Goal: Task Accomplishment & Management: Use online tool/utility

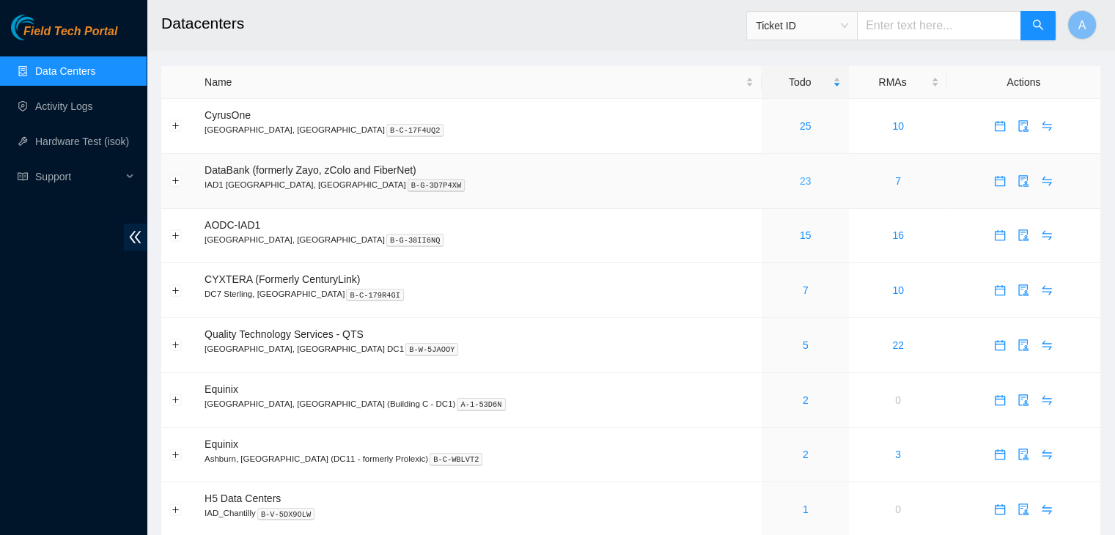
click at [800, 178] on link "23" at bounding box center [806, 181] width 12 height 12
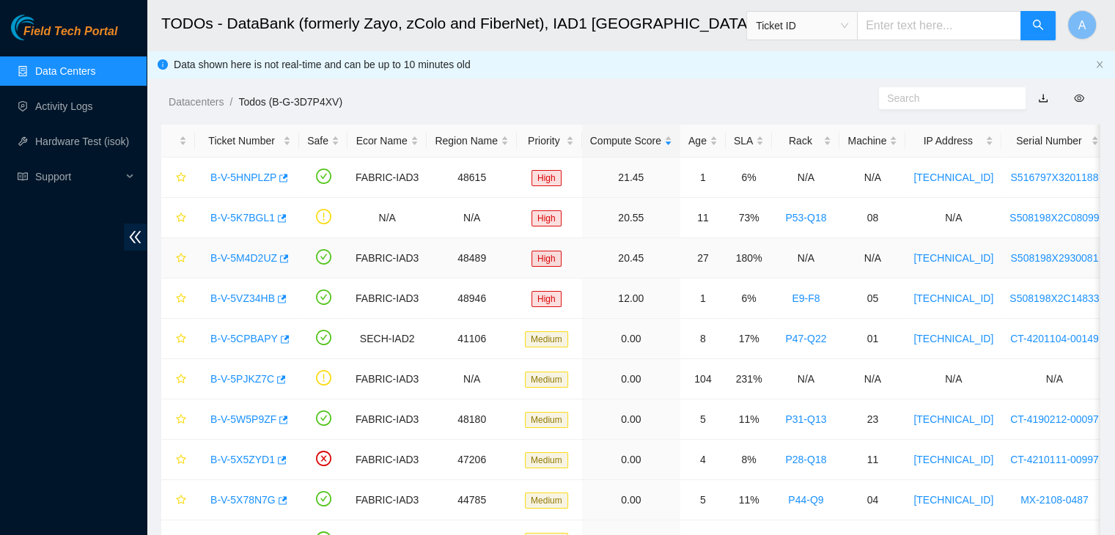
click at [241, 263] on link "B-V-5M4D2UZ" at bounding box center [243, 258] width 67 height 12
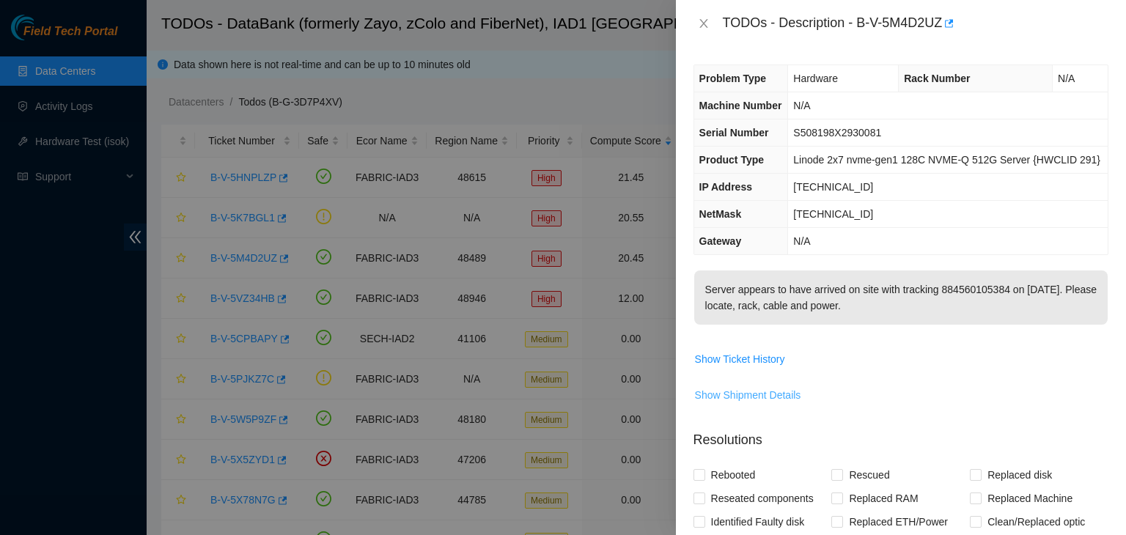
click at [771, 387] on span "Show Shipment Details" at bounding box center [748, 395] width 106 height 16
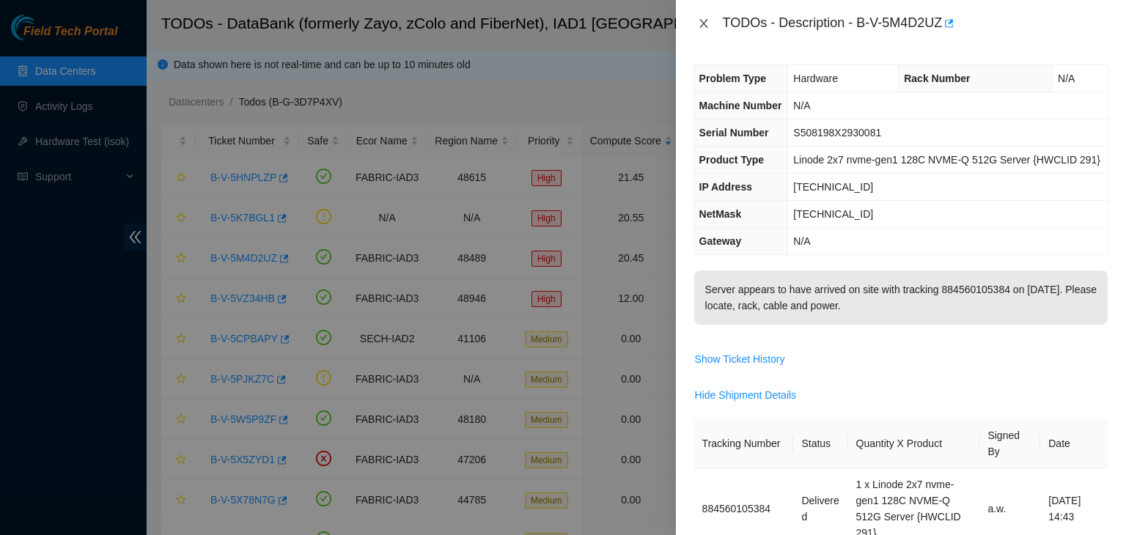
click at [702, 21] on icon "close" at bounding box center [704, 24] width 12 height 12
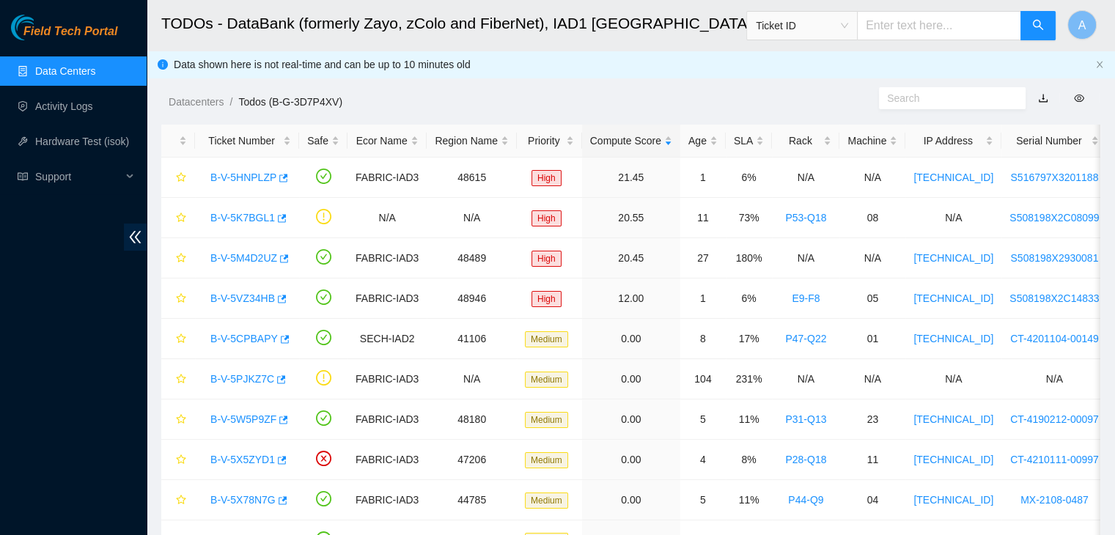
click at [95, 73] on link "Data Centers" at bounding box center [65, 71] width 60 height 12
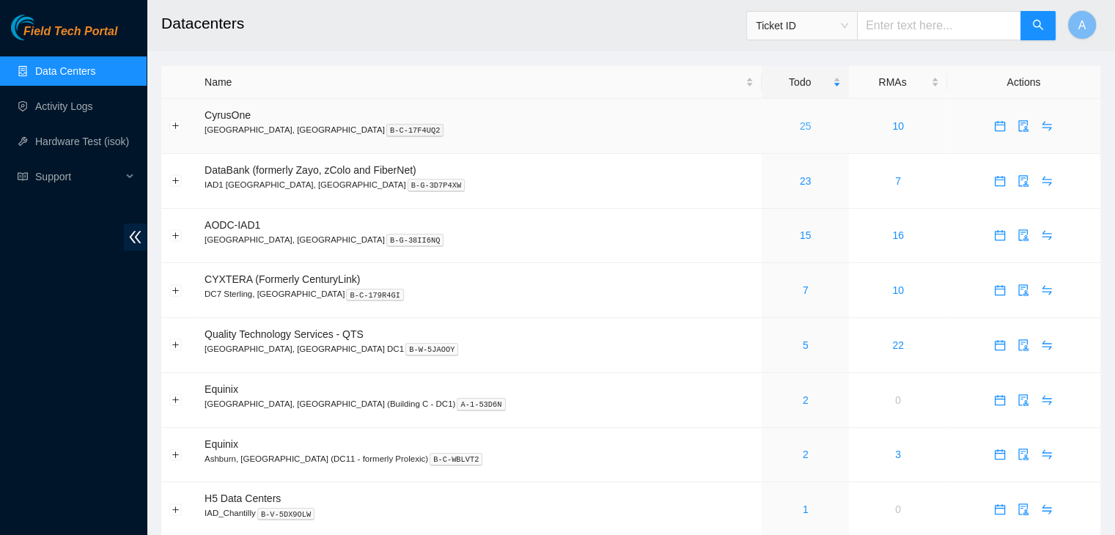
click at [800, 125] on link "25" at bounding box center [806, 126] width 12 height 12
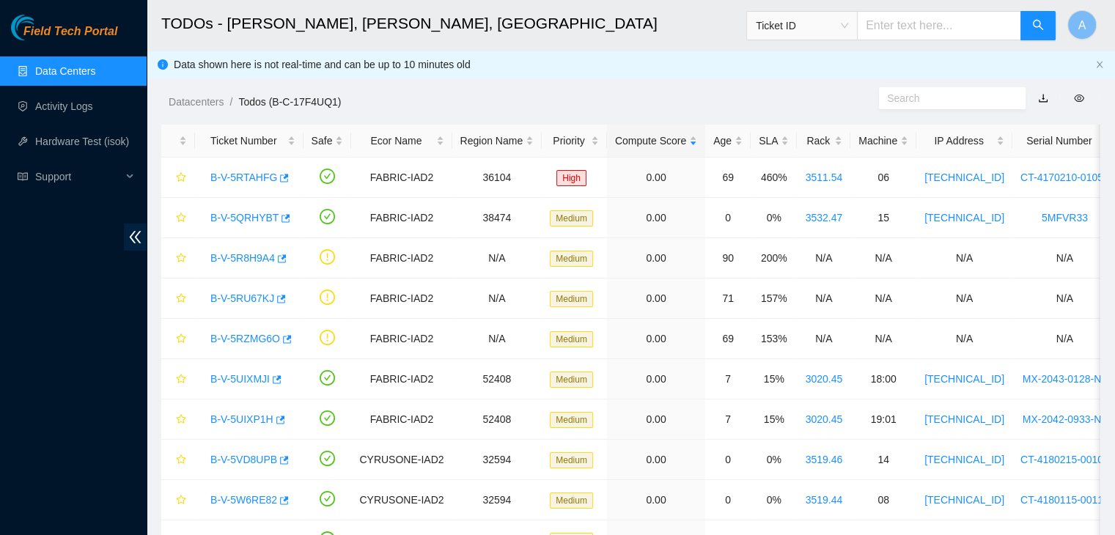
click at [74, 65] on link "Data Centers" at bounding box center [65, 71] width 60 height 12
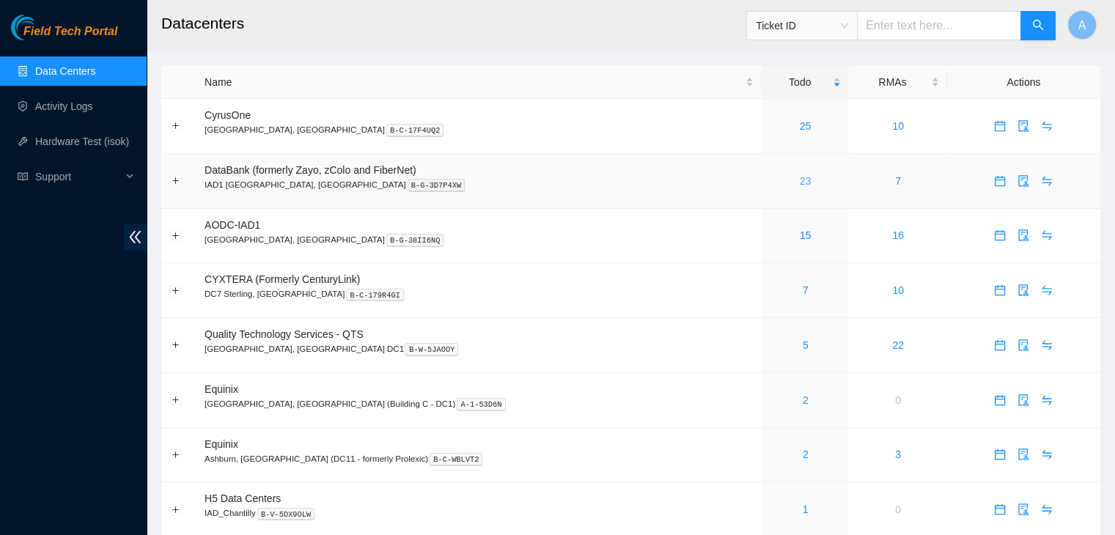
click at [800, 183] on link "23" at bounding box center [806, 181] width 12 height 12
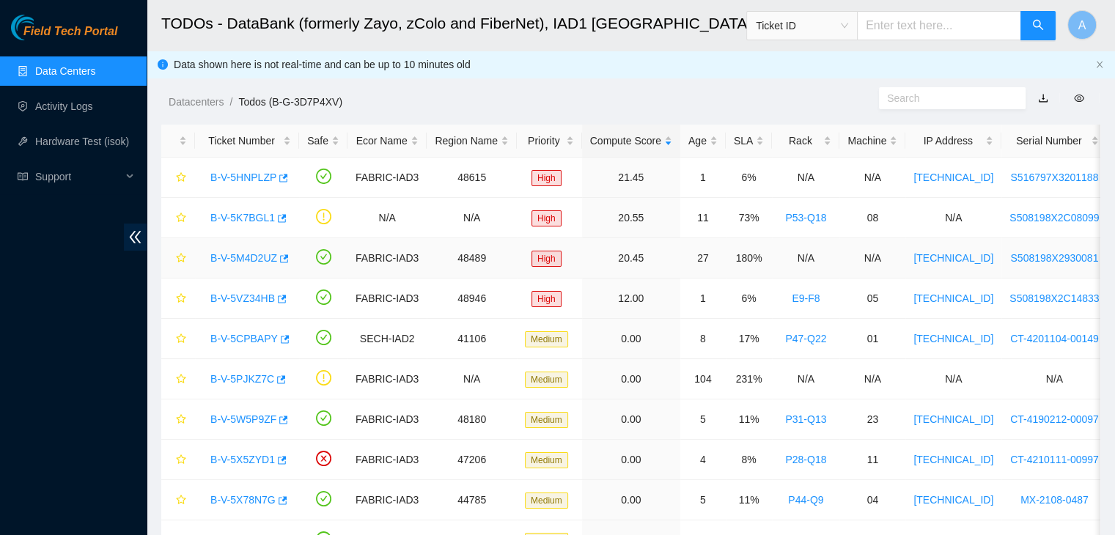
click at [261, 262] on link "B-V-5M4D2UZ" at bounding box center [243, 258] width 67 height 12
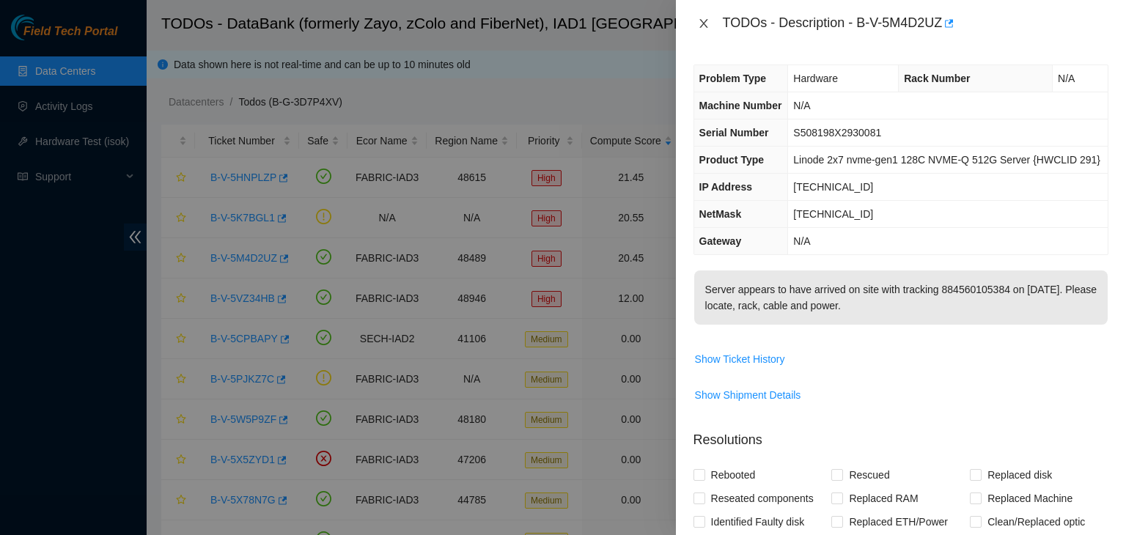
click at [707, 17] on button "Close" at bounding box center [704, 24] width 21 height 14
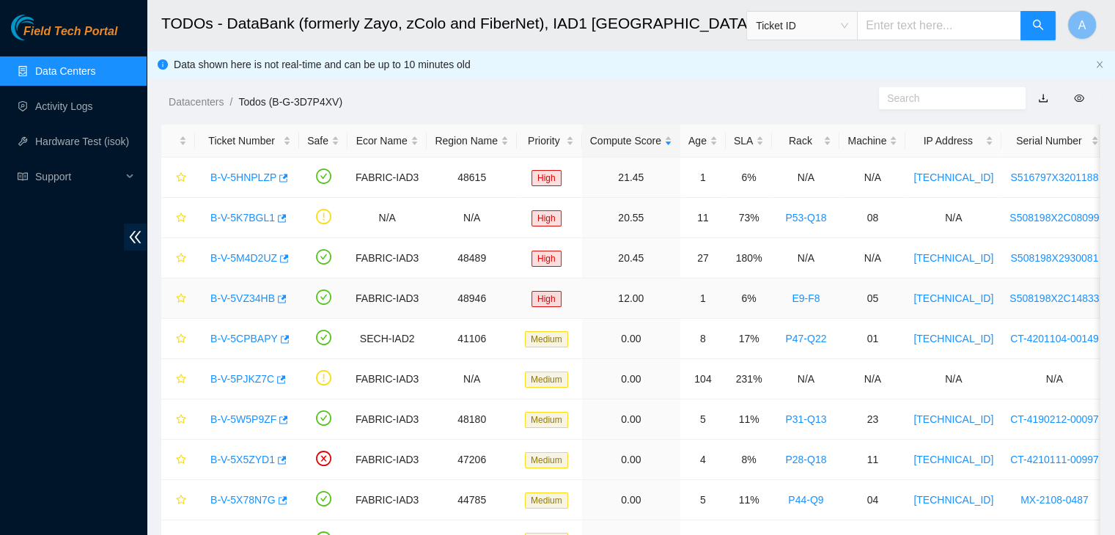
click at [260, 293] on link "B-V-5VZ34HB" at bounding box center [242, 299] width 65 height 12
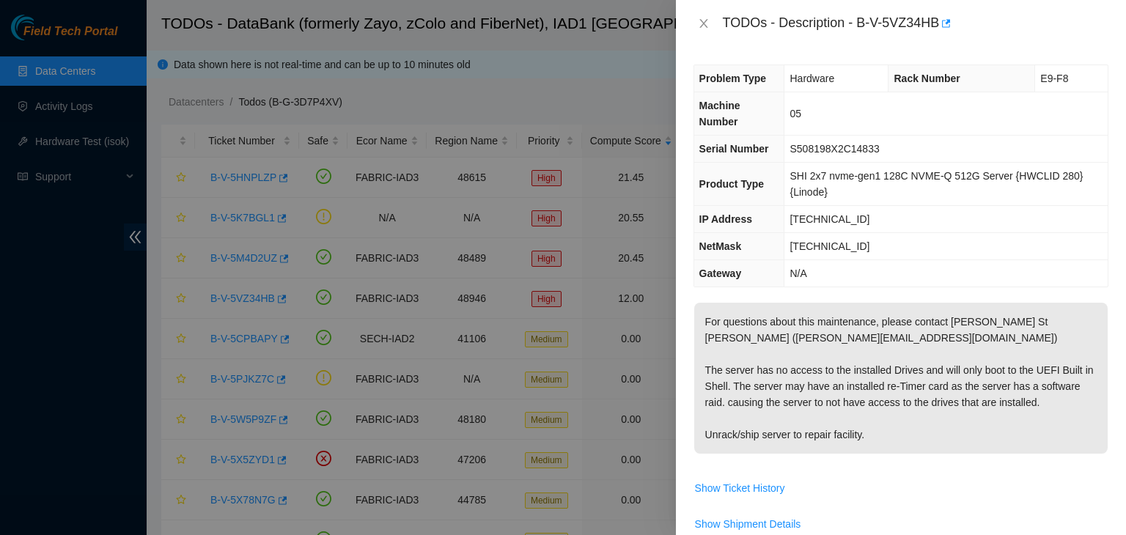
click at [704, 15] on div "TODOs - Description - B-V-5VZ34HB" at bounding box center [901, 23] width 415 height 23
click at [705, 17] on button "Close" at bounding box center [704, 24] width 21 height 14
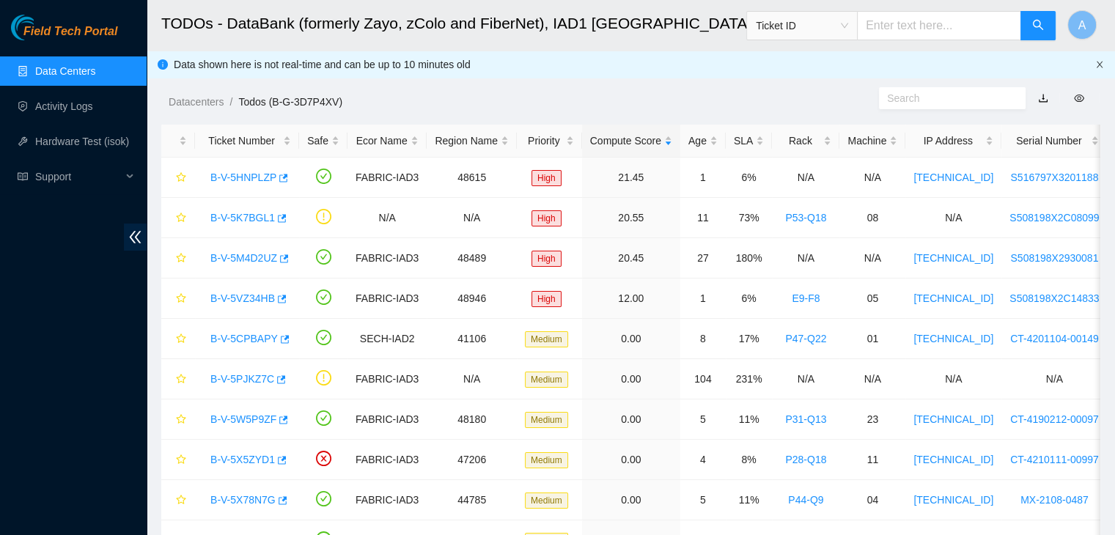
click at [1100, 65] on icon "close" at bounding box center [1100, 64] width 6 height 7
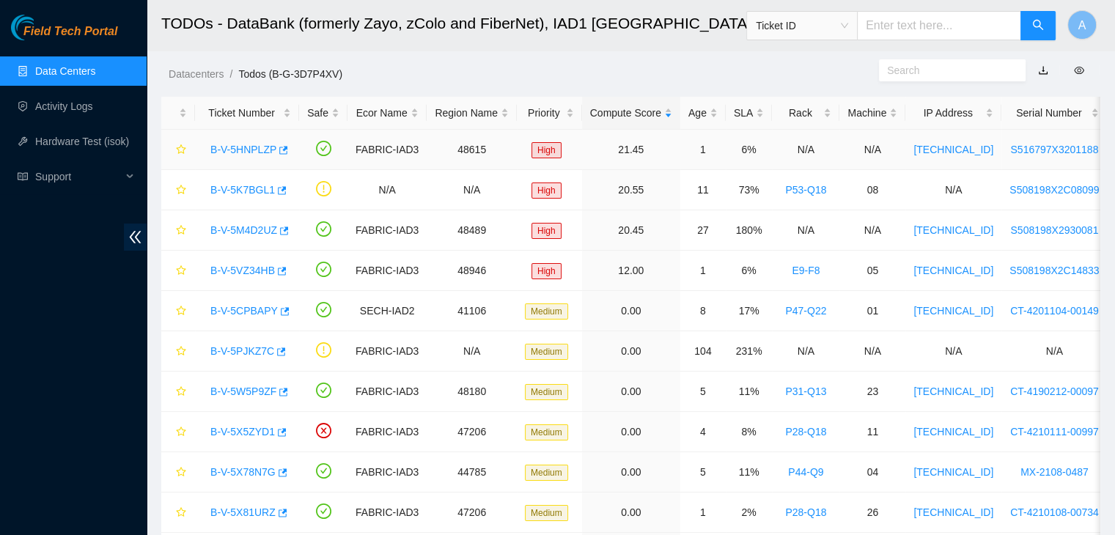
click at [249, 156] on div "B-V-5HNPLZP" at bounding box center [247, 149] width 88 height 23
click at [250, 153] on link "B-V-5HNPLZP" at bounding box center [243, 150] width 66 height 12
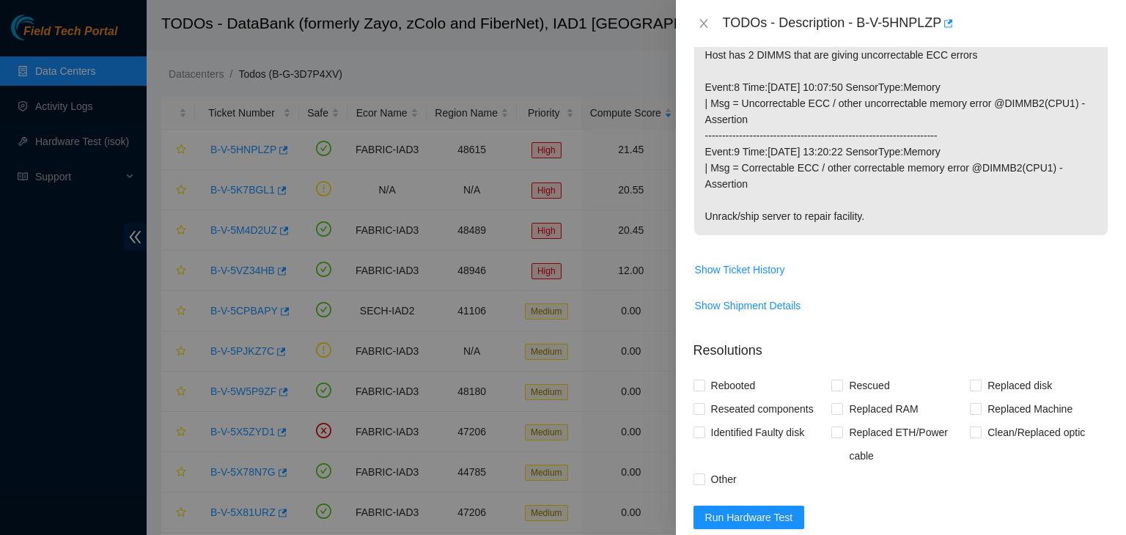
scroll to position [284, 0]
click at [754, 261] on span "Show Ticket History" at bounding box center [740, 269] width 90 height 16
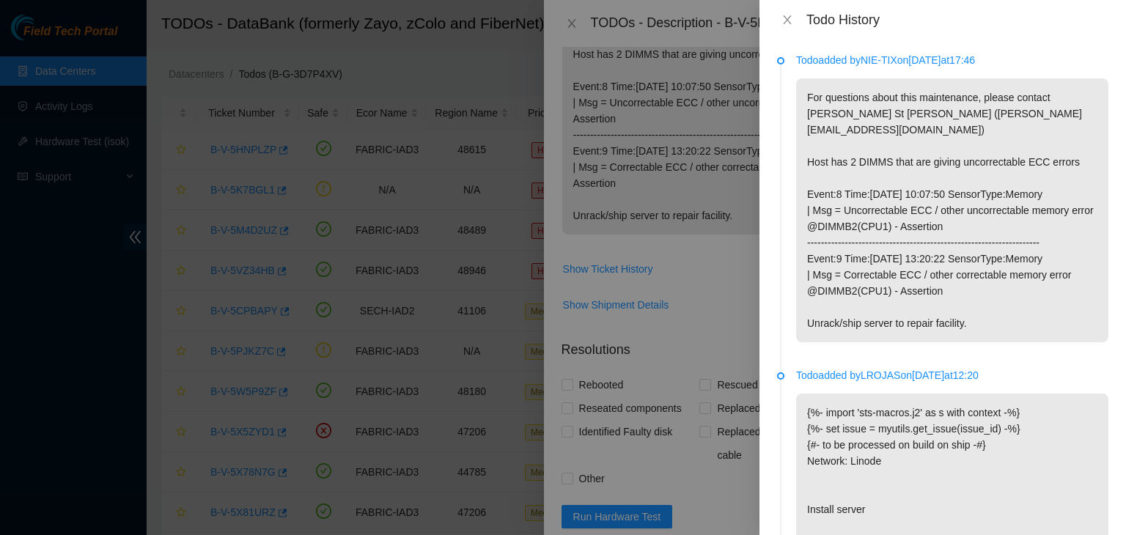
click at [831, 306] on p "For questions about this maintenance, please contact Daryl St Jean (dstjean@aka…" at bounding box center [952, 210] width 312 height 264
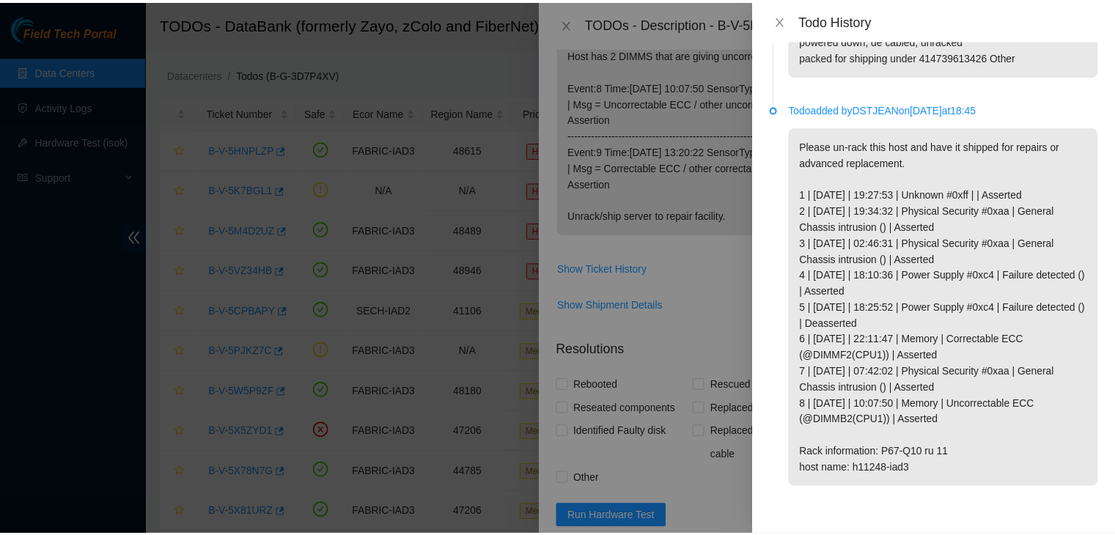
scroll to position [0, 0]
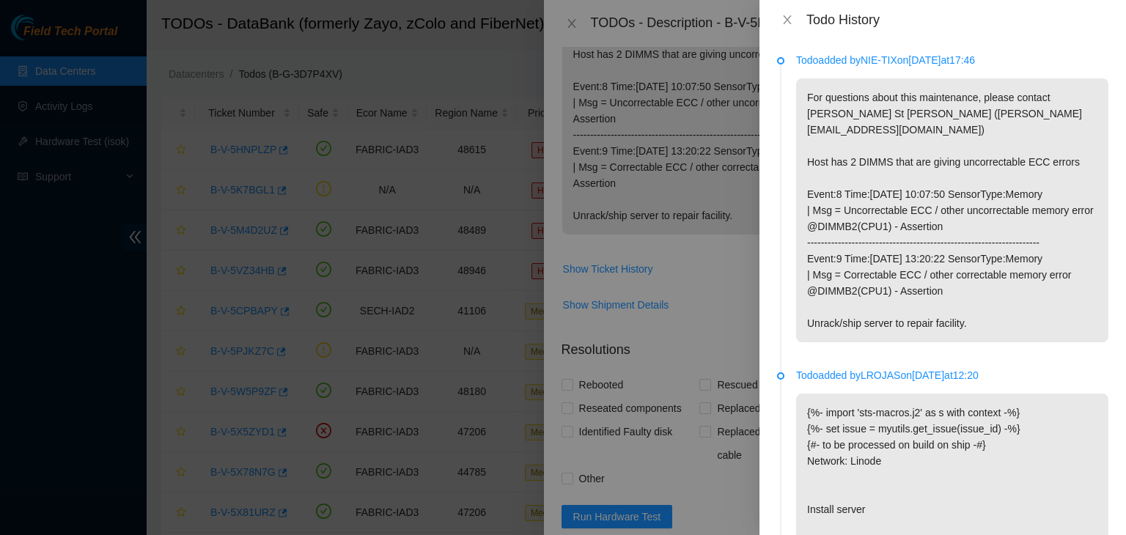
click at [151, 362] on div at bounding box center [563, 267] width 1126 height 535
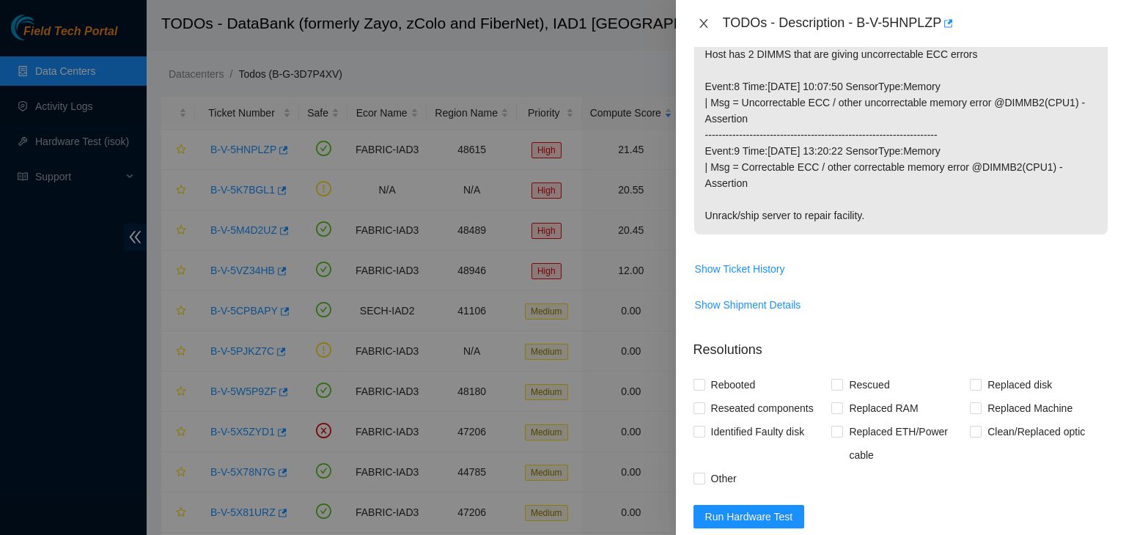
click at [705, 24] on icon "close" at bounding box center [704, 24] width 12 height 12
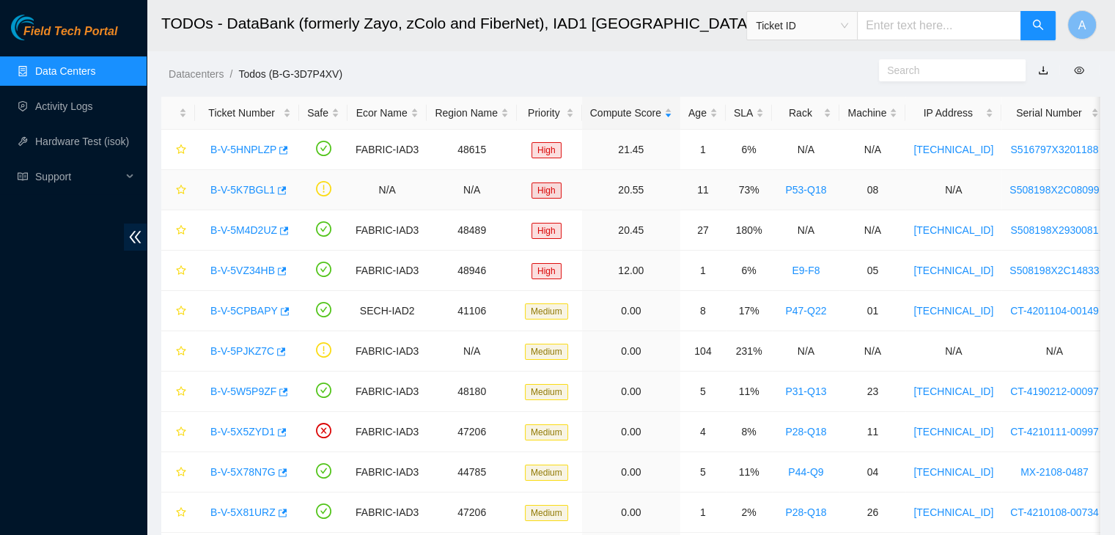
scroll to position [332, 0]
click at [95, 77] on link "Data Centers" at bounding box center [65, 71] width 60 height 12
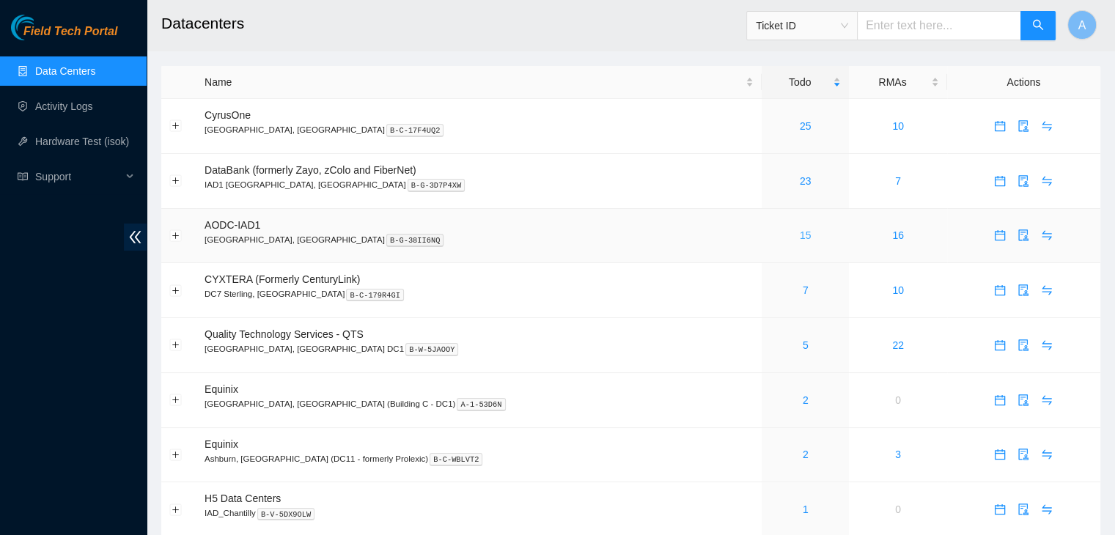
click at [800, 233] on link "15" at bounding box center [806, 235] width 12 height 12
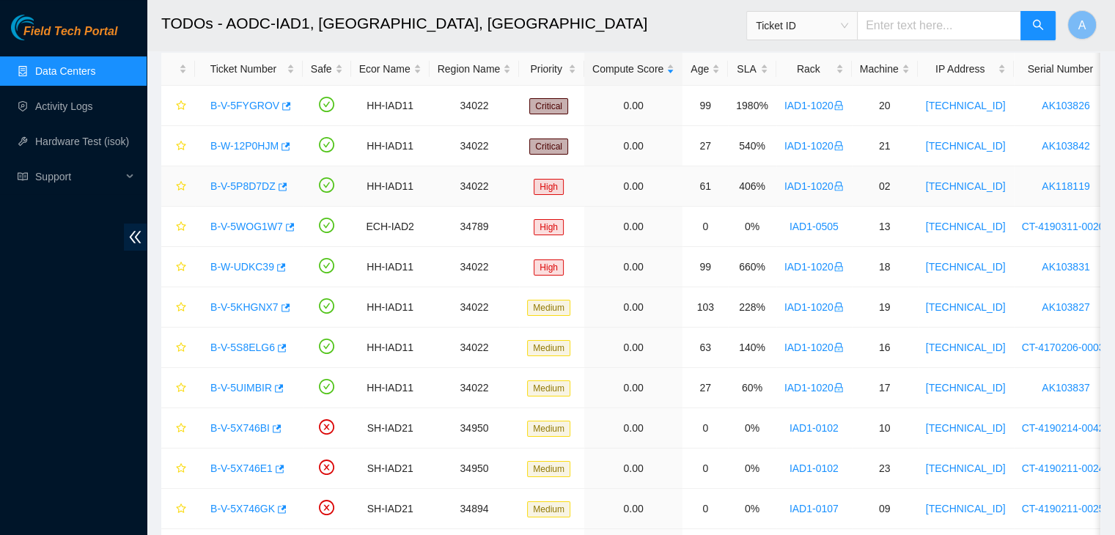
scroll to position [44, 0]
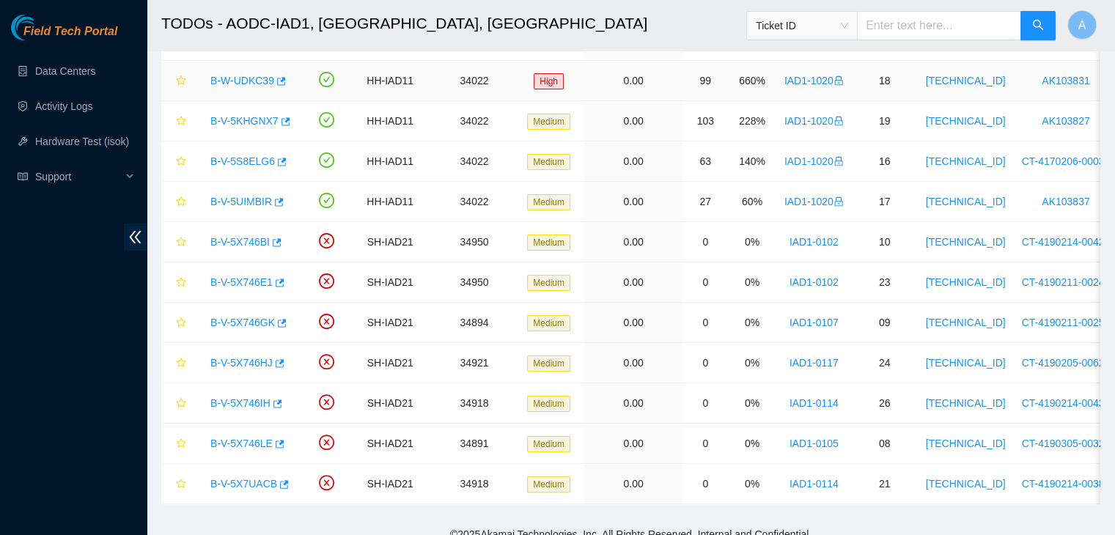
scroll to position [254, 0]
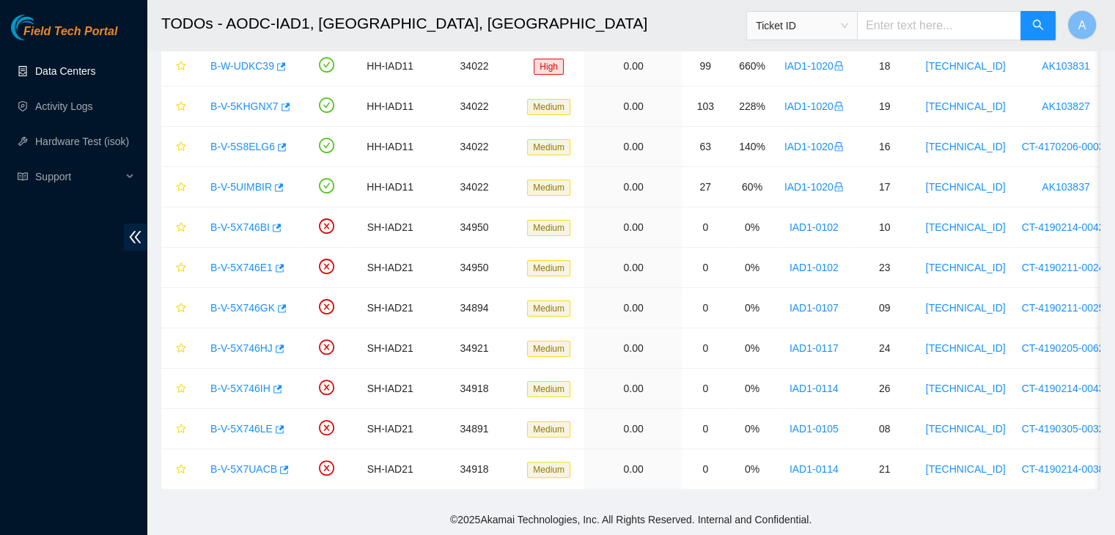
click at [69, 74] on link "Data Centers" at bounding box center [65, 71] width 60 height 12
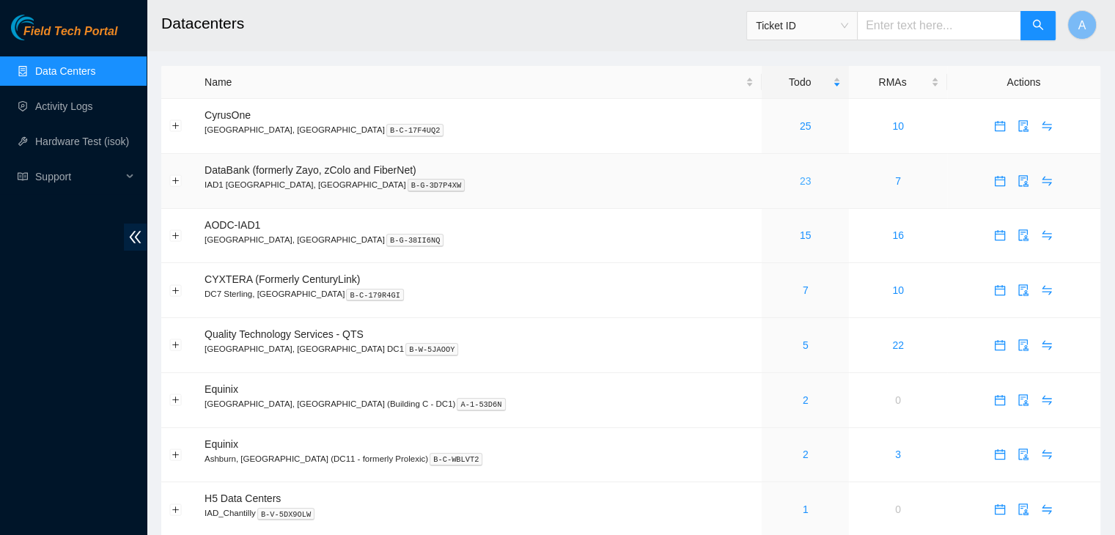
click at [800, 183] on link "23" at bounding box center [806, 181] width 12 height 12
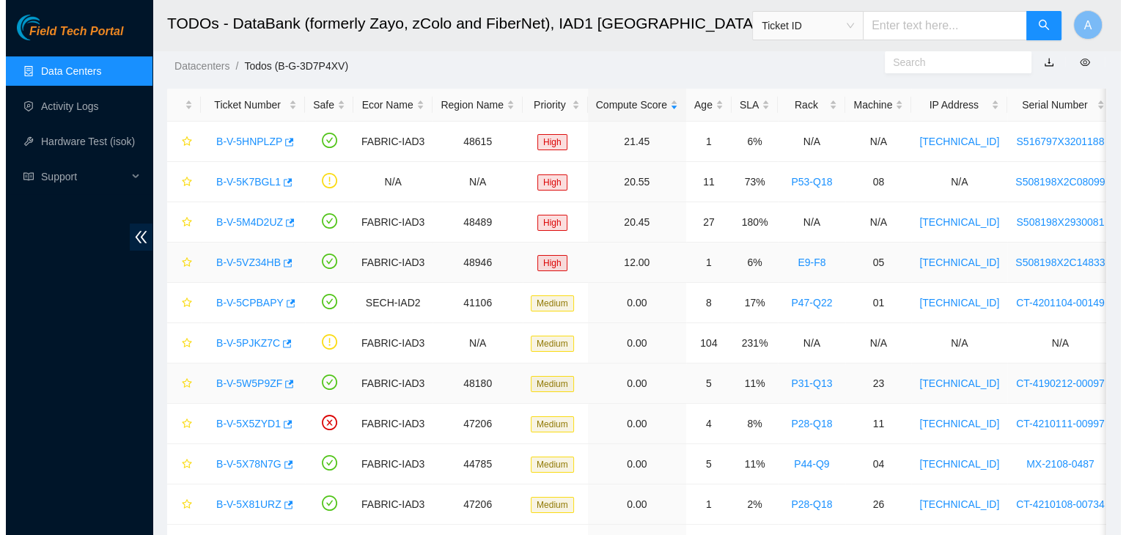
scroll to position [4, 0]
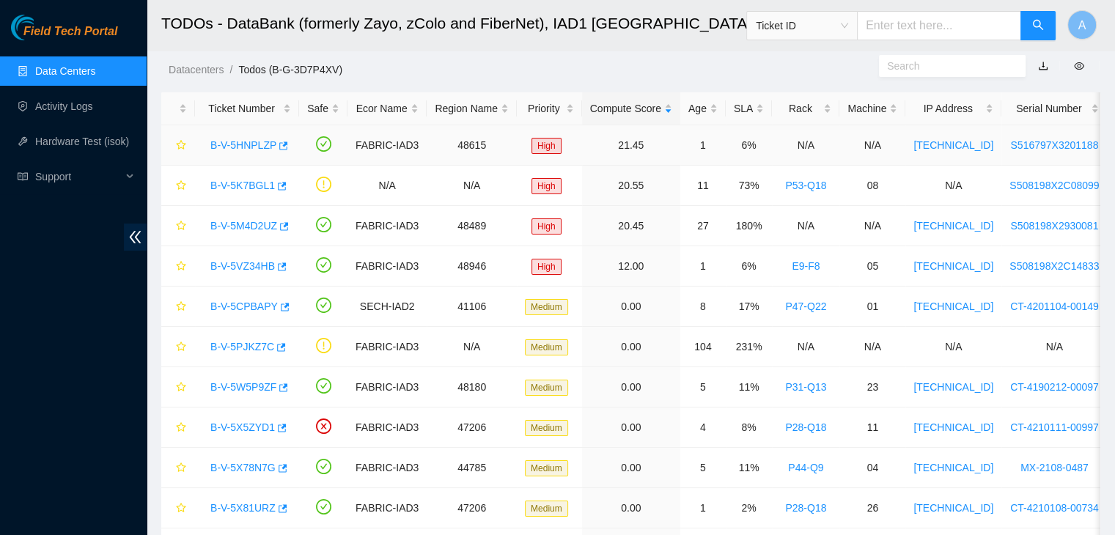
click at [254, 133] on div "B-V-5HNPLZP" at bounding box center [247, 144] width 88 height 23
click at [254, 139] on link "B-V-5HNPLZP" at bounding box center [243, 145] width 66 height 12
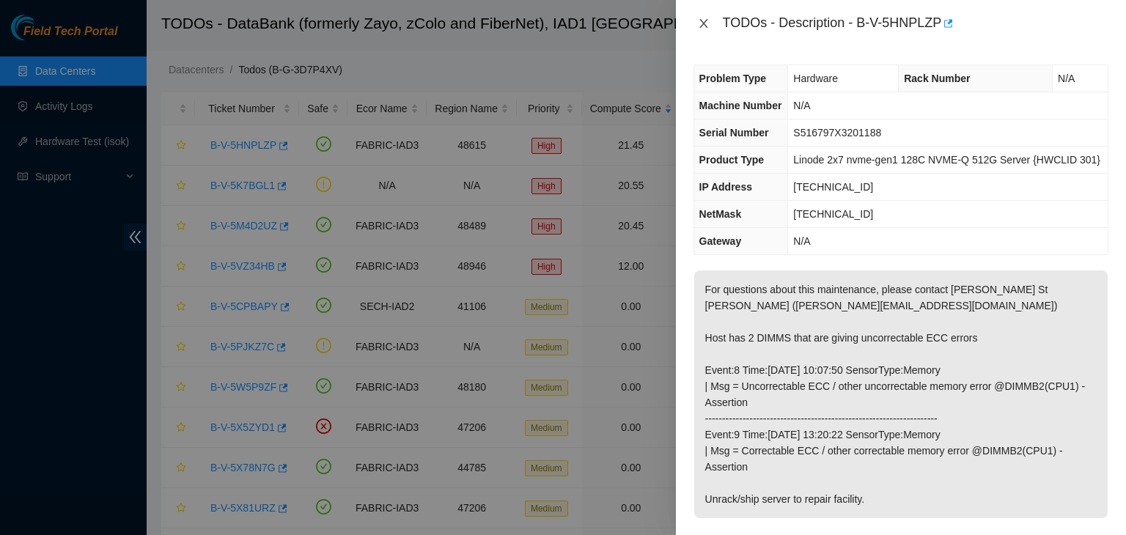
click at [701, 24] on icon "close" at bounding box center [704, 24] width 12 height 12
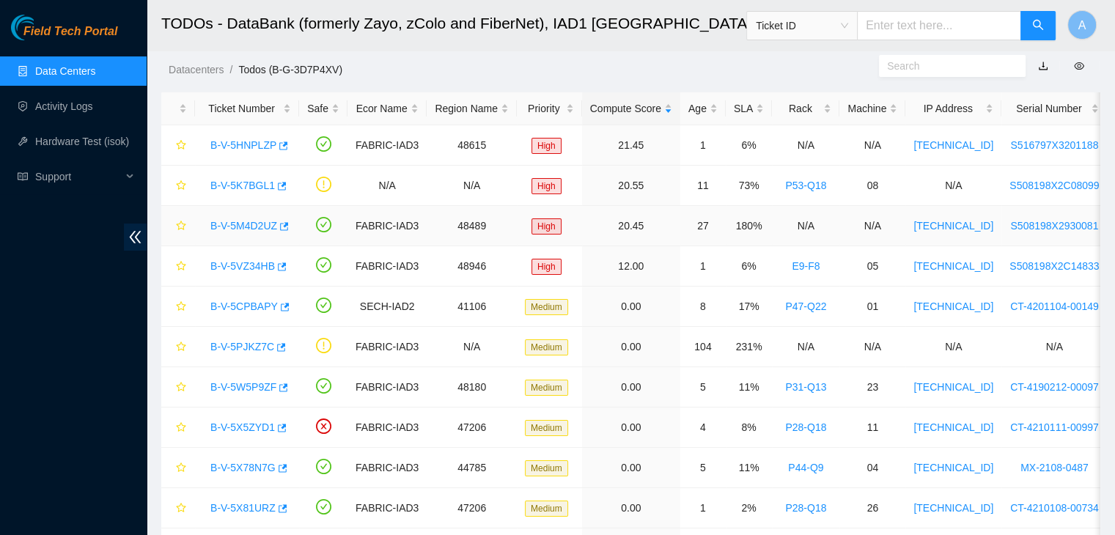
click at [246, 220] on link "B-V-5M4D2UZ" at bounding box center [243, 226] width 67 height 12
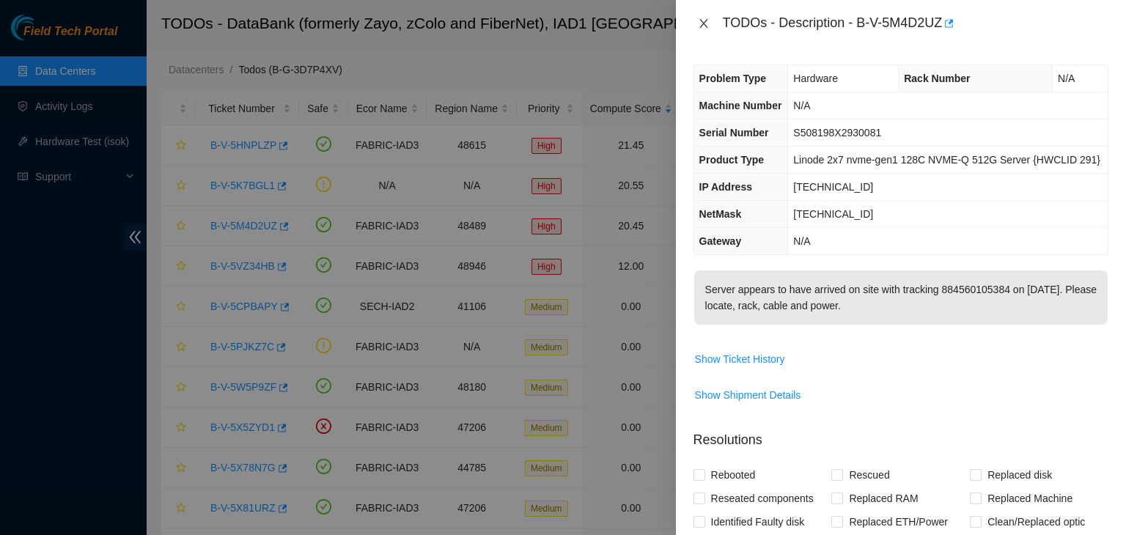
click at [701, 23] on icon "close" at bounding box center [704, 24] width 12 height 12
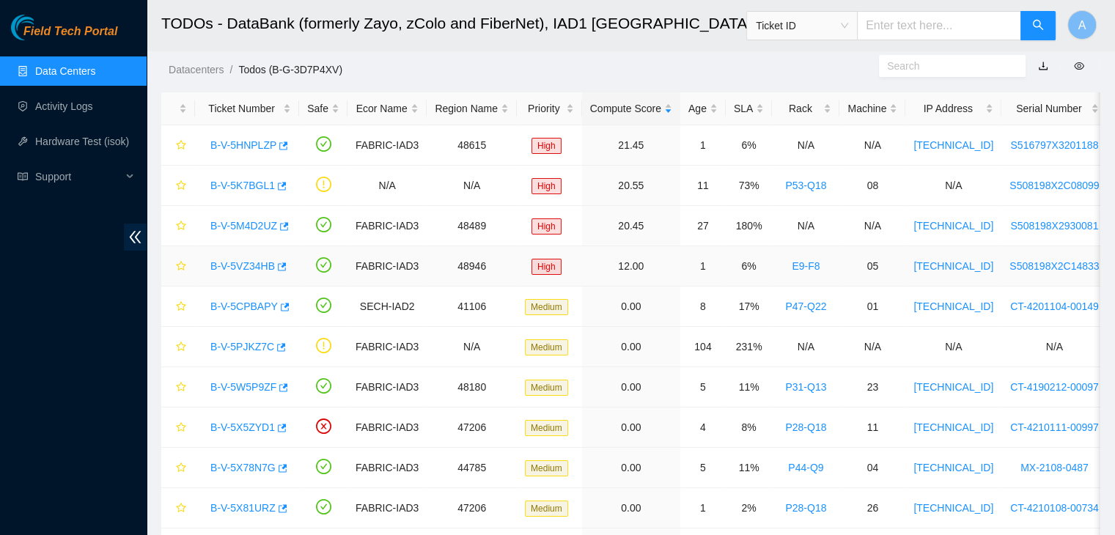
click at [252, 260] on link "B-V-5VZ34HB" at bounding box center [242, 266] width 65 height 12
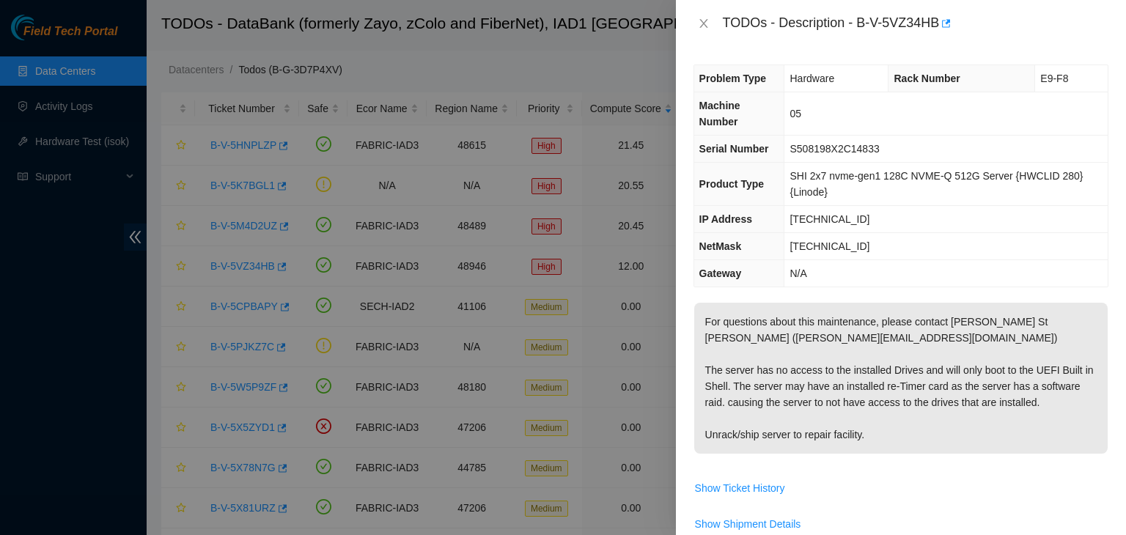
click at [707, 15] on div "TODOs - Description - B-V-5VZ34HB" at bounding box center [901, 23] width 415 height 23
click at [704, 21] on icon "close" at bounding box center [704, 24] width 12 height 12
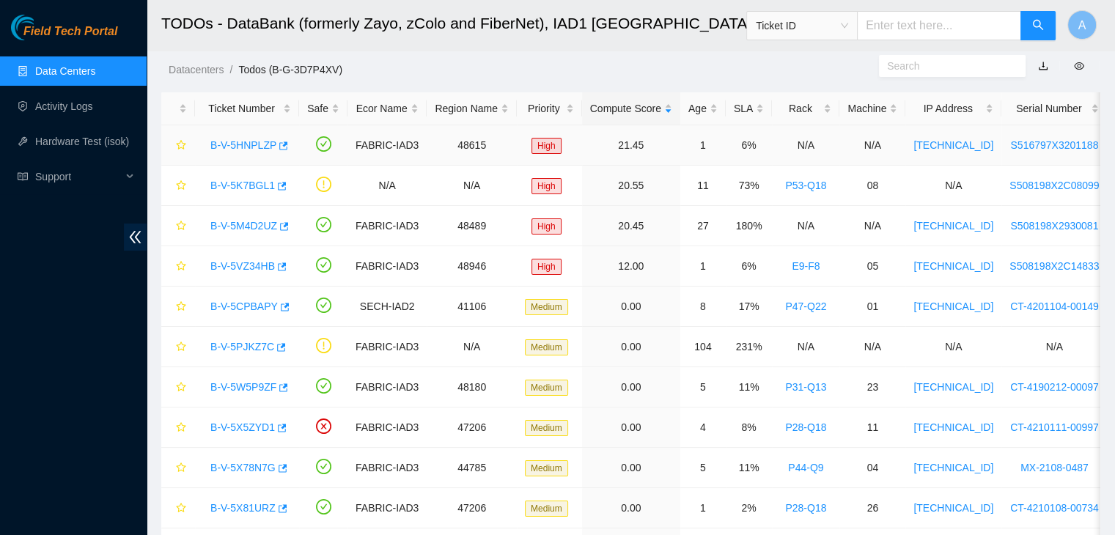
click at [252, 148] on link "B-V-5HNPLZP" at bounding box center [243, 145] width 66 height 12
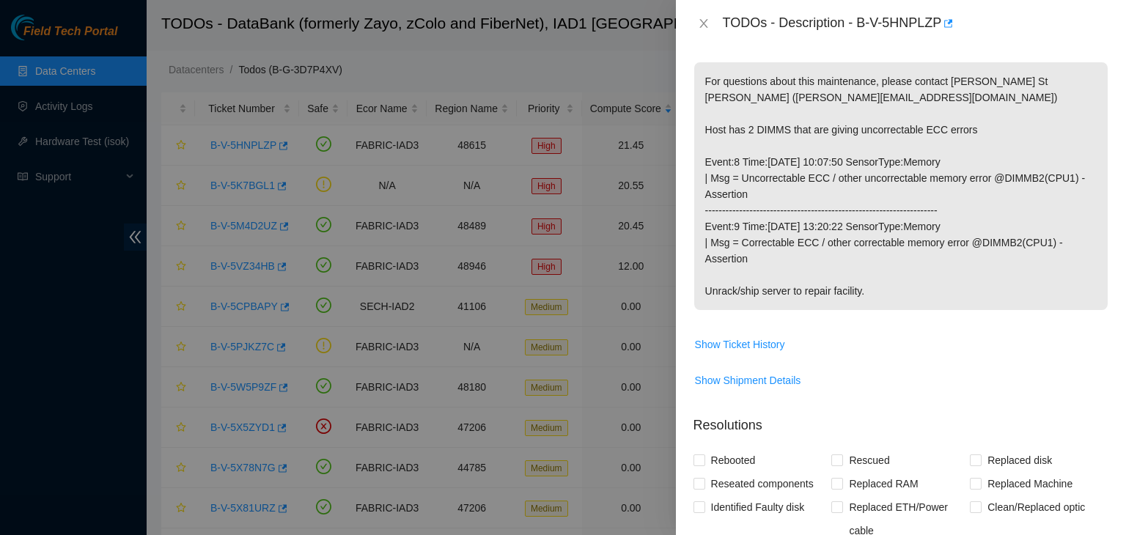
scroll to position [210, 0]
click at [790, 376] on span "Show Shipment Details" at bounding box center [748, 379] width 106 height 16
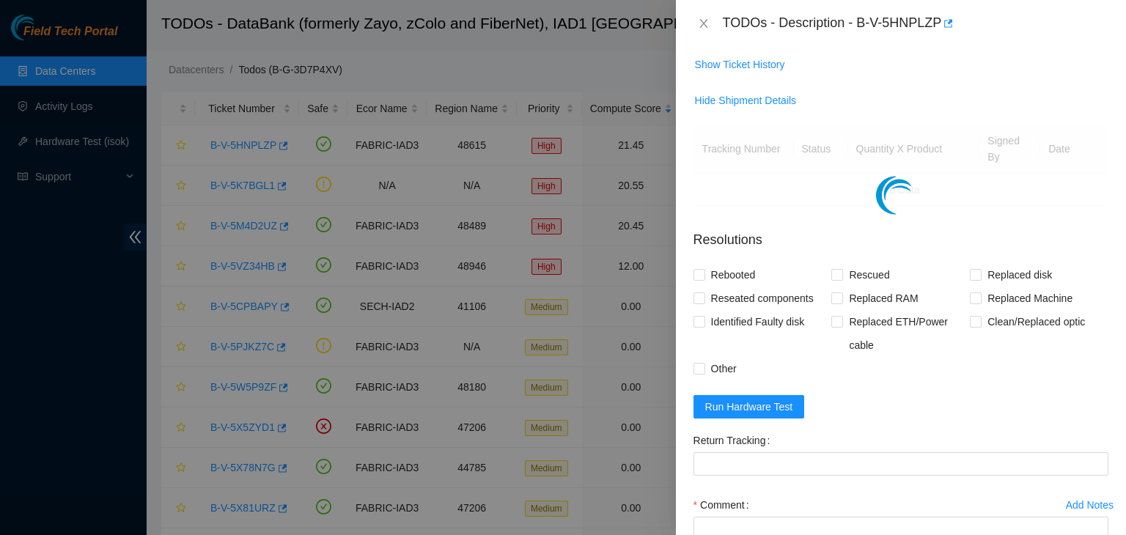
scroll to position [488, 0]
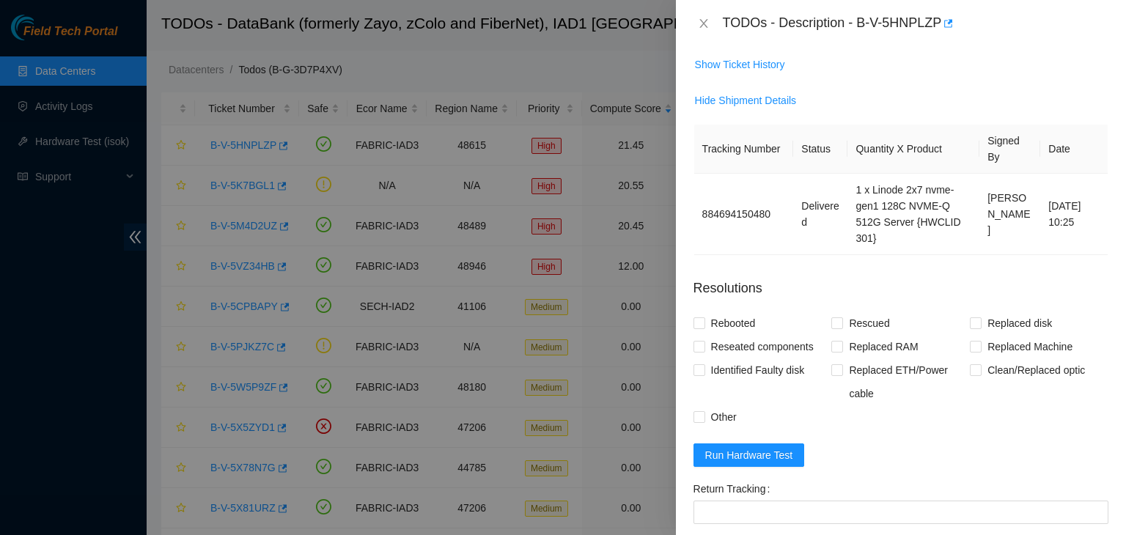
click at [790, 376] on span "Identified Faulty disk" at bounding box center [758, 370] width 106 height 23
click at [704, 375] on input "Identified Faulty disk" at bounding box center [699, 369] width 10 height 10
click at [790, 376] on span "Identified Faulty disk" at bounding box center [758, 370] width 106 height 23
click at [704, 375] on input "Identified Faulty disk" at bounding box center [699, 369] width 10 height 10
checkbox input "false"
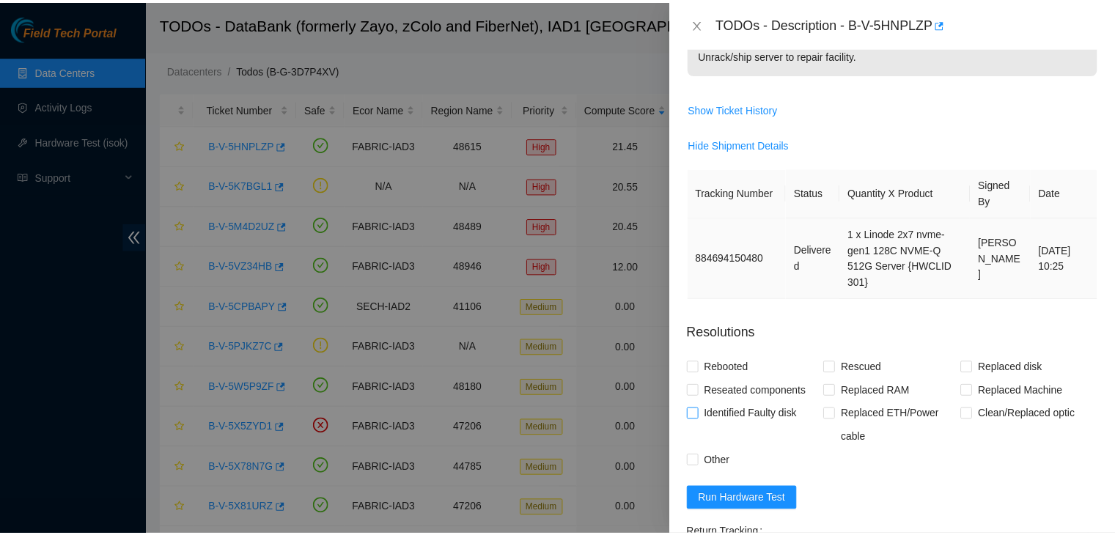
scroll to position [444, 0]
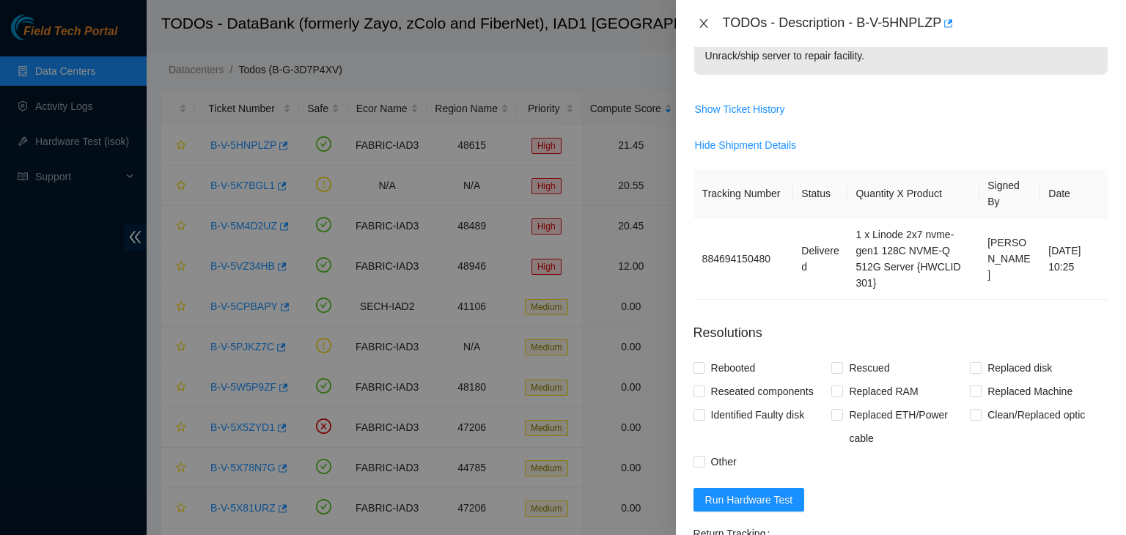
click at [705, 26] on icon "close" at bounding box center [703, 23] width 8 height 9
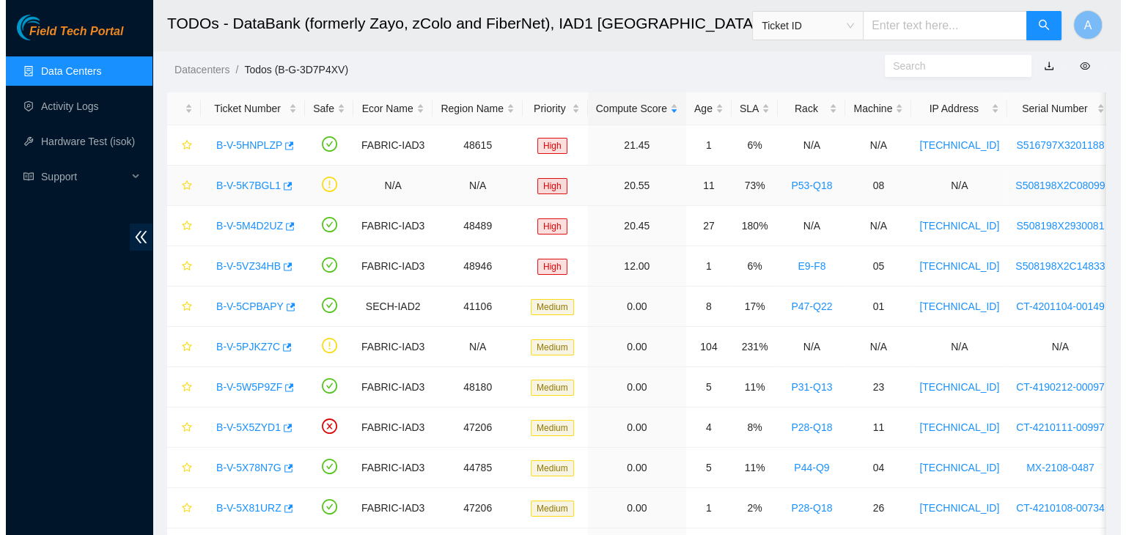
scroll to position [431, 0]
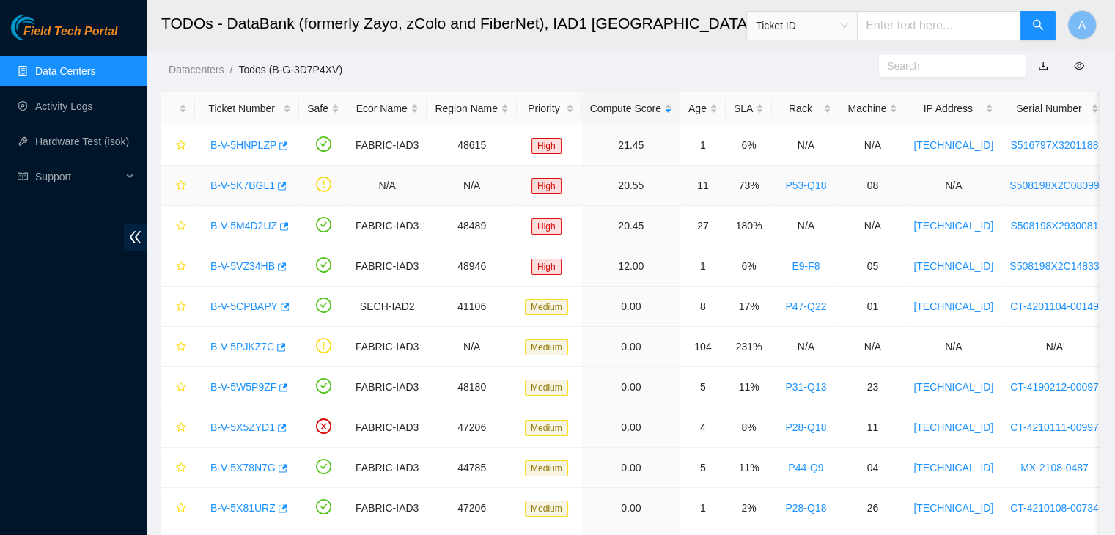
click at [219, 186] on link "B-V-5K7BGL1" at bounding box center [242, 186] width 65 height 12
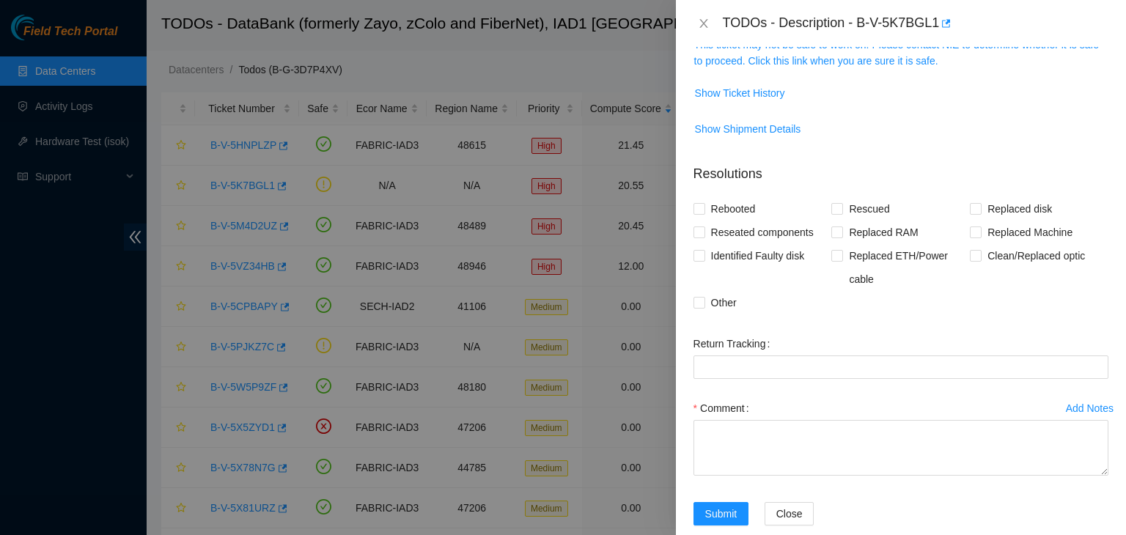
scroll to position [0, 0]
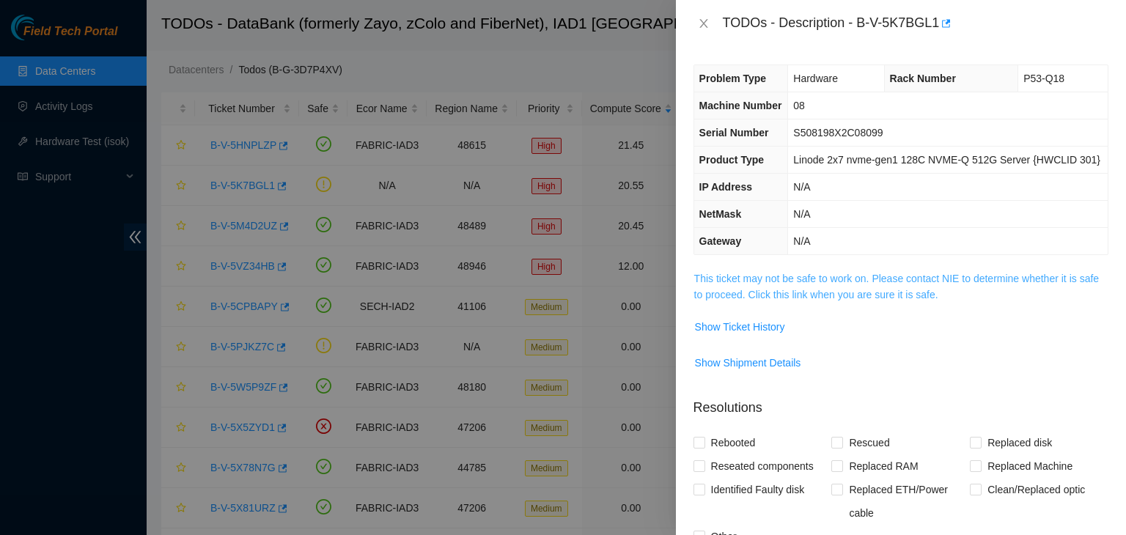
click at [812, 294] on link "This ticket may not be safe to work on. Please contact NIE to determine whether…" at bounding box center [896, 287] width 405 height 28
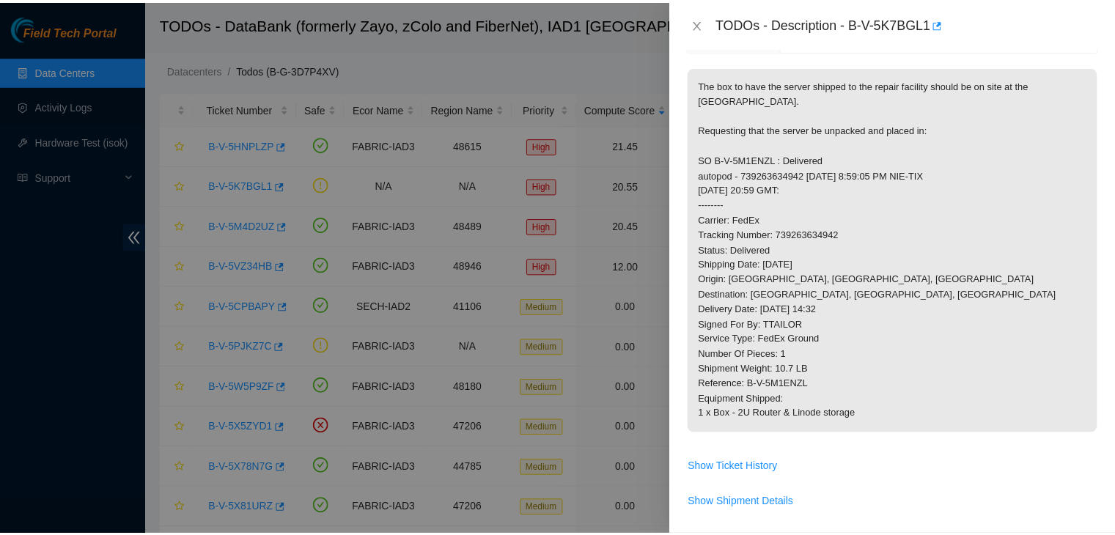
scroll to position [205, 0]
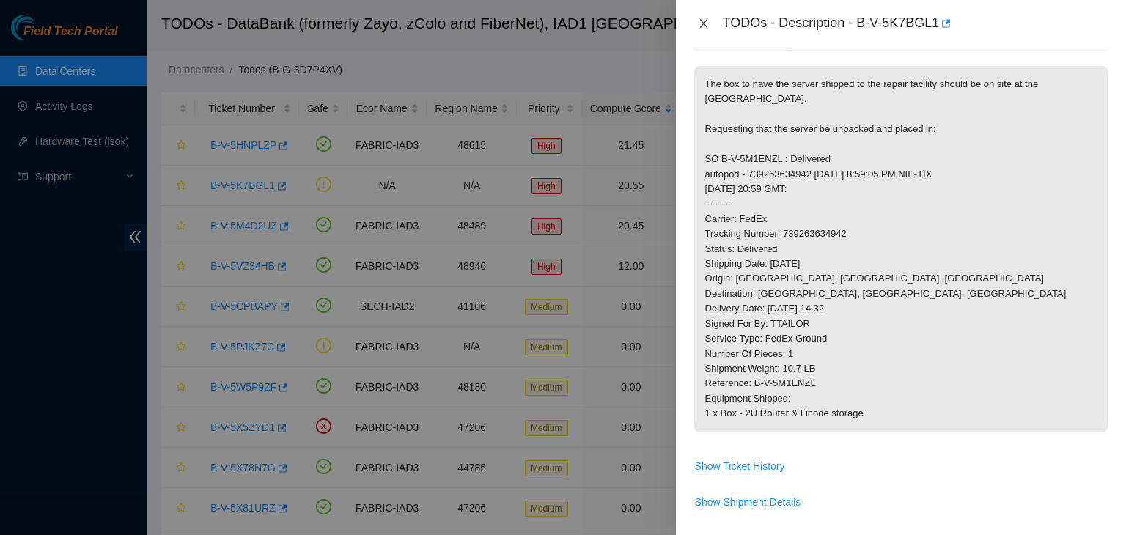
click at [707, 22] on icon "close" at bounding box center [704, 24] width 12 height 12
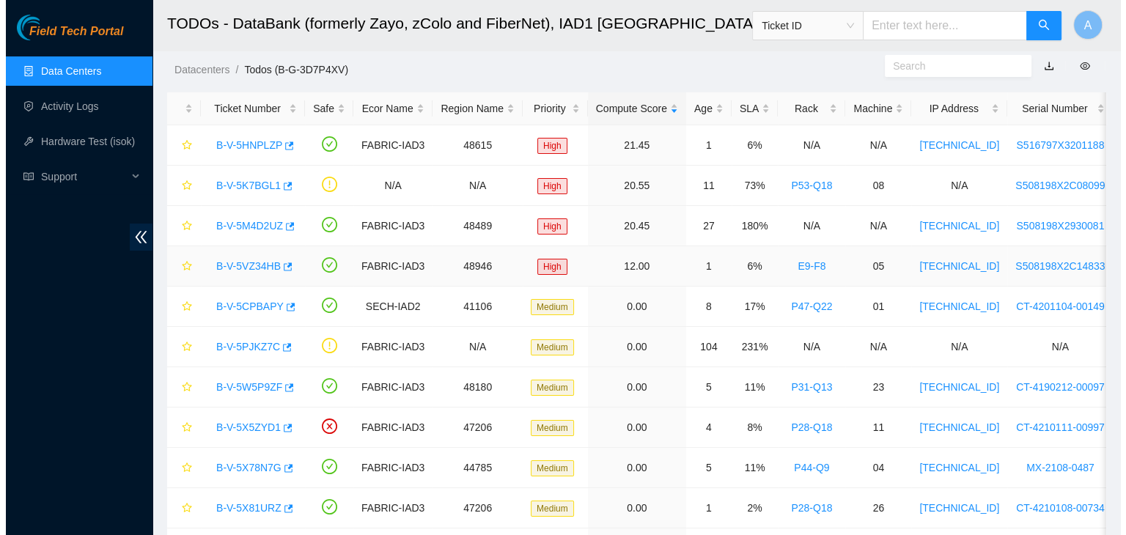
scroll to position [252, 0]
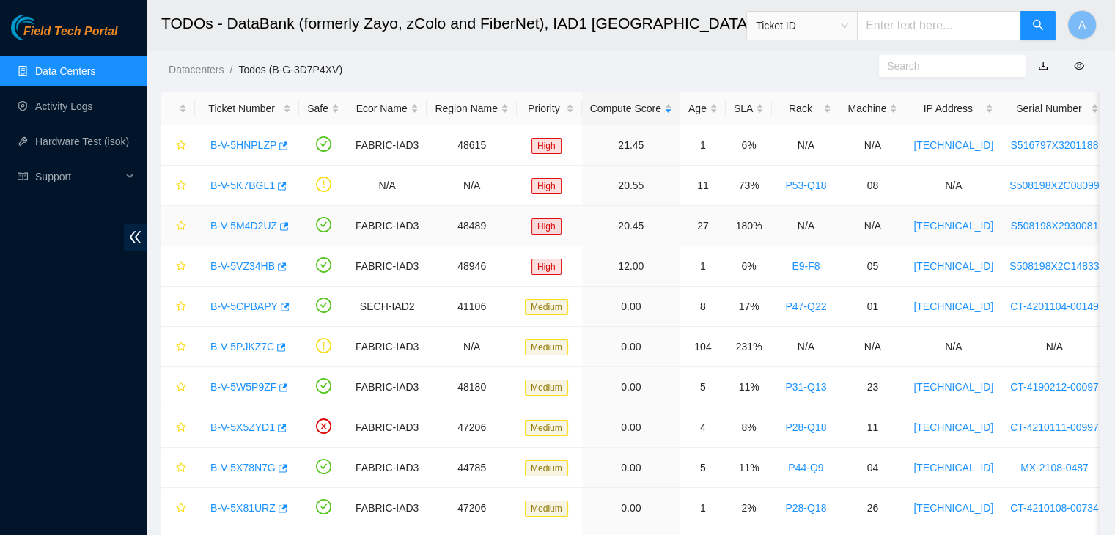
click at [258, 221] on link "B-V-5M4D2UZ" at bounding box center [243, 226] width 67 height 12
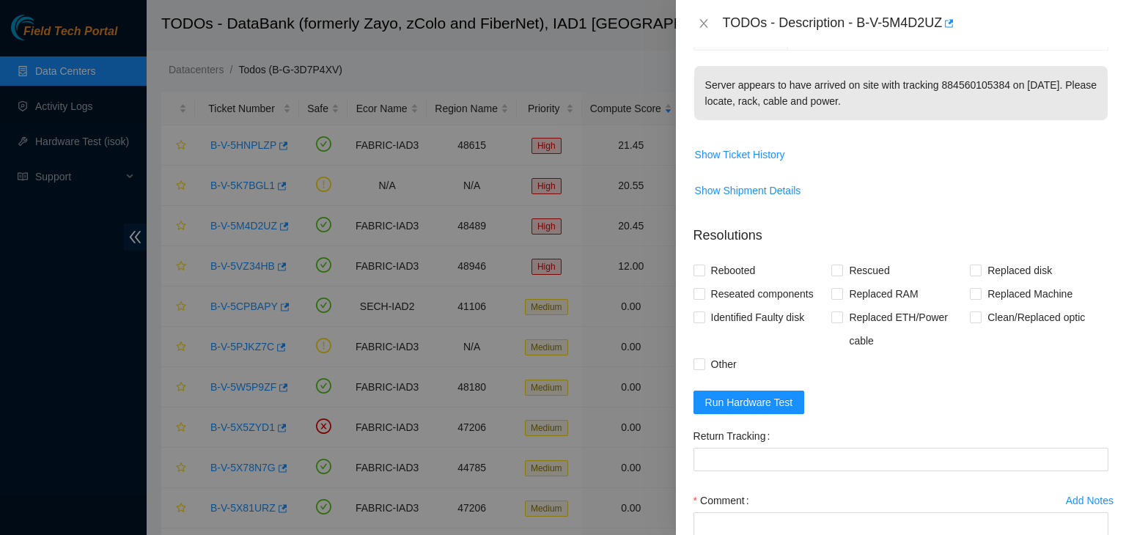
scroll to position [182, 0]
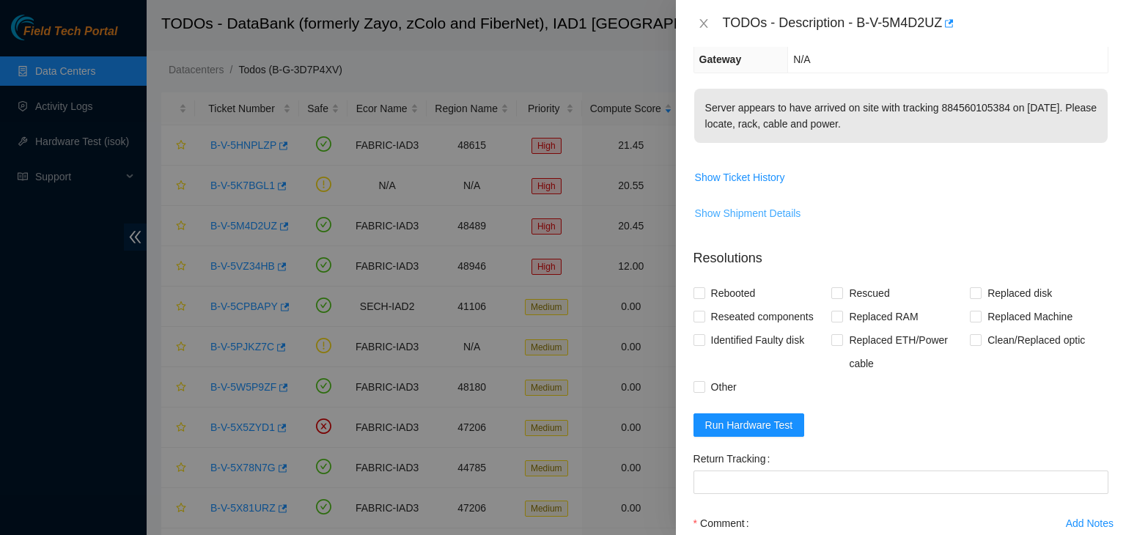
click at [779, 208] on span "Show Shipment Details" at bounding box center [748, 213] width 106 height 16
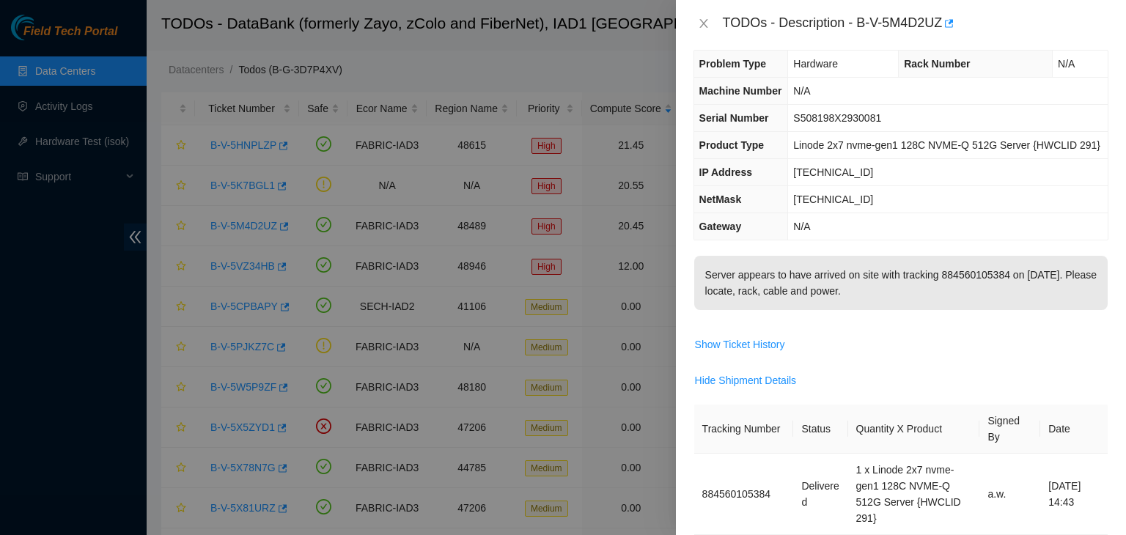
scroll to position [0, 0]
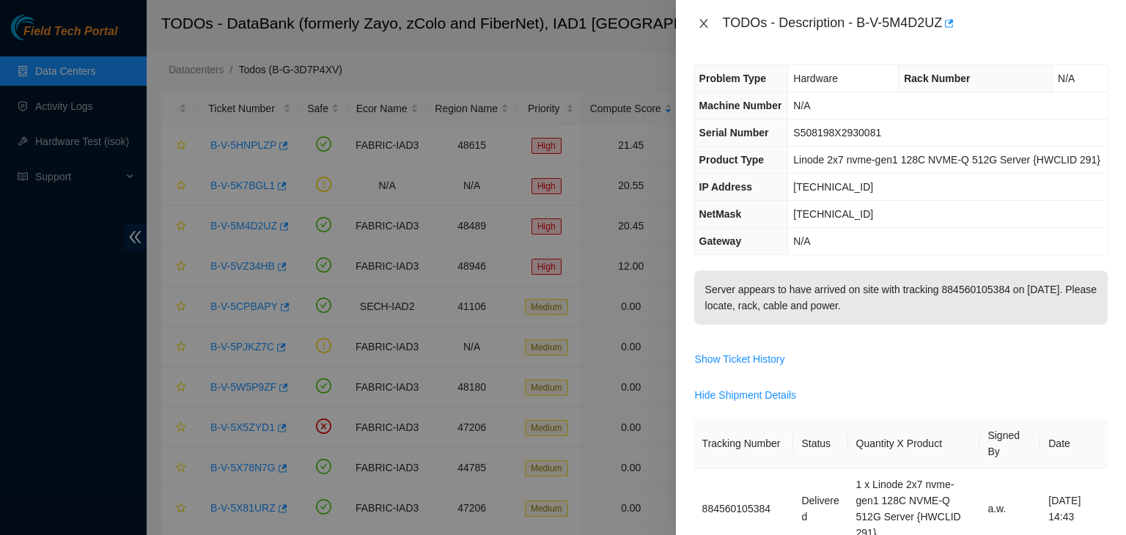
click at [703, 27] on icon "close" at bounding box center [704, 24] width 12 height 12
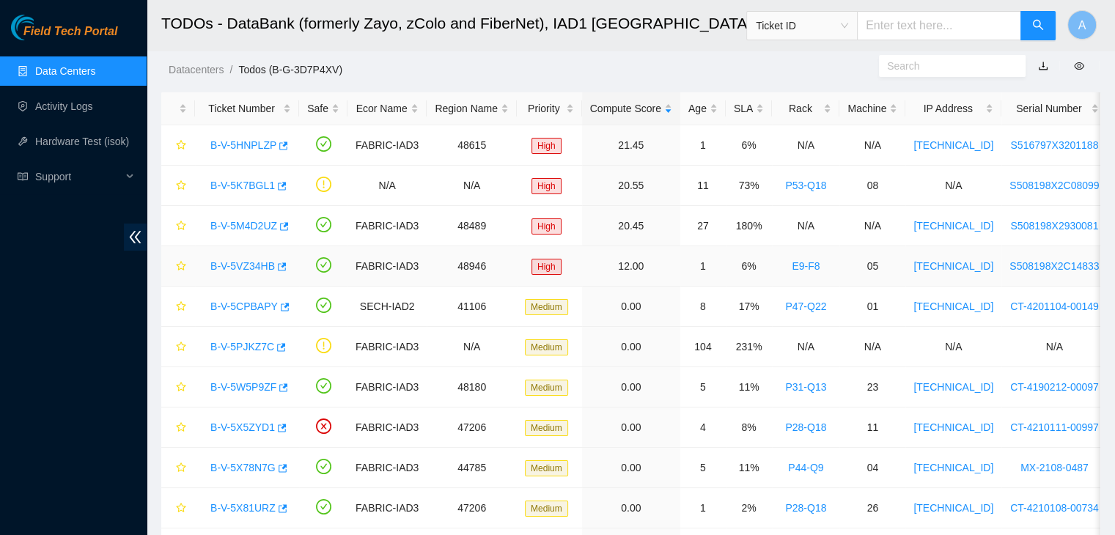
click at [243, 265] on link "B-V-5VZ34HB" at bounding box center [242, 266] width 65 height 12
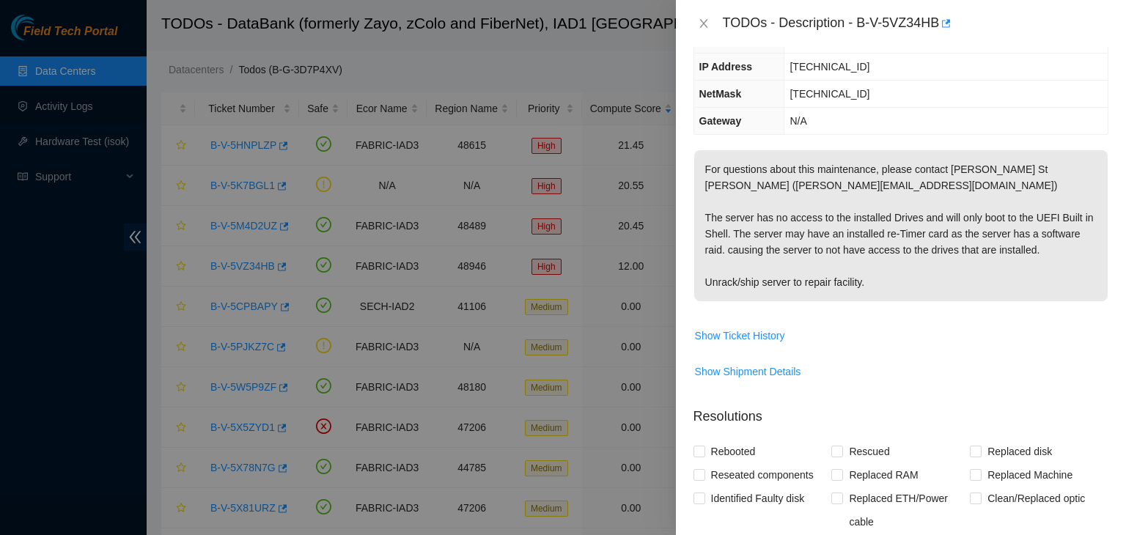
scroll to position [161, 0]
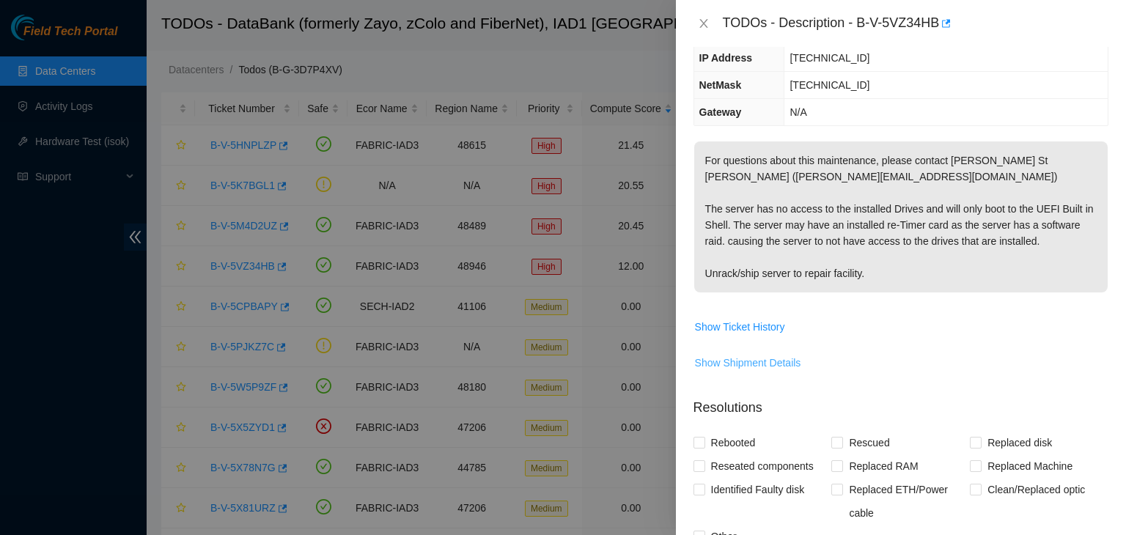
click at [787, 355] on span "Show Shipment Details" at bounding box center [748, 363] width 106 height 16
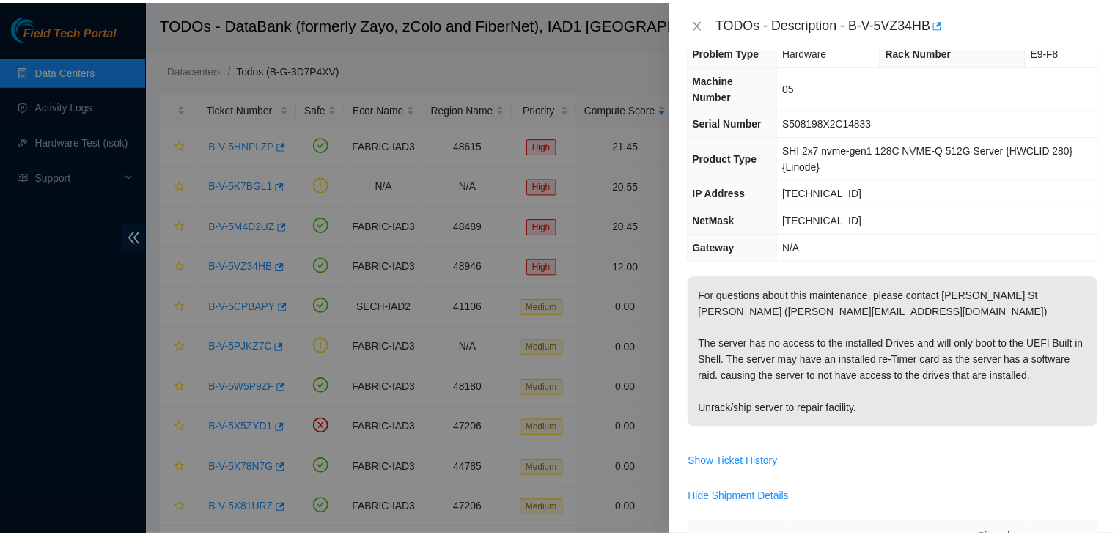
scroll to position [0, 0]
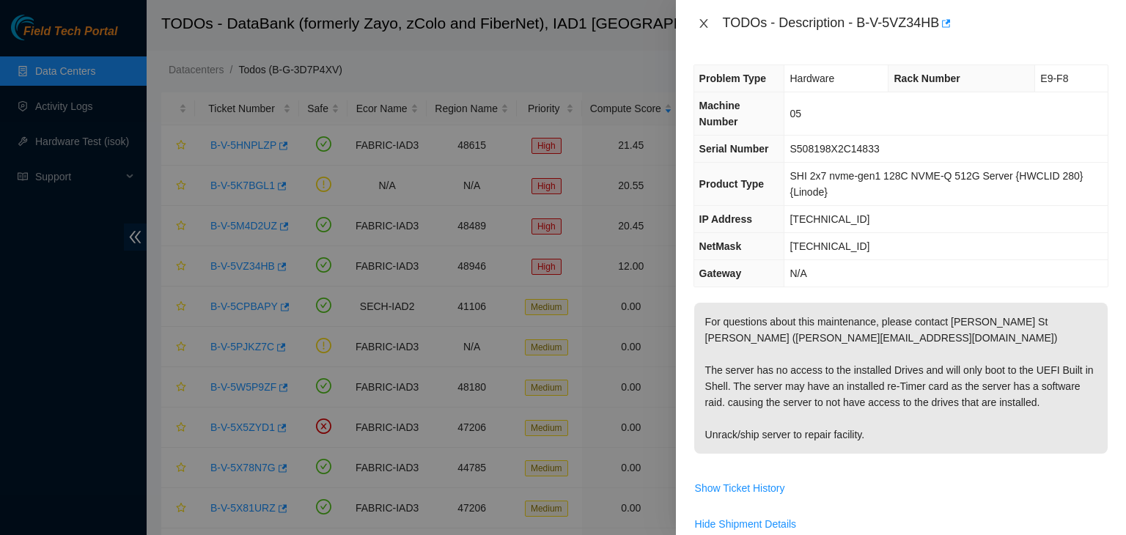
click at [699, 26] on icon "close" at bounding box center [704, 24] width 12 height 12
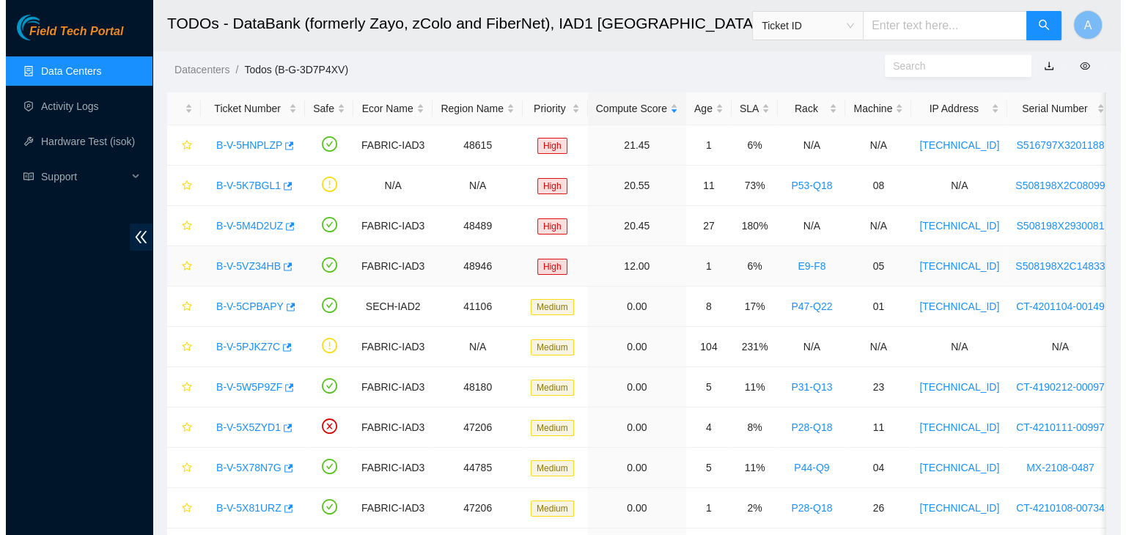
scroll to position [88, 0]
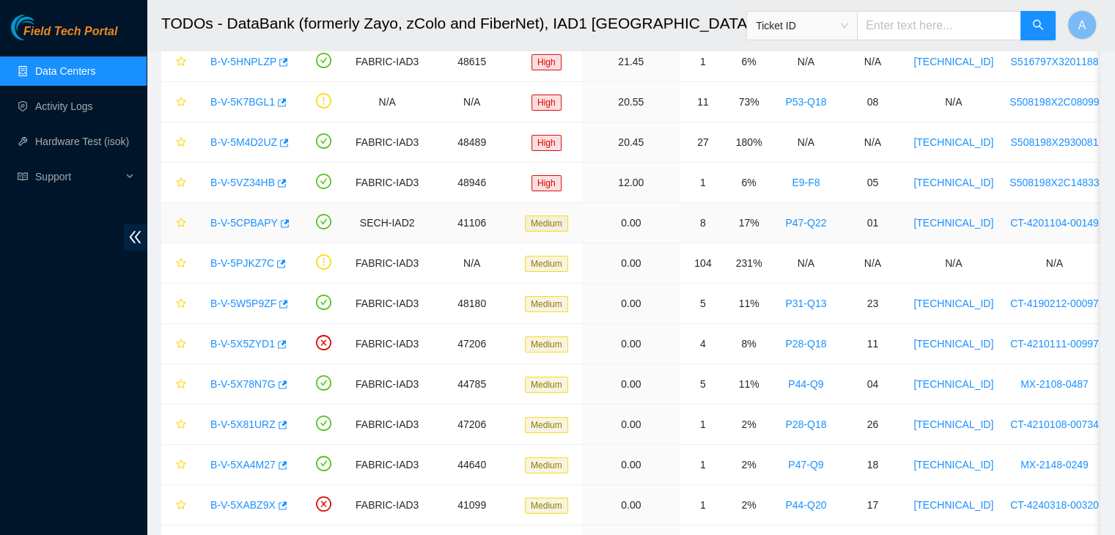
click at [252, 224] on link "B-V-5CPBAPY" at bounding box center [243, 223] width 67 height 12
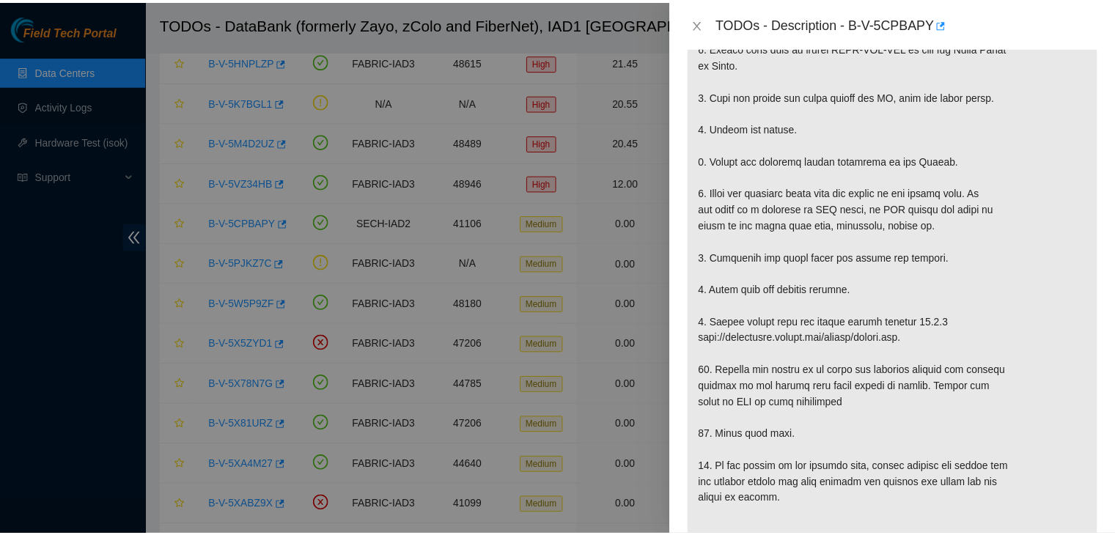
scroll to position [418, 0]
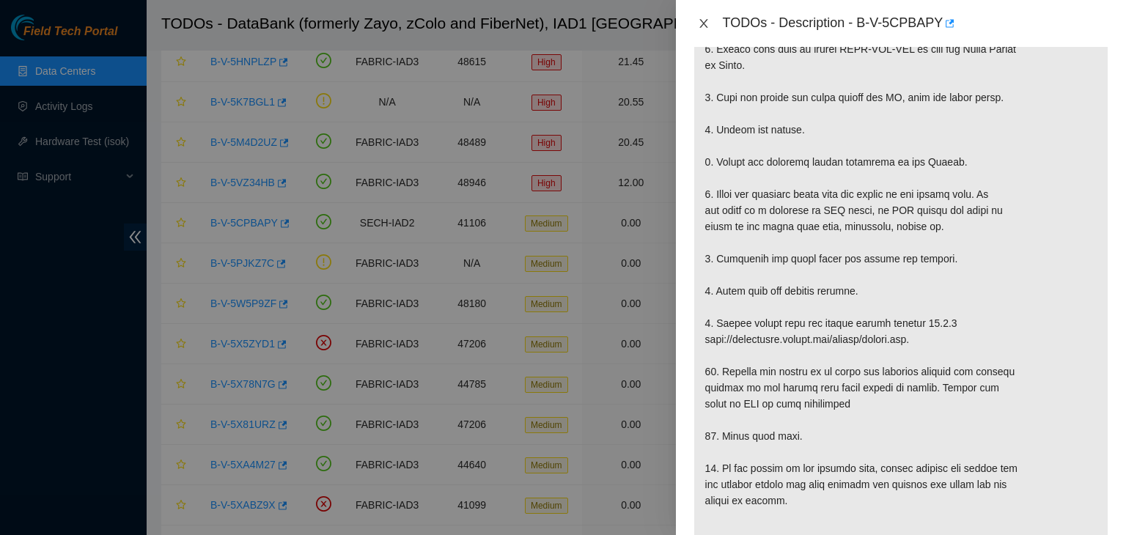
click at [707, 21] on icon "close" at bounding box center [704, 24] width 12 height 12
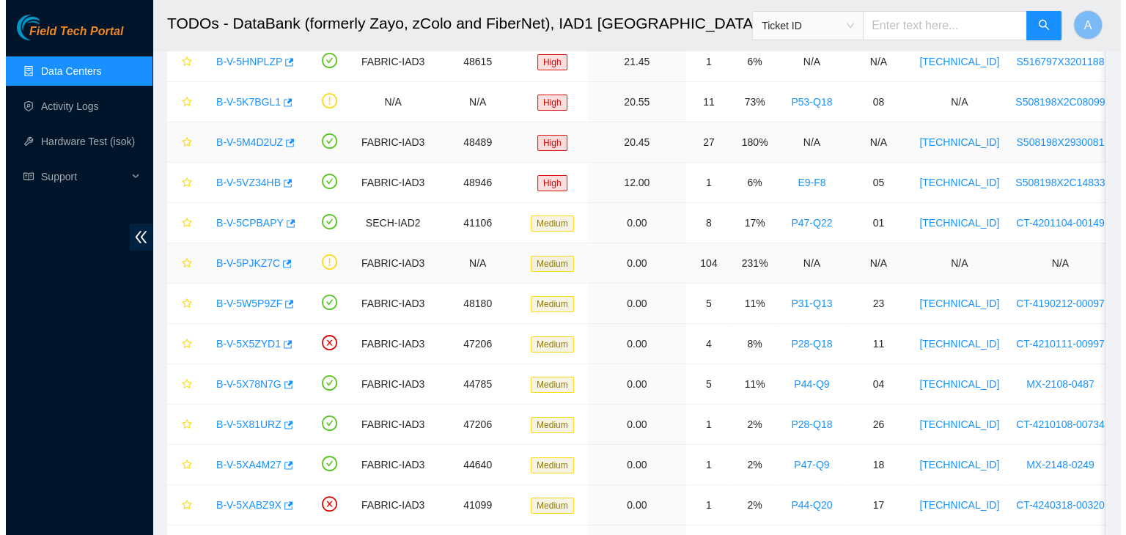
scroll to position [431, 0]
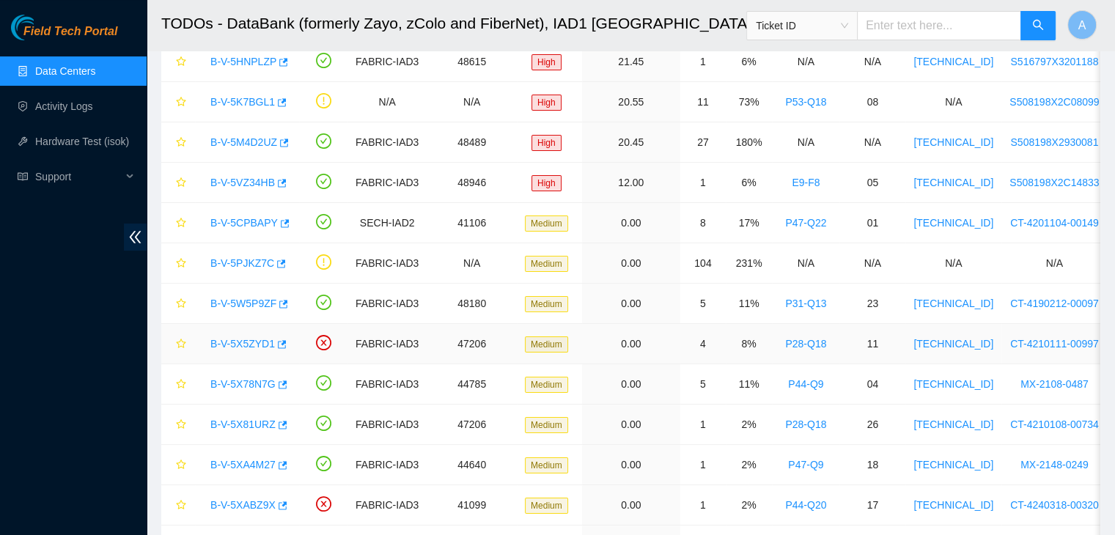
click at [242, 338] on link "B-V-5X5ZYD1" at bounding box center [242, 344] width 65 height 12
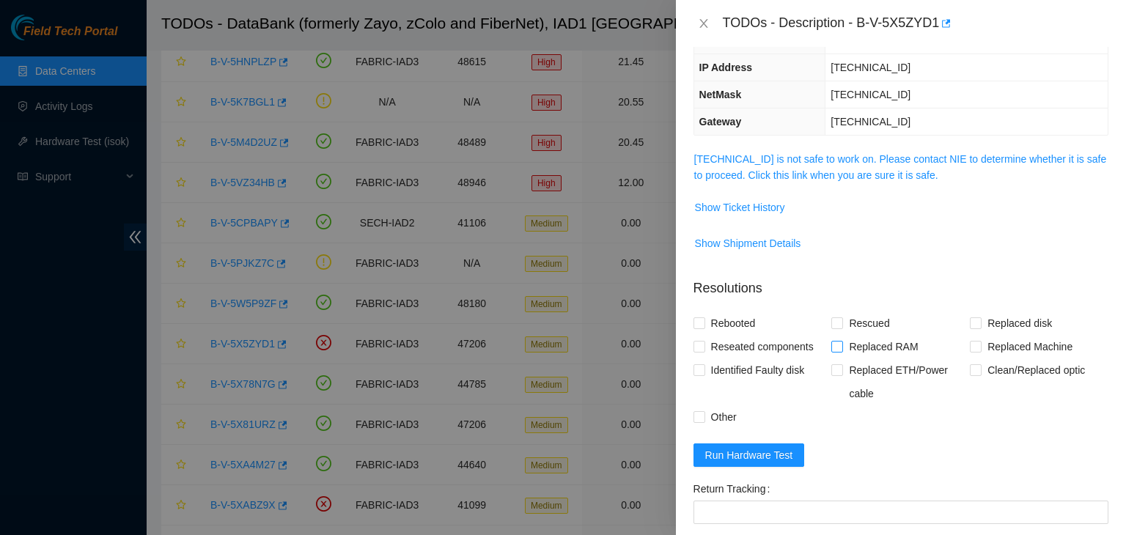
scroll to position [129, 0]
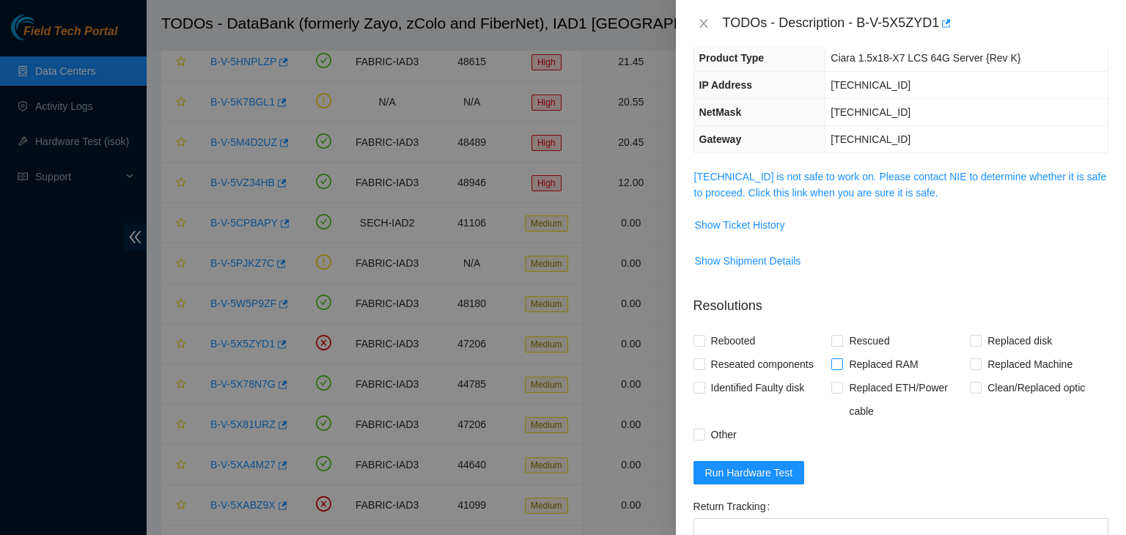
click at [840, 175] on link "23.73.205.78 is not safe to work on. Please contact NIE to determine whether it…" at bounding box center [900, 185] width 413 height 28
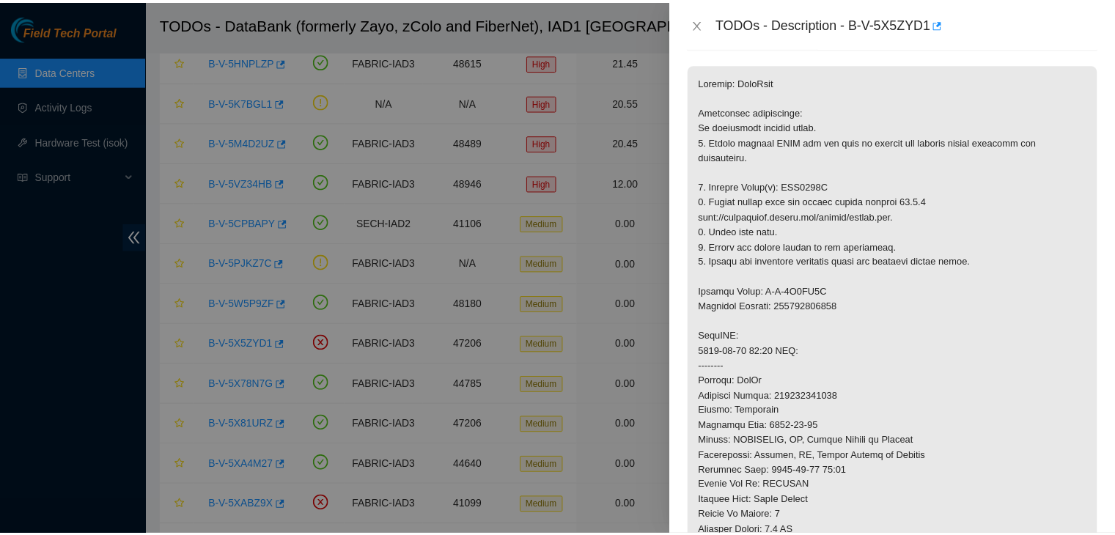
scroll to position [235, 0]
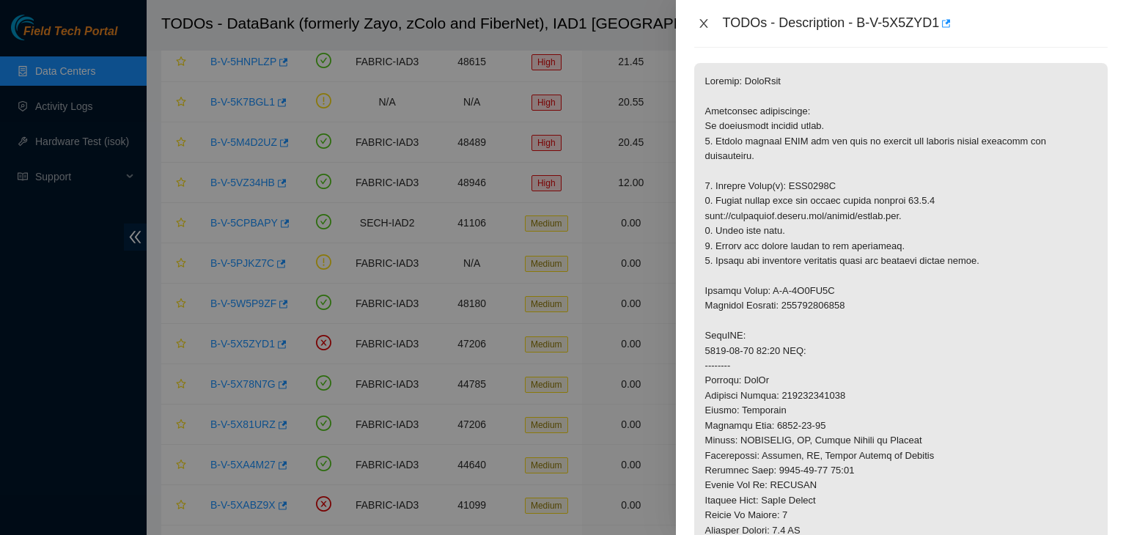
click at [701, 17] on button "Close" at bounding box center [704, 24] width 21 height 14
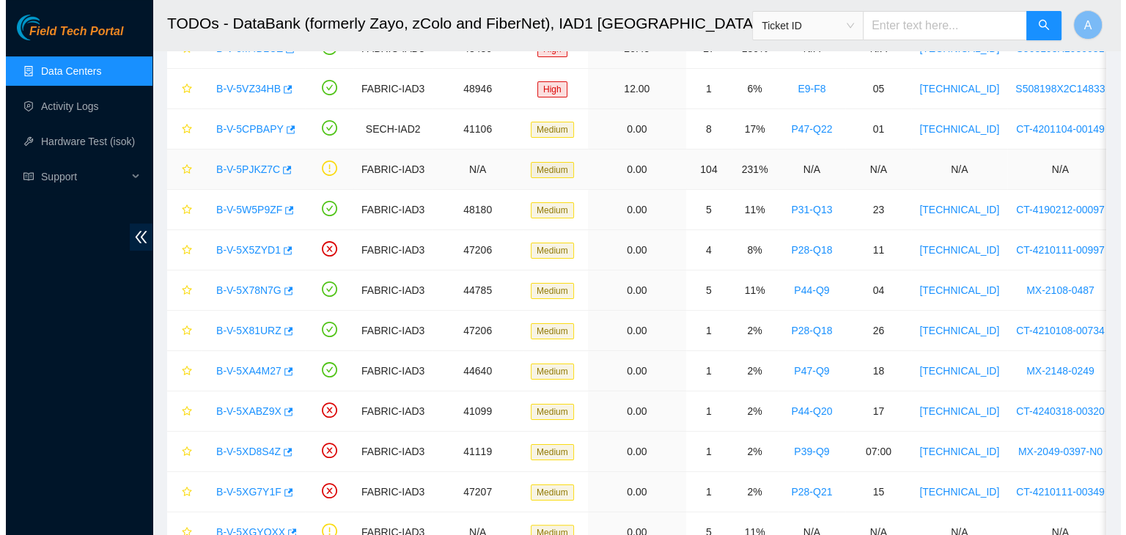
scroll to position [183, 0]
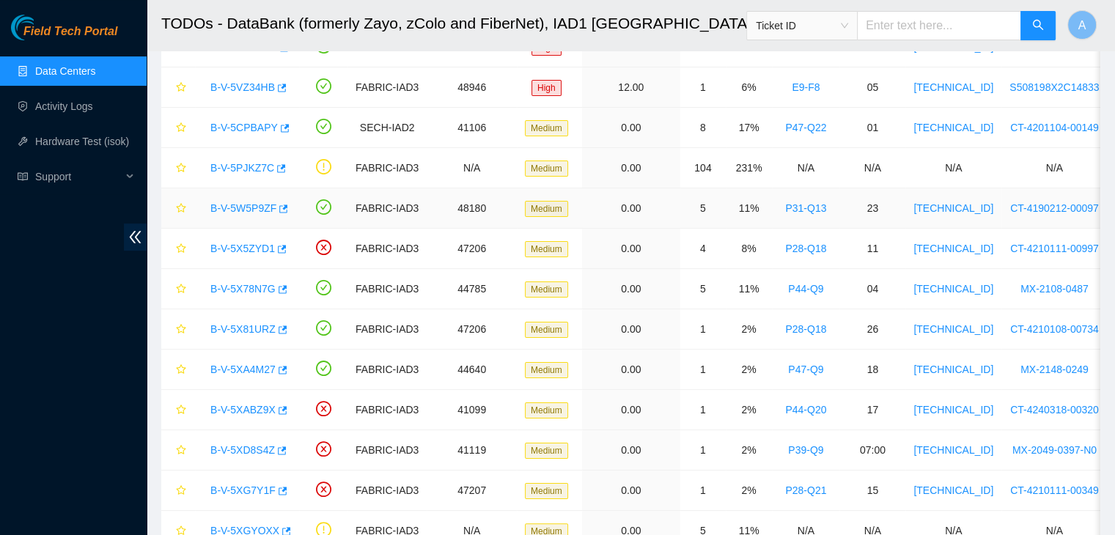
click at [243, 210] on link "B-V-5W5P9ZF" at bounding box center [243, 208] width 66 height 12
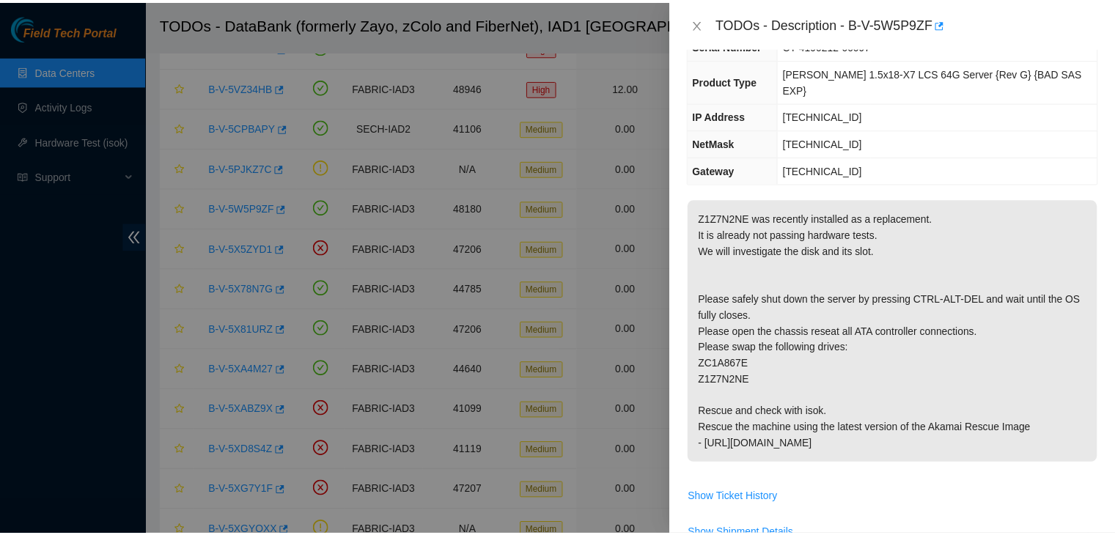
scroll to position [130, 0]
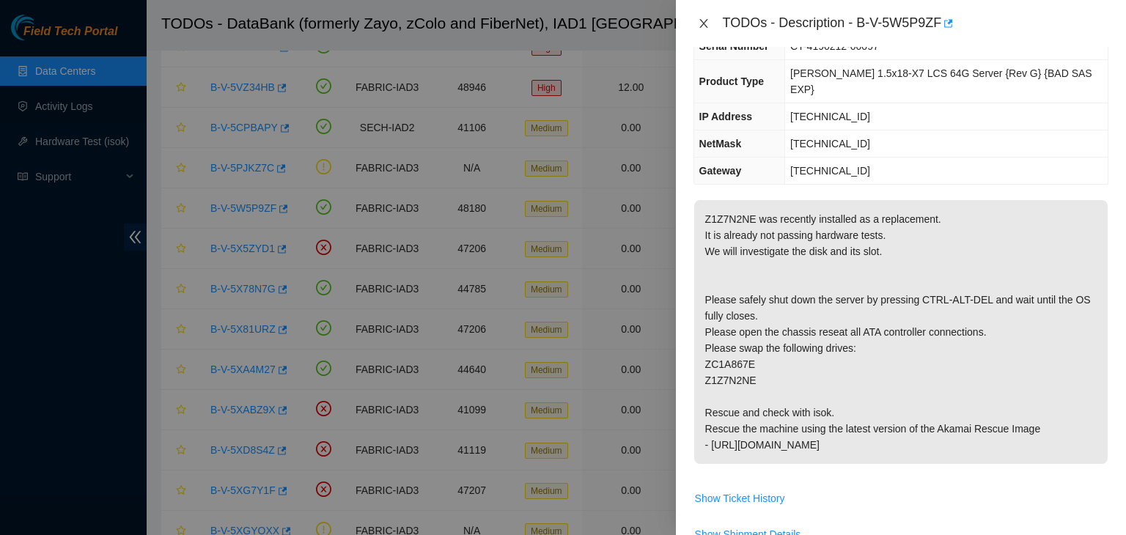
click at [709, 21] on icon "close" at bounding box center [704, 24] width 12 height 12
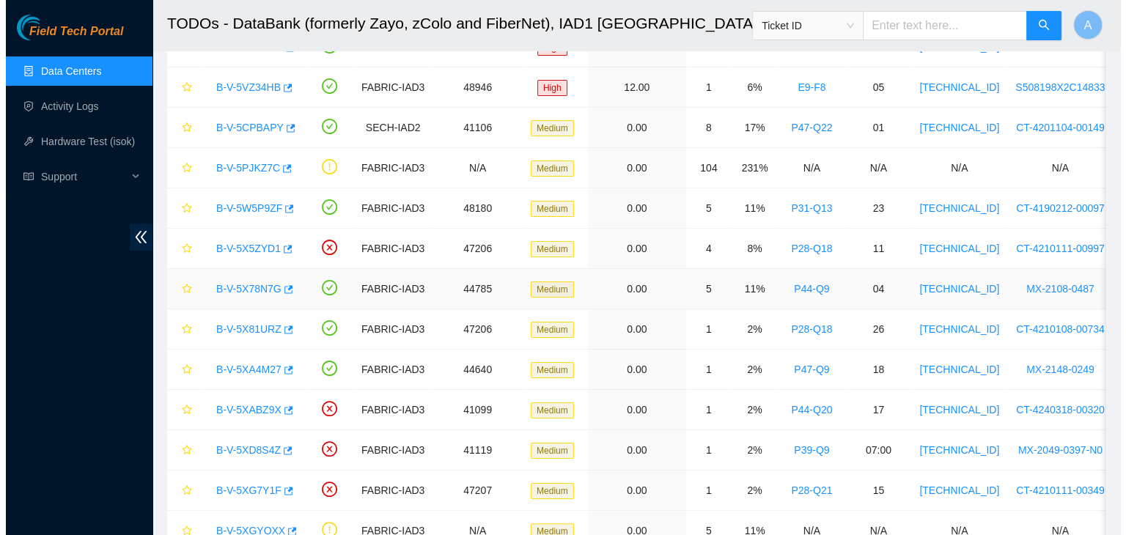
scroll to position [178, 0]
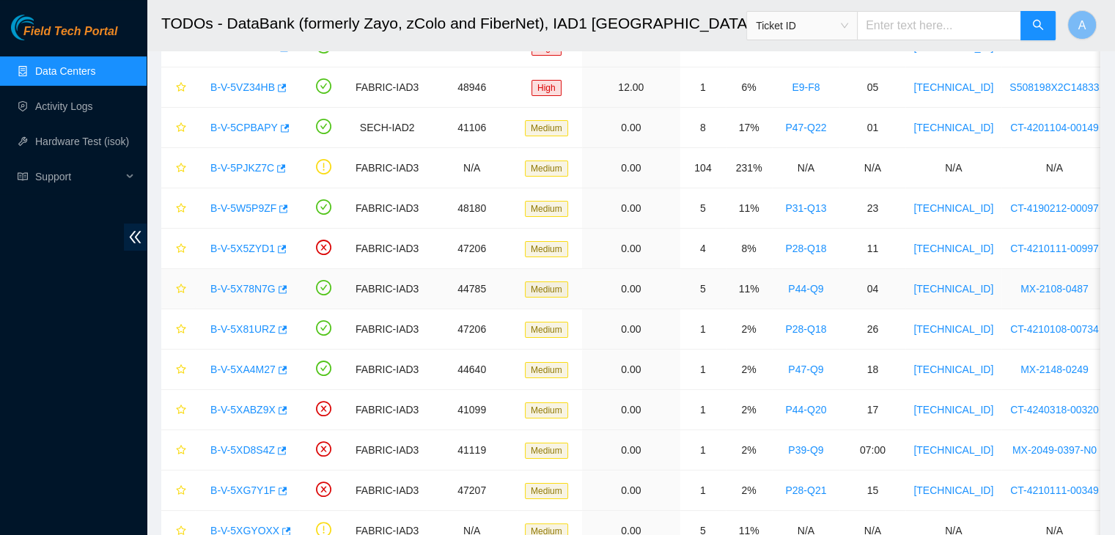
click at [259, 285] on link "B-V-5X78N7G" at bounding box center [242, 289] width 65 height 12
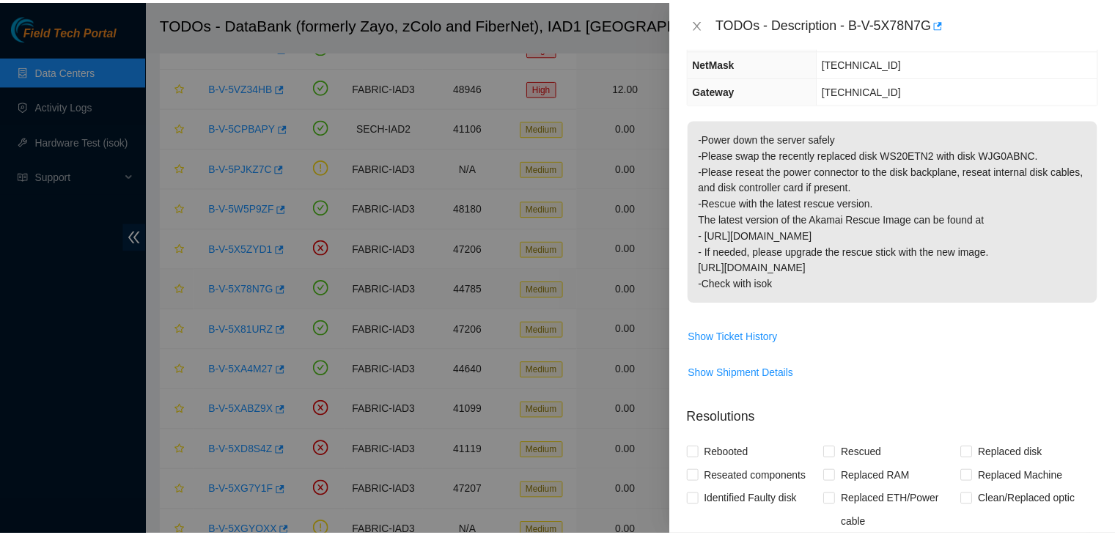
scroll to position [130, 0]
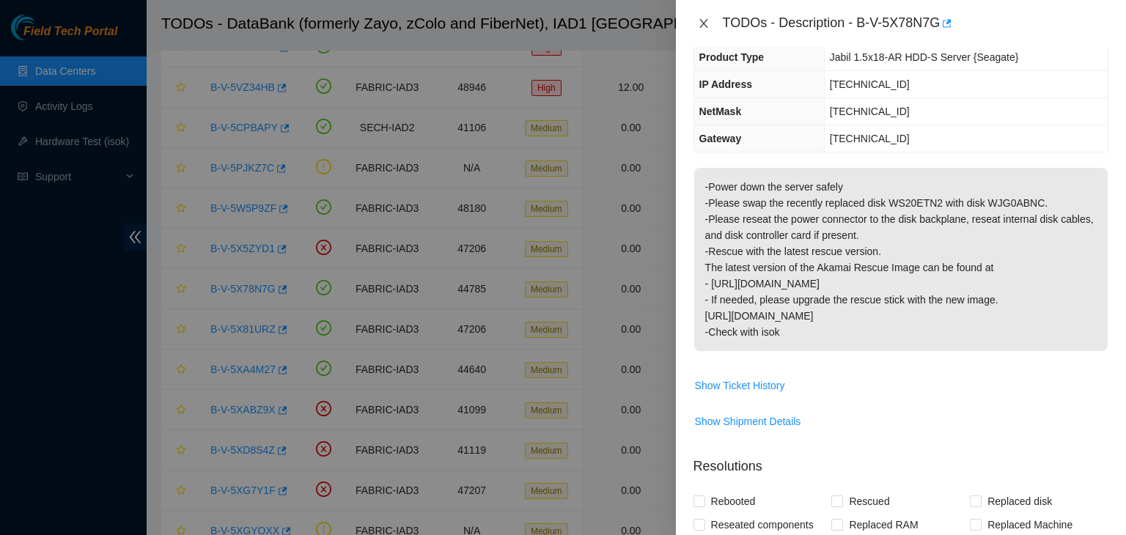
click at [702, 27] on icon "close" at bounding box center [704, 24] width 12 height 12
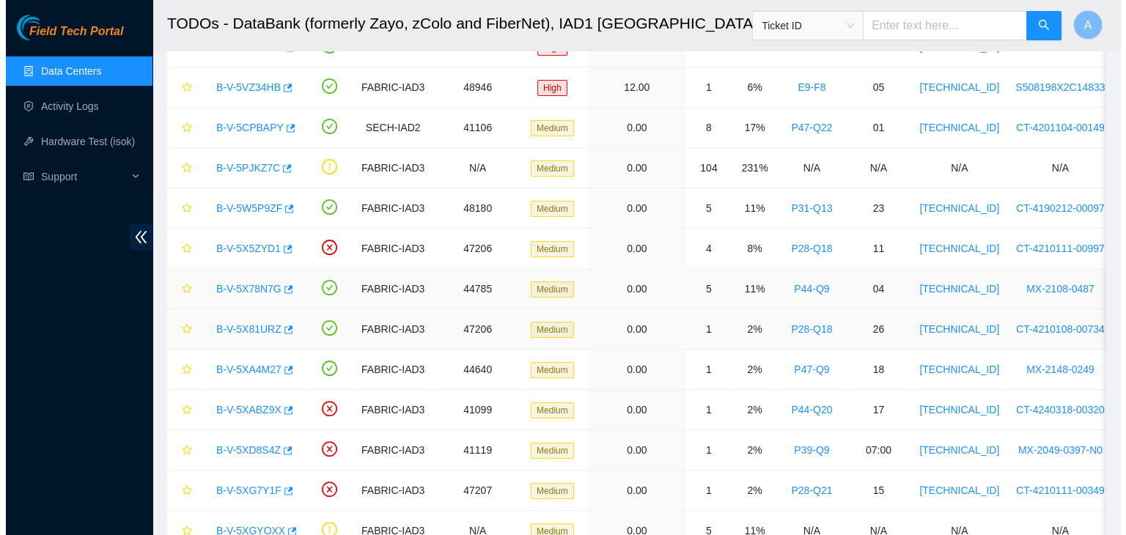
scroll to position [178, 0]
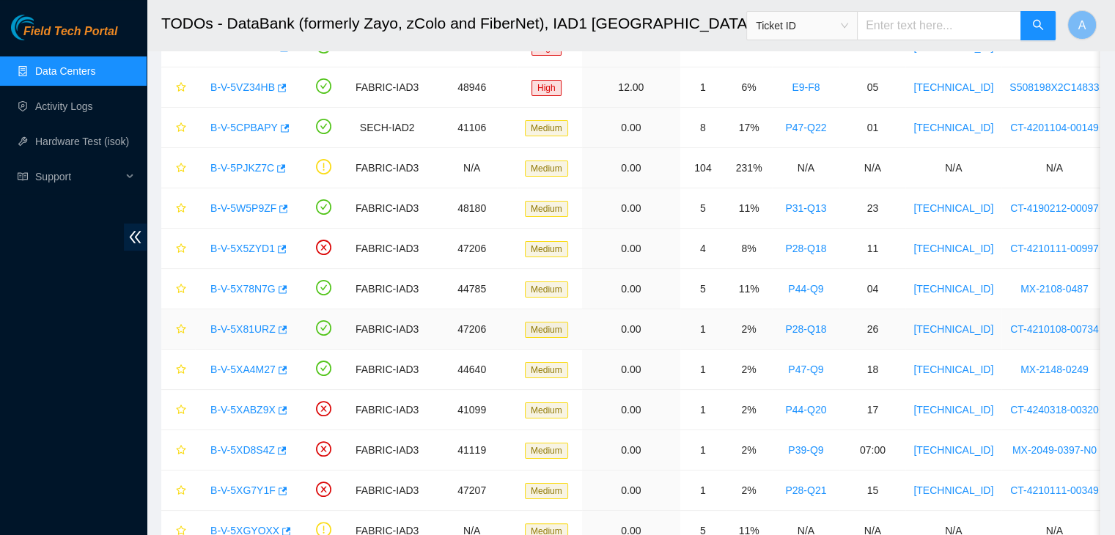
click at [235, 329] on link "B-V-5X81URZ" at bounding box center [242, 329] width 65 height 12
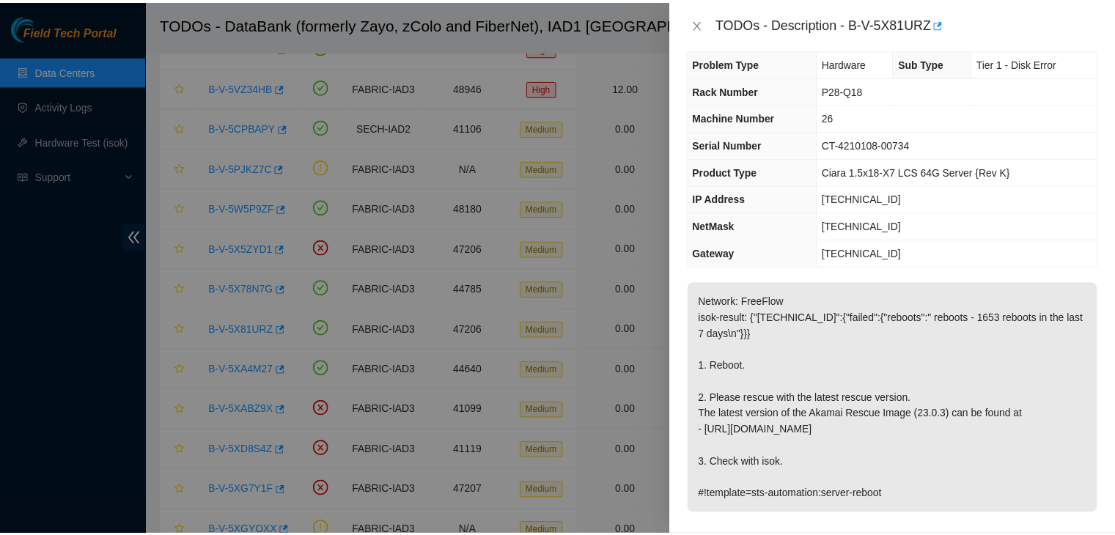
scroll to position [0, 0]
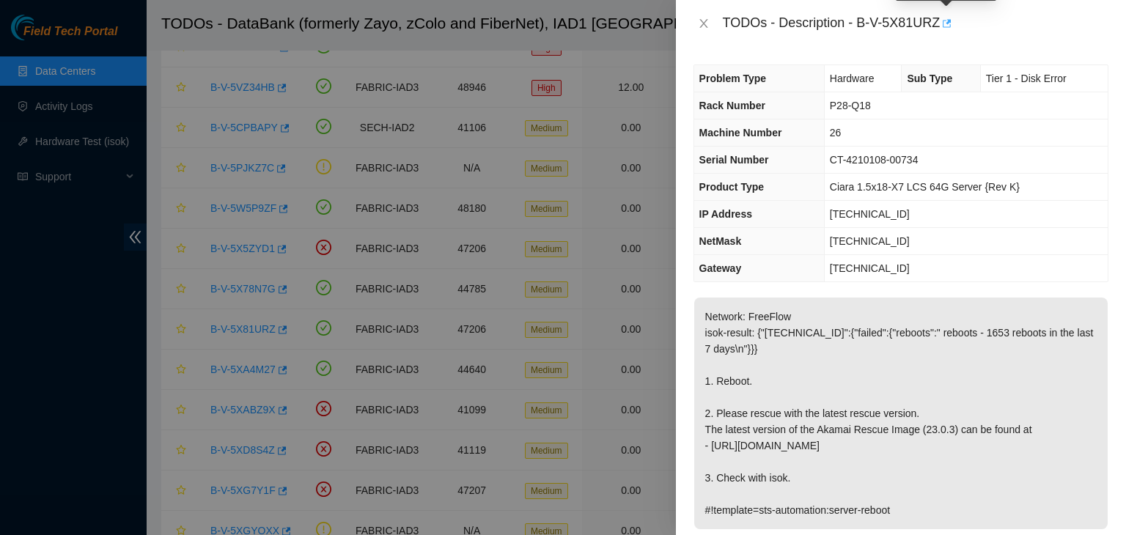
click at [949, 27] on icon "button" at bounding box center [946, 23] width 10 height 10
click at [701, 25] on icon "close" at bounding box center [704, 24] width 12 height 12
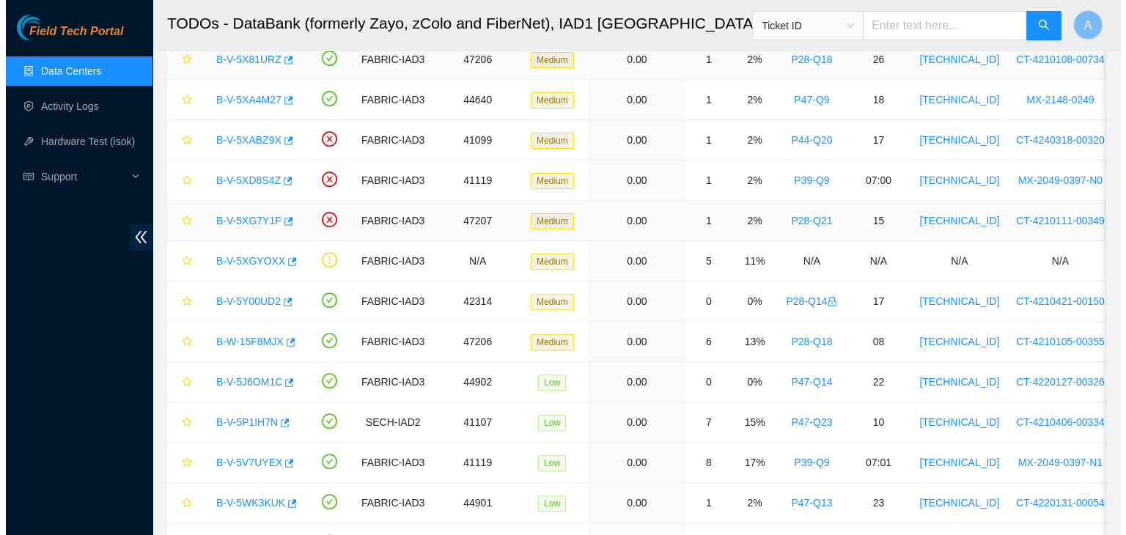
scroll to position [458, 0]
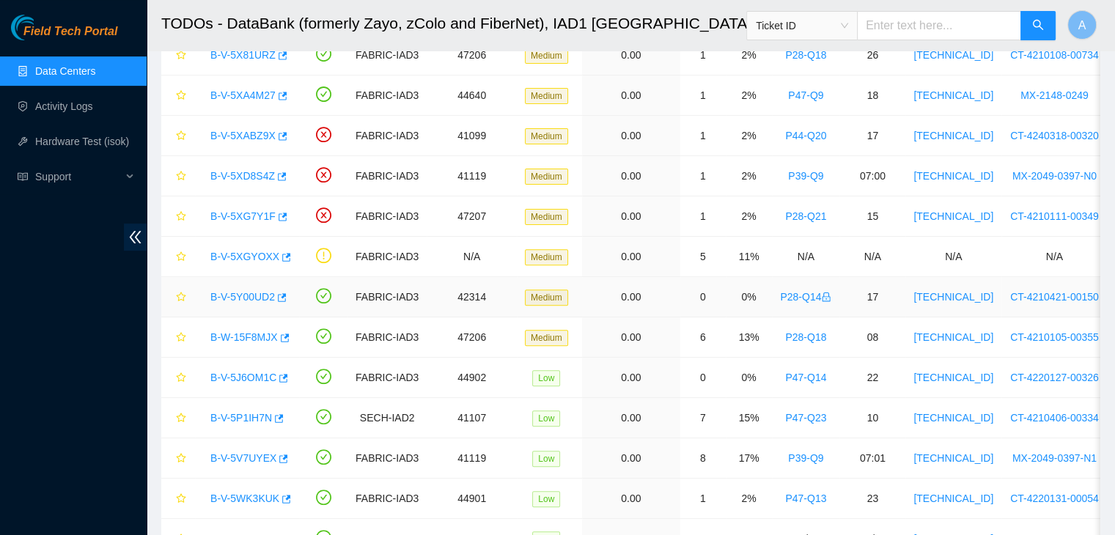
click at [251, 293] on link "B-V-5Y00UD2" at bounding box center [242, 297] width 65 height 12
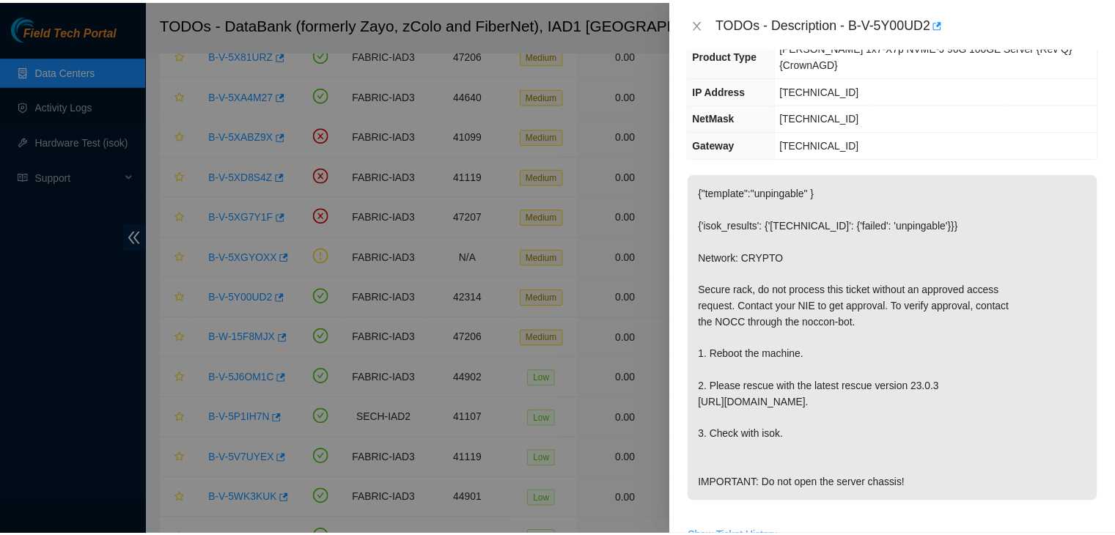
scroll to position [0, 0]
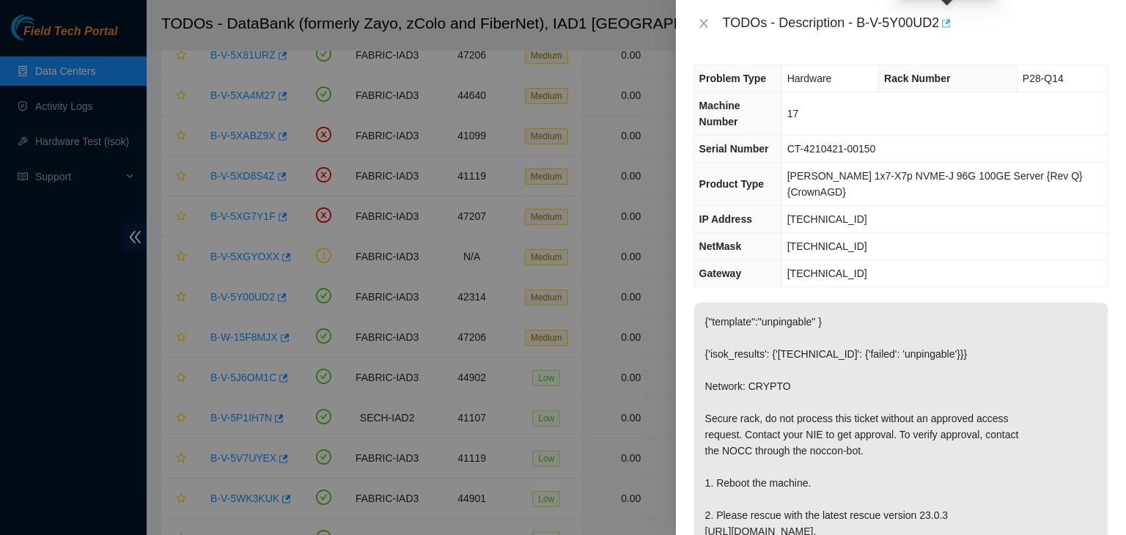
click at [945, 26] on icon "button" at bounding box center [945, 23] width 10 height 10
click at [704, 24] on icon "close" at bounding box center [703, 23] width 8 height 9
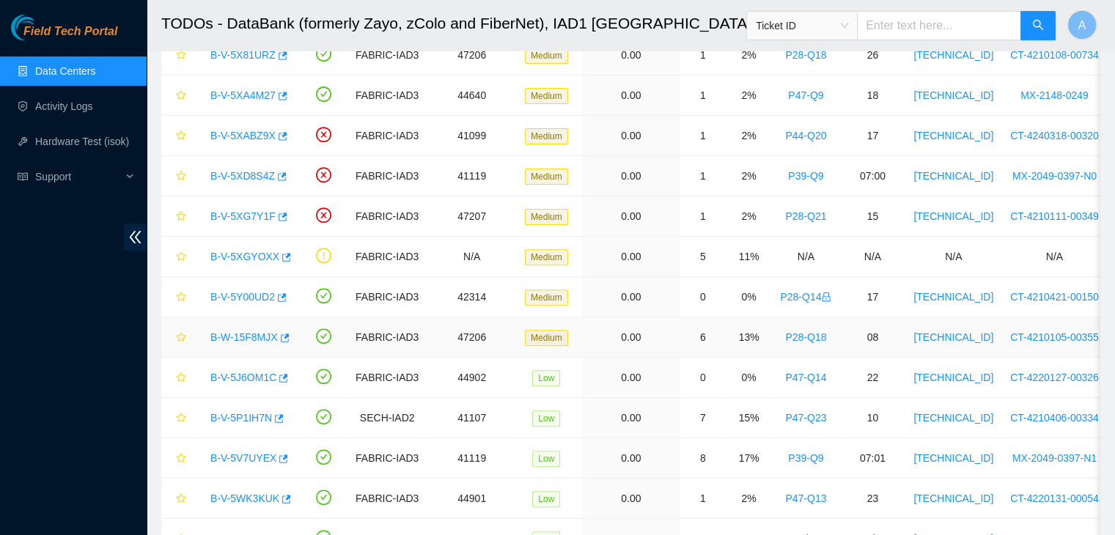
click at [256, 335] on link "B-W-15F8MJX" at bounding box center [243, 337] width 67 height 12
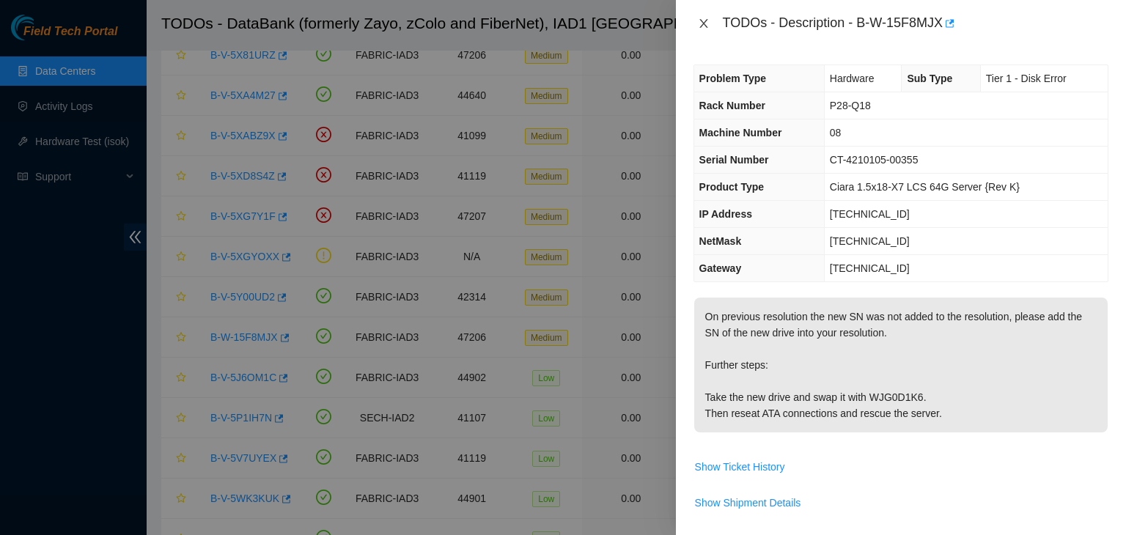
click at [698, 17] on button "Close" at bounding box center [704, 24] width 21 height 14
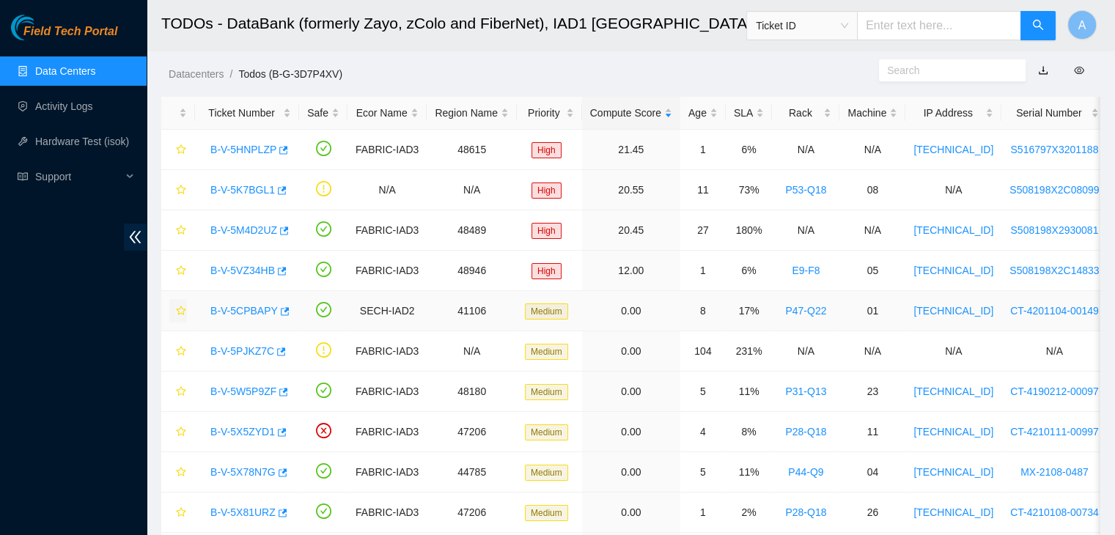
click at [181, 311] on icon "star" at bounding box center [181, 311] width 10 height 10
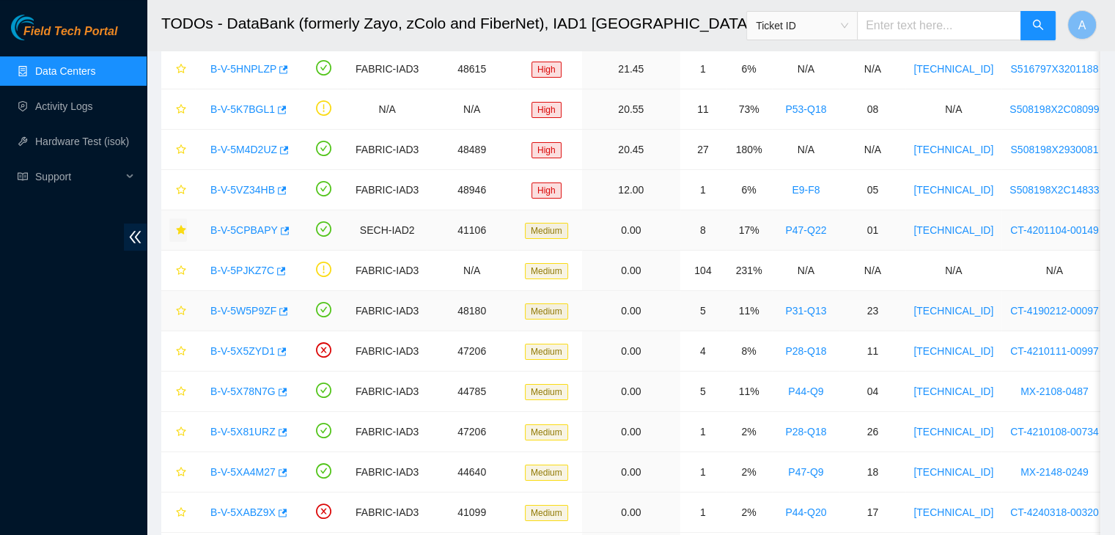
scroll to position [81, 0]
click at [179, 471] on icon "star" at bounding box center [181, 471] width 10 height 10
click at [180, 427] on icon "star" at bounding box center [181, 431] width 10 height 10
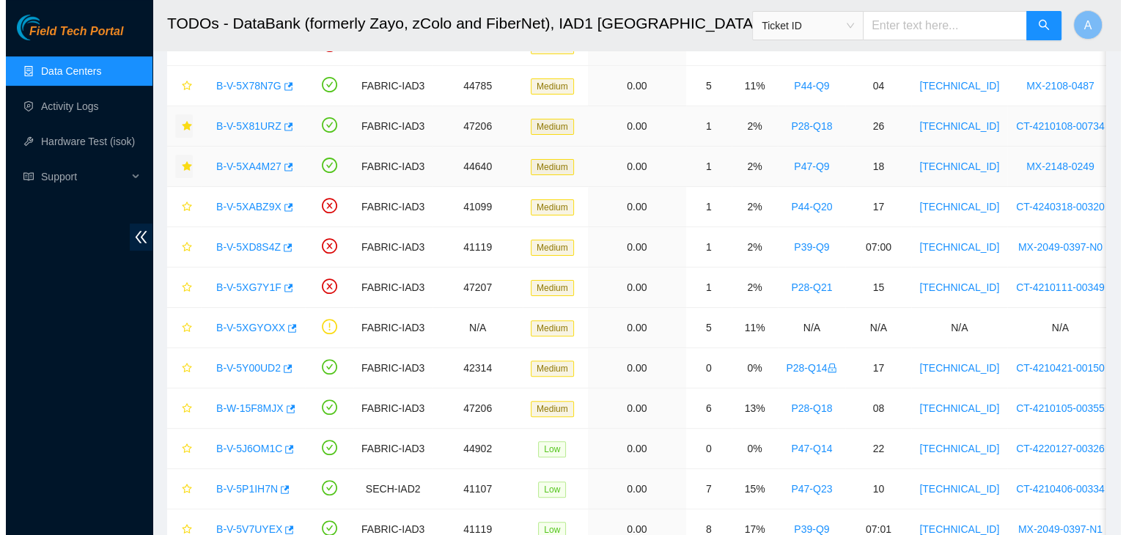
scroll to position [387, 0]
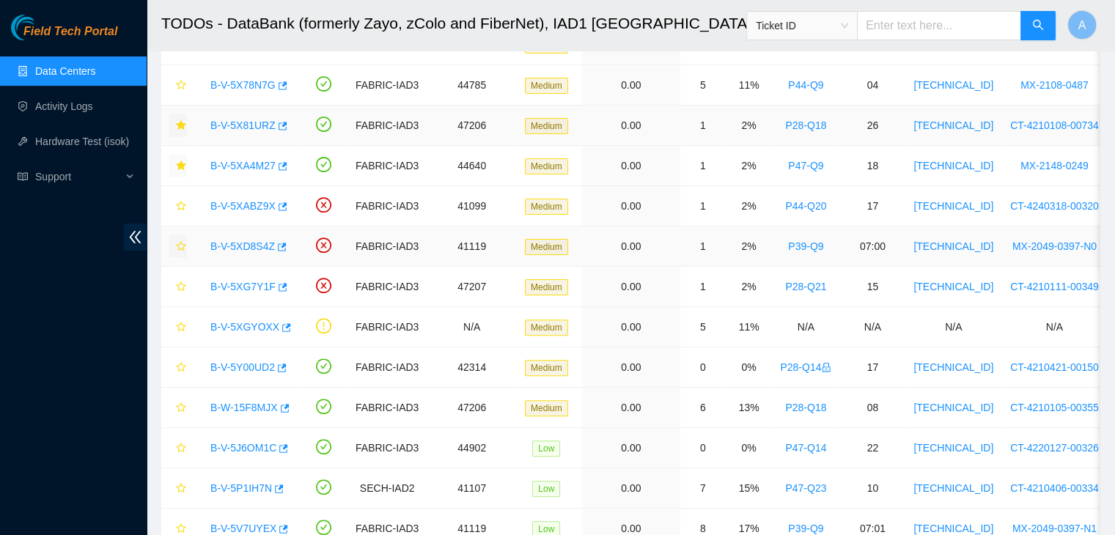
click at [179, 244] on icon "star" at bounding box center [181, 246] width 10 height 10
click at [255, 287] on link "B-V-5XG7Y1F" at bounding box center [242, 287] width 65 height 12
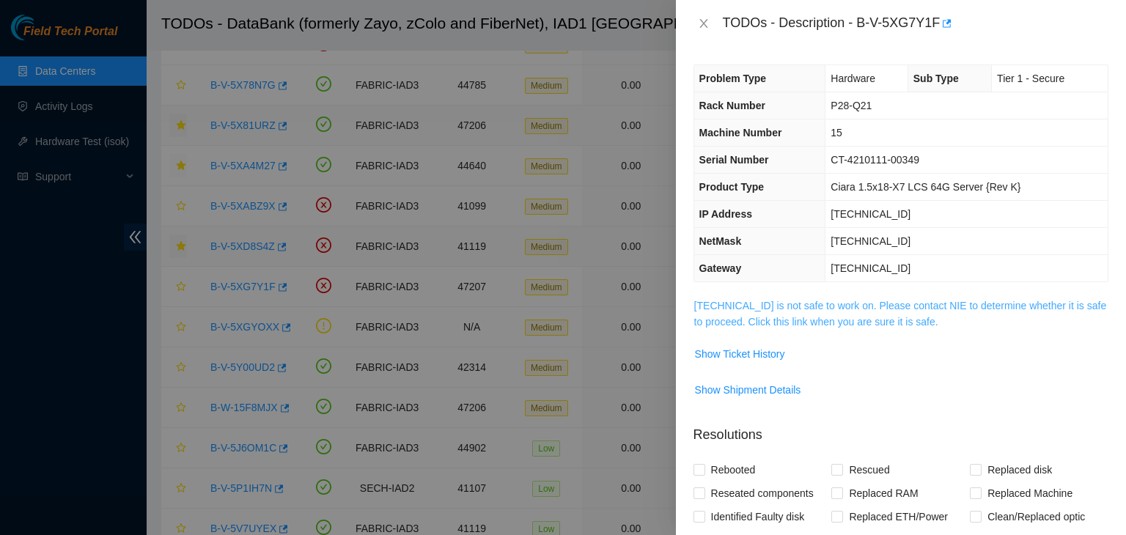
click at [721, 307] on link "23.73.204.146 is not safe to work on. Please contact NIE to determine whether i…" at bounding box center [900, 314] width 413 height 28
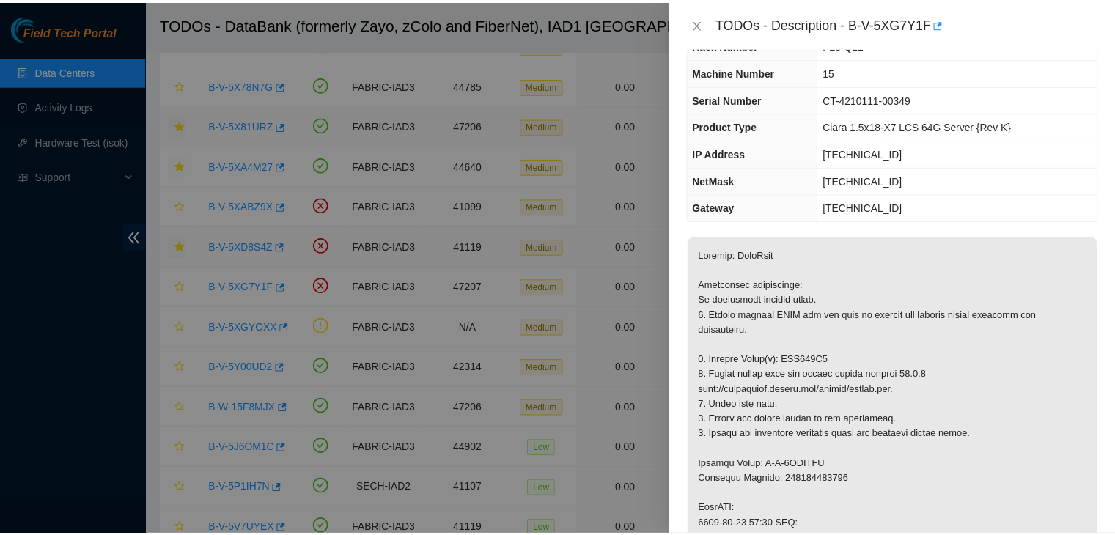
scroll to position [60, 0]
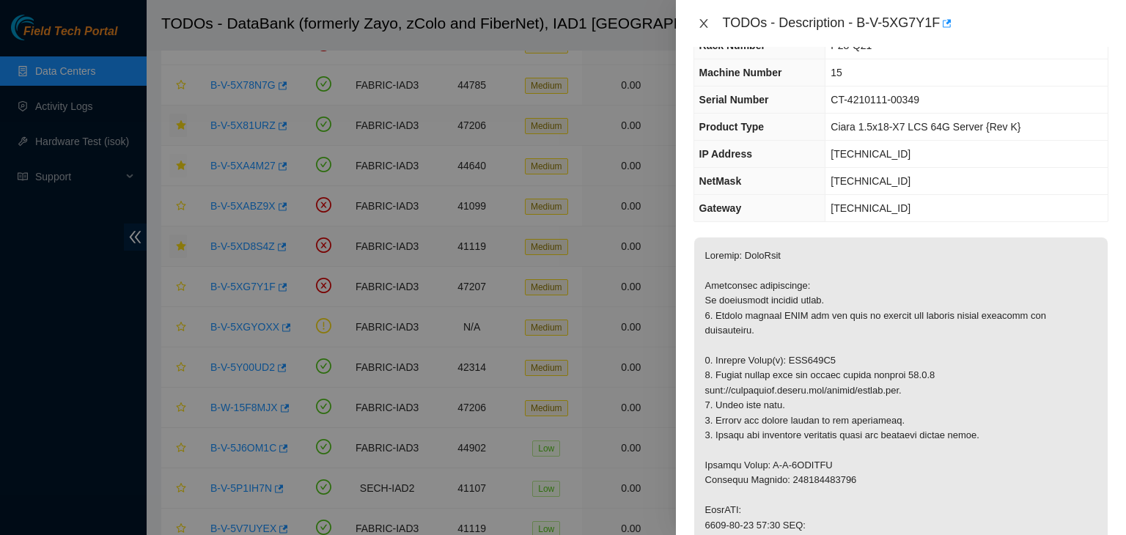
click at [699, 27] on icon "close" at bounding box center [703, 23] width 8 height 9
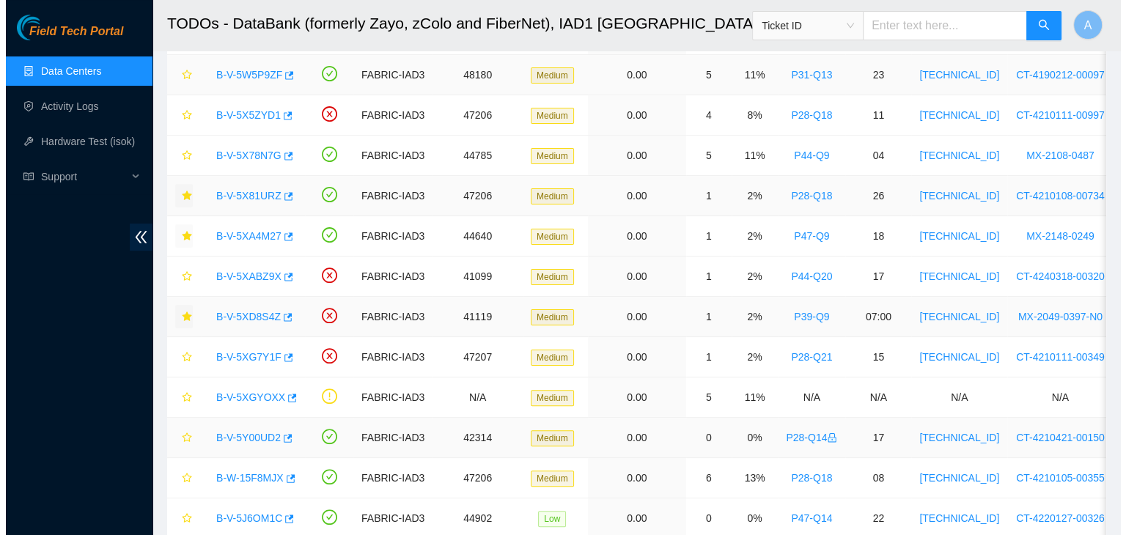
scroll to position [315, 0]
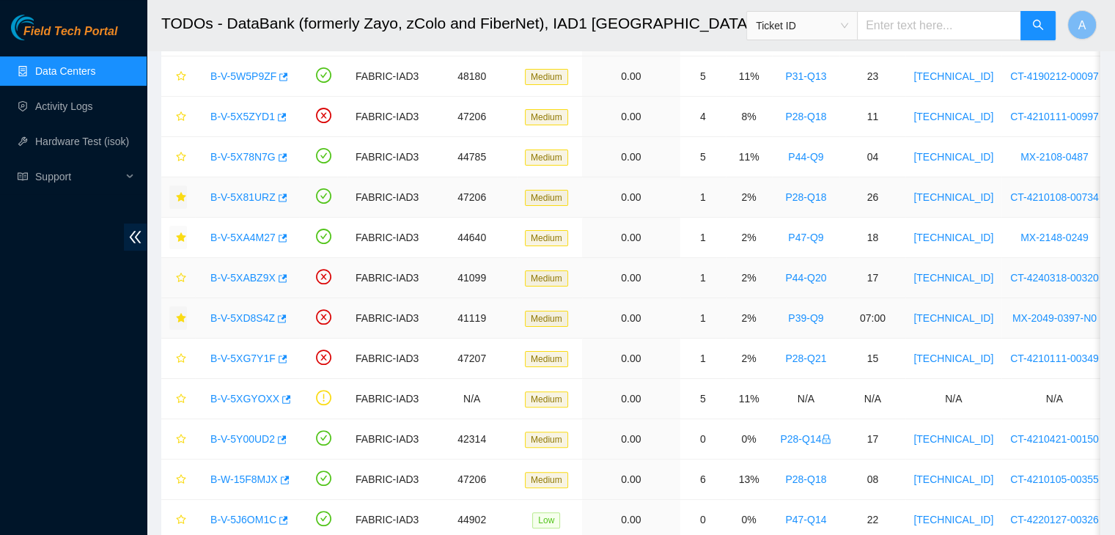
click at [245, 273] on link "B-V-5XABZ9X" at bounding box center [242, 278] width 65 height 12
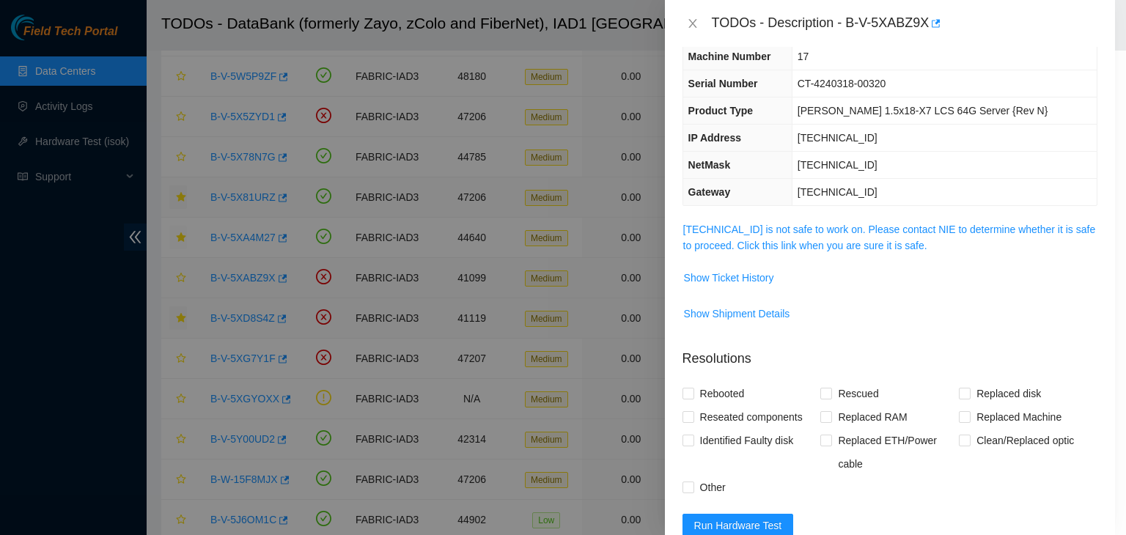
scroll to position [60, 0]
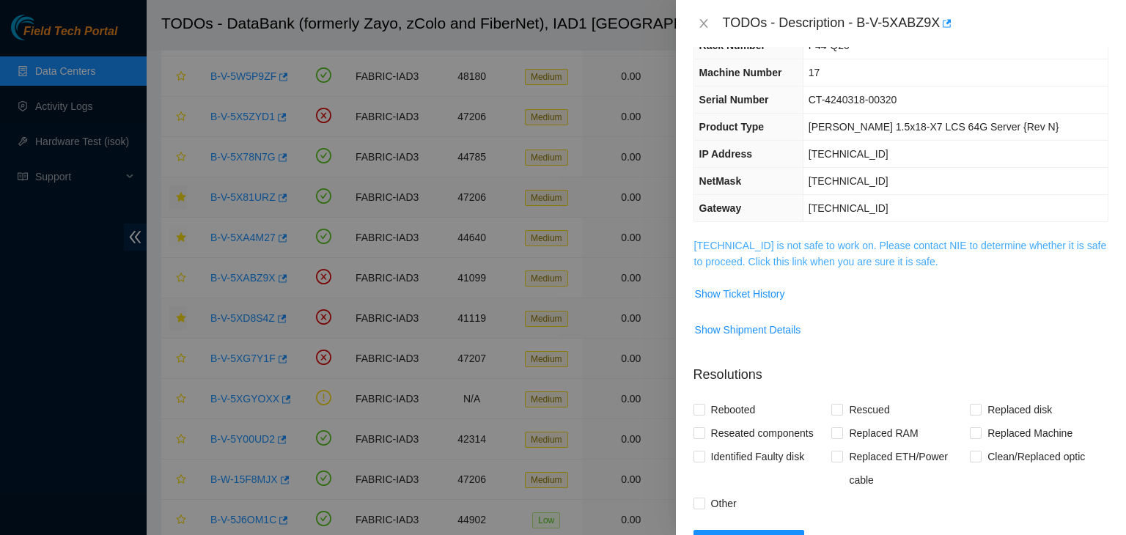
click at [859, 250] on span "23.218.223.212 is not safe to work on. Please contact NIE to determine whether …" at bounding box center [901, 254] width 414 height 32
click at [859, 264] on link "23.218.223.212 is not safe to work on. Please contact NIE to determine whether …" at bounding box center [900, 254] width 413 height 28
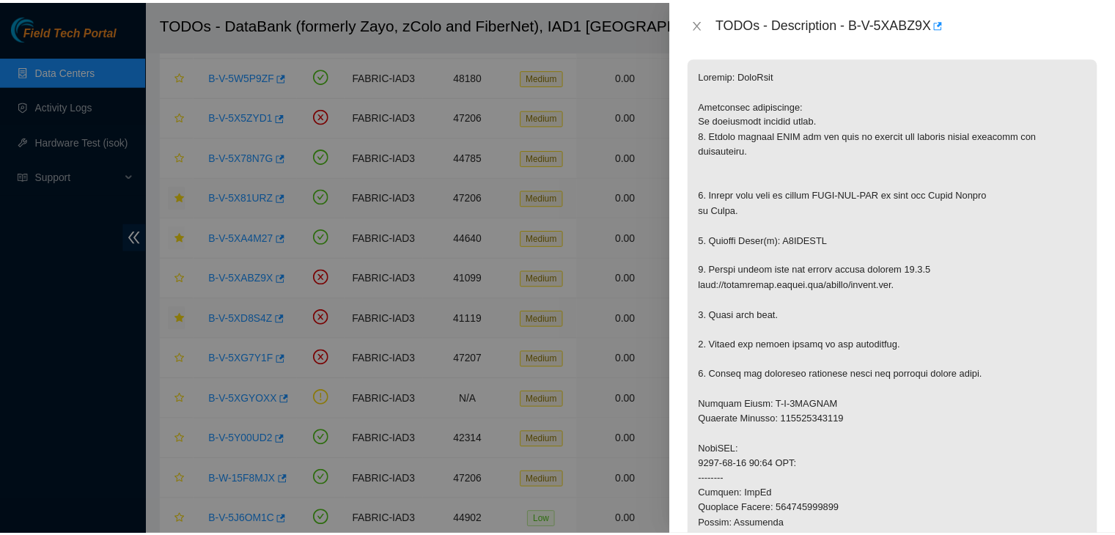
scroll to position [239, 0]
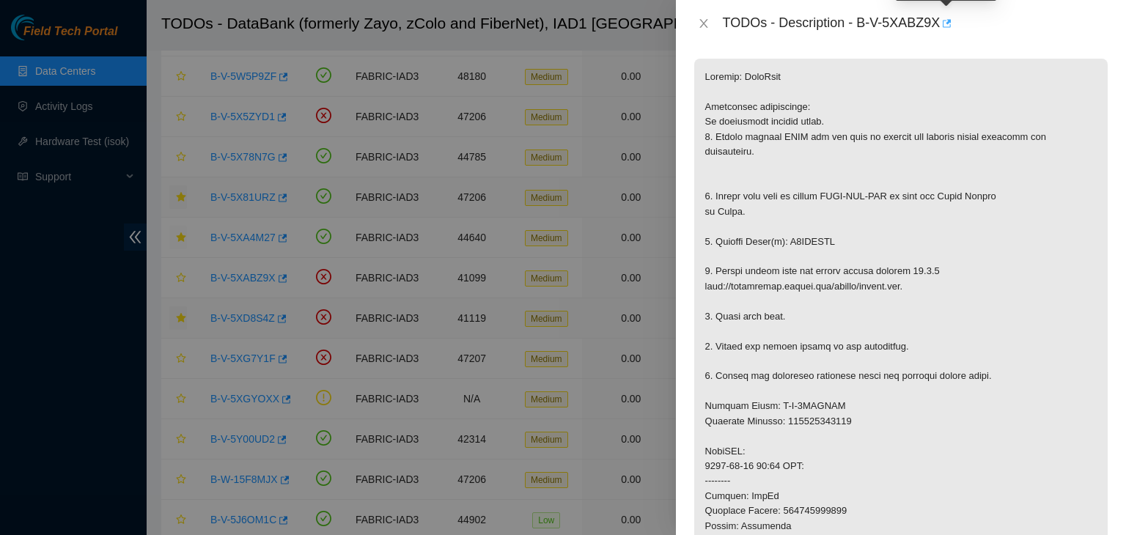
click at [948, 24] on icon "button" at bounding box center [947, 23] width 9 height 8
click at [702, 21] on icon "close" at bounding box center [704, 24] width 12 height 12
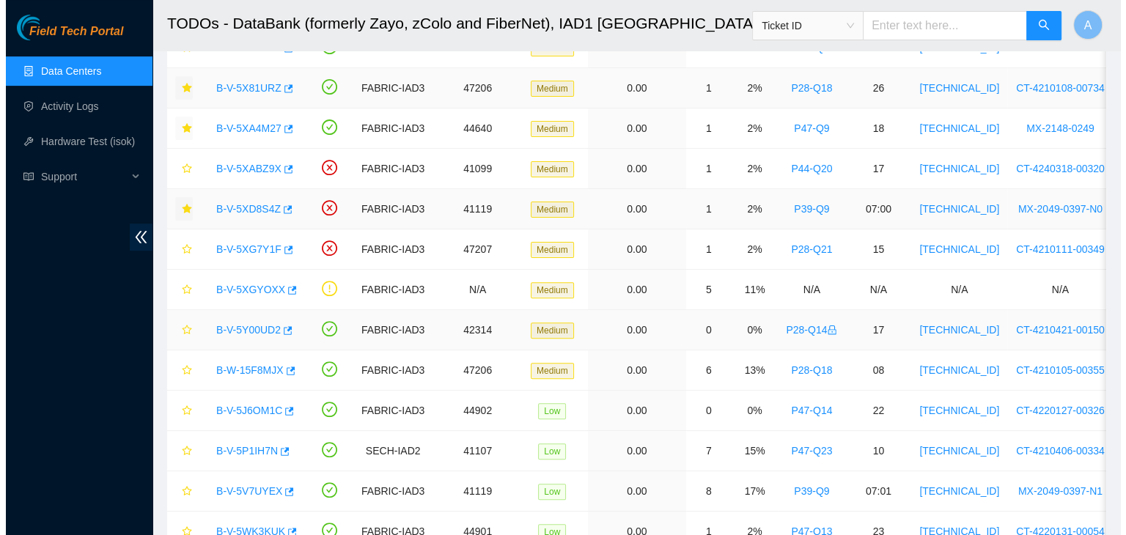
scroll to position [427, 0]
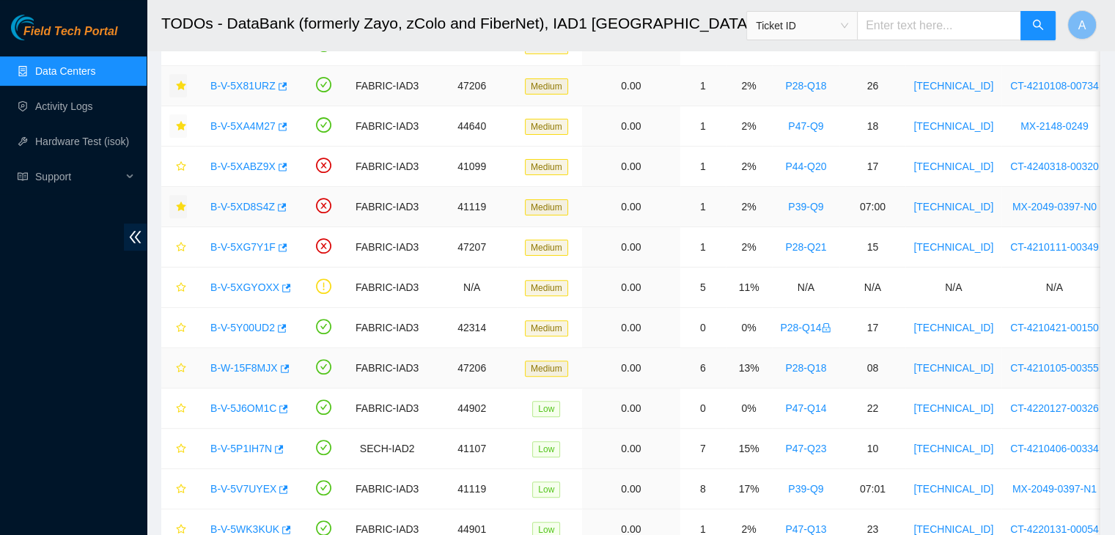
click at [249, 362] on link "B-W-15F8MJX" at bounding box center [243, 368] width 67 height 12
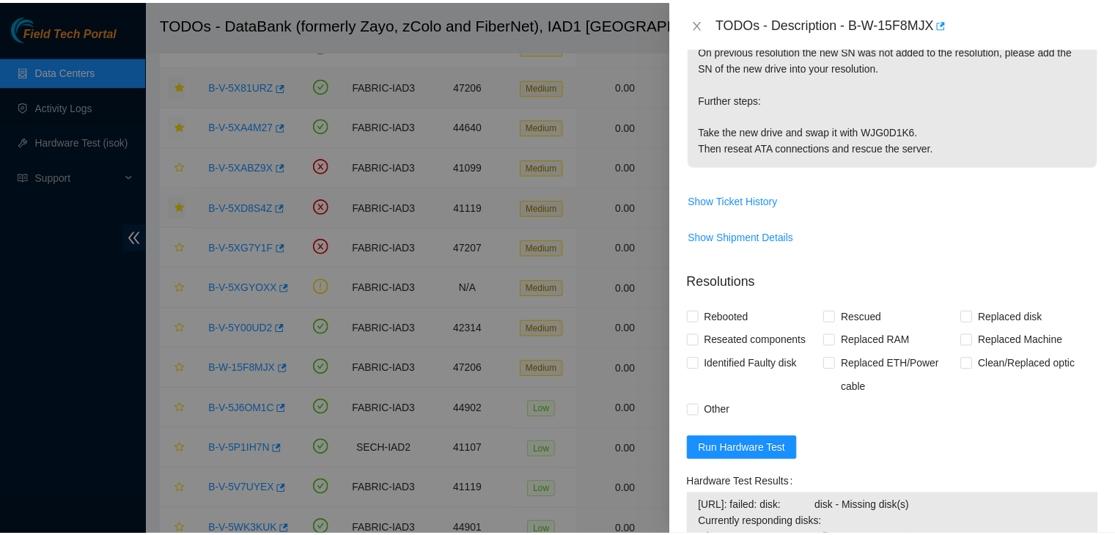
scroll to position [65, 0]
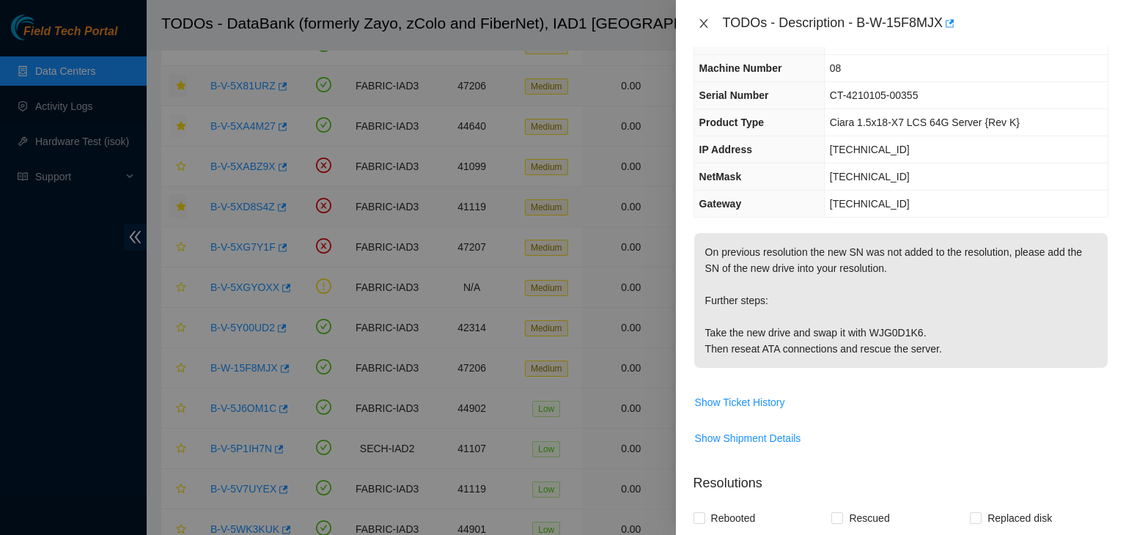
click at [706, 27] on icon "close" at bounding box center [704, 24] width 12 height 12
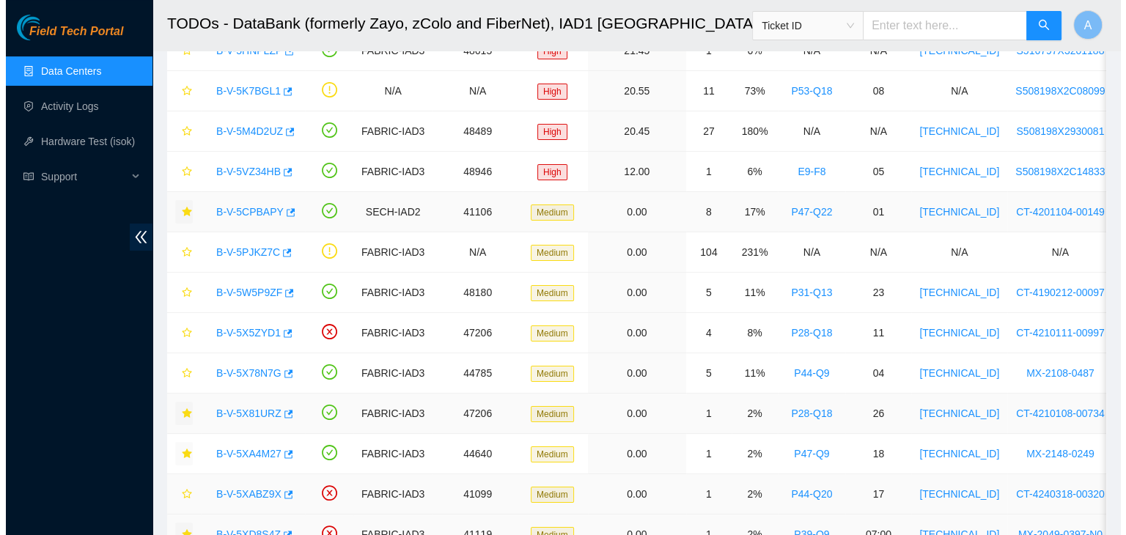
scroll to position [97, 0]
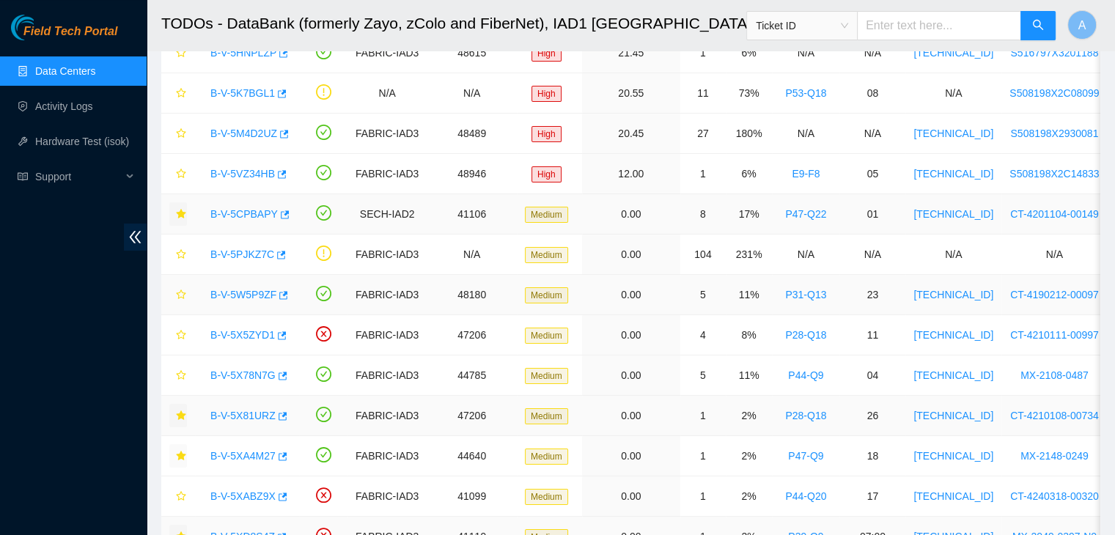
click at [239, 296] on link "B-V-5W5P9ZF" at bounding box center [243, 295] width 66 height 12
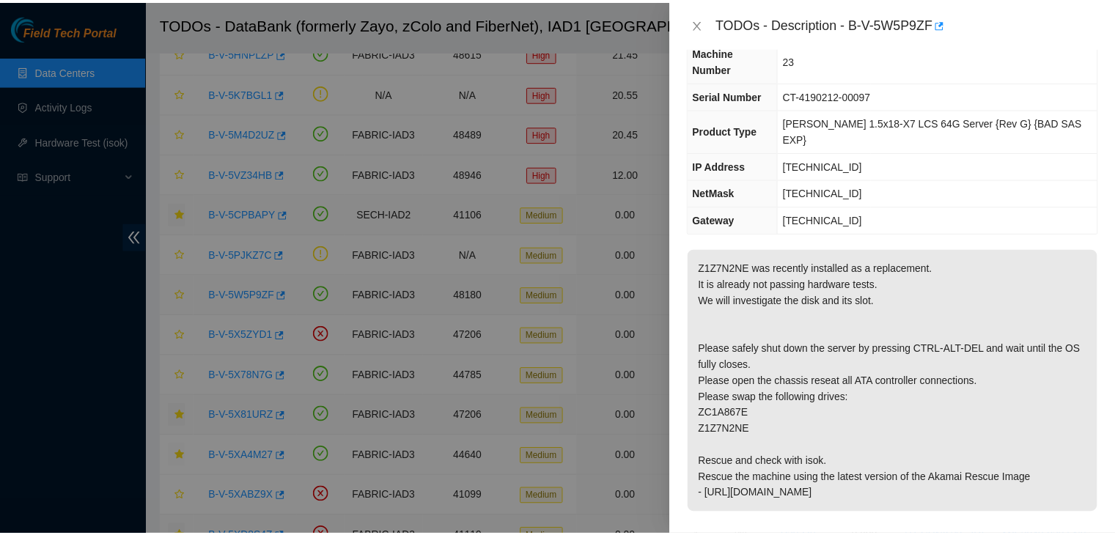
scroll to position [65, 0]
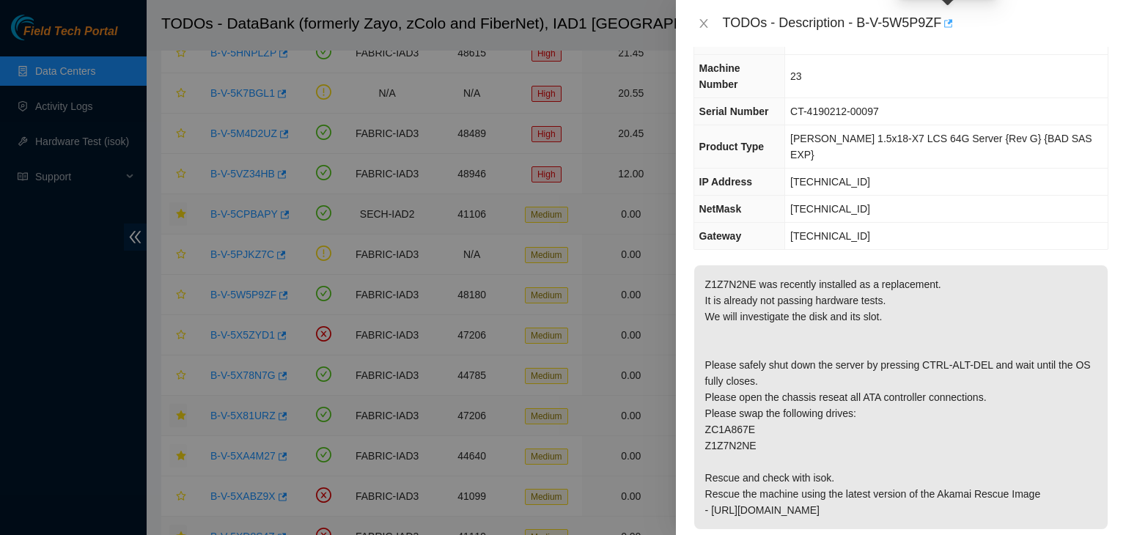
click at [948, 26] on icon "button" at bounding box center [947, 23] width 10 height 10
click at [708, 27] on icon "close" at bounding box center [704, 24] width 12 height 12
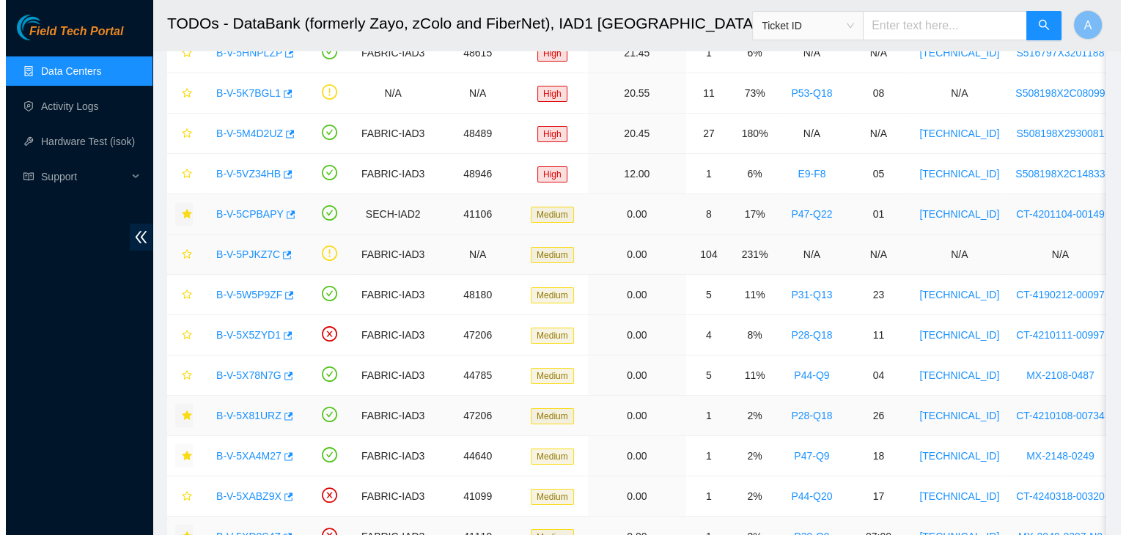
scroll to position [81, 0]
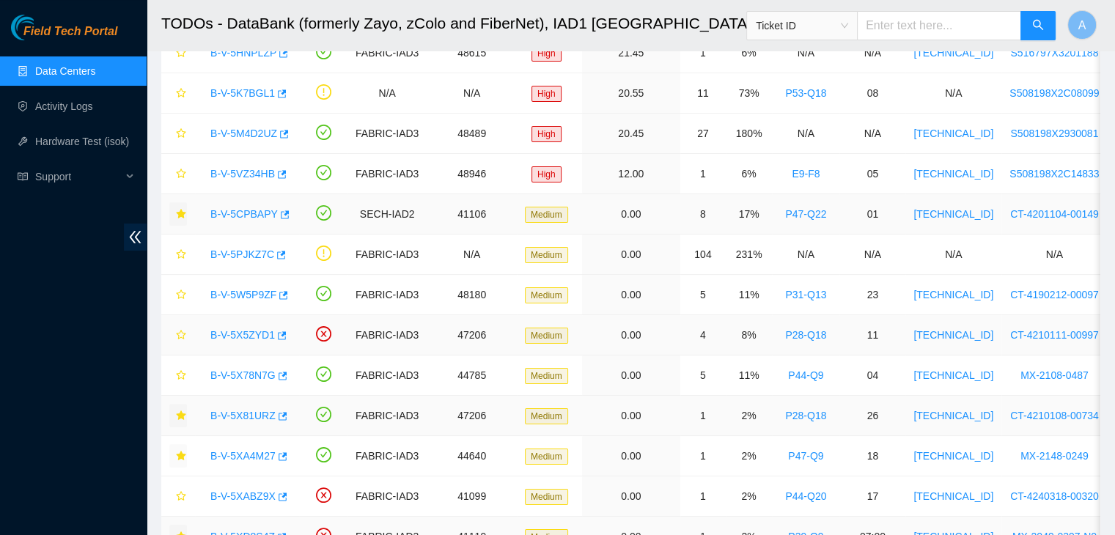
click at [245, 333] on link "B-V-5X5ZYD1" at bounding box center [242, 335] width 65 height 12
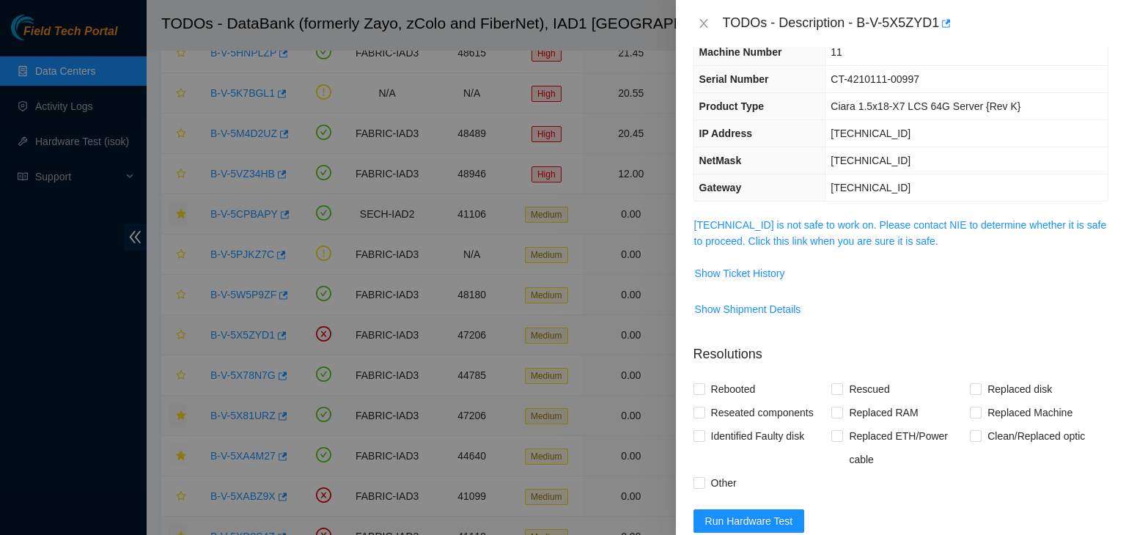
scroll to position [65, 0]
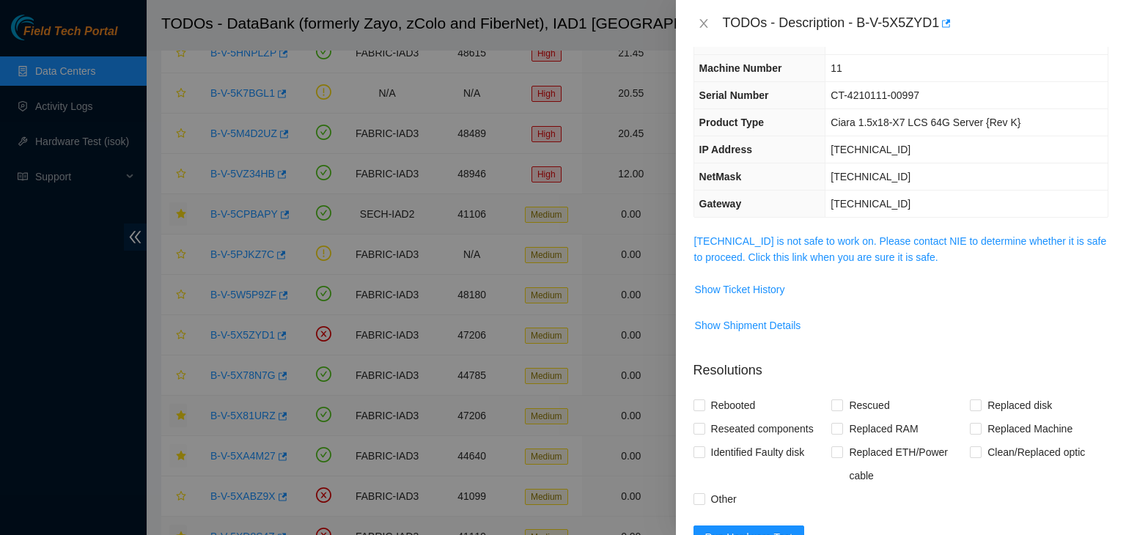
click at [784, 247] on span "23.73.205.78 is not safe to work on. Please contact NIE to determine whether it…" at bounding box center [901, 249] width 414 height 32
click at [787, 241] on link "23.73.205.78 is not safe to work on. Please contact NIE to determine whether it…" at bounding box center [900, 249] width 413 height 28
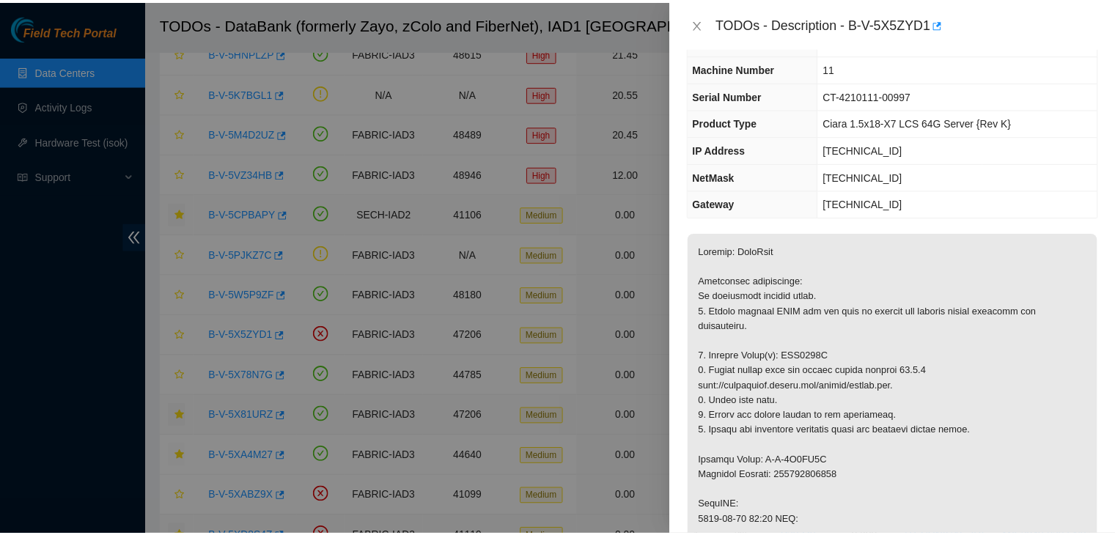
scroll to position [117, 0]
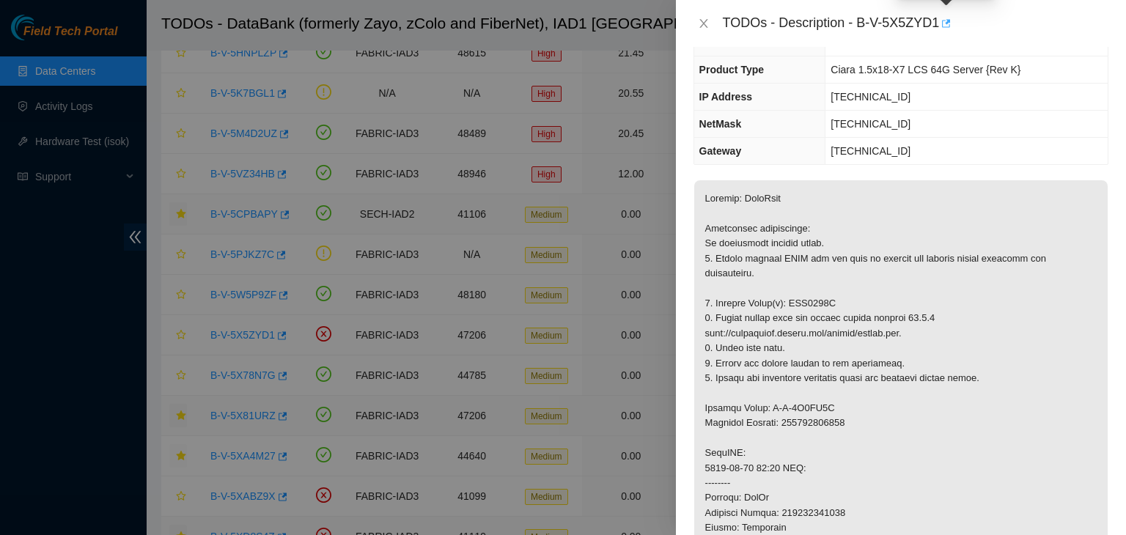
click at [943, 21] on icon "button" at bounding box center [946, 23] width 9 height 8
click at [708, 18] on icon "close" at bounding box center [704, 24] width 12 height 12
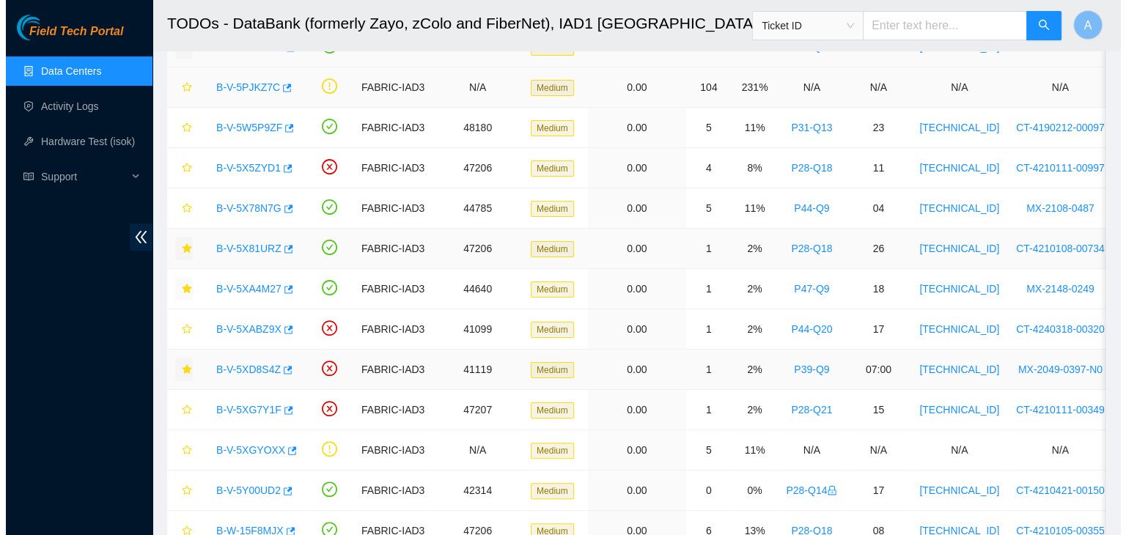
scroll to position [330, 0]
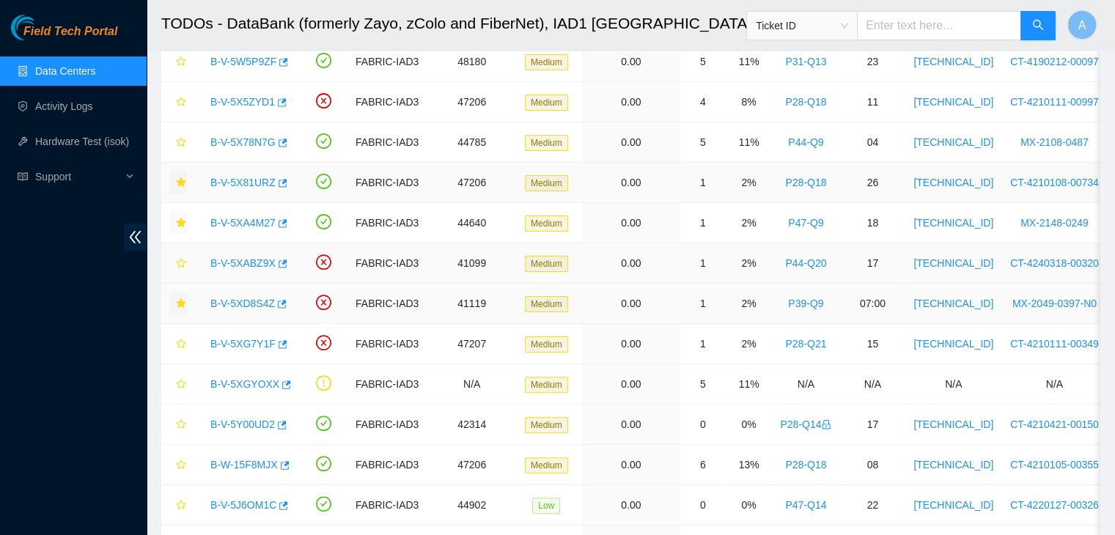
click at [252, 257] on link "B-V-5XABZ9X" at bounding box center [242, 263] width 65 height 12
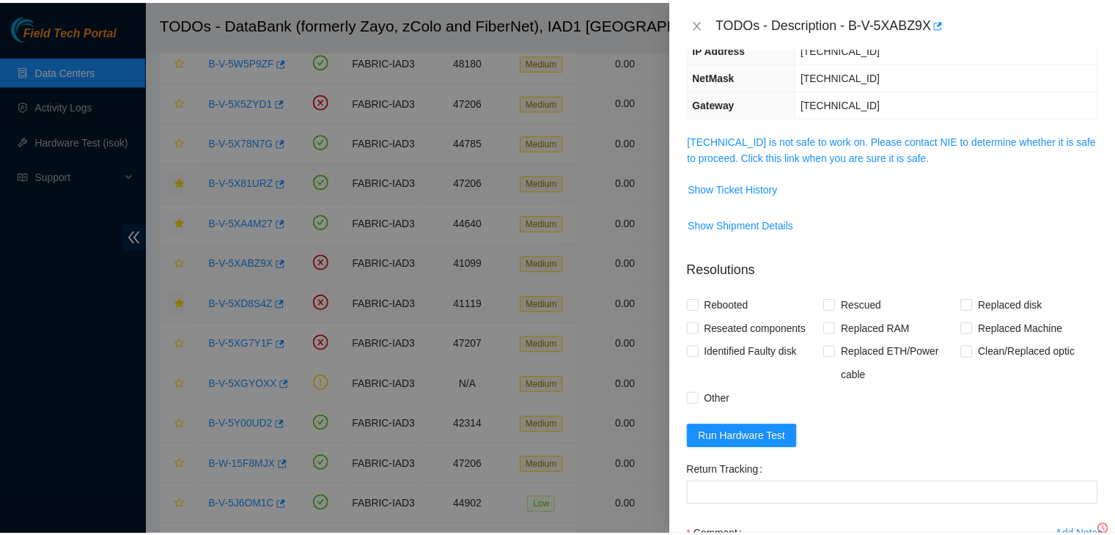
scroll to position [117, 0]
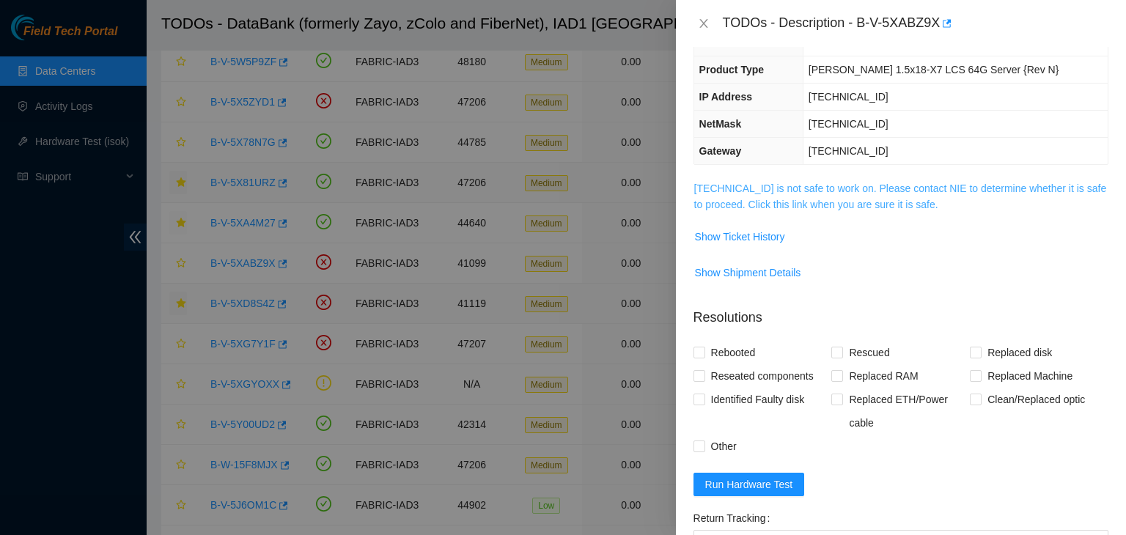
click at [727, 191] on link "23.218.223.212 is not safe to work on. Please contact NIE to determine whether …" at bounding box center [900, 197] width 413 height 28
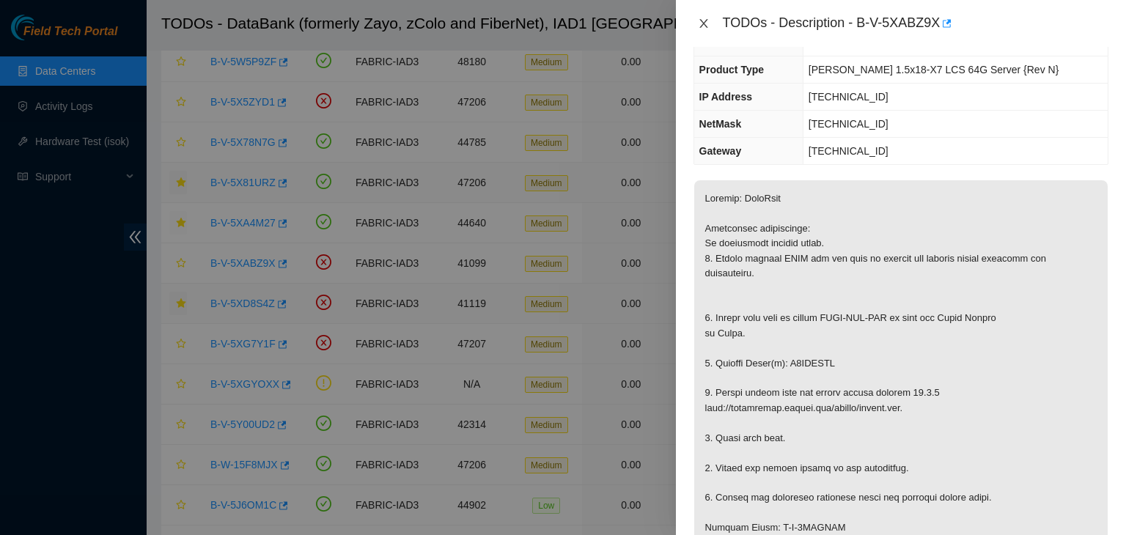
click at [707, 18] on icon "close" at bounding box center [704, 24] width 12 height 12
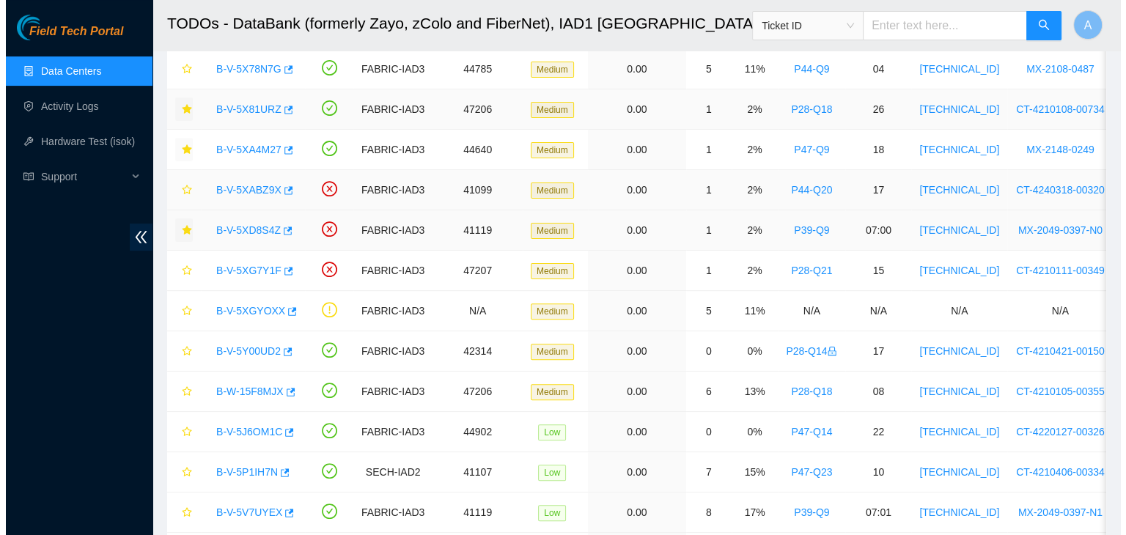
scroll to position [404, 0]
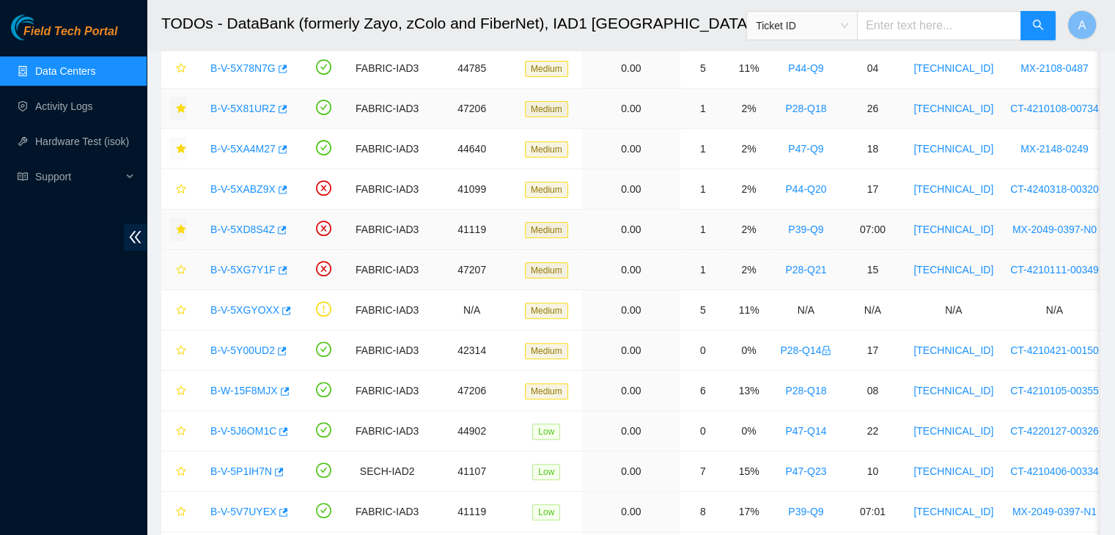
click at [249, 271] on link "B-V-5XG7Y1F" at bounding box center [242, 270] width 65 height 12
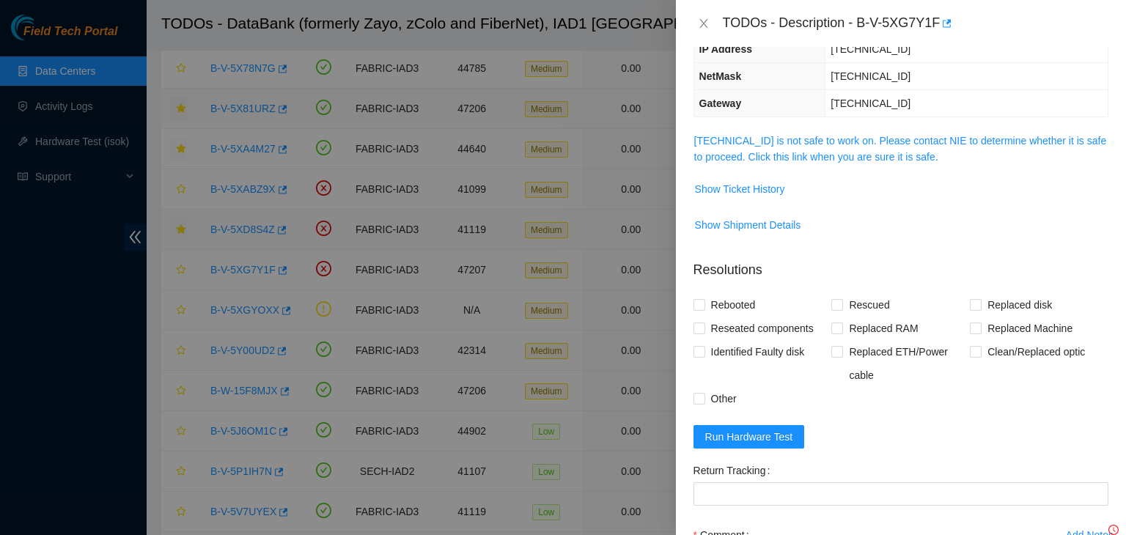
scroll to position [117, 0]
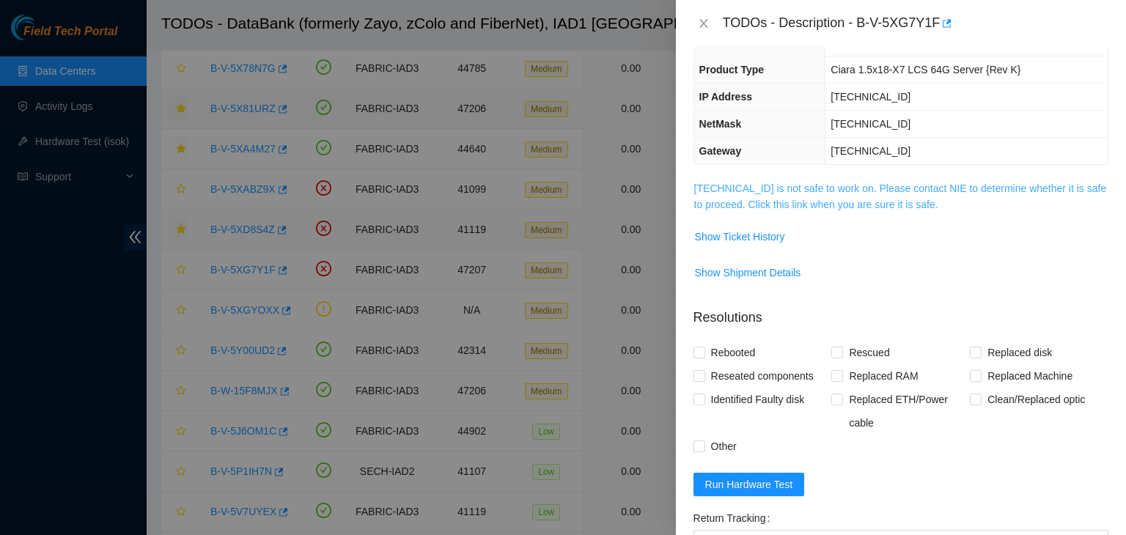
click at [713, 196] on link "23.73.204.146 is not safe to work on. Please contact NIE to determine whether i…" at bounding box center [900, 197] width 413 height 28
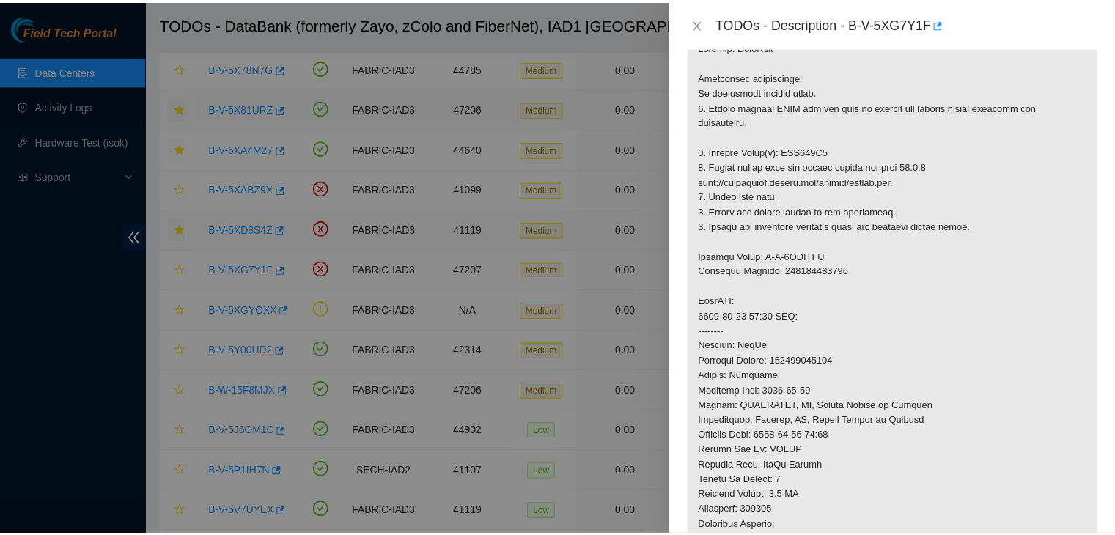
scroll to position [270, 0]
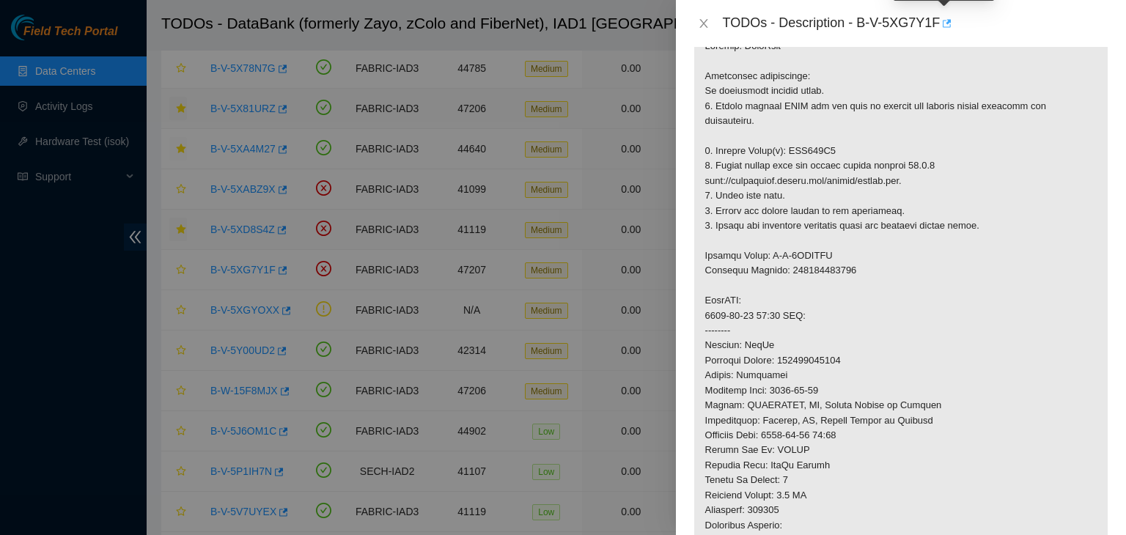
click at [944, 19] on icon "button" at bounding box center [946, 23] width 10 height 10
click at [702, 22] on icon "close" at bounding box center [703, 23] width 8 height 9
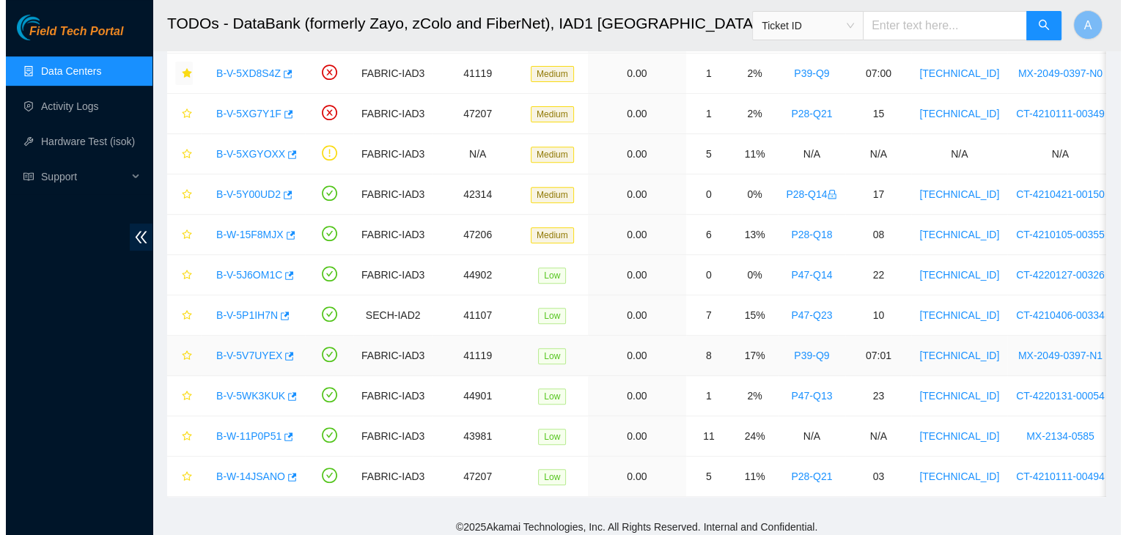
scroll to position [560, 0]
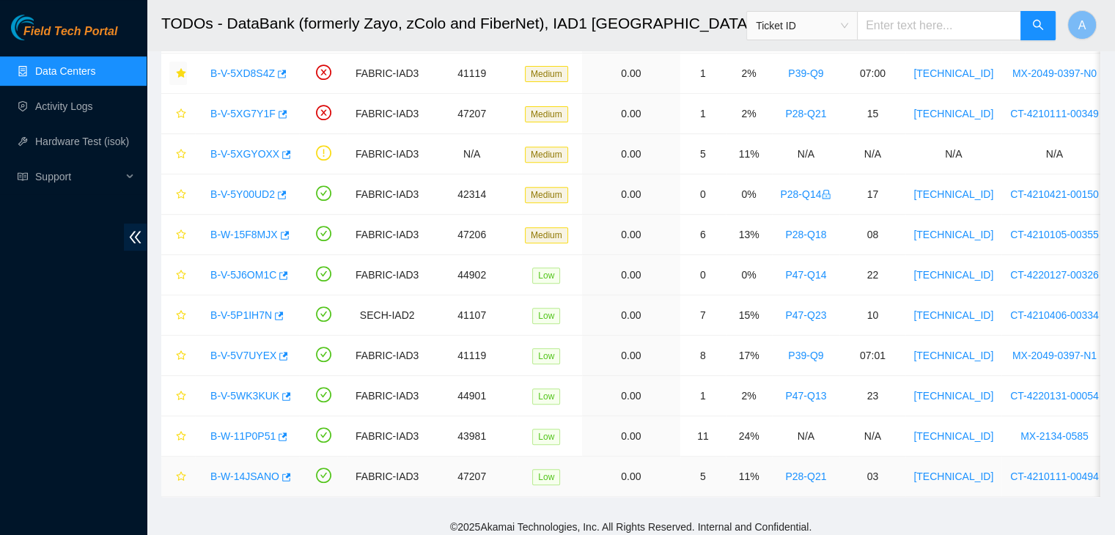
click at [256, 471] on link "B-W-14JSANO" at bounding box center [244, 477] width 69 height 12
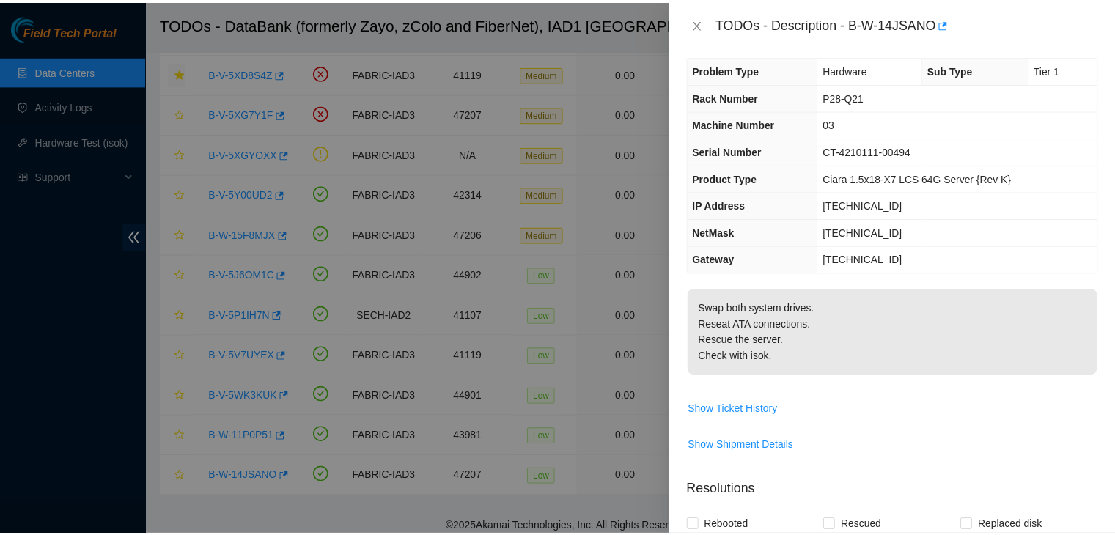
scroll to position [0, 0]
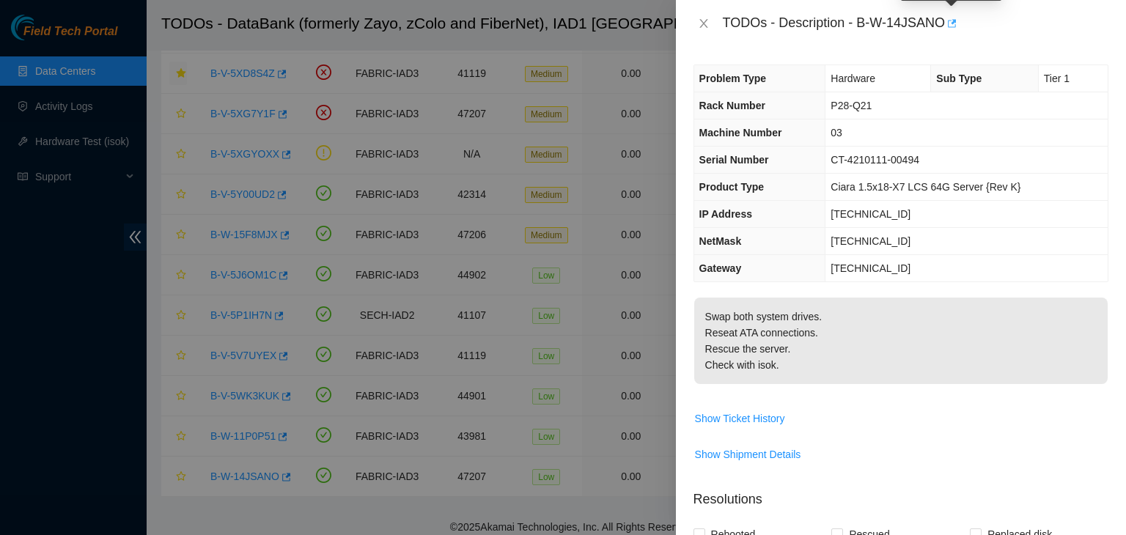
click at [956, 22] on button "button" at bounding box center [951, 23] width 12 height 23
click at [705, 21] on icon "close" at bounding box center [703, 23] width 8 height 9
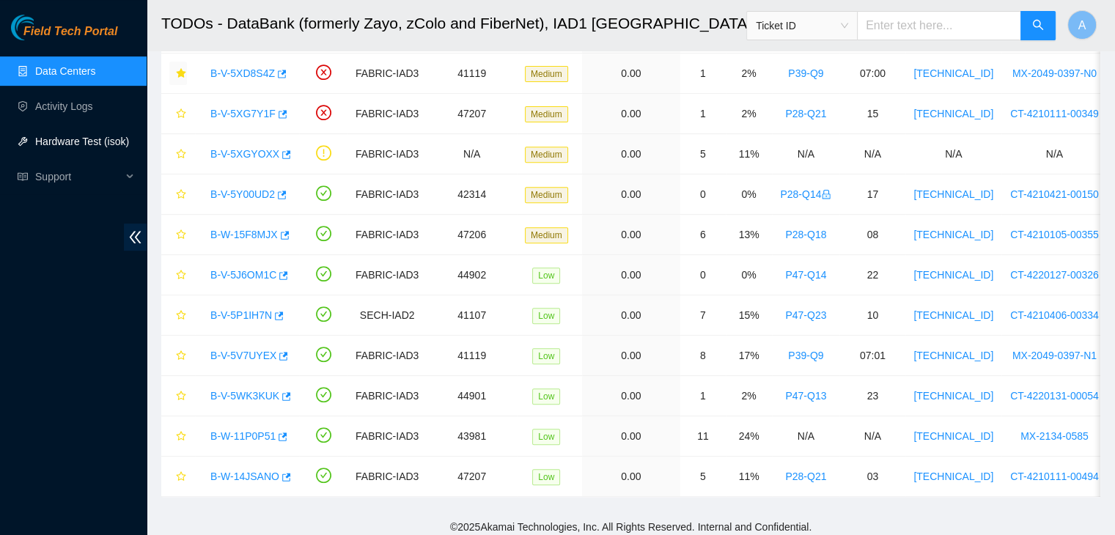
click at [100, 139] on link "Hardware Test (isok)" at bounding box center [82, 142] width 94 height 12
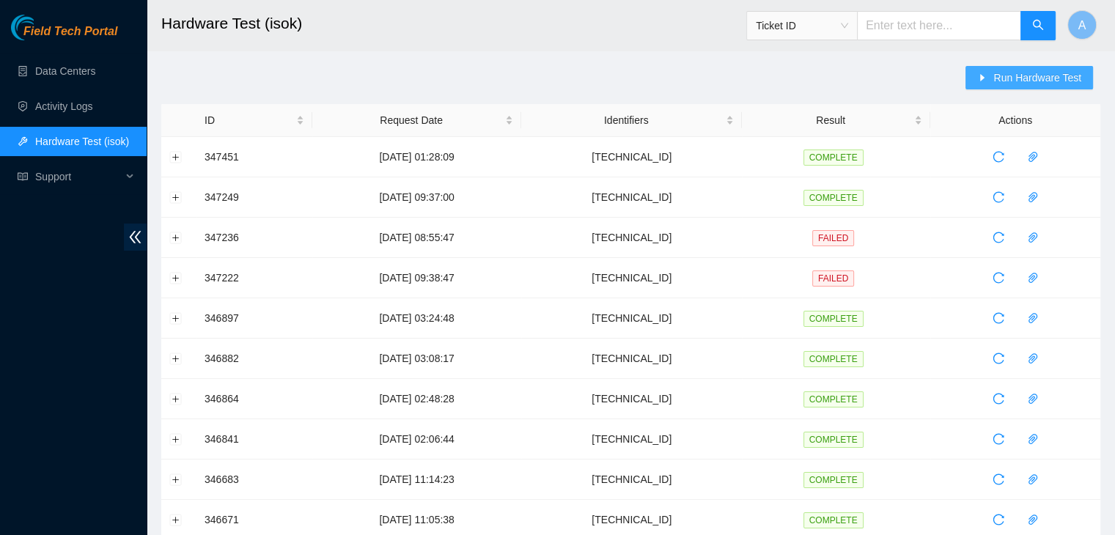
click at [1019, 73] on span "Run Hardware Test" at bounding box center [1038, 78] width 88 height 16
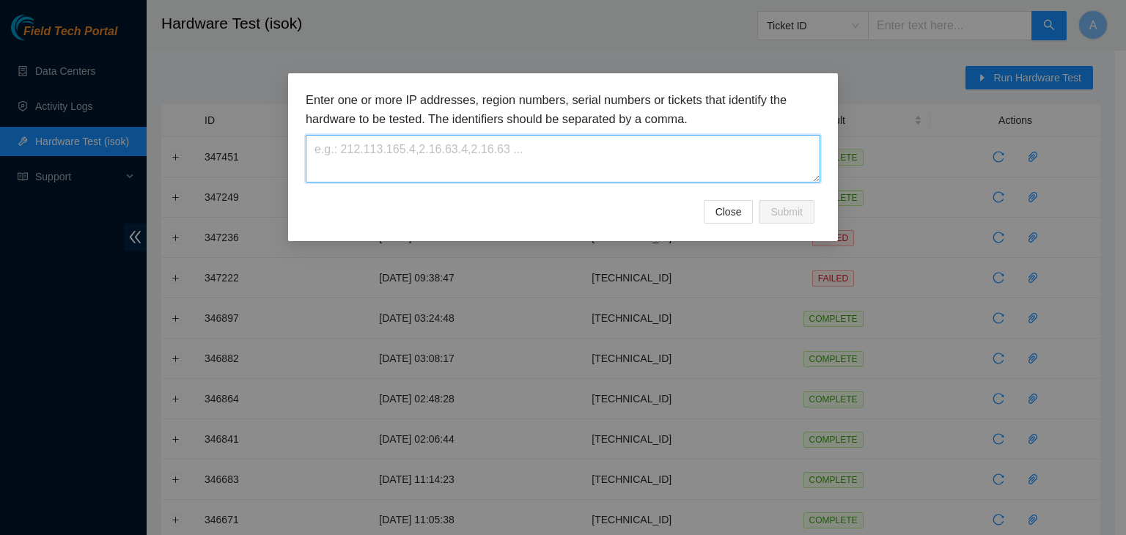
click at [702, 171] on textarea at bounding box center [563, 159] width 515 height 48
paste textarea "[TECHNICAL_ID]"
type textarea "[TECHNICAL_ID]"
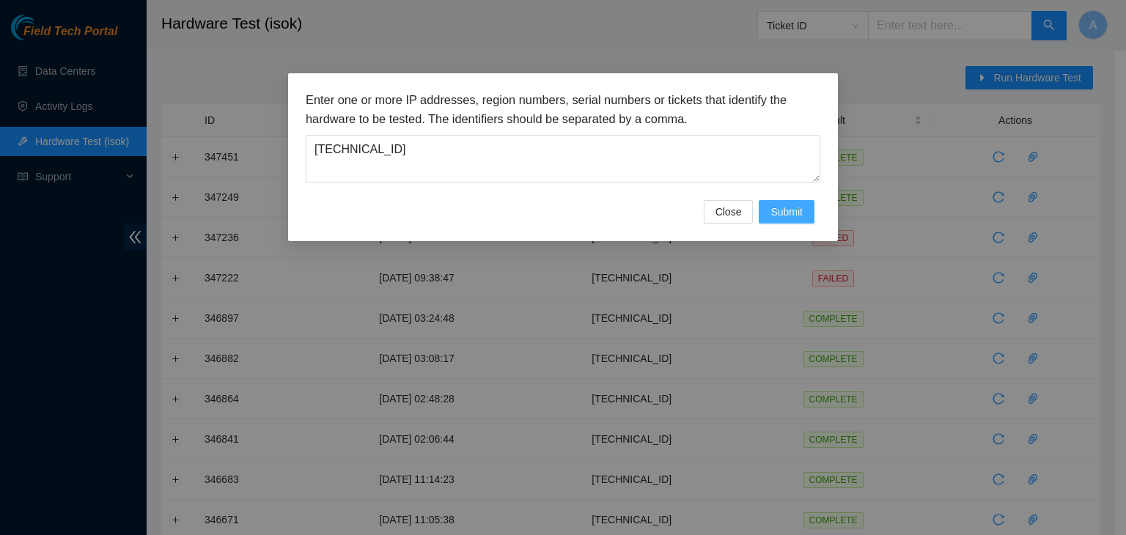
click at [787, 213] on span "Submit" at bounding box center [787, 212] width 32 height 16
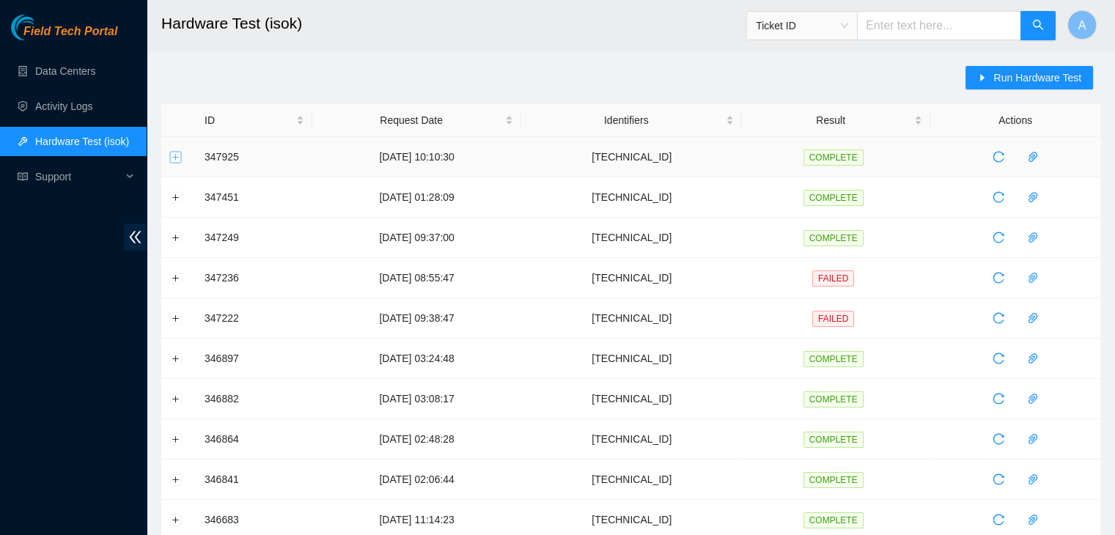
click at [175, 161] on button "Expand row" at bounding box center [176, 157] width 12 height 12
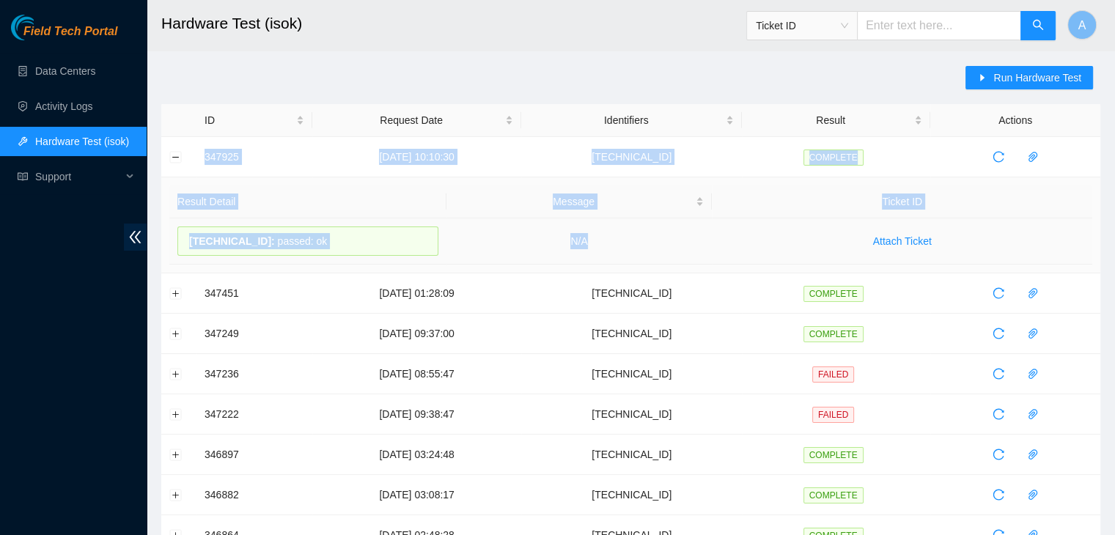
drag, startPoint x: 194, startPoint y: 161, endPoint x: 648, endPoint y: 247, distance: 462.0
copy tbody "347925 08-10-2025 10:10:30 23.73.204.146 COMPLETE Result Detail Message Ticket …"
click at [989, 72] on button "Run Hardware Test" at bounding box center [1030, 77] width 128 height 23
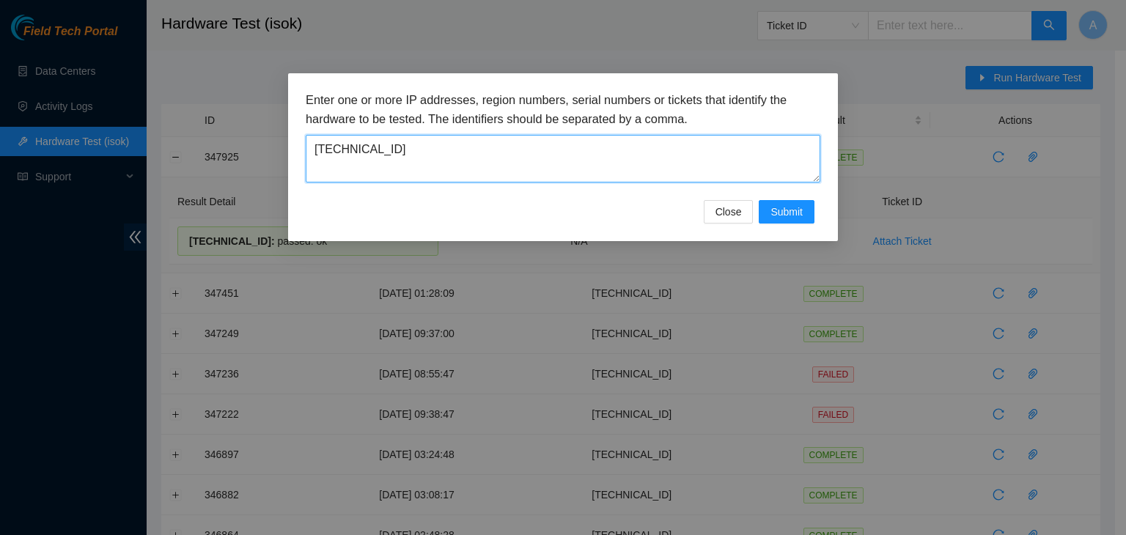
click at [764, 144] on textarea "[TECHNICAL_ID]" at bounding box center [563, 159] width 515 height 48
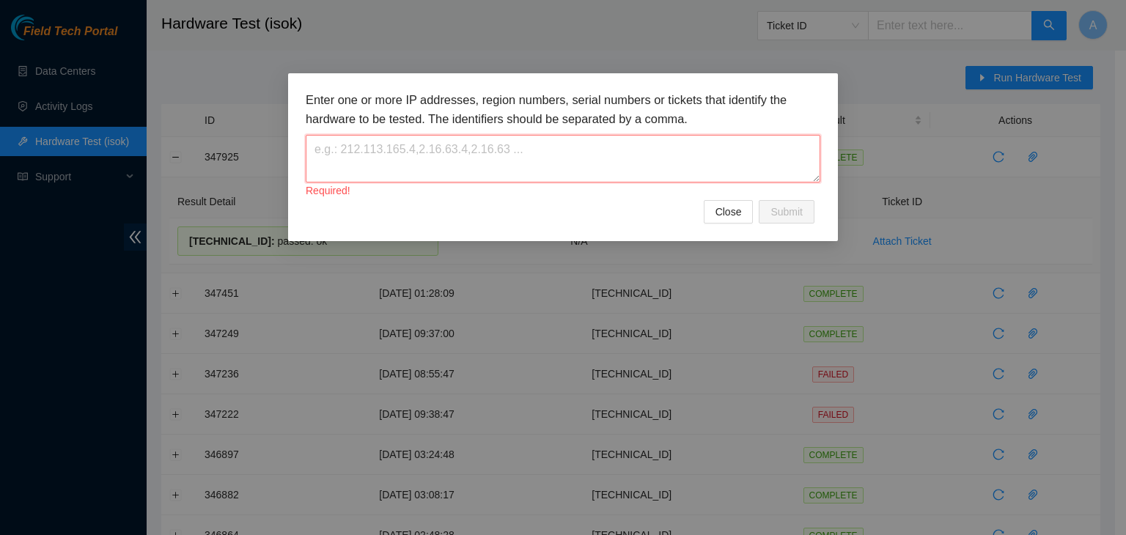
paste textarea "[TECHNICAL_ID]"
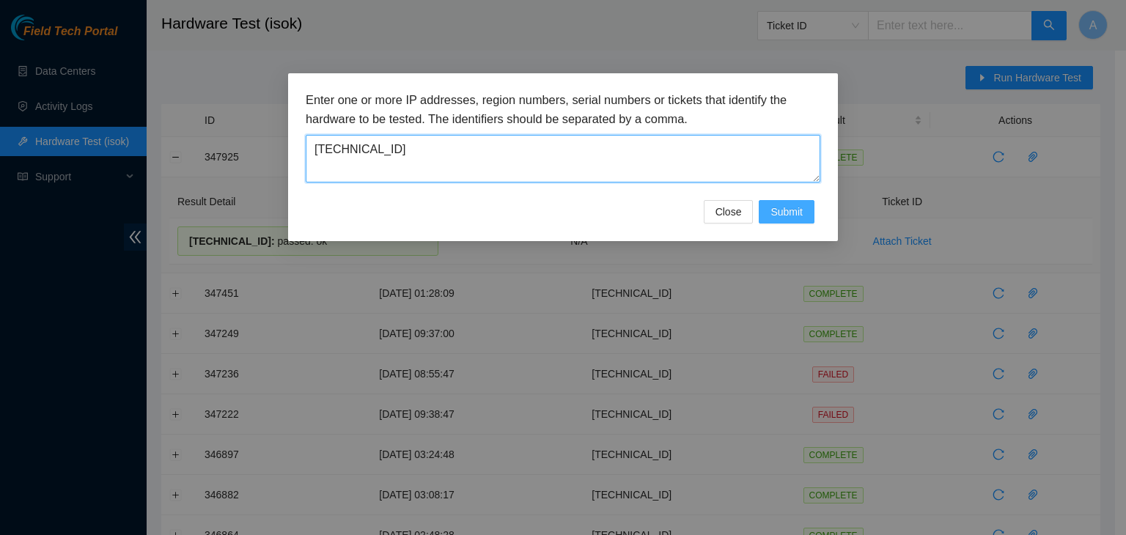
type textarea "[TECHNICAL_ID]"
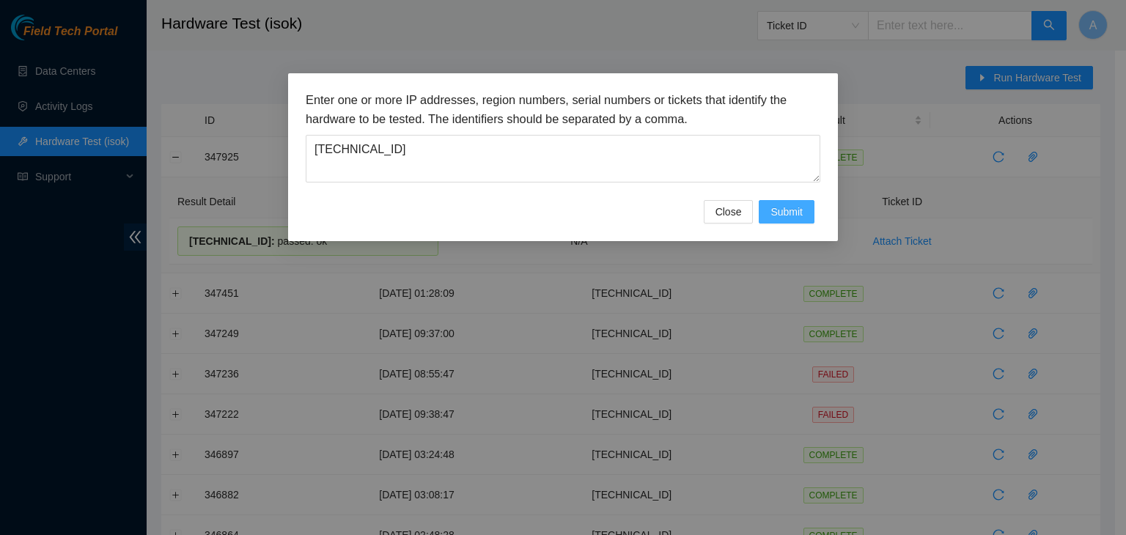
click at [802, 204] on span "Submit" at bounding box center [787, 212] width 32 height 16
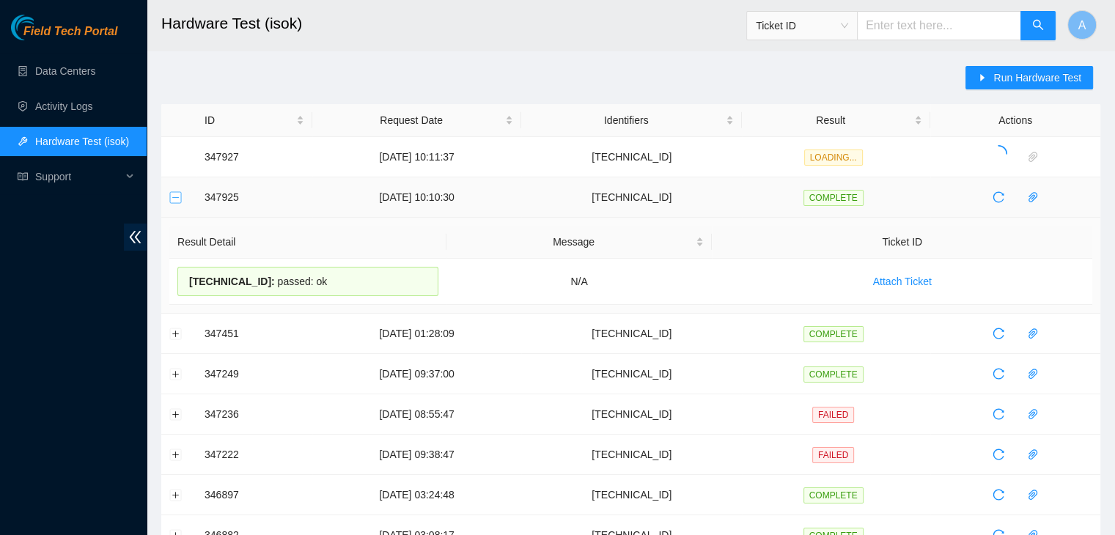
click at [179, 200] on button "Collapse row" at bounding box center [176, 197] width 12 height 12
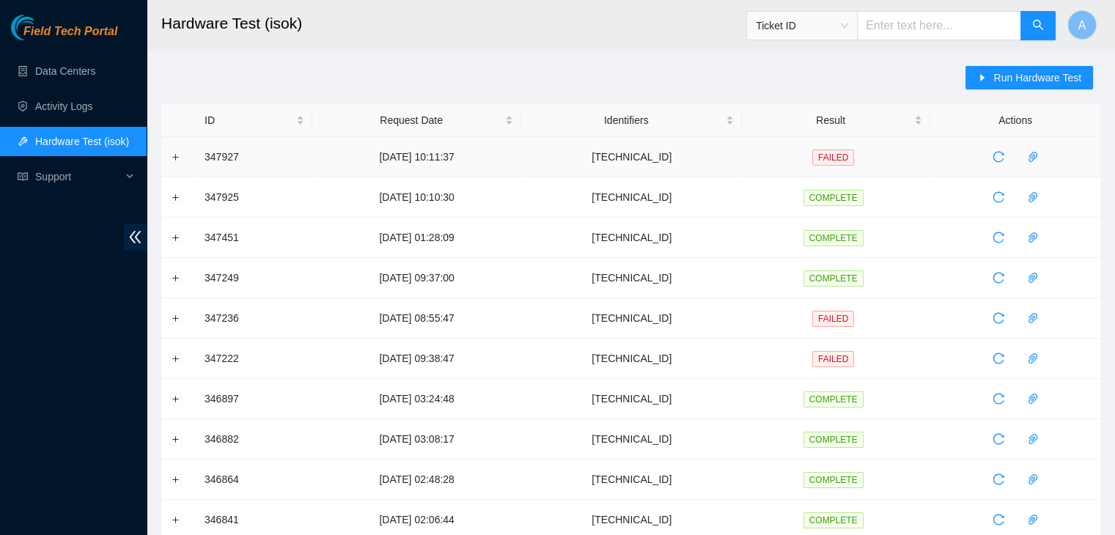
click at [169, 159] on td at bounding box center [178, 157] width 35 height 40
click at [175, 158] on button "Expand row" at bounding box center [176, 157] width 12 height 12
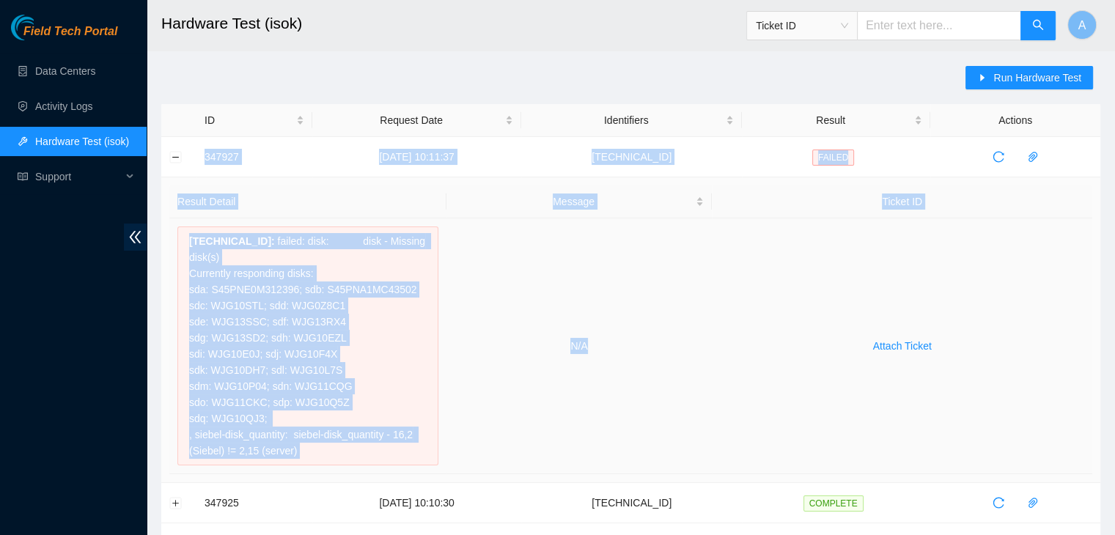
drag, startPoint x: 198, startPoint y: 153, endPoint x: 704, endPoint y: 353, distance: 544.1
copy tbody "347927 08-10-2025 10:11:37 23.73.205.78 FAILED Result Detail Message Ticket ID …"
click at [704, 353] on td "N/A" at bounding box center [580, 346] width 266 height 256
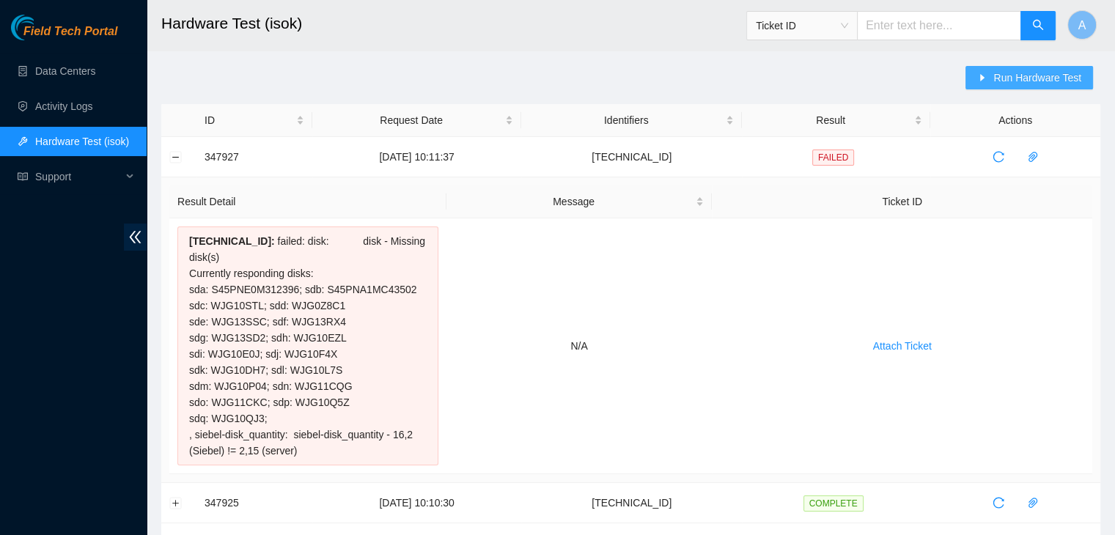
click at [1022, 85] on div "Run Hardware Test" at bounding box center [1033, 85] width 135 height 38
click at [1022, 85] on span "Run Hardware Test" at bounding box center [1038, 78] width 88 height 16
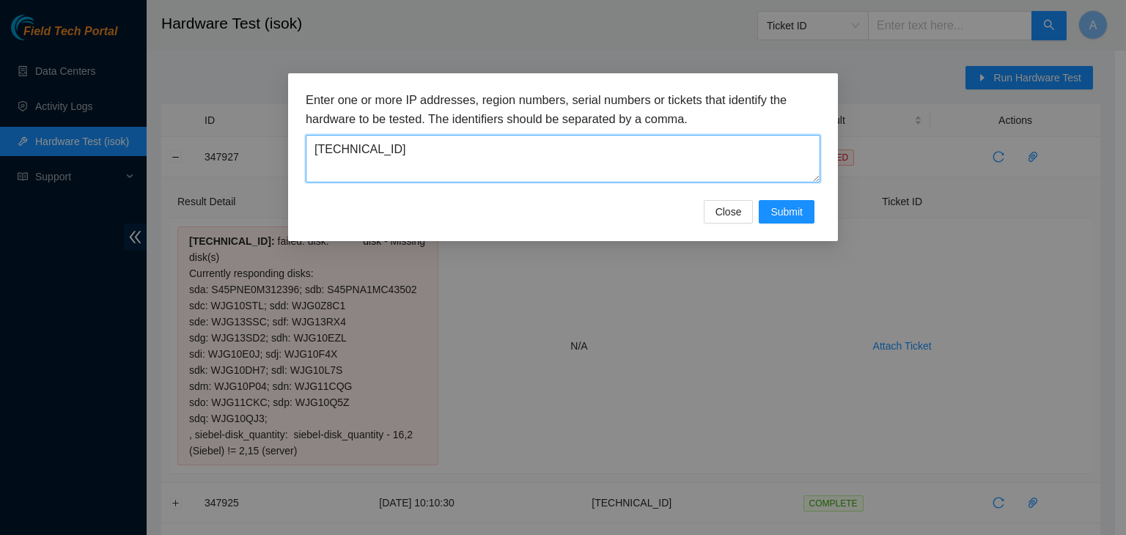
click at [647, 172] on textarea "[TECHNICAL_ID]" at bounding box center [563, 159] width 515 height 48
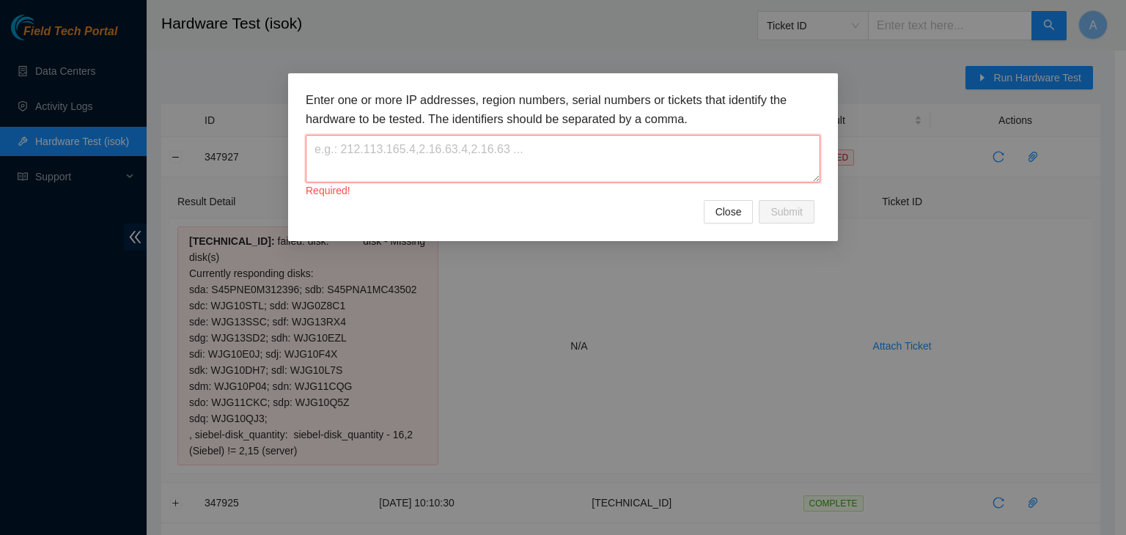
type textarea "v"
paste textarea "[TECHNICAL_ID]"
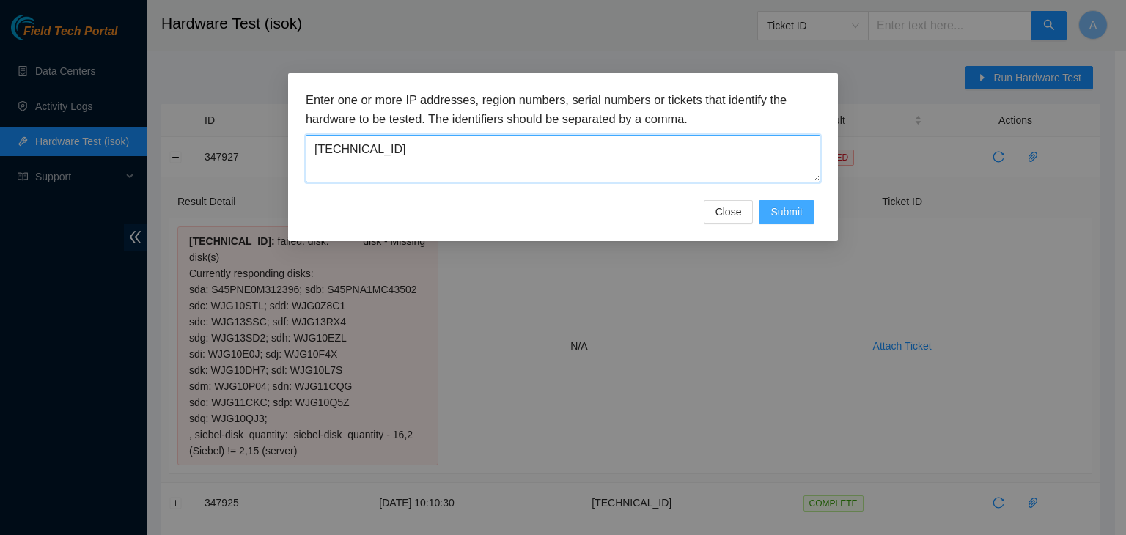
type textarea "[TECHNICAL_ID]"
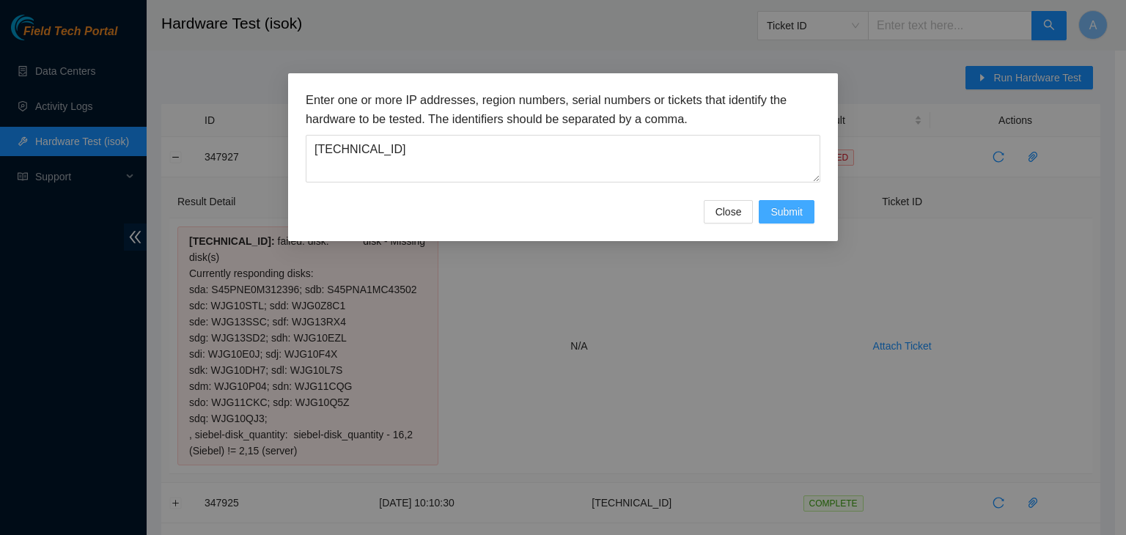
click at [796, 218] on span "Submit" at bounding box center [787, 212] width 32 height 16
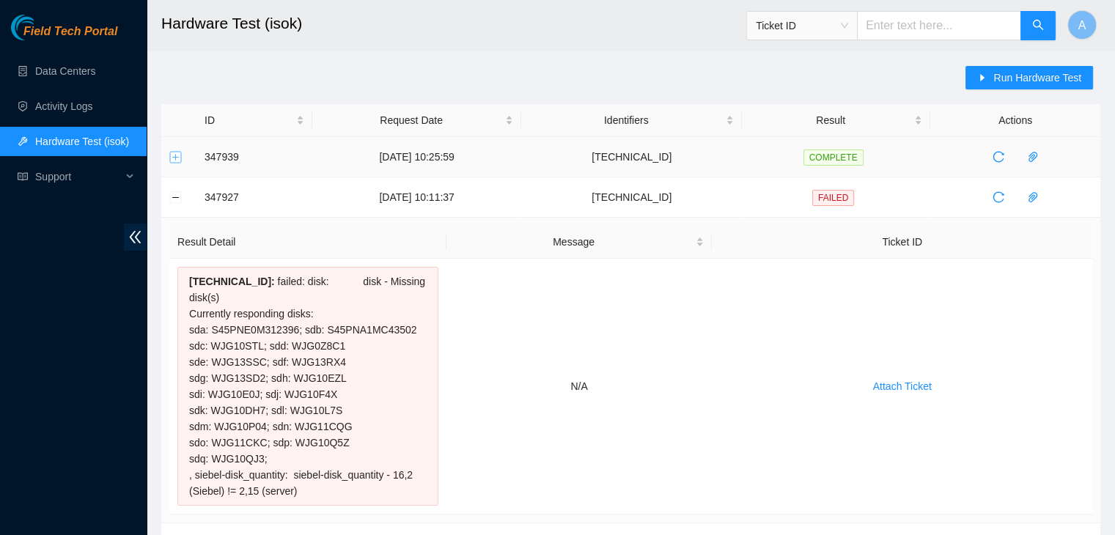
click at [172, 158] on button "Expand row" at bounding box center [176, 157] width 12 height 12
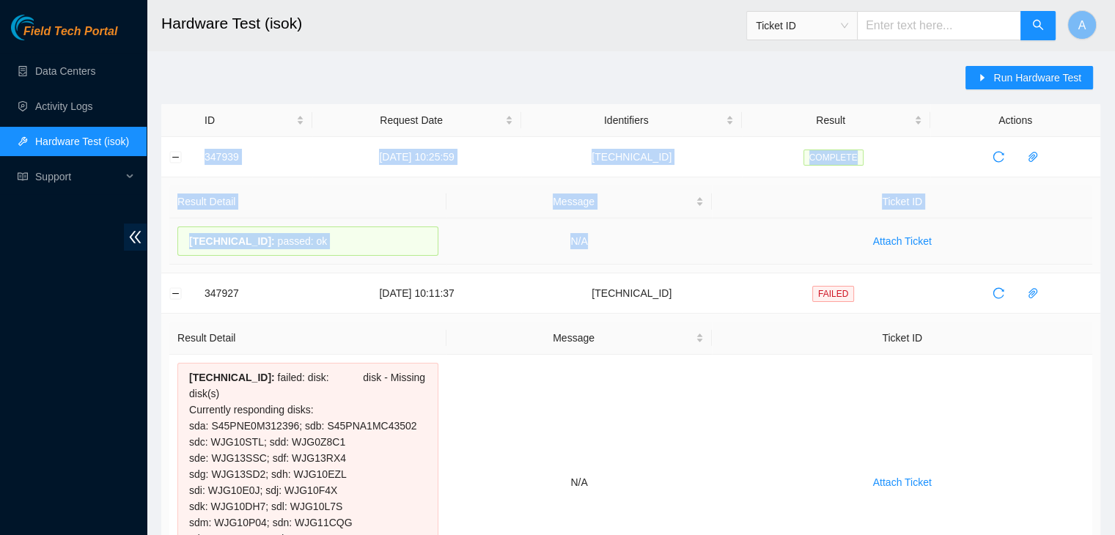
drag, startPoint x: 194, startPoint y: 152, endPoint x: 707, endPoint y: 247, distance: 521.3
copy tbody "347939 08-10-2025 10:25:59 23.73.204.134 COMPLETE Result Detail Message Ticket …"
click at [707, 247] on td "N/A" at bounding box center [580, 241] width 266 height 46
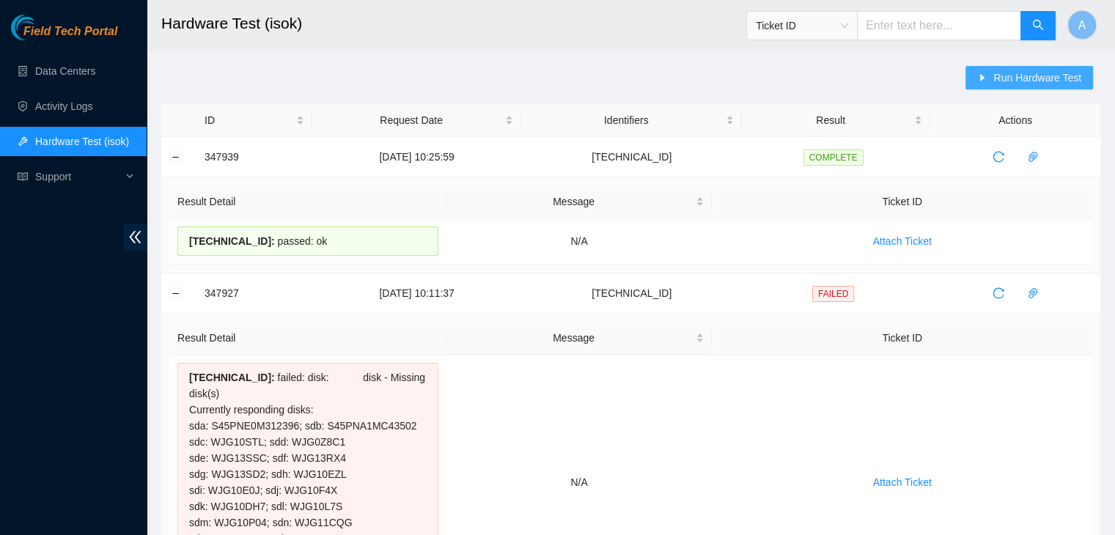
click at [982, 66] on button "Run Hardware Test" at bounding box center [1030, 77] width 128 height 23
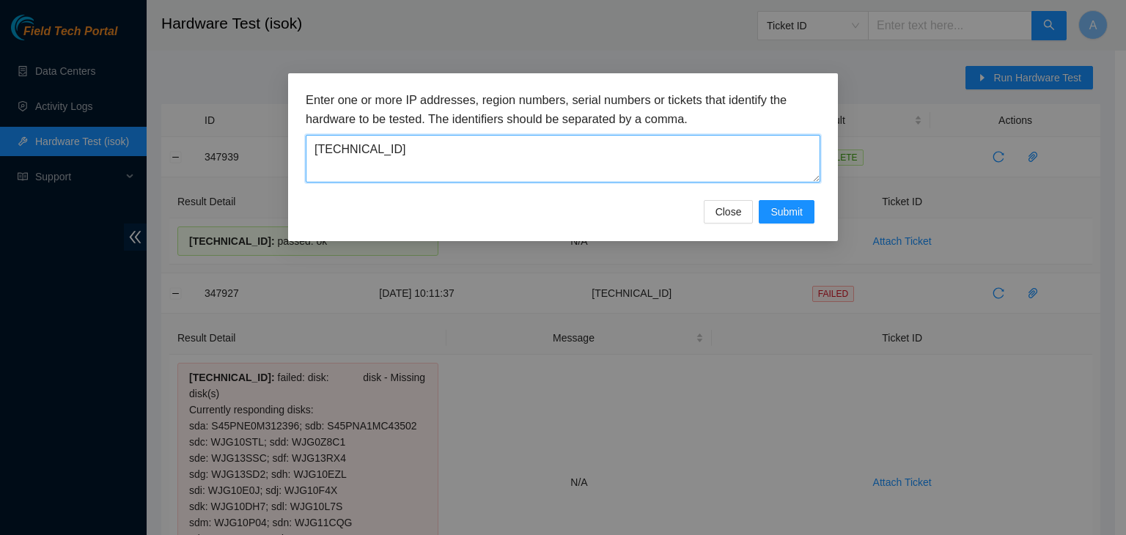
click at [731, 158] on textarea "23.73.204.134" at bounding box center [563, 159] width 515 height 48
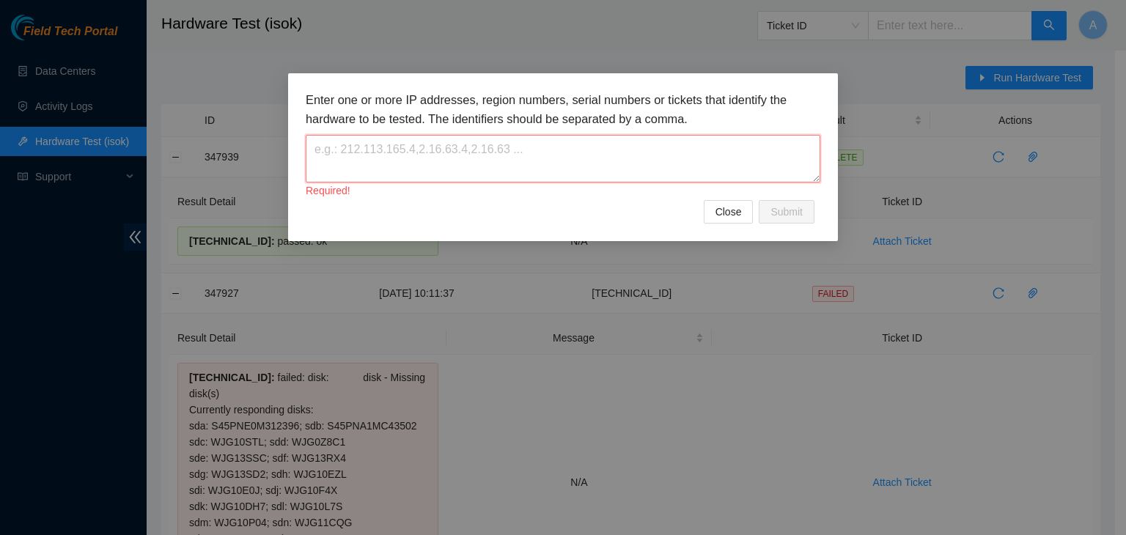
paste textarea "23.73.205.78"
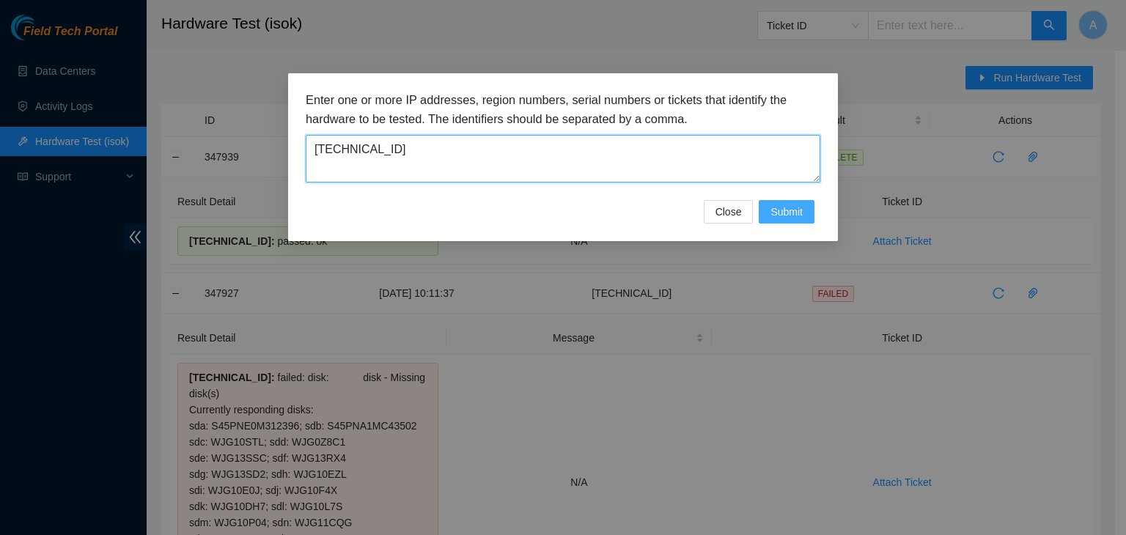
type textarea "23.73.205.78"
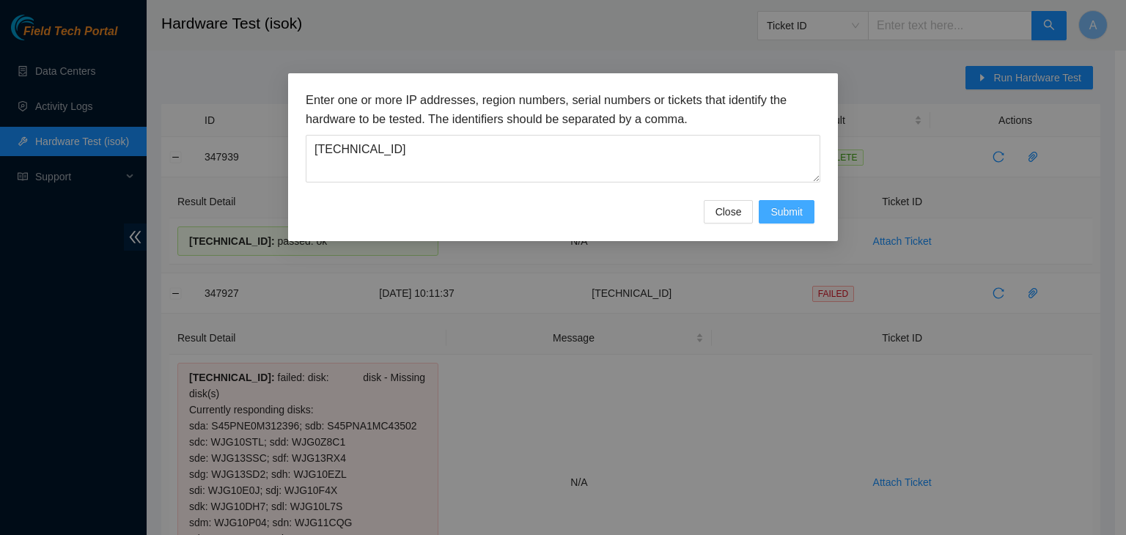
click at [796, 202] on button "Submit" at bounding box center [787, 211] width 56 height 23
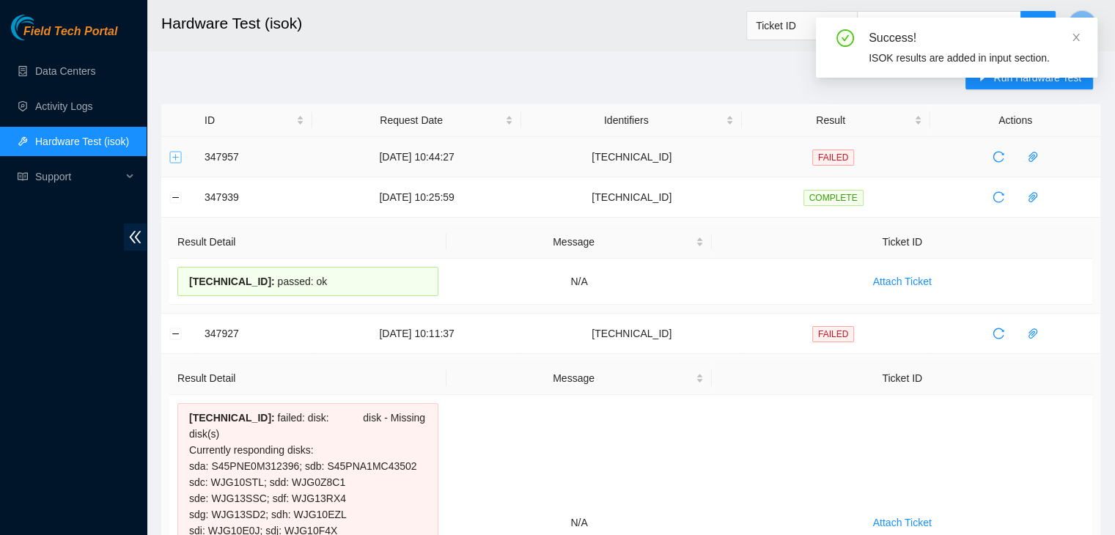
click at [177, 161] on button "Expand row" at bounding box center [176, 157] width 12 height 12
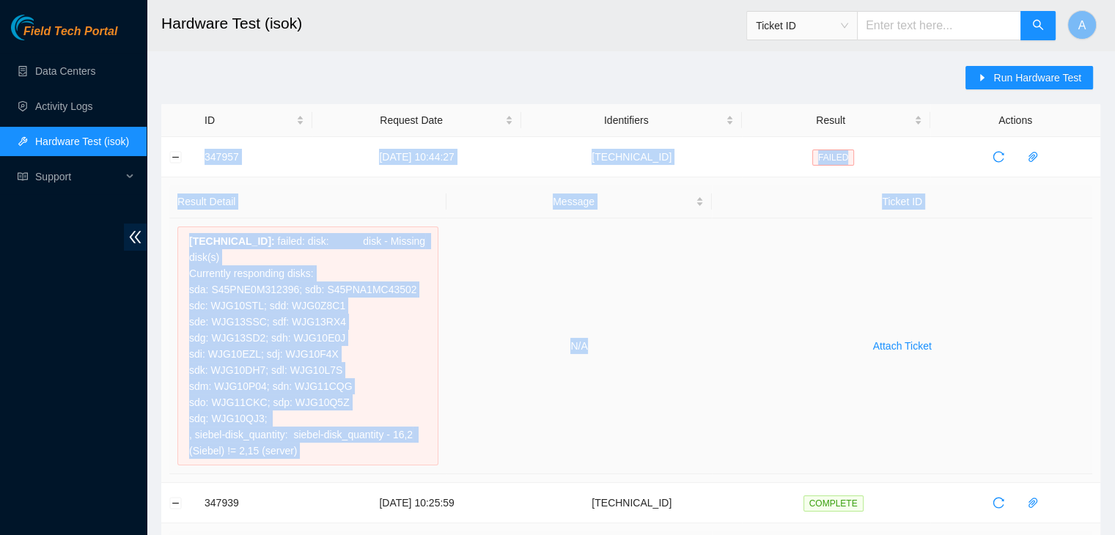
drag, startPoint x: 193, startPoint y: 150, endPoint x: 689, endPoint y: 447, distance: 578.1
copy tbody "347957 08-10-2025 10:44:27 23.73.205.78 FAILED Result Detail Message Ticket ID …"
click at [689, 447] on td "N/A" at bounding box center [580, 346] width 266 height 256
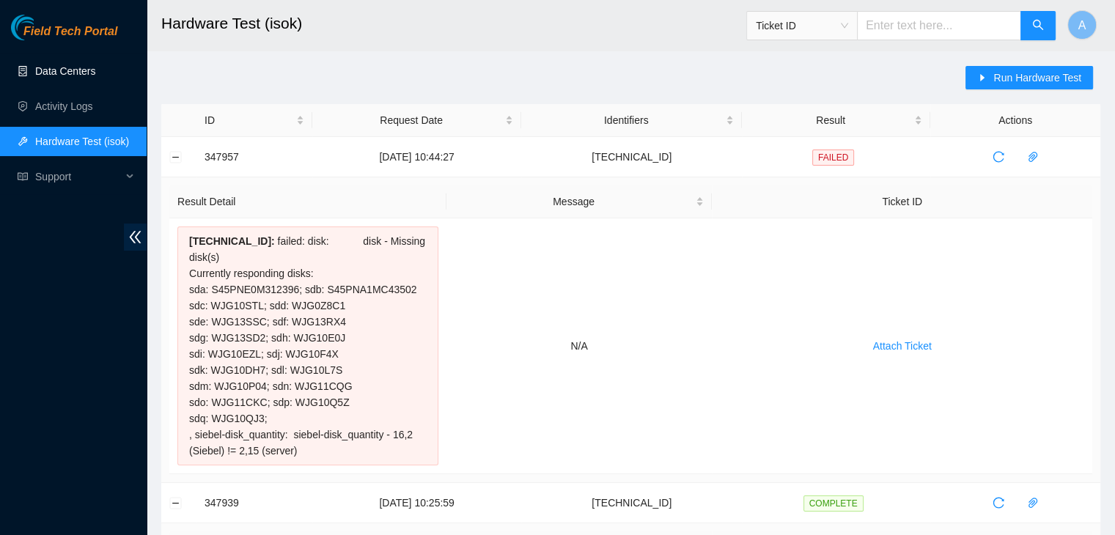
click at [73, 77] on link "Data Centers" at bounding box center [65, 71] width 60 height 12
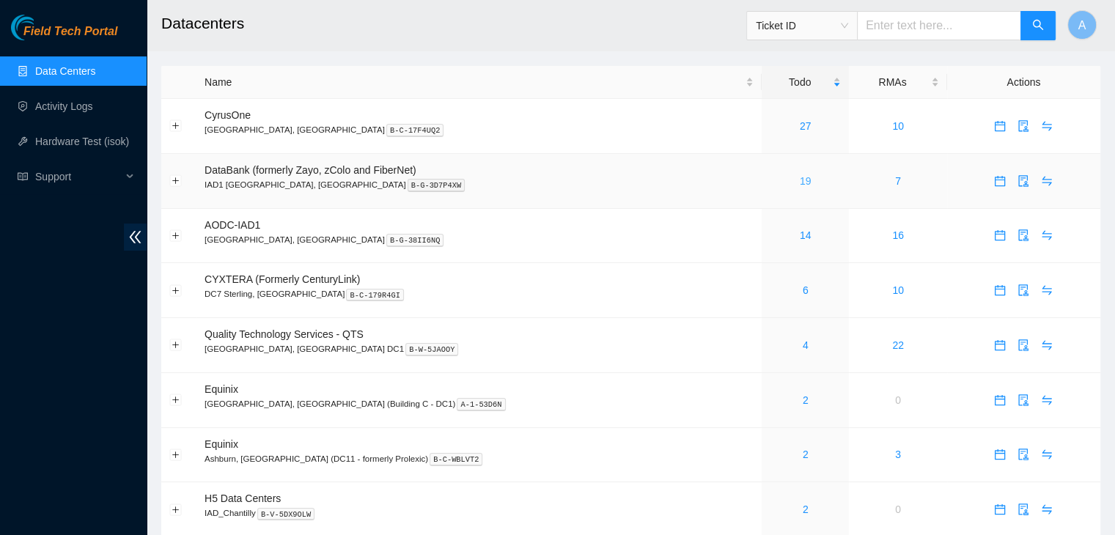
click at [800, 185] on link "19" at bounding box center [806, 181] width 12 height 12
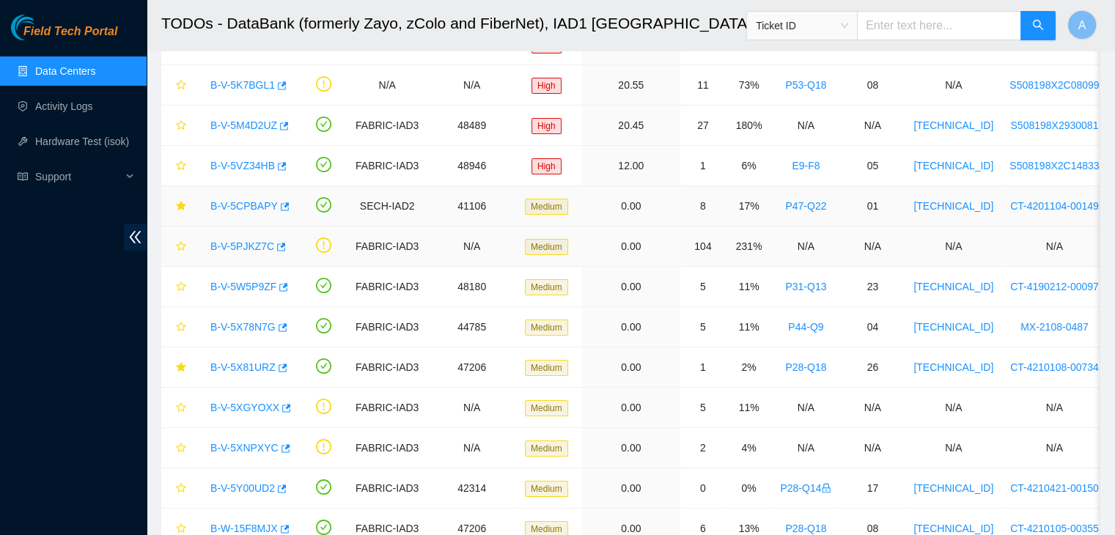
scroll to position [106, 0]
click at [249, 286] on link "B-V-5W5P9ZF" at bounding box center [243, 286] width 66 height 12
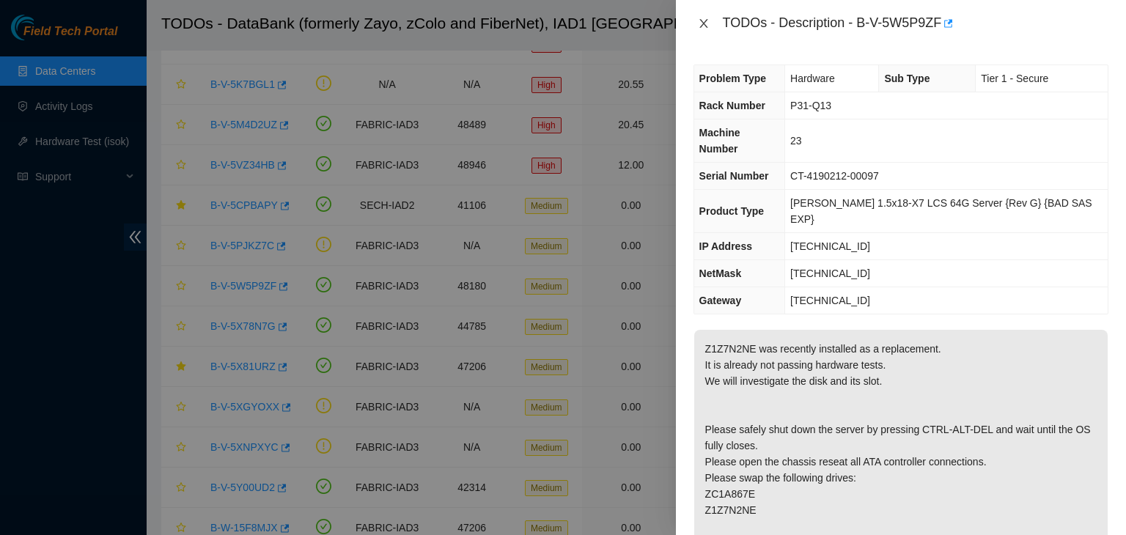
click at [702, 19] on icon "close" at bounding box center [704, 24] width 12 height 12
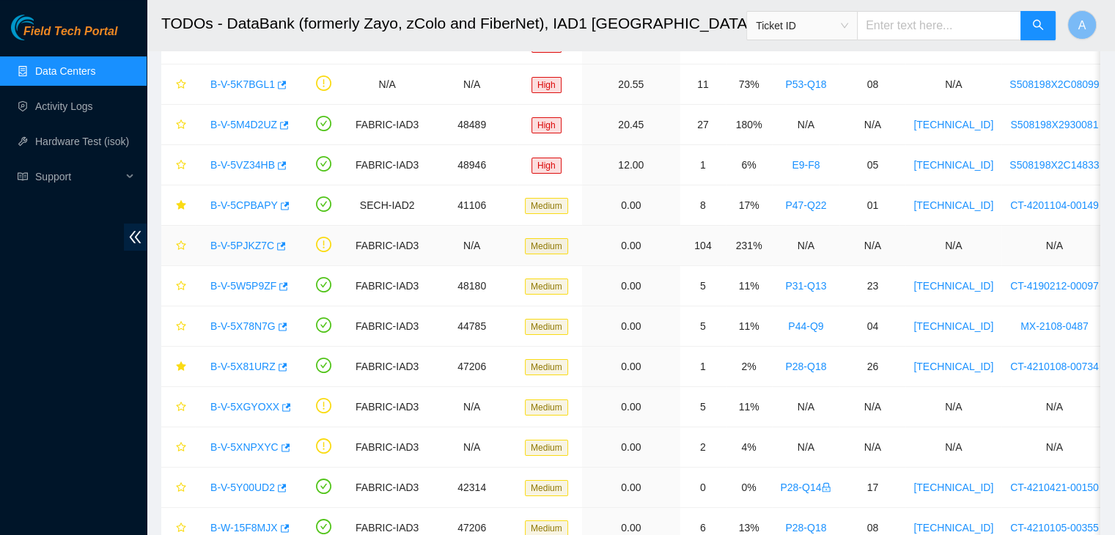
scroll to position [375, 0]
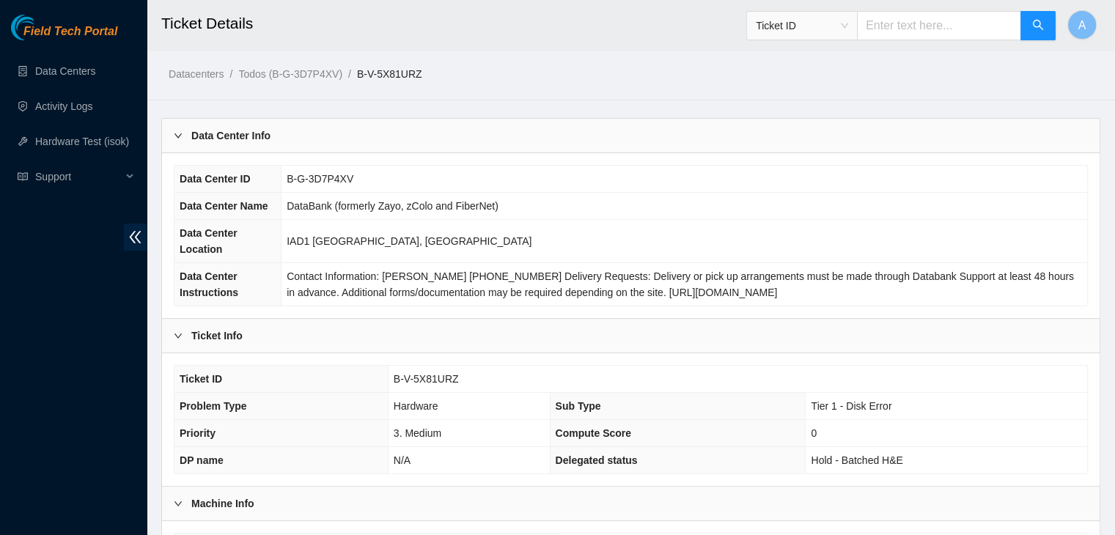
scroll to position [407, 0]
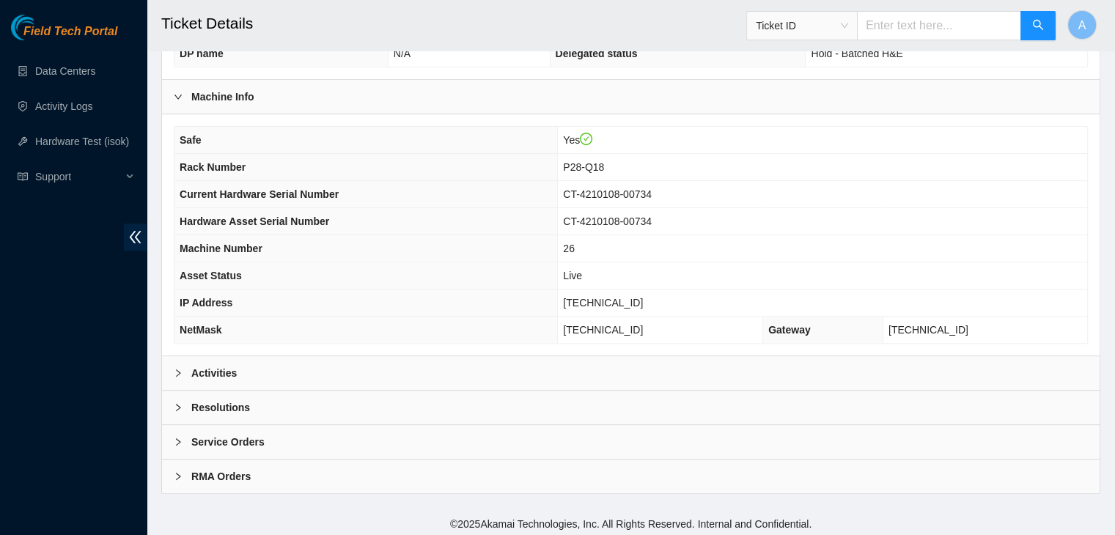
click at [571, 370] on div "Activities" at bounding box center [631, 373] width 938 height 34
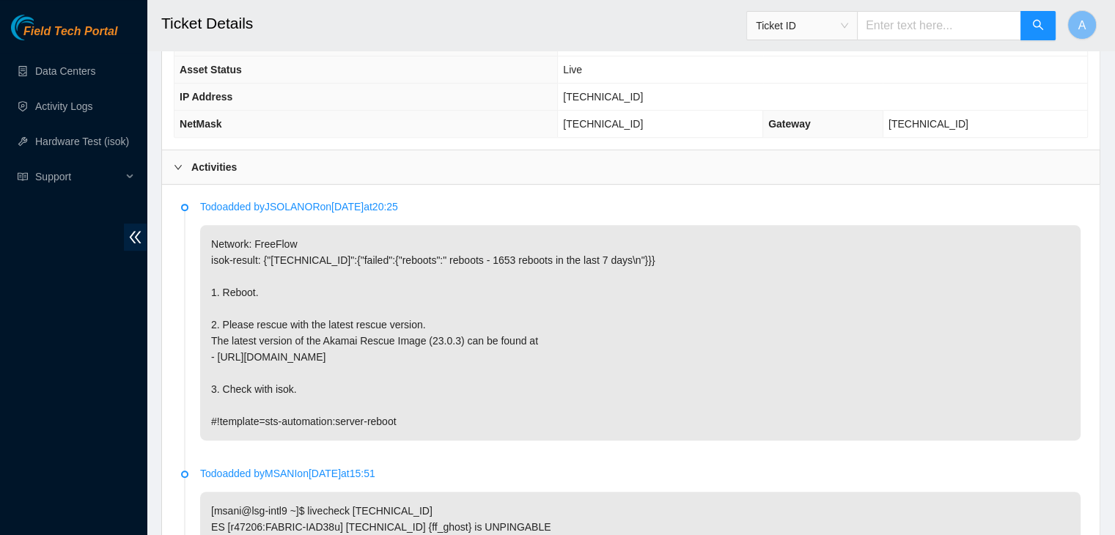
scroll to position [613, 0]
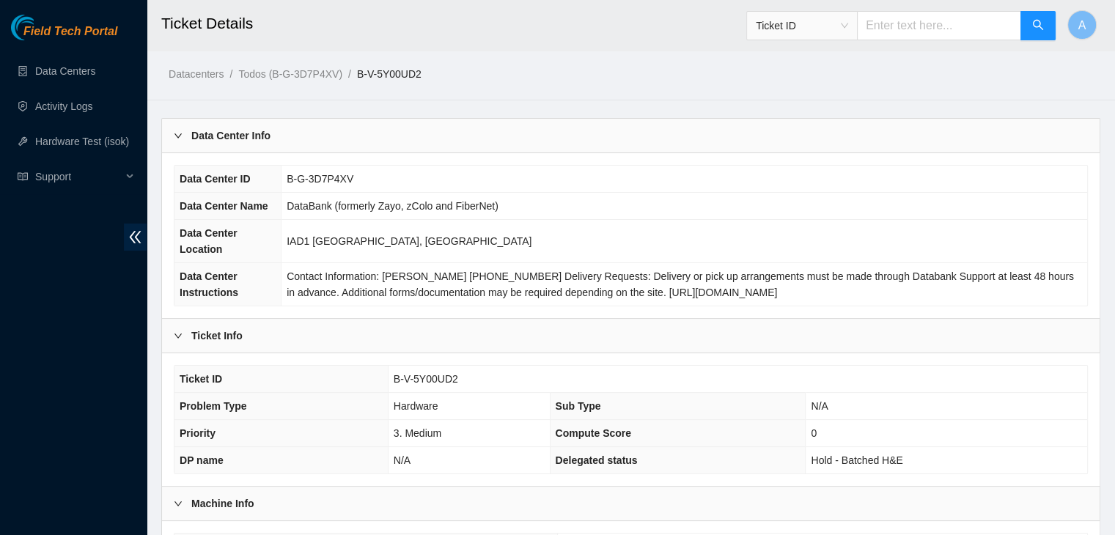
scroll to position [407, 0]
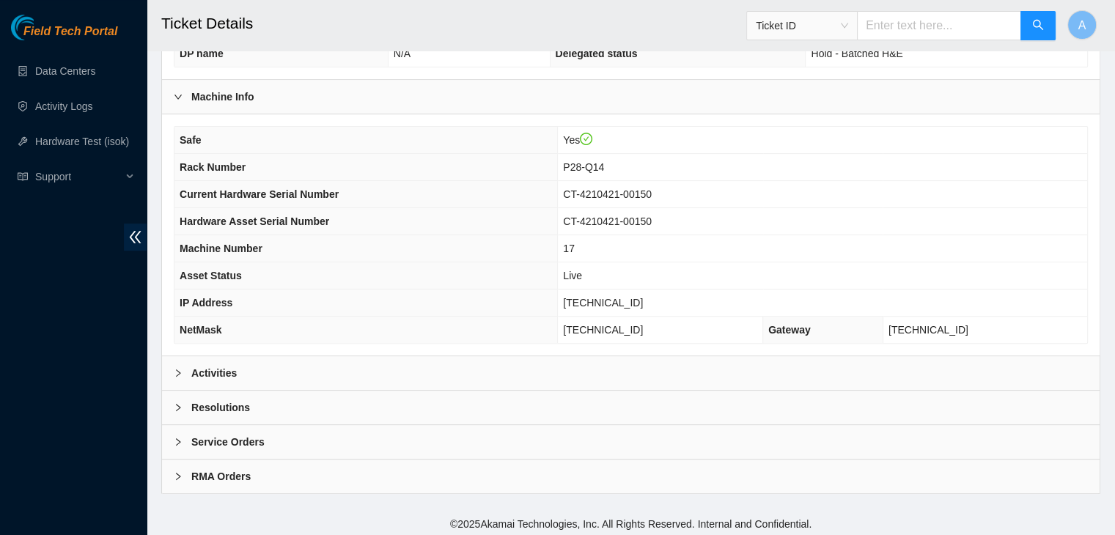
click at [625, 375] on div "Activities" at bounding box center [631, 373] width 938 height 34
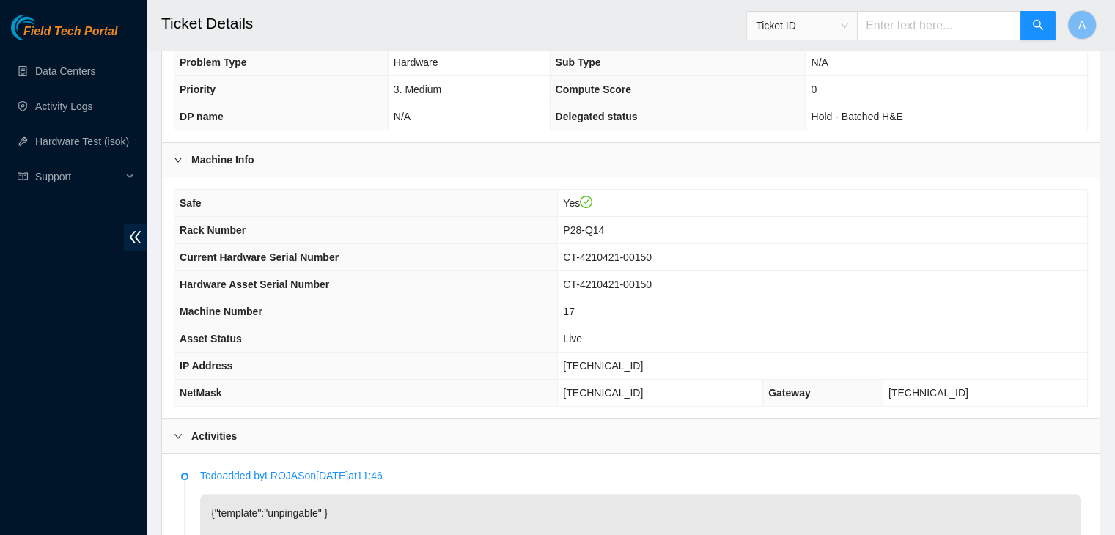
scroll to position [343, 0]
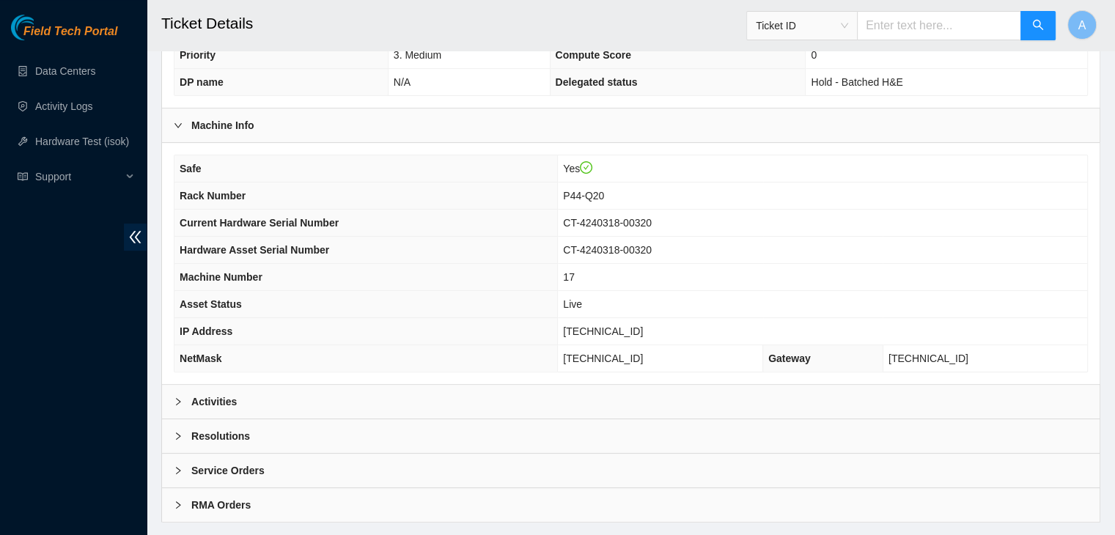
click at [468, 391] on div "Activities" at bounding box center [631, 402] width 938 height 34
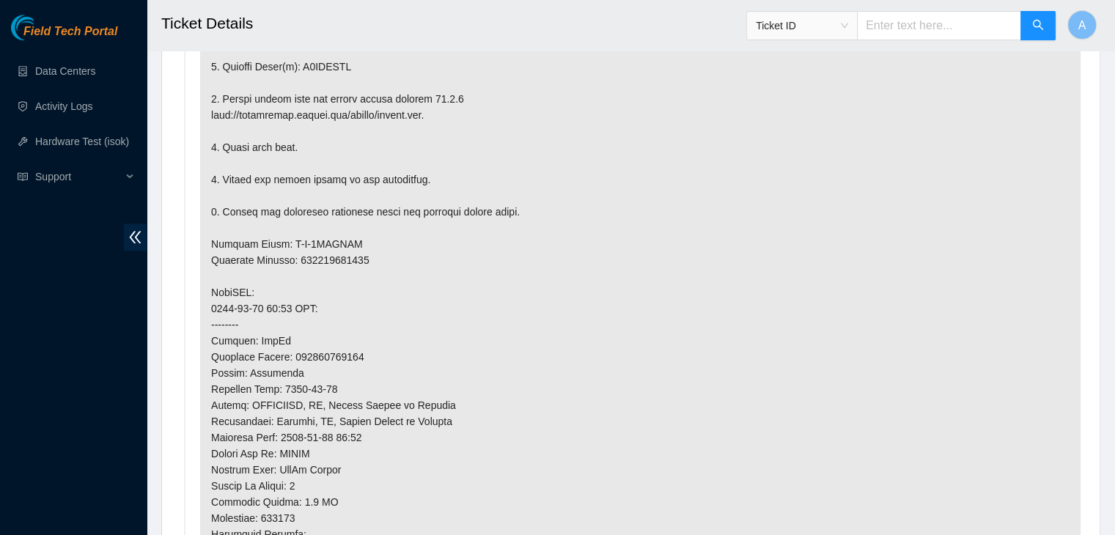
scroll to position [952, 0]
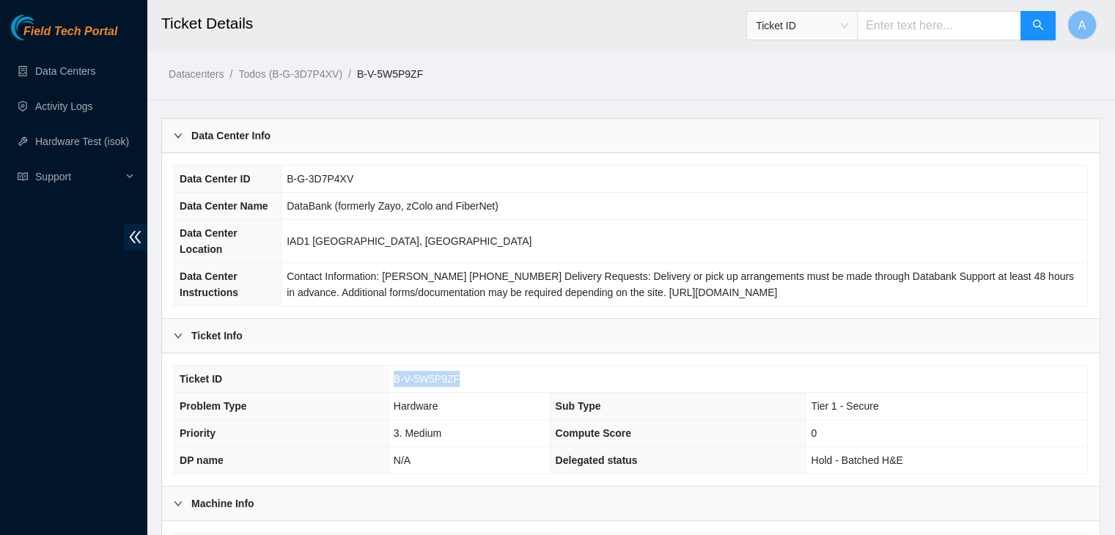
drag, startPoint x: 458, startPoint y: 374, endPoint x: 391, endPoint y: 373, distance: 66.7
click at [391, 373] on td "B-V-5W5P9ZF" at bounding box center [737, 379] width 699 height 27
copy span "B-V-5W5P9ZF"
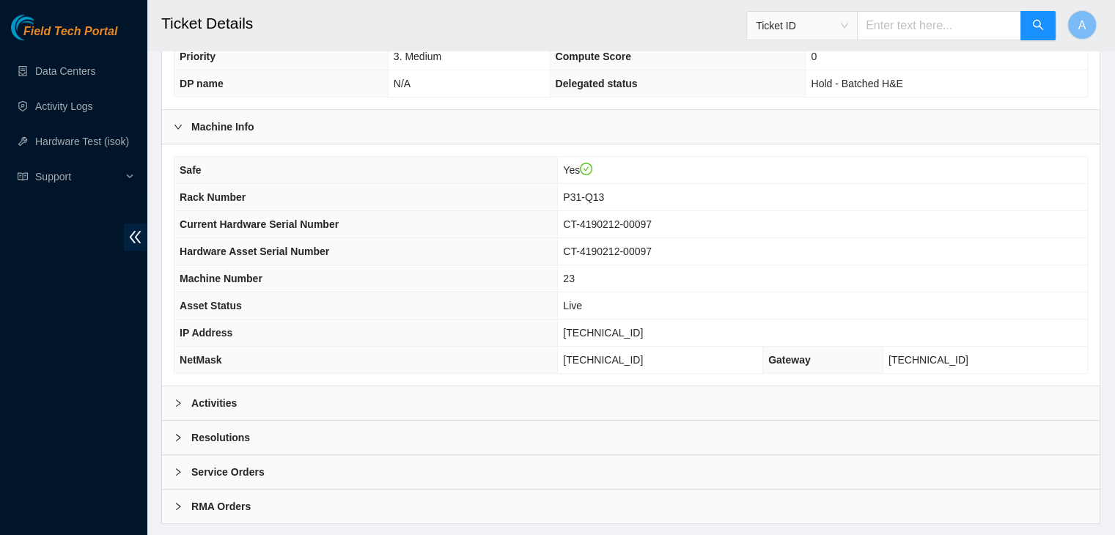
scroll to position [407, 0]
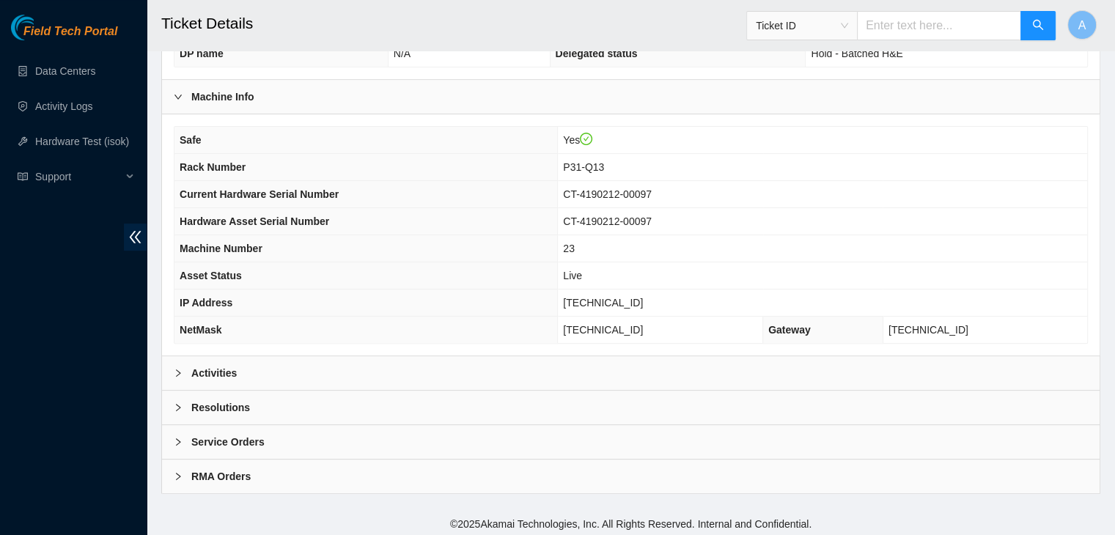
click at [440, 290] on th "IP Address" at bounding box center [366, 303] width 383 height 27
click at [428, 364] on div "Activities" at bounding box center [631, 373] width 938 height 34
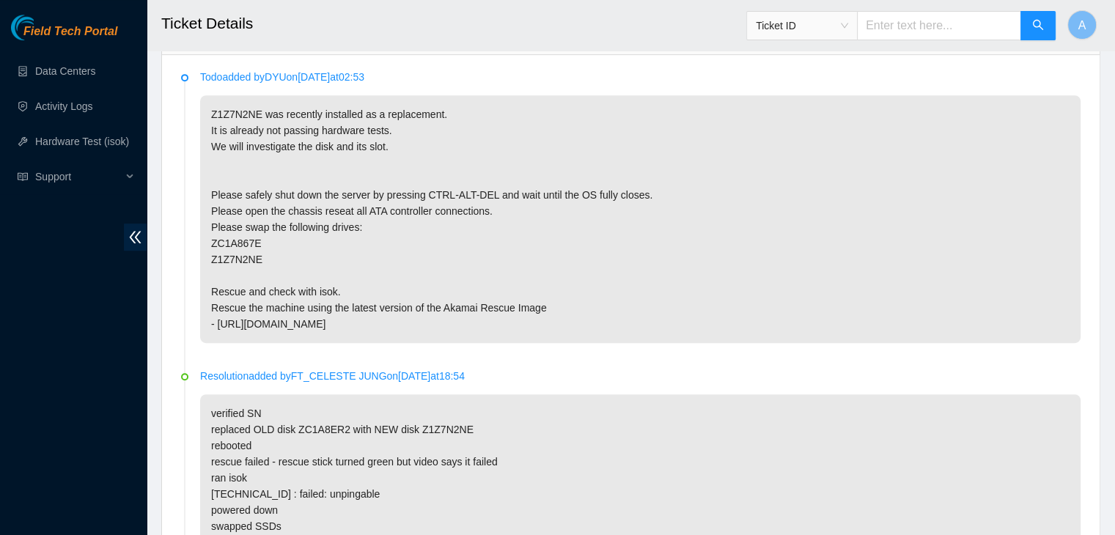
scroll to position [742, 0]
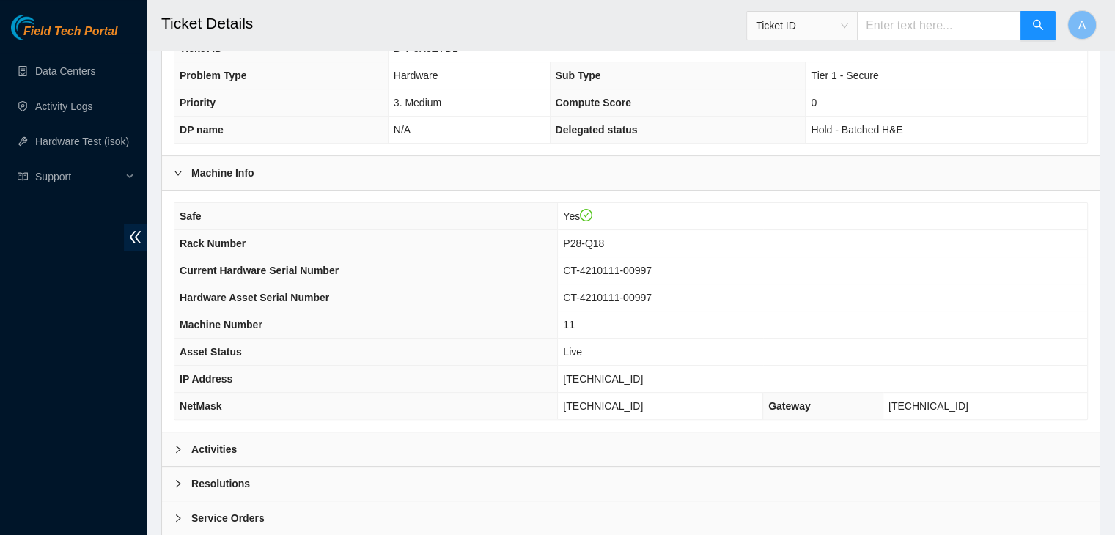
scroll to position [407, 0]
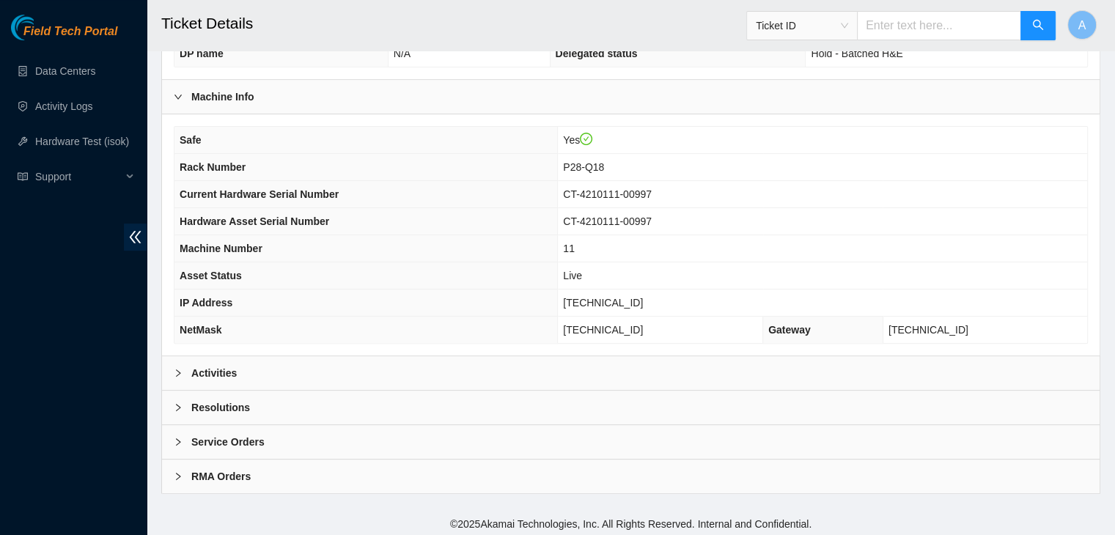
click at [418, 383] on div "Activities" at bounding box center [631, 373] width 938 height 34
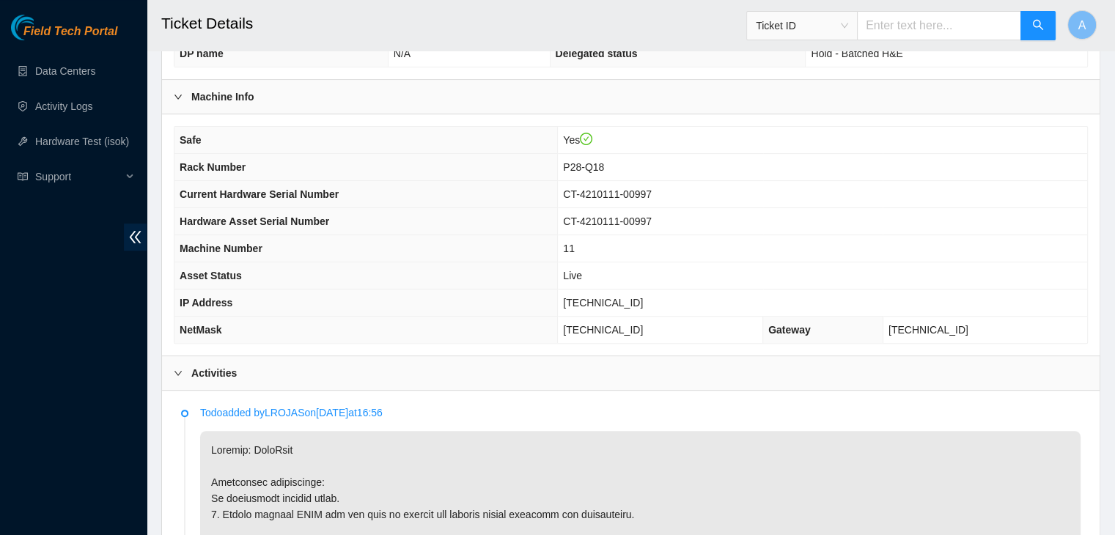
click at [418, 383] on div "Activities" at bounding box center [631, 373] width 938 height 34
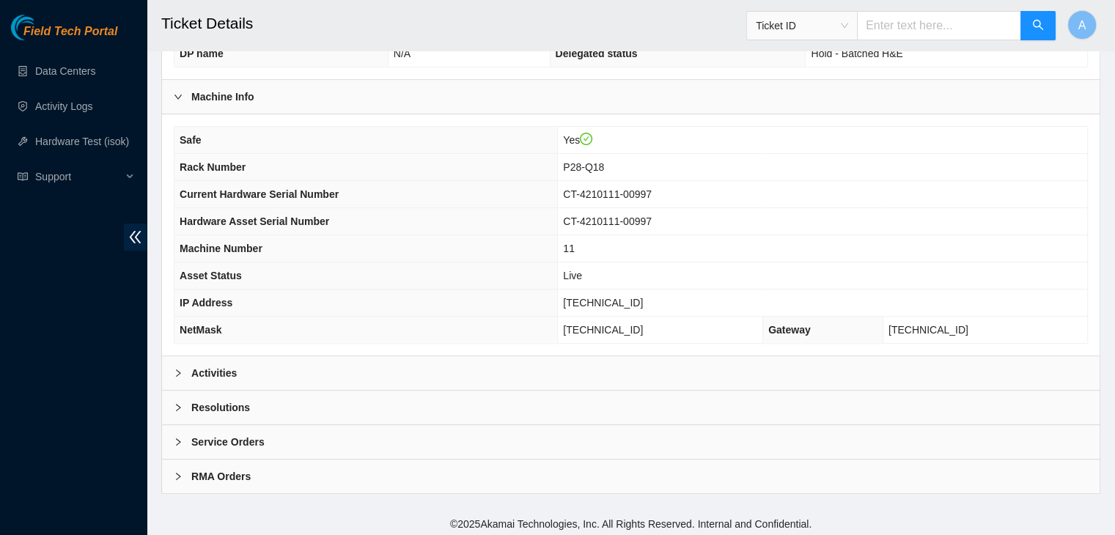
click at [418, 383] on div "Activities" at bounding box center [631, 373] width 938 height 34
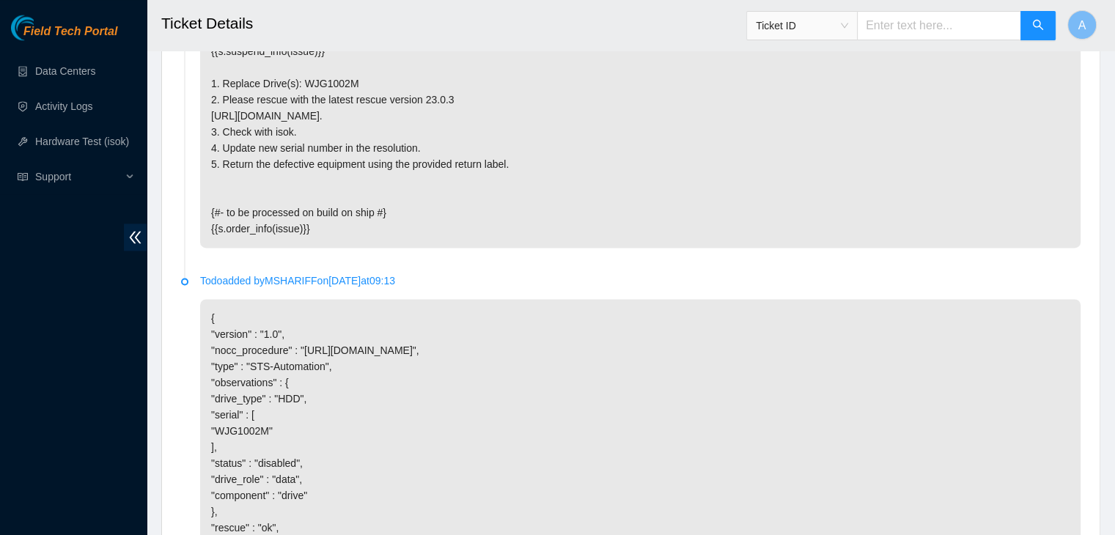
scroll to position [2497, 0]
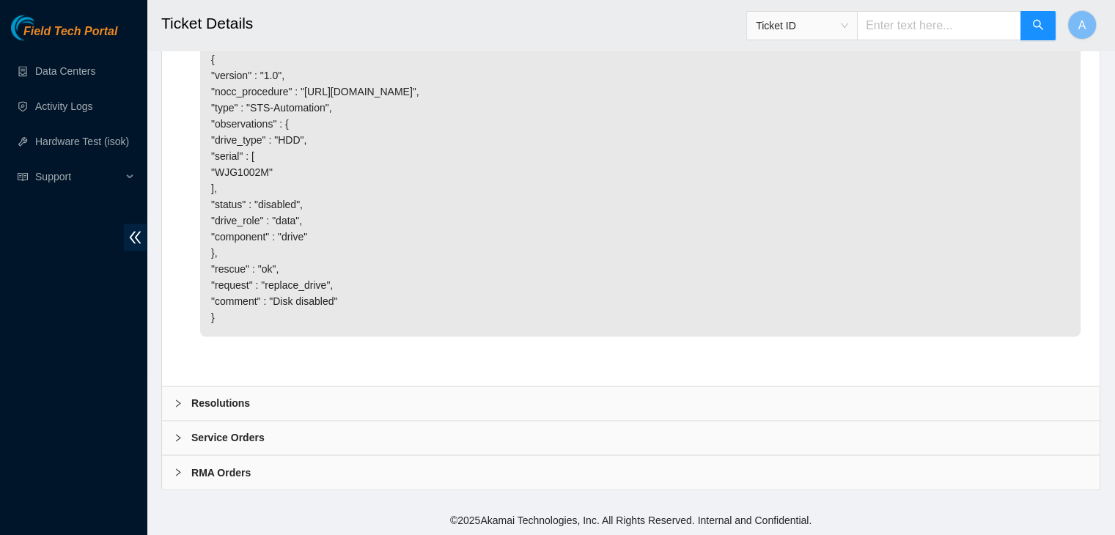
click at [446, 405] on div "Resolutions" at bounding box center [631, 403] width 938 height 34
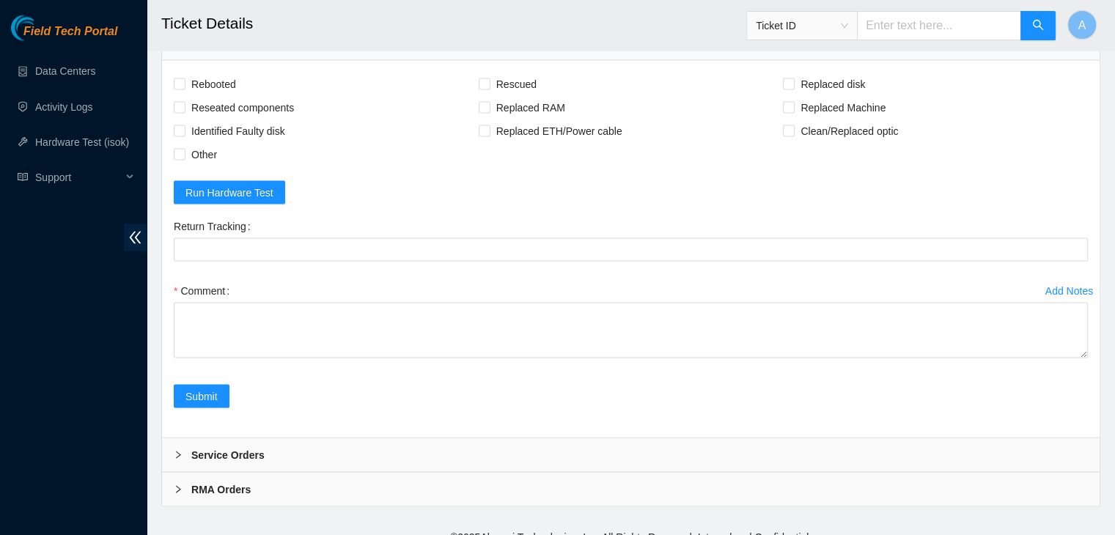
scroll to position [2703, 0]
click at [215, 94] on span "Rebooted" at bounding box center [214, 81] width 56 height 23
click at [184, 87] on input "Rebooted" at bounding box center [179, 81] width 10 height 10
checkbox input "true"
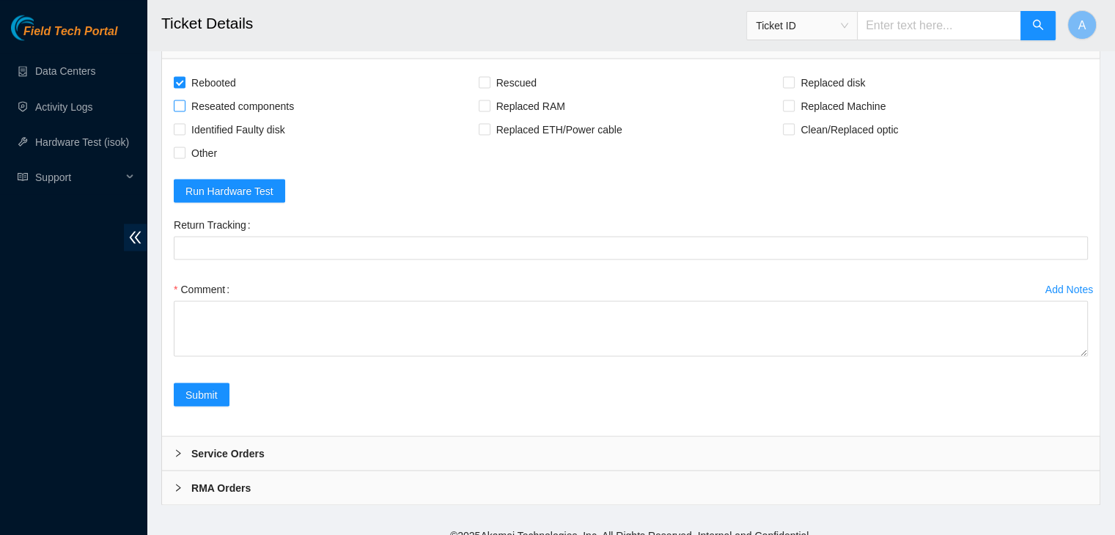
click at [225, 117] on span "Reseated components" at bounding box center [243, 105] width 114 height 23
click at [184, 110] on input "Reseated components" at bounding box center [179, 105] width 10 height 10
checkbox input "true"
click at [498, 94] on span "Rescued" at bounding box center [517, 81] width 52 height 23
click at [489, 87] on input "Rescued" at bounding box center [484, 81] width 10 height 10
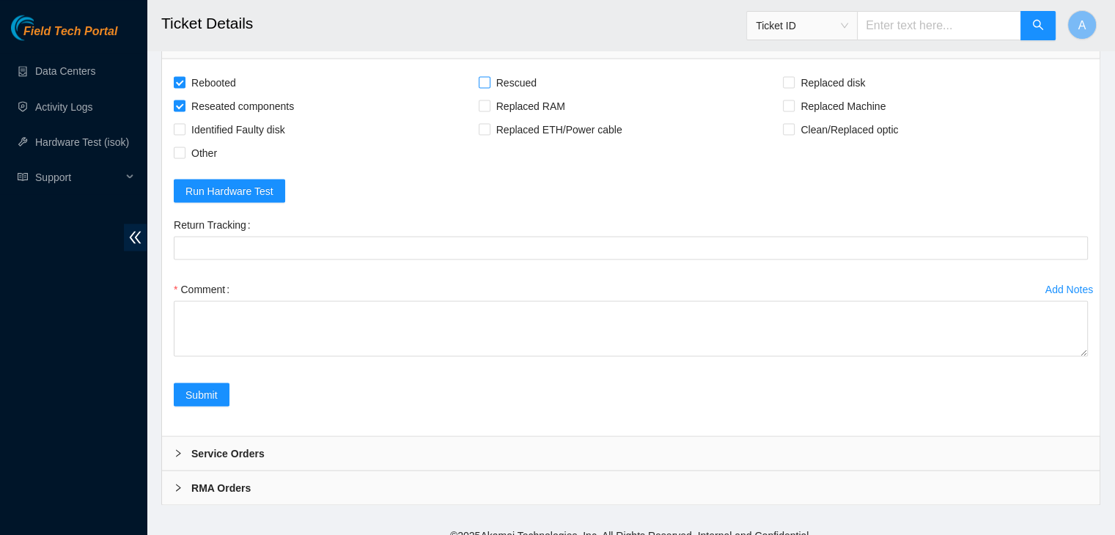
checkbox input "true"
click at [826, 94] on span "Replaced disk" at bounding box center [833, 81] width 76 height 23
click at [793, 87] on input "Replaced disk" at bounding box center [788, 81] width 10 height 10
checkbox input "true"
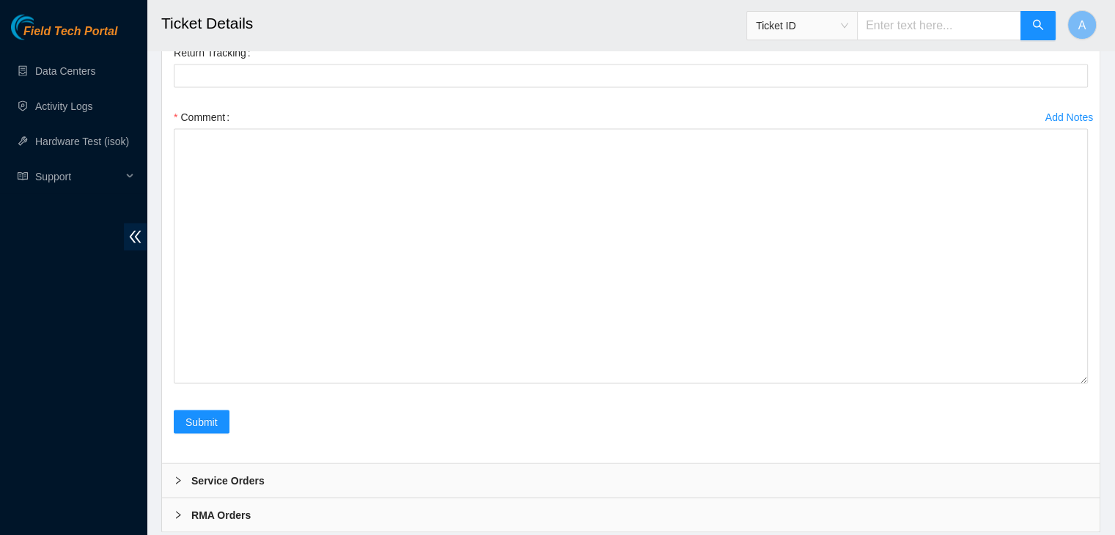
drag, startPoint x: 1084, startPoint y: 335, endPoint x: 1059, endPoint y: 569, distance: 235.2
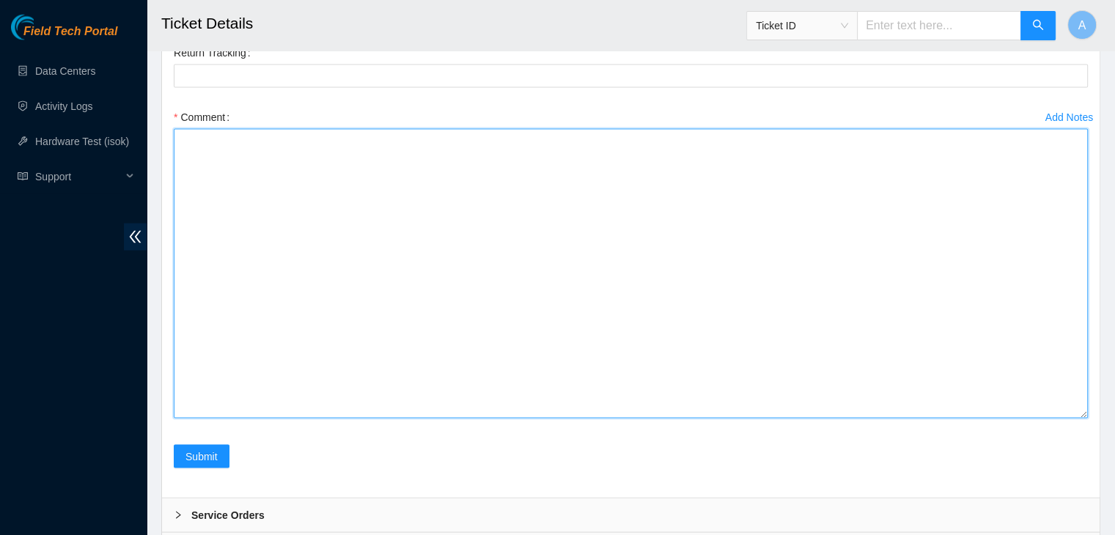
click at [815, 378] on textarea "Comment" at bounding box center [631, 274] width 914 height 290
paste textarea "verified machine sn safely powered down machine removed disk sn: replaced with …"
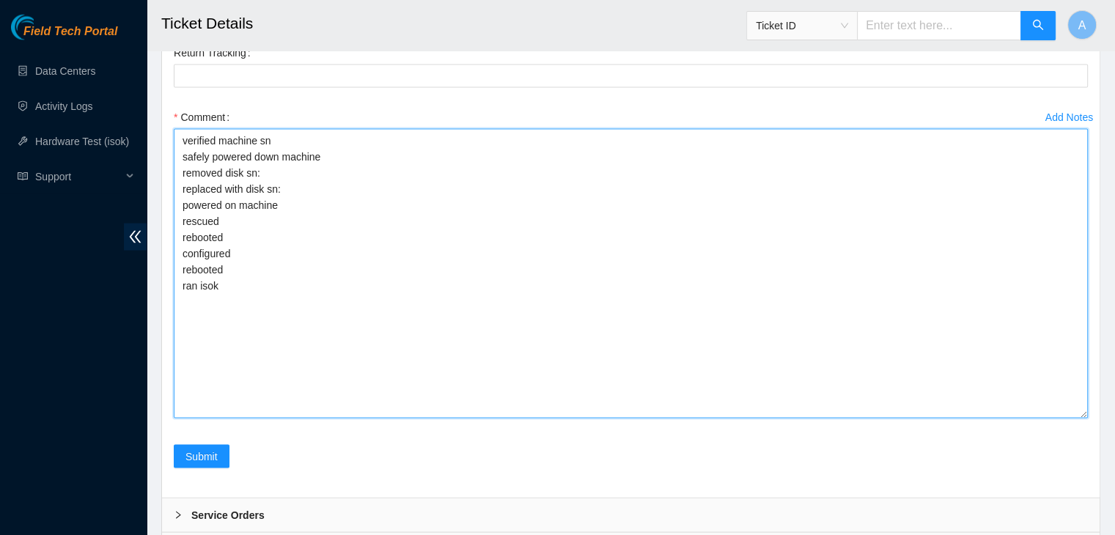
click at [385, 331] on textarea "verified machine sn safely powered down machine removed disk sn: replaced with …" at bounding box center [631, 274] width 914 height 290
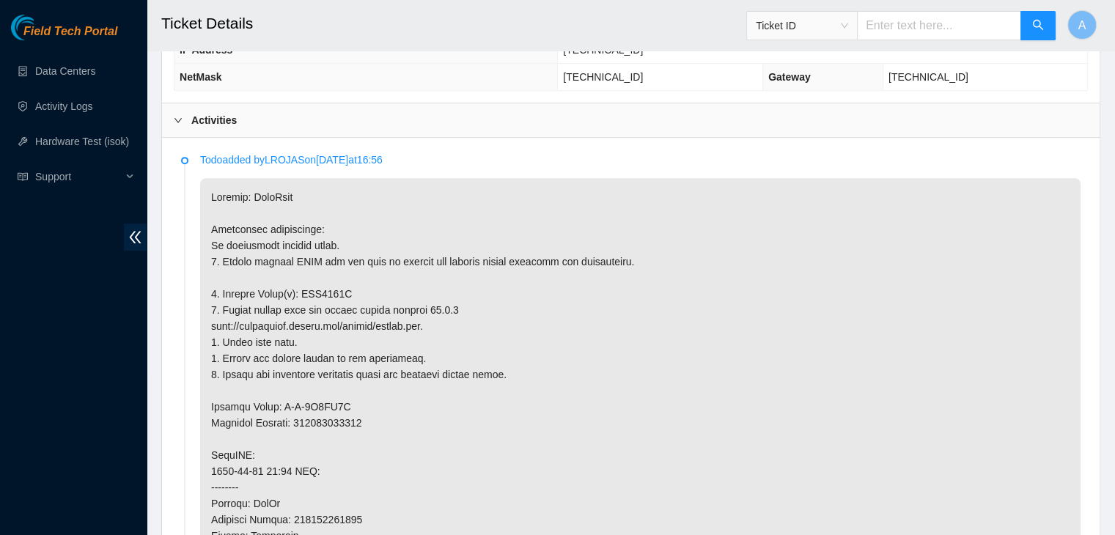
scroll to position [734, 0]
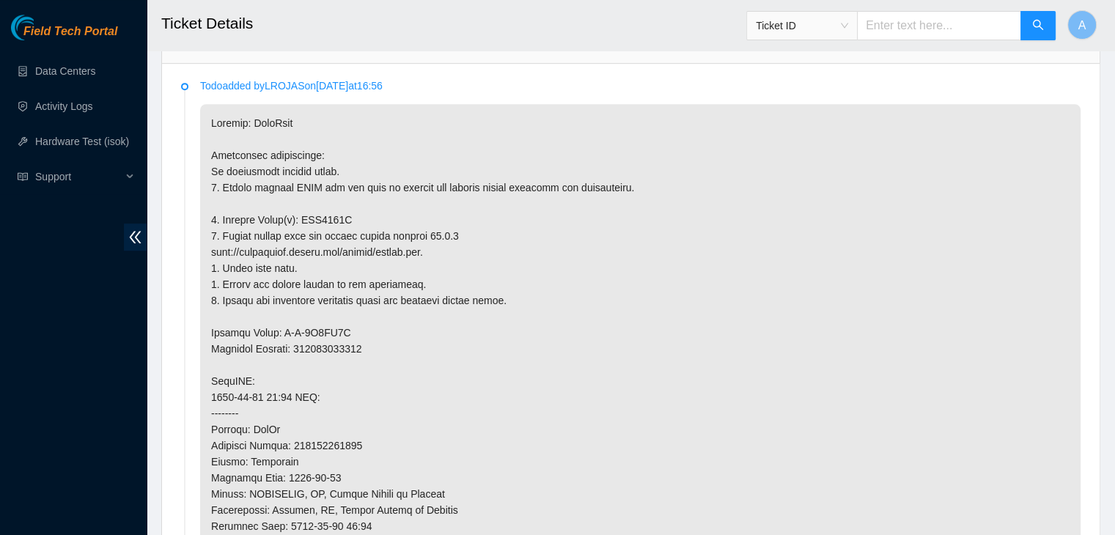
click at [326, 218] on p at bounding box center [640, 445] width 881 height 683
copy p "WJG1002M"
click at [326, 218] on p at bounding box center [640, 445] width 881 height 683
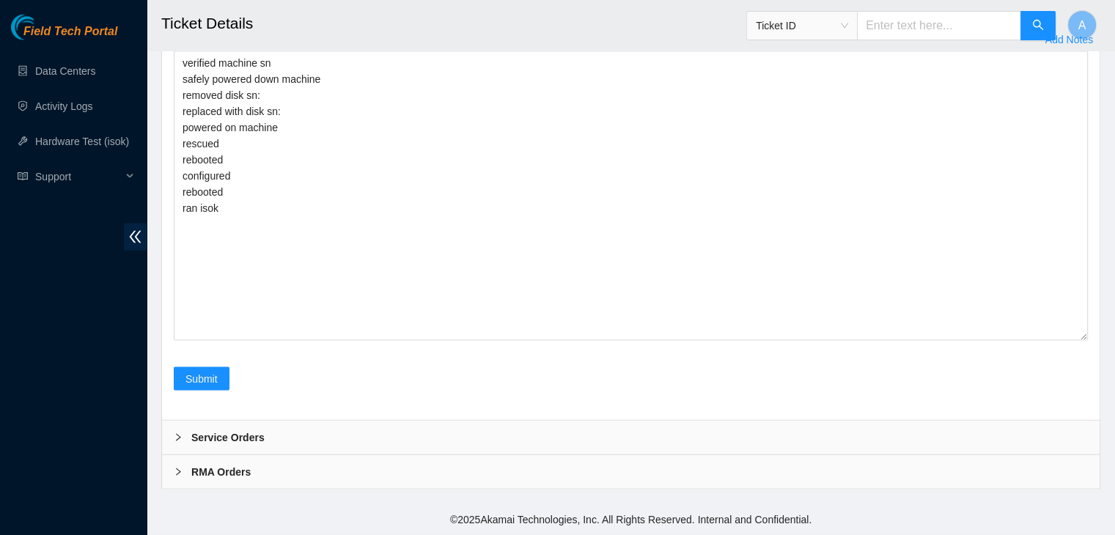
scroll to position [3104, 0]
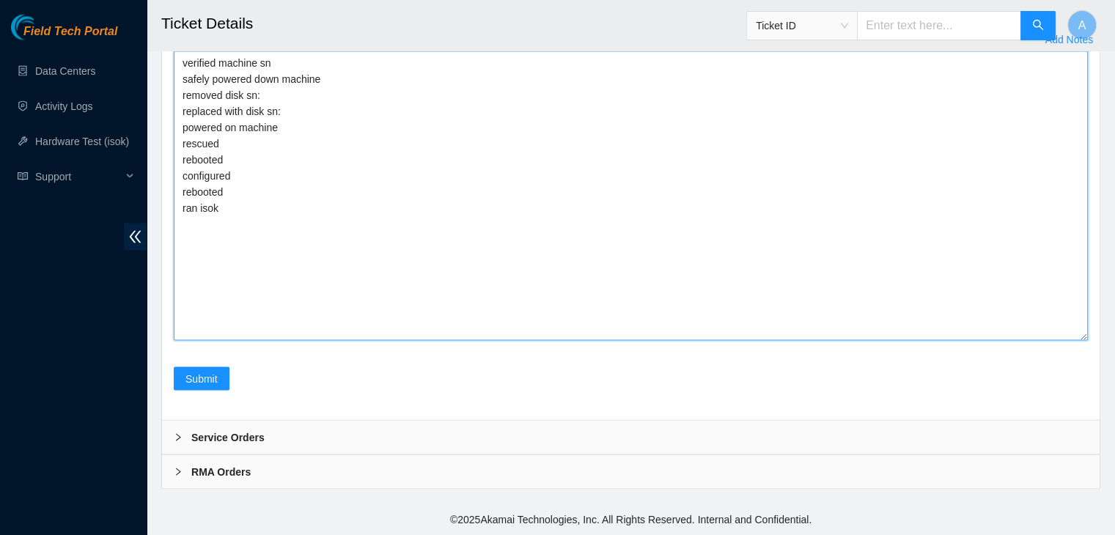
click at [428, 89] on textarea "verified machine sn safely powered down machine removed disk sn: replaced with …" at bounding box center [631, 196] width 914 height 290
paste textarea "WJG1002M"
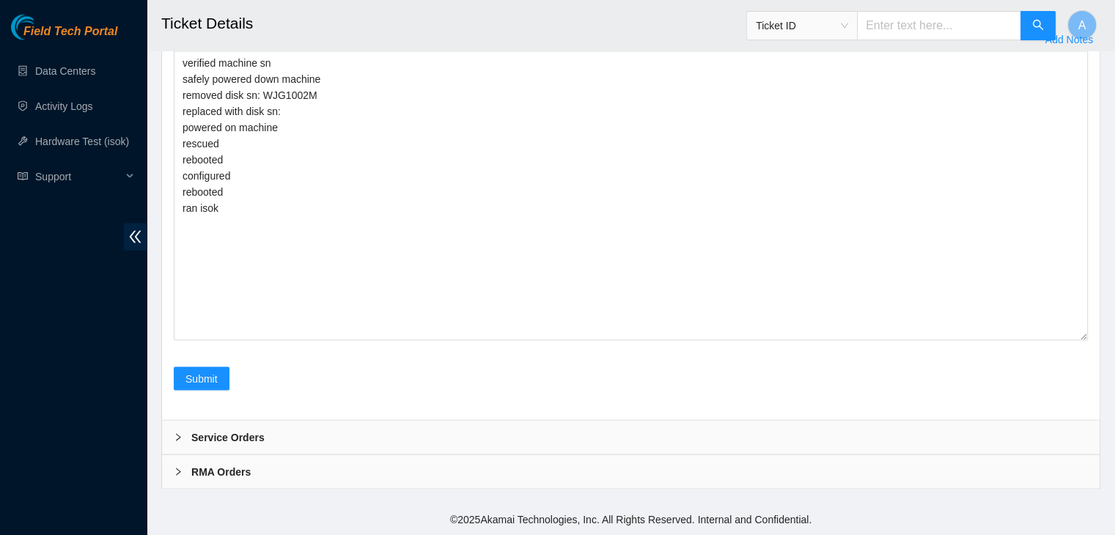
click at [84, 385] on div "Field Tech Portal Data Centers Activity Logs Hardware Test (isok) Support" at bounding box center [73, 275] width 147 height 521
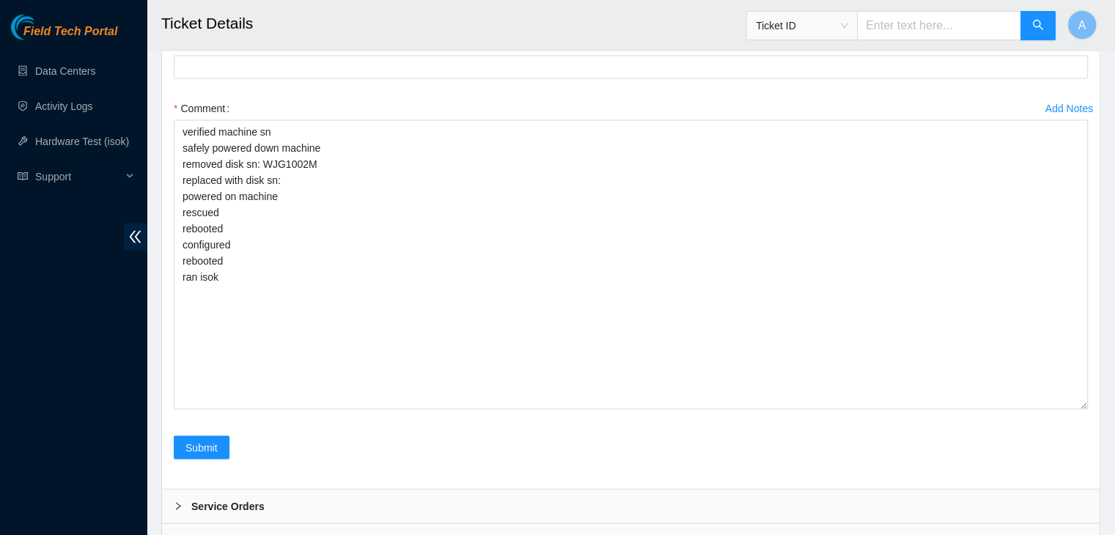
scroll to position [2883, 0]
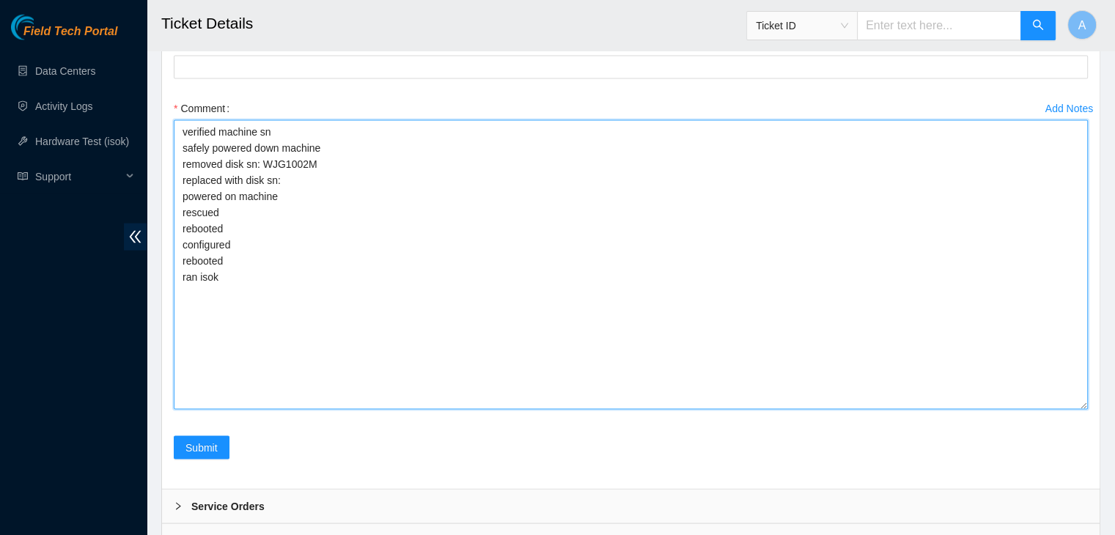
click at [353, 352] on textarea "verified machine sn safely powered down machine removed disk sn: WJG1002M repla…" at bounding box center [631, 265] width 914 height 290
paste textarea "Z1Z45Q7W"
type textarea "verified machine sn safely powered down machine removed disk sn: WJG1002M repla…"
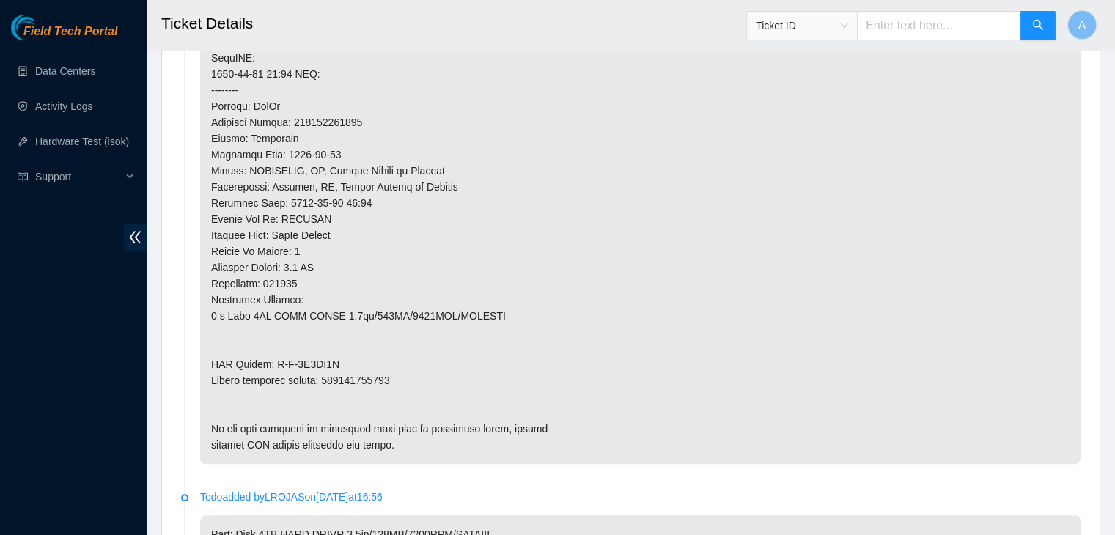
scroll to position [1056, 0]
drag, startPoint x: 362, startPoint y: 388, endPoint x: 363, endPoint y: 381, distance: 7.4
click at [363, 381] on p at bounding box center [640, 123] width 881 height 683
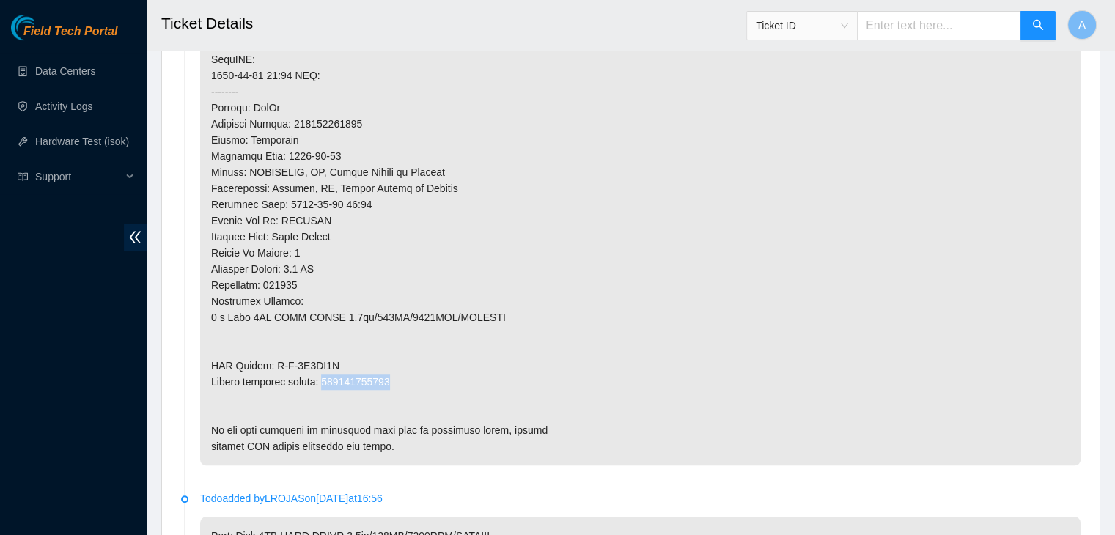
click at [363, 381] on p at bounding box center [640, 123] width 881 height 683
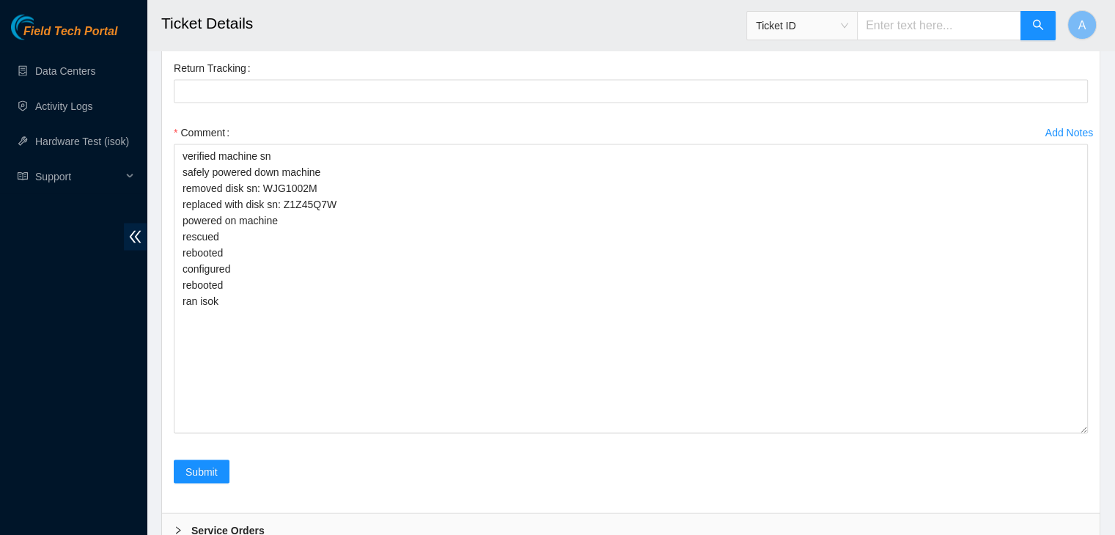
scroll to position [2860, 0]
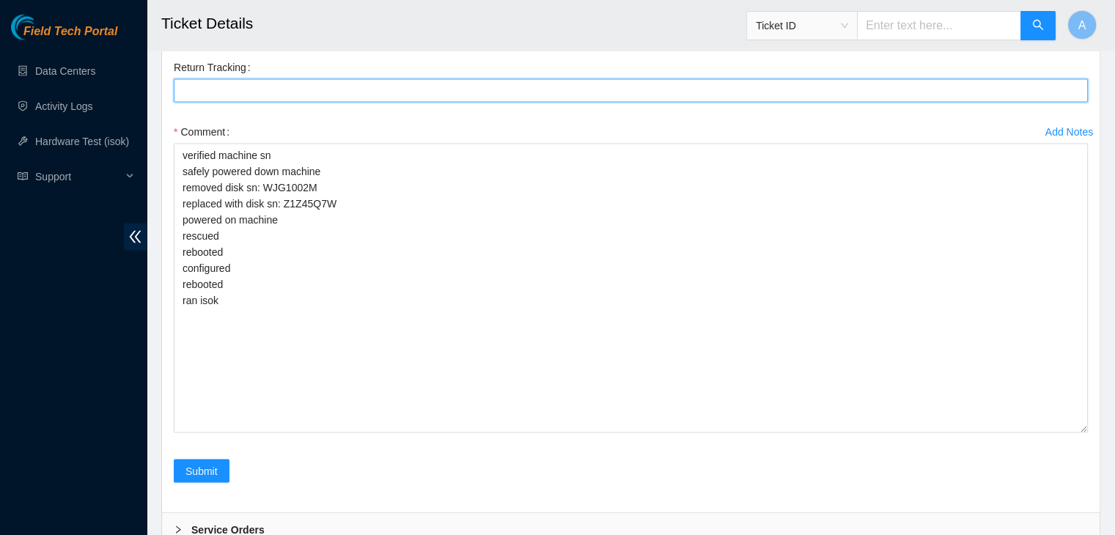
click at [470, 103] on Tracking "Return Tracking" at bounding box center [631, 90] width 914 height 23
paste Tracking "450826221115"
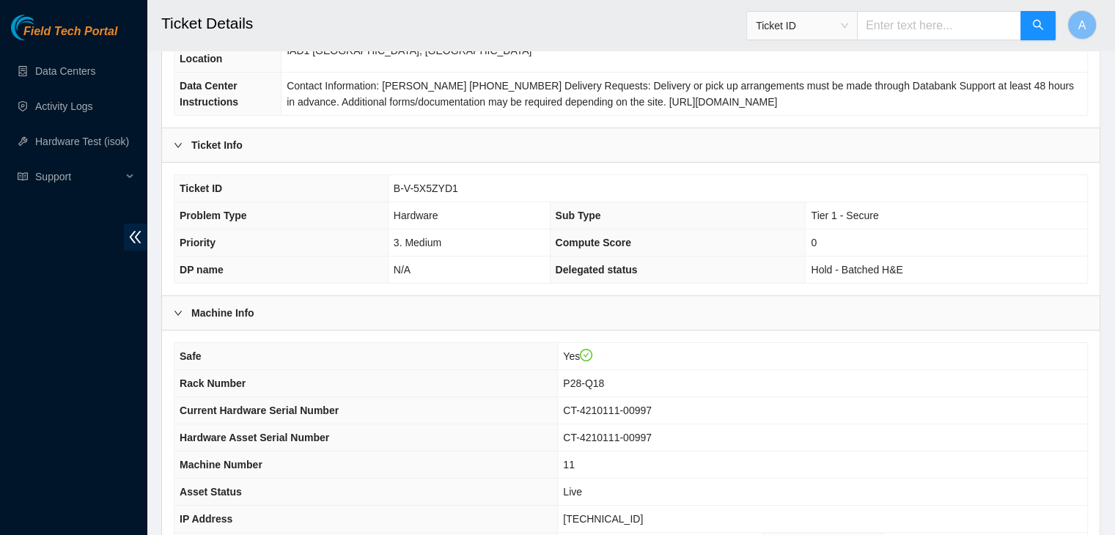
scroll to position [327, 0]
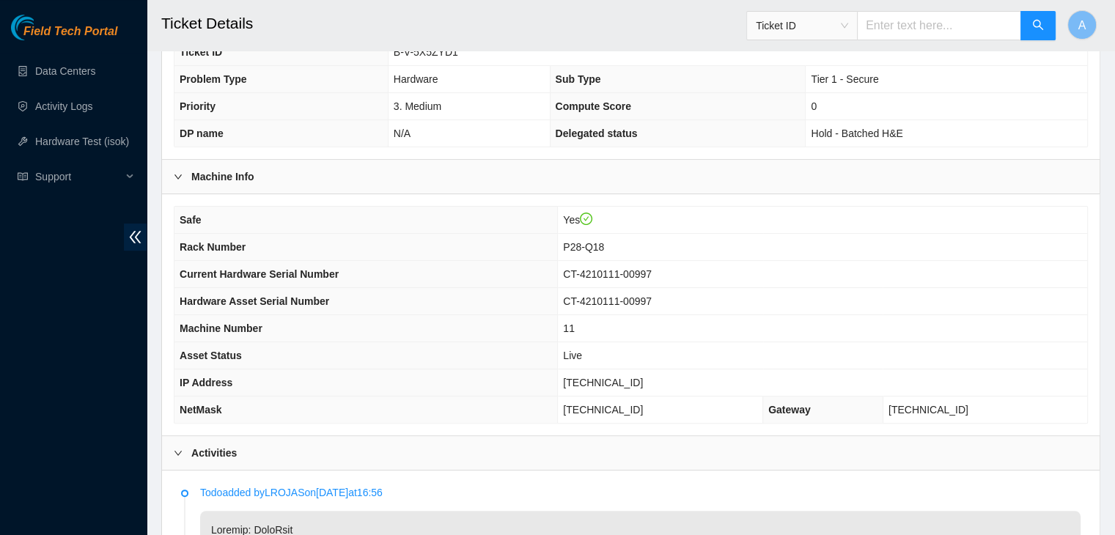
type Tracking "450826221115"
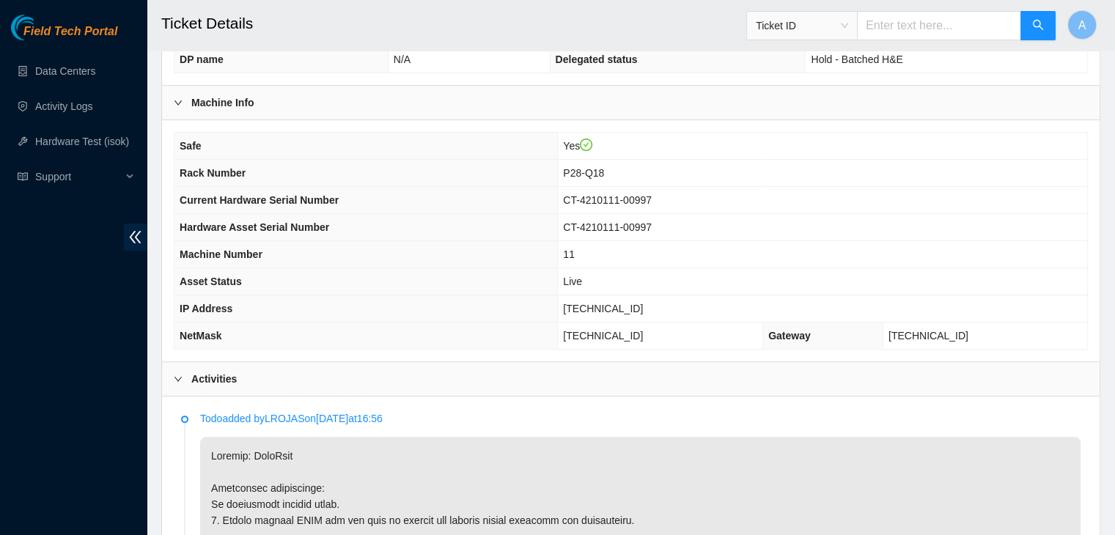
scroll to position [400, 0]
click at [628, 309] on span "23.73.205.78" at bounding box center [603, 310] width 80 height 12
copy span "23.73.205.78"
click at [628, 309] on span "23.73.205.78" at bounding box center [603, 310] width 80 height 12
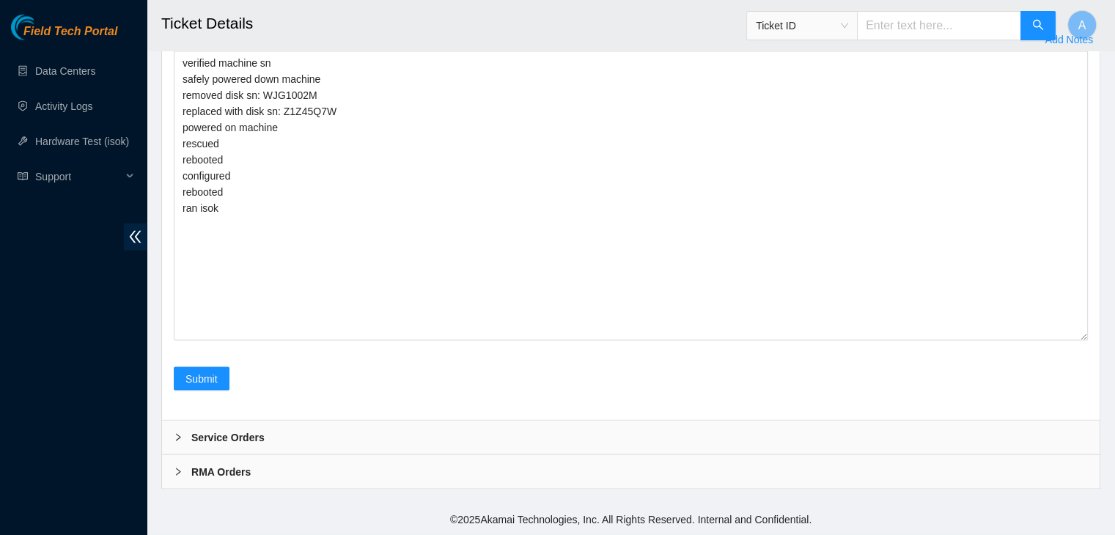
scroll to position [3078, 0]
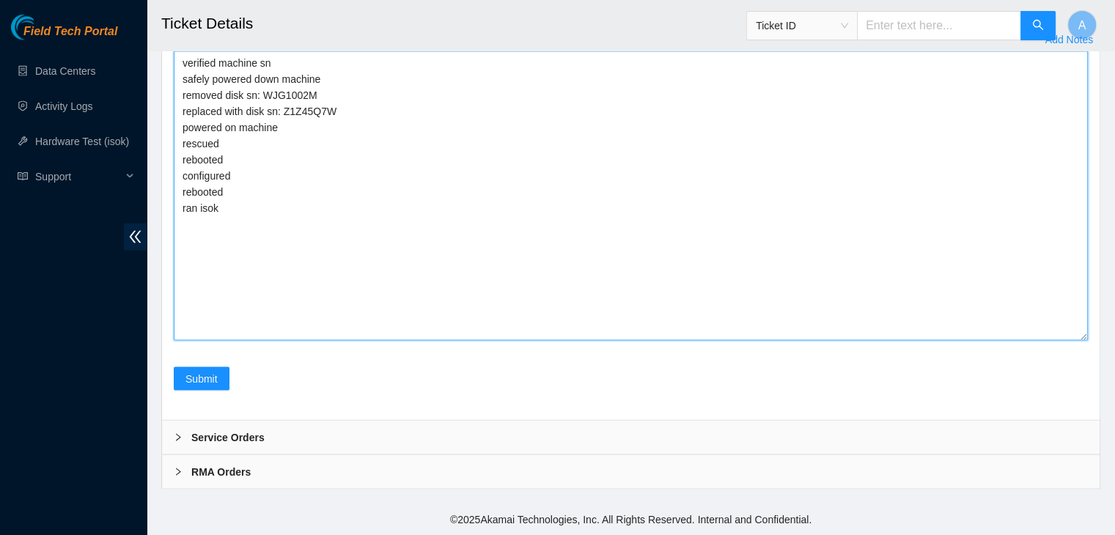
click at [481, 264] on textarea "verified machine sn safely powered down machine removed disk sn: WJG1002M repla…" at bounding box center [631, 196] width 914 height 290
paste textarea "347927 08-10-2025 10:11:37 23.73.205.78 FAILED Result Detail Message Ticket ID …"
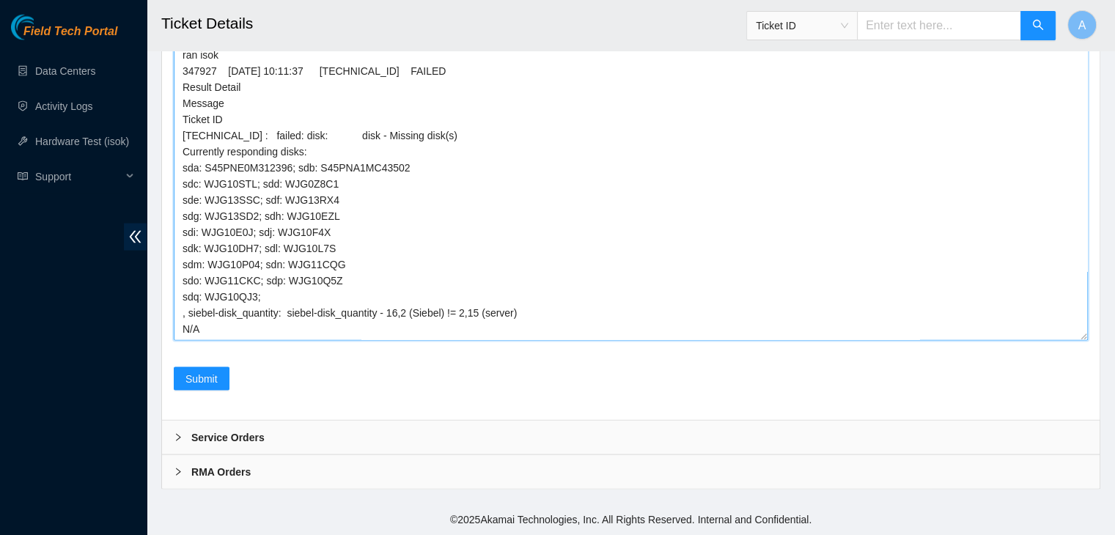
scroll to position [0, 0]
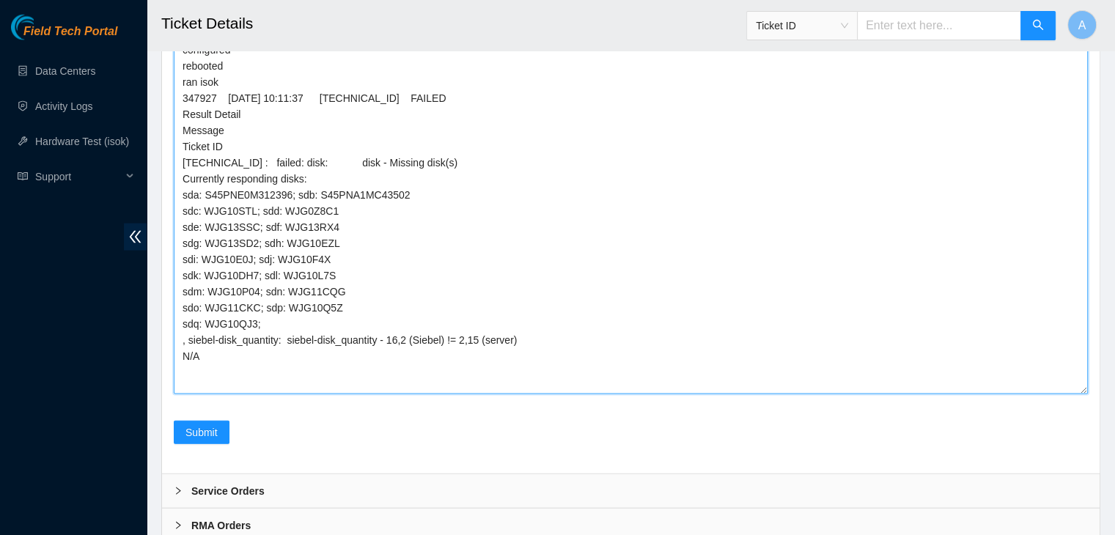
drag, startPoint x: 1082, startPoint y: 364, endPoint x: 1073, endPoint y: 545, distance: 180.6
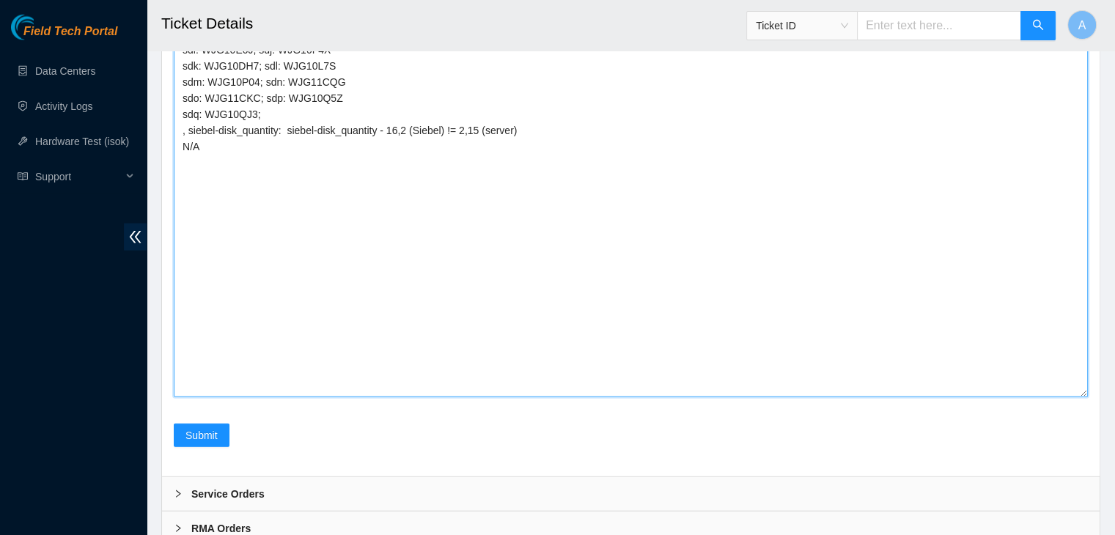
drag, startPoint x: 1085, startPoint y: 339, endPoint x: 1063, endPoint y: 553, distance: 215.2
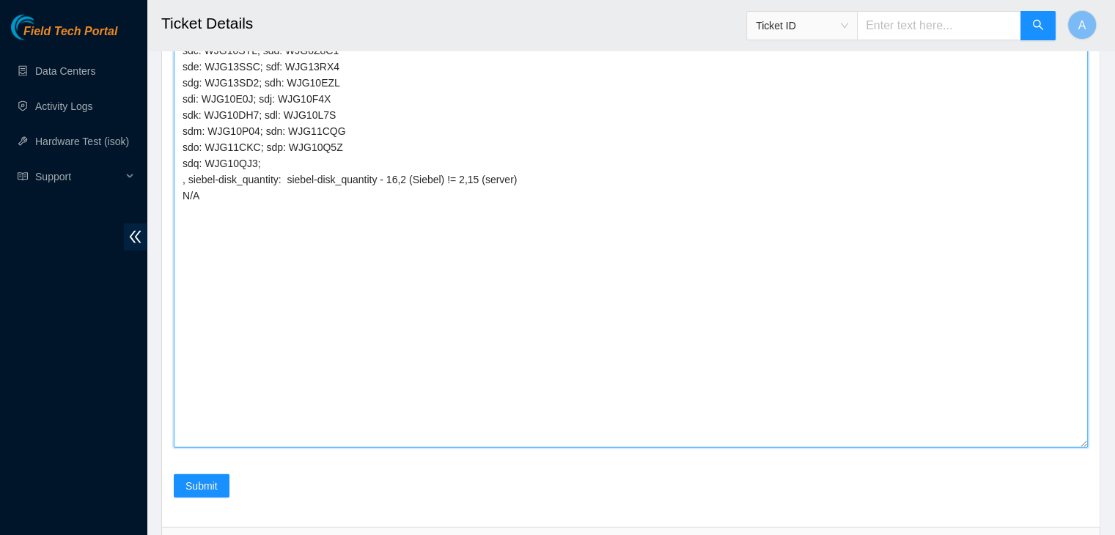
scroll to position [3228, 0]
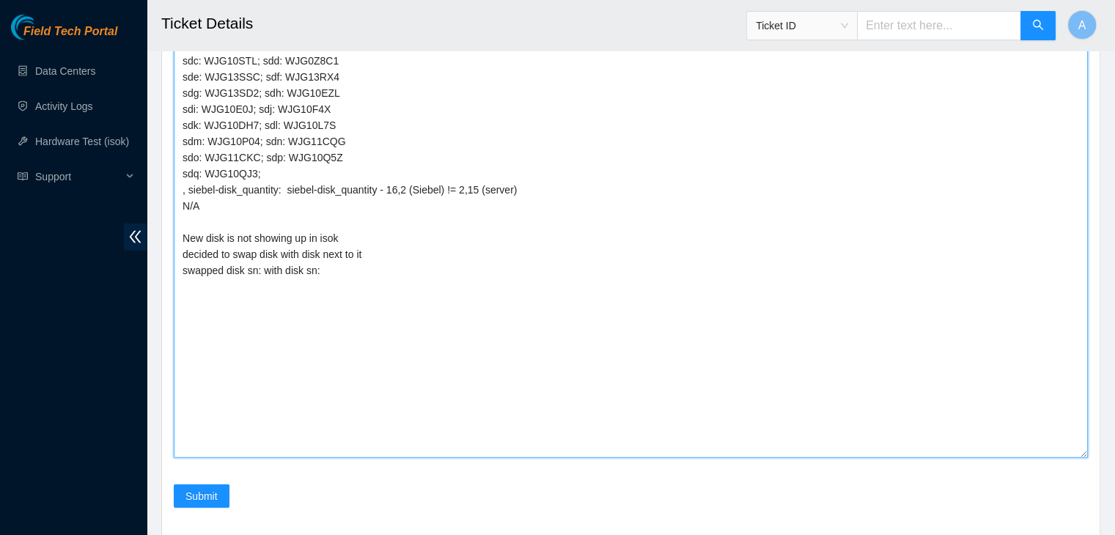
drag, startPoint x: 246, startPoint y: 267, endPoint x: 201, endPoint y: 269, distance: 44.8
click at [201, 269] on textarea "verified machine sn safely powered down machine removed disk sn: WJG1002M repla…" at bounding box center [631, 116] width 914 height 683
click at [257, 430] on textarea "verified machine sn safely powered down machine removed disk sn: WJG1002M repla…" at bounding box center [631, 116] width 914 height 683
click at [333, 429] on textarea "verified machine sn safely powered down machine removed disk sn: WJG1002M repla…" at bounding box center [631, 116] width 914 height 683
paste textarea "WJG10E0J"
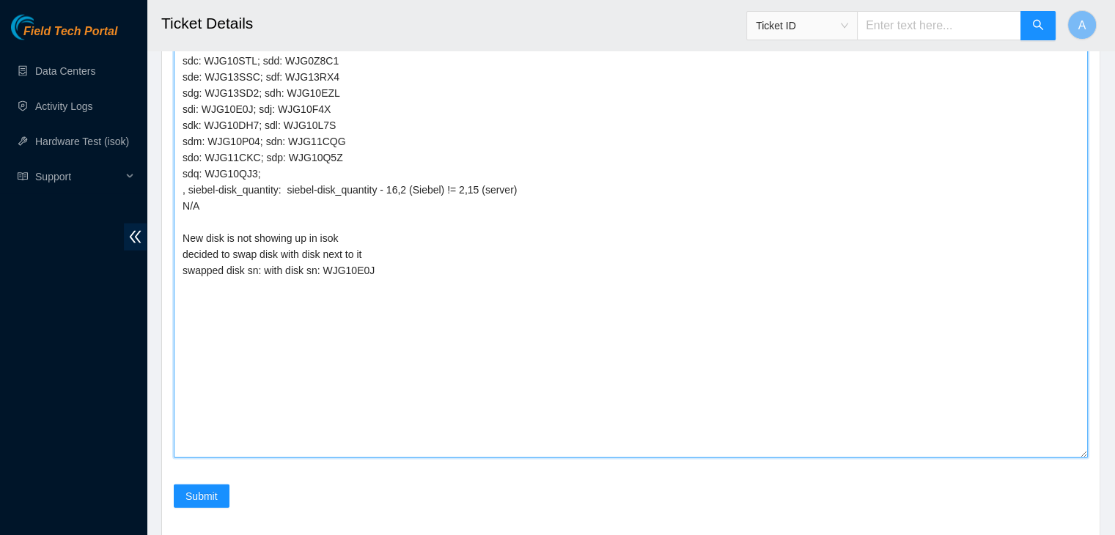
click at [245, 429] on textarea "verified machine sn safely powered down machine removed disk sn: WJG1002M repla…" at bounding box center [631, 116] width 914 height 683
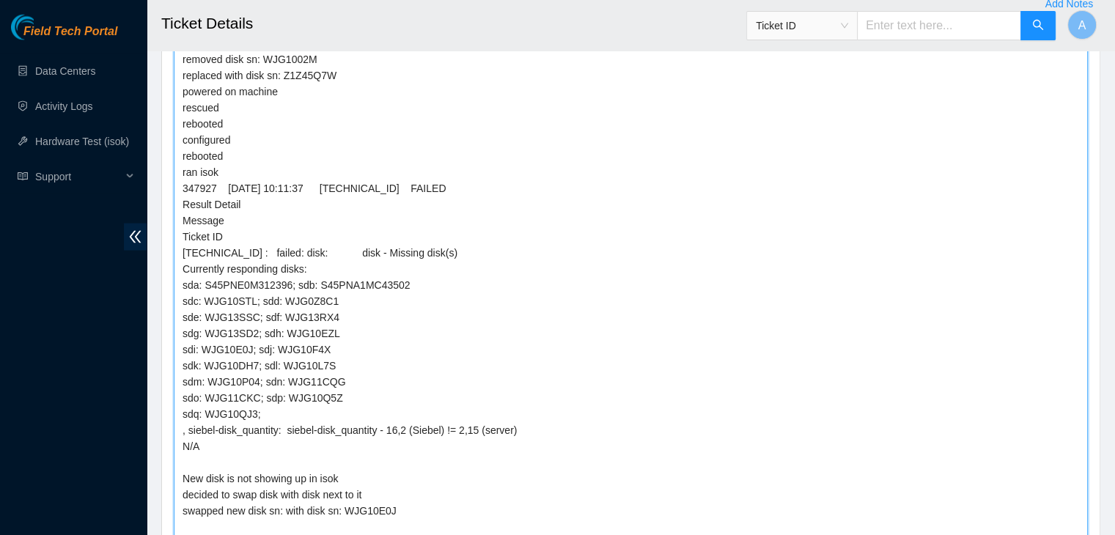
scroll to position [2986, 0]
drag, startPoint x: 345, startPoint y: 233, endPoint x: 282, endPoint y: 232, distance: 63.1
click at [282, 232] on textarea "verified machine sn safely powered down machine removed disk sn: WJG1002M repla…" at bounding box center [631, 358] width 914 height 683
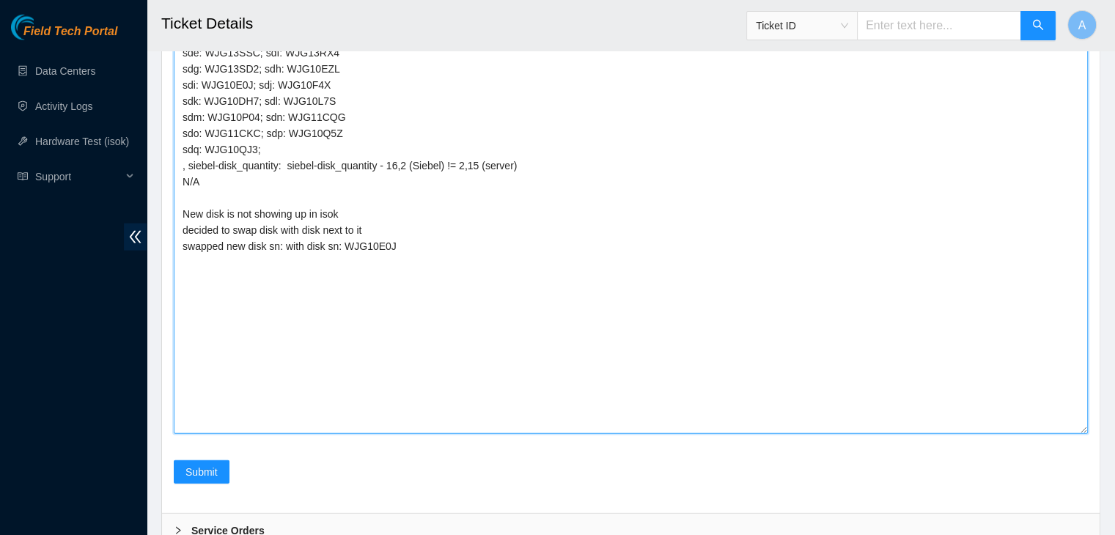
scroll to position [3255, 0]
click at [280, 400] on textarea "verified machine sn safely powered down machine removed disk sn: WJG1002M repla…" at bounding box center [631, 90] width 914 height 683
paste textarea "Z1Z45Q7W"
click at [499, 385] on textarea "verified machine sn safely powered down machine removed disk sn: WJG1002M repla…" at bounding box center [631, 90] width 914 height 683
click at [501, 395] on textarea "verified machine sn safely powered down machine removed disk sn: WJG1002M repla…" at bounding box center [631, 90] width 914 height 683
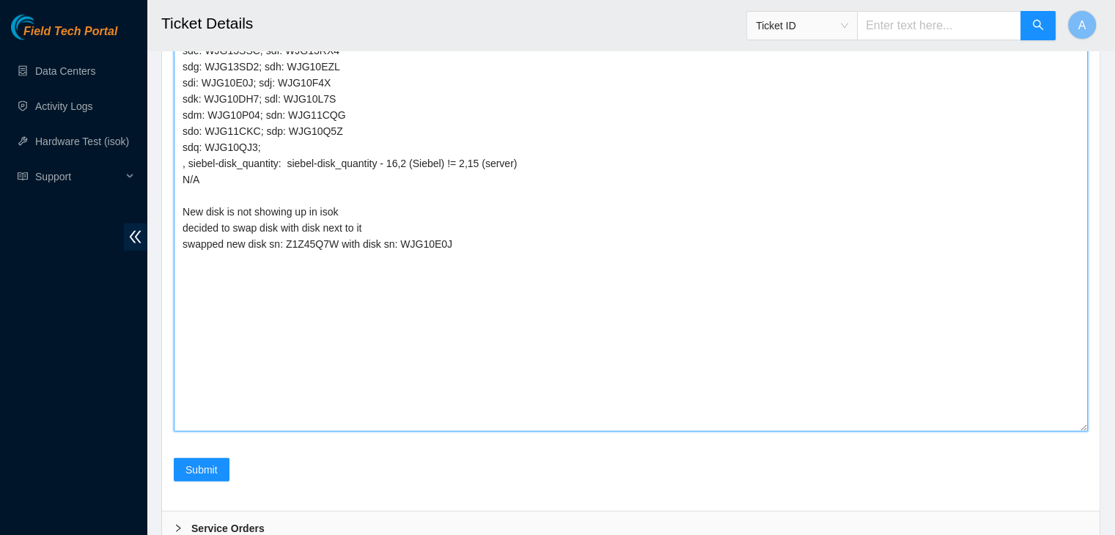
click at [455, 381] on textarea "verified machine sn safely powered down machine removed disk sn: WJG1002M repla…" at bounding box center [631, 90] width 914 height 683
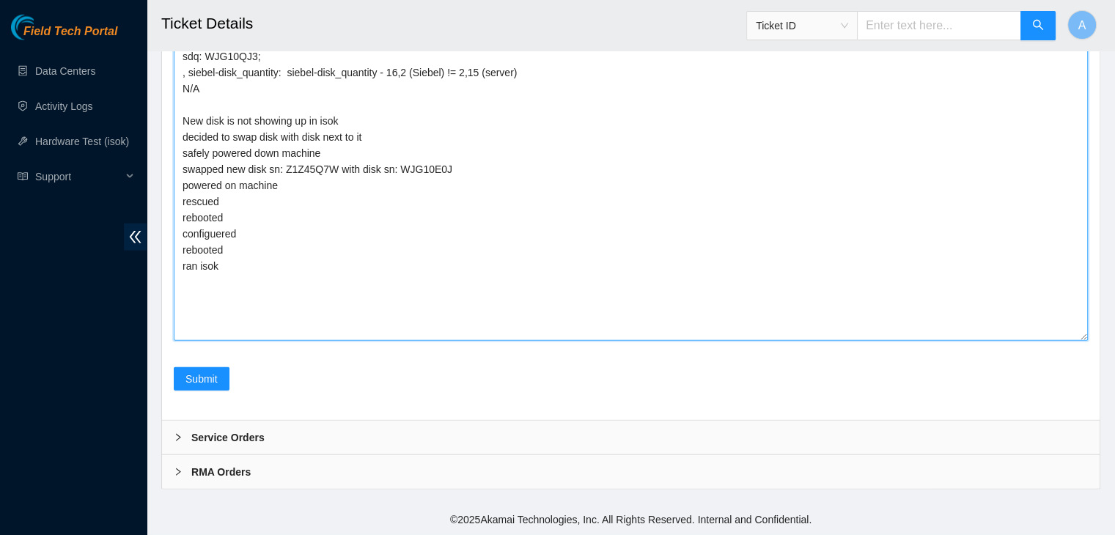
scroll to position [3502, 0]
drag, startPoint x: 1083, startPoint y: 338, endPoint x: 1059, endPoint y: 513, distance: 176.8
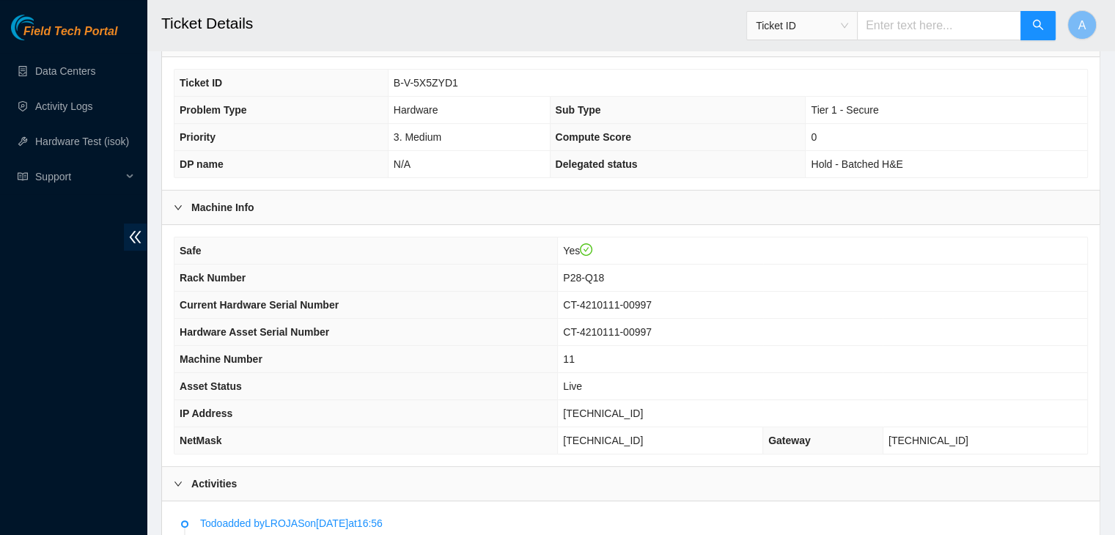
scroll to position [313, 0]
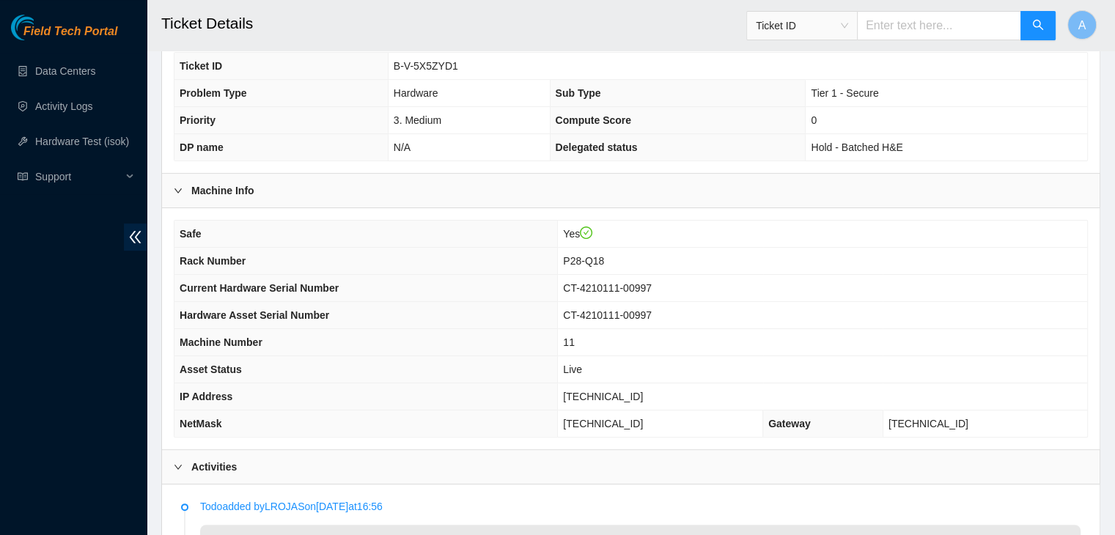
click at [629, 394] on span "23.73.205.78" at bounding box center [603, 397] width 80 height 12
copy span "23.73.205.78"
click at [629, 394] on span "23.73.205.78" at bounding box center [603, 397] width 80 height 12
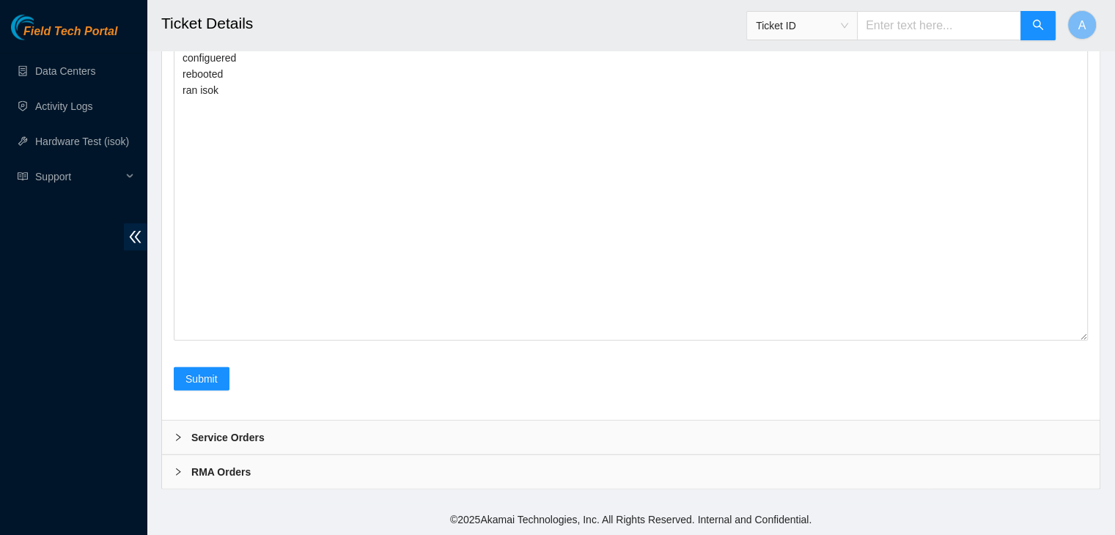
scroll to position [3678, 0]
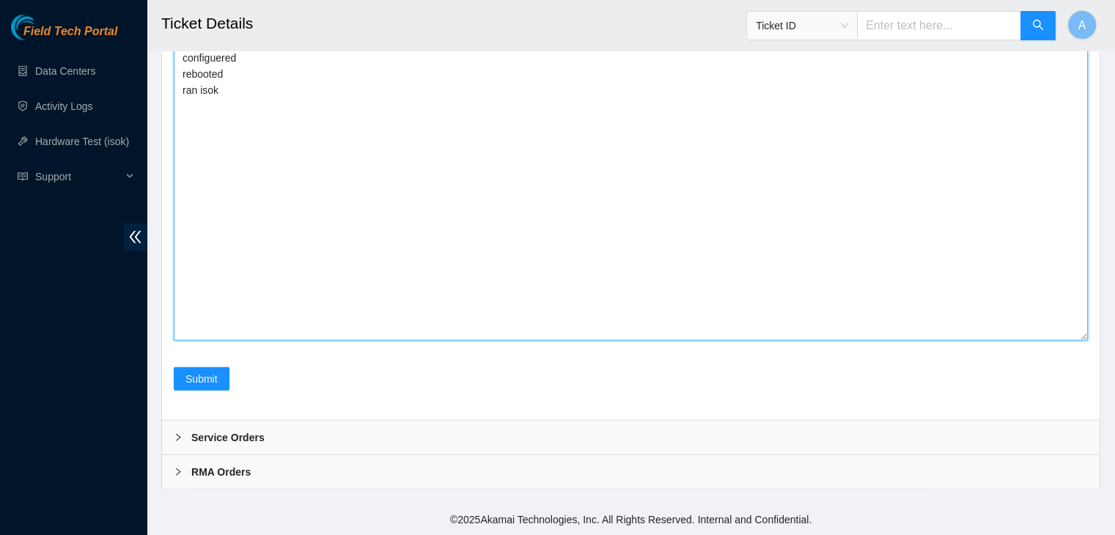
paste textarea "347957 08-10-2025 10:44:27 23.73.205.78 FAILED Result Detail Message Ticket ID …"
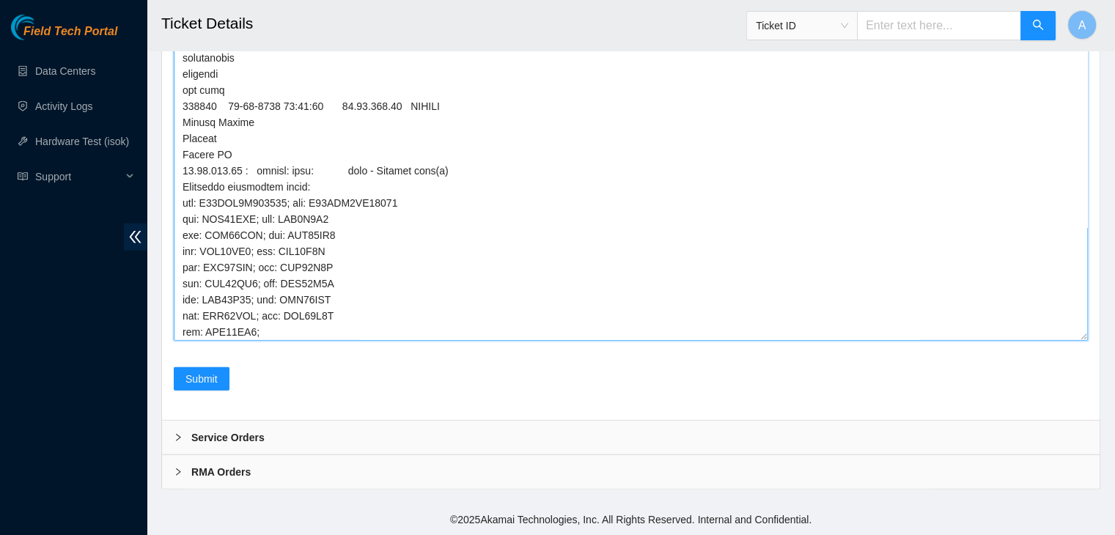
scroll to position [31, 0]
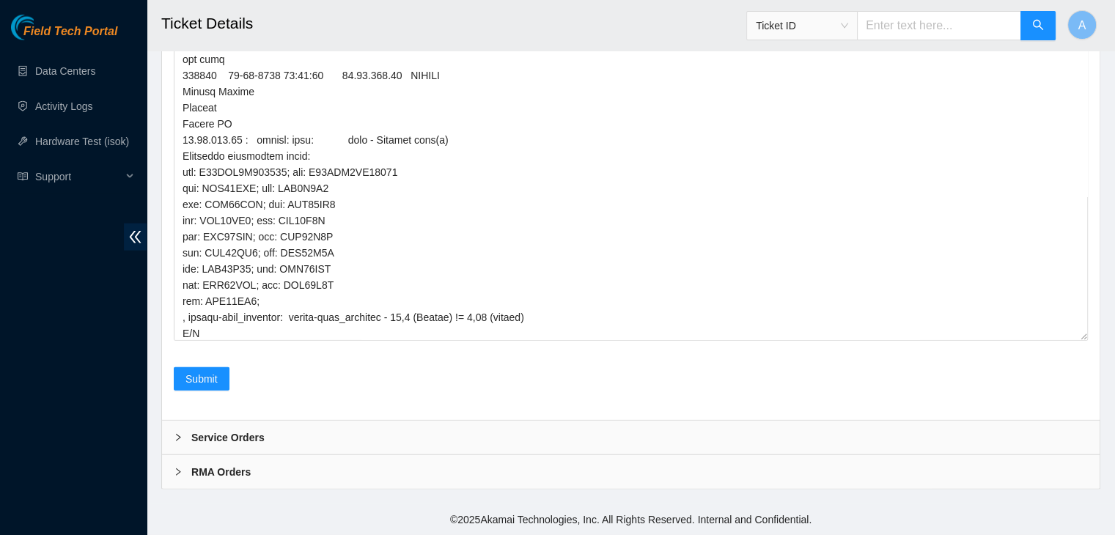
click at [1088, 376] on div "Submit" at bounding box center [631, 387] width 926 height 41
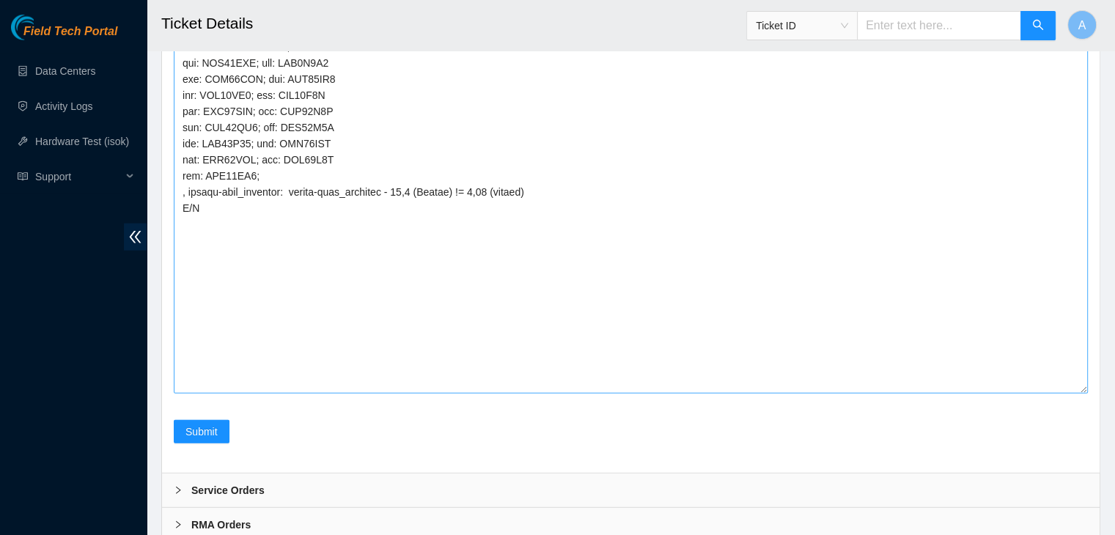
drag, startPoint x: 1085, startPoint y: 336, endPoint x: 798, endPoint y: 326, distance: 287.6
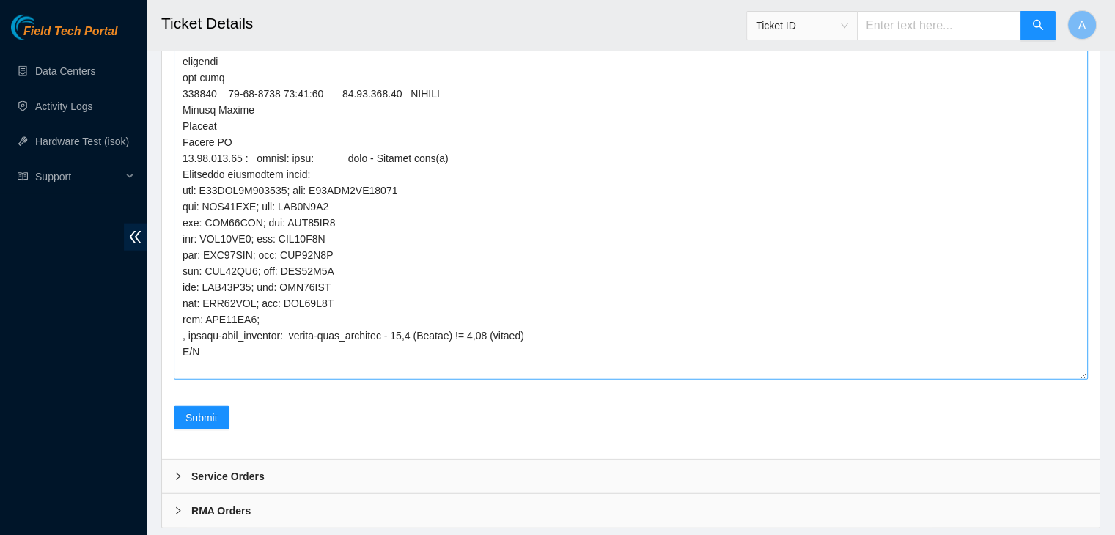
scroll to position [3493, 0]
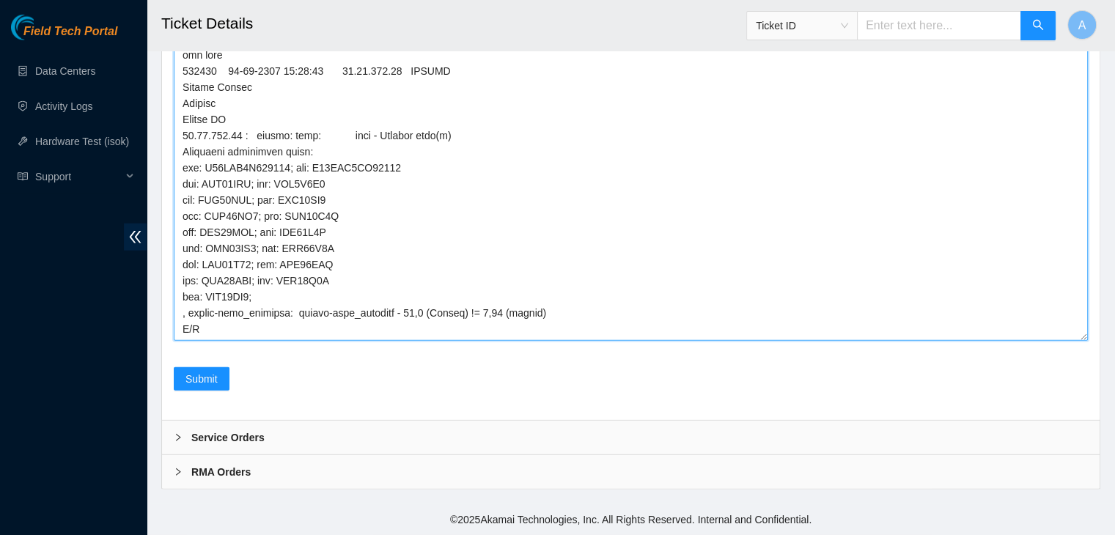
scroll to position [3722, 0]
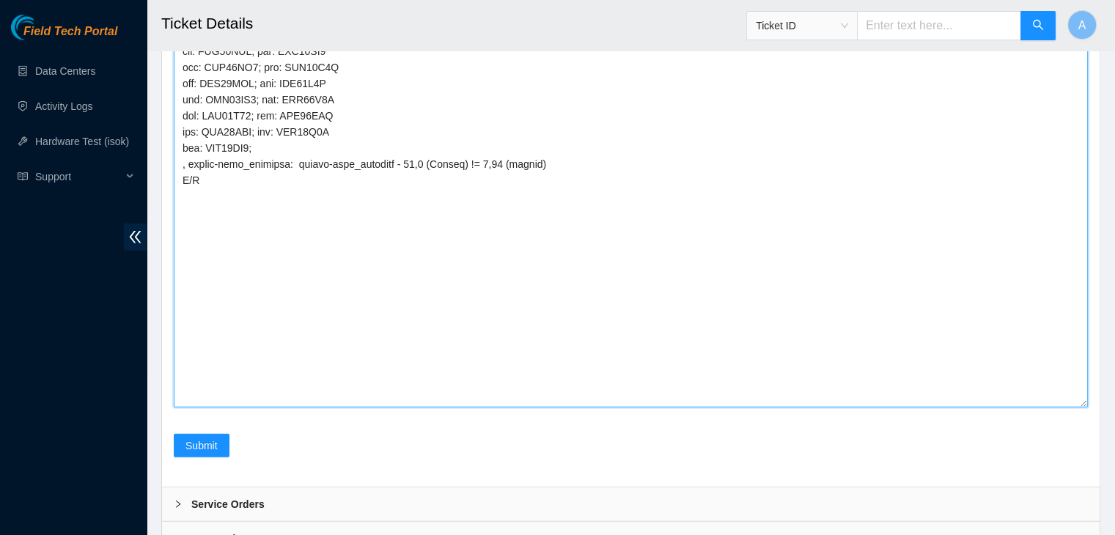
drag, startPoint x: 1083, startPoint y: 344, endPoint x: 1047, endPoint y: 569, distance: 227.9
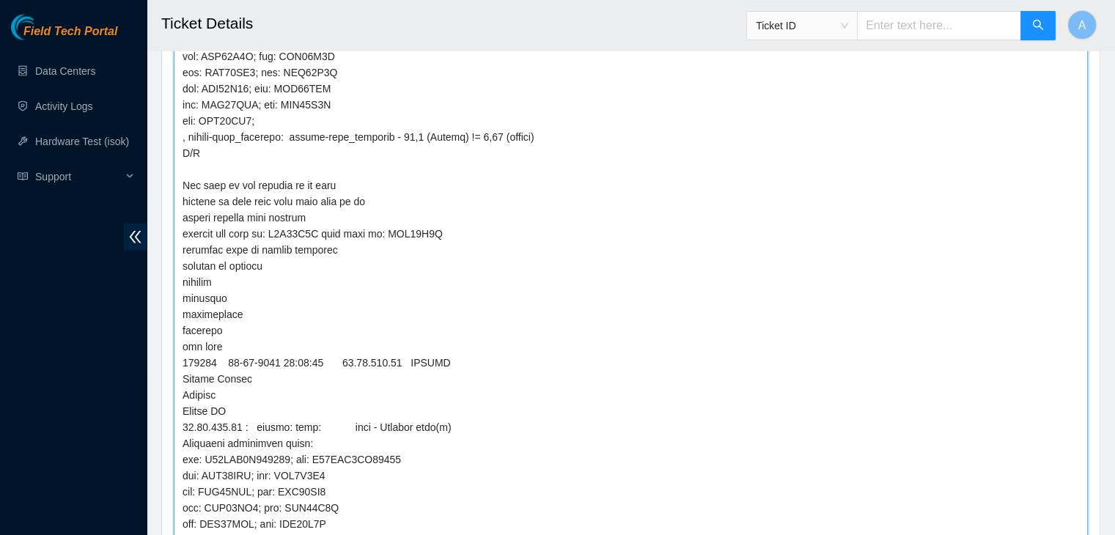
scroll to position [2956, 0]
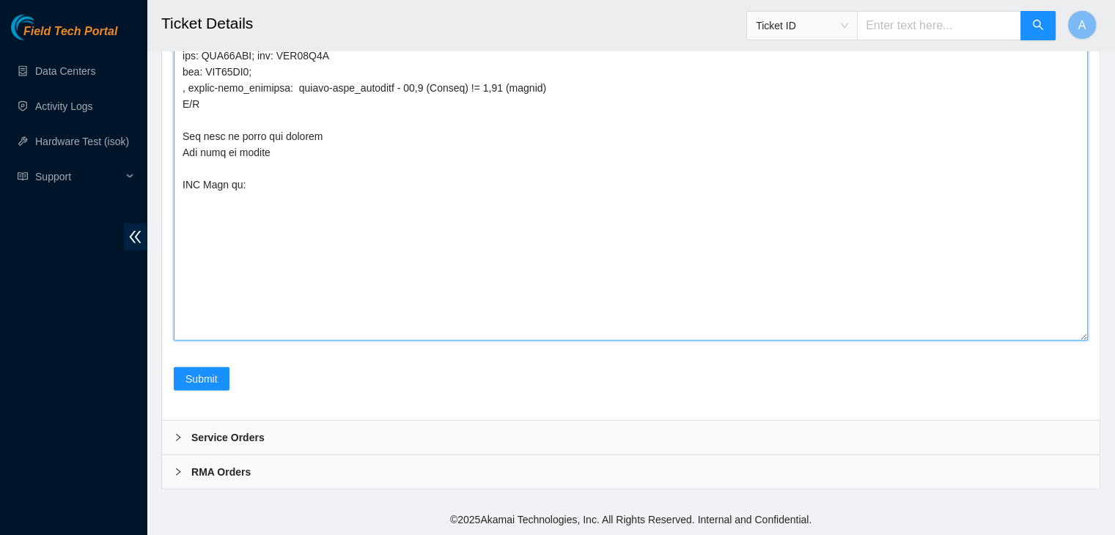
scroll to position [3954, 0]
paste textarea "Z1Z45Q7W"
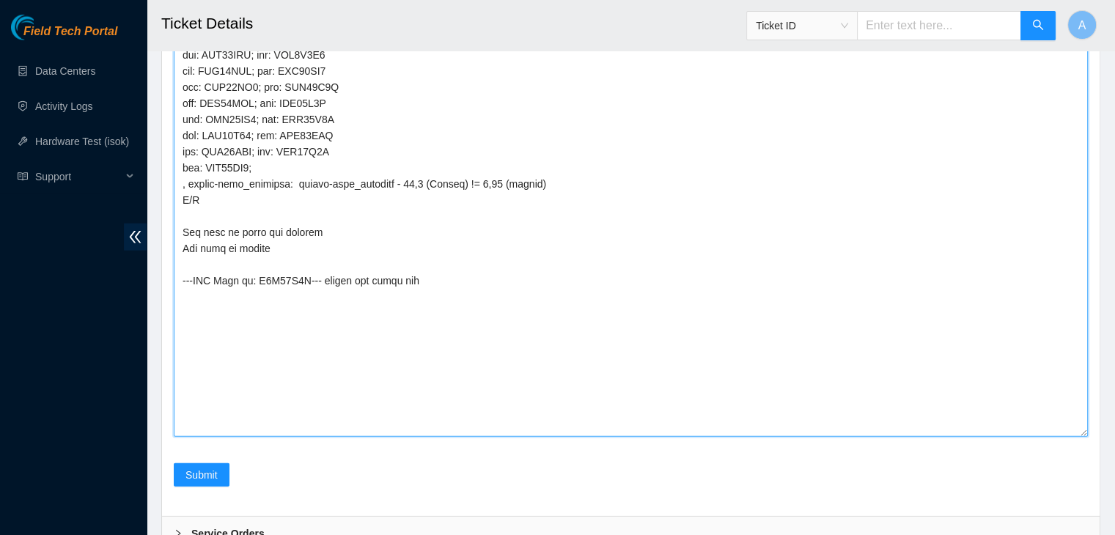
scroll to position [3697, 0]
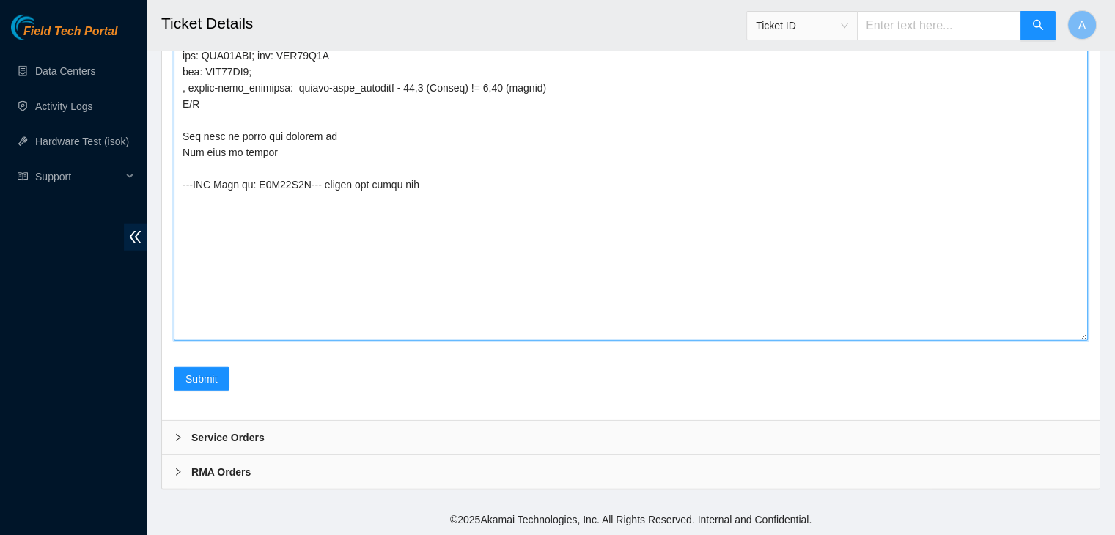
scroll to position [3871, 0]
type textarea "verified machine sn safely powered down machine removed disk sn: WJG1002M repla…"
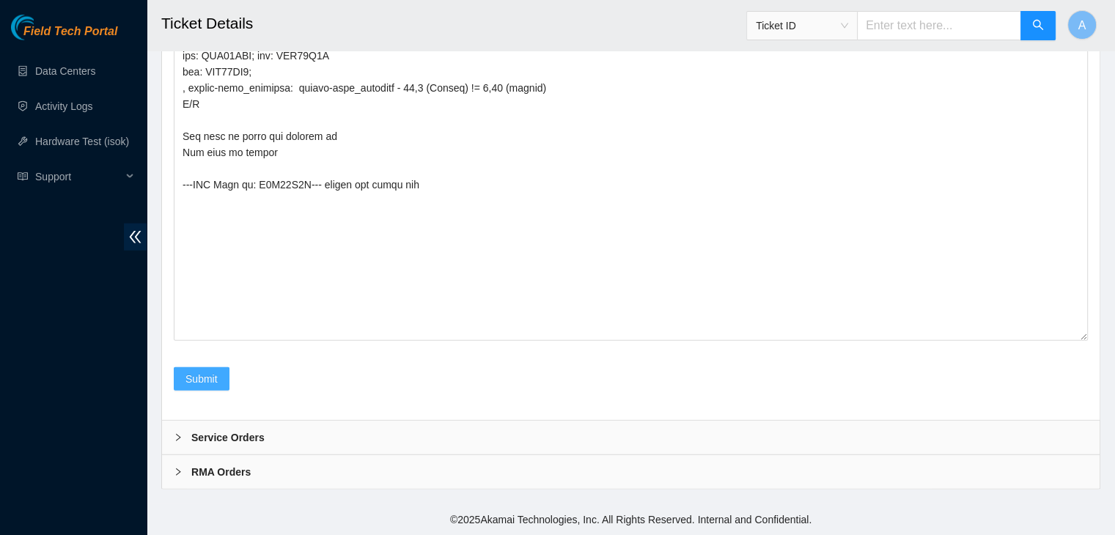
click at [204, 387] on span "Submit" at bounding box center [202, 379] width 32 height 16
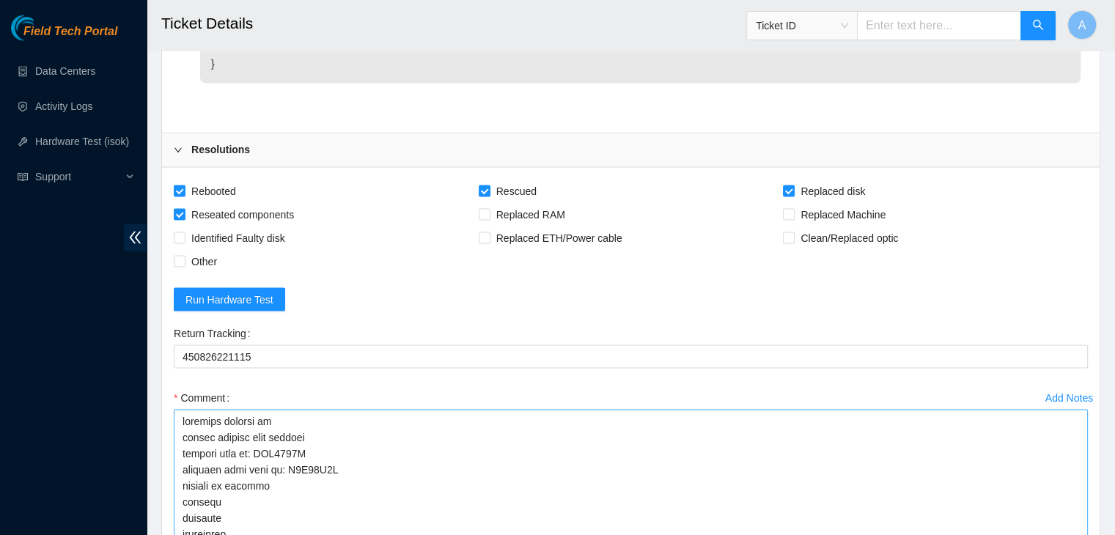
scroll to position [2593, 0]
click at [254, 250] on span "Identified Faulty disk" at bounding box center [239, 238] width 106 height 23
click at [184, 243] on input "Identified Faulty disk" at bounding box center [179, 237] width 10 height 10
checkbox input "true"
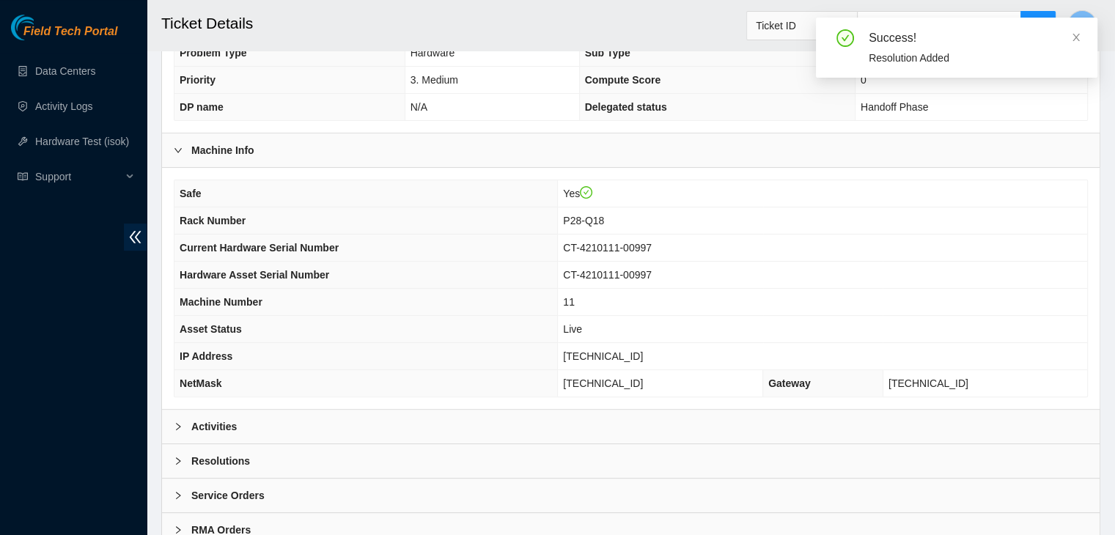
scroll to position [407, 0]
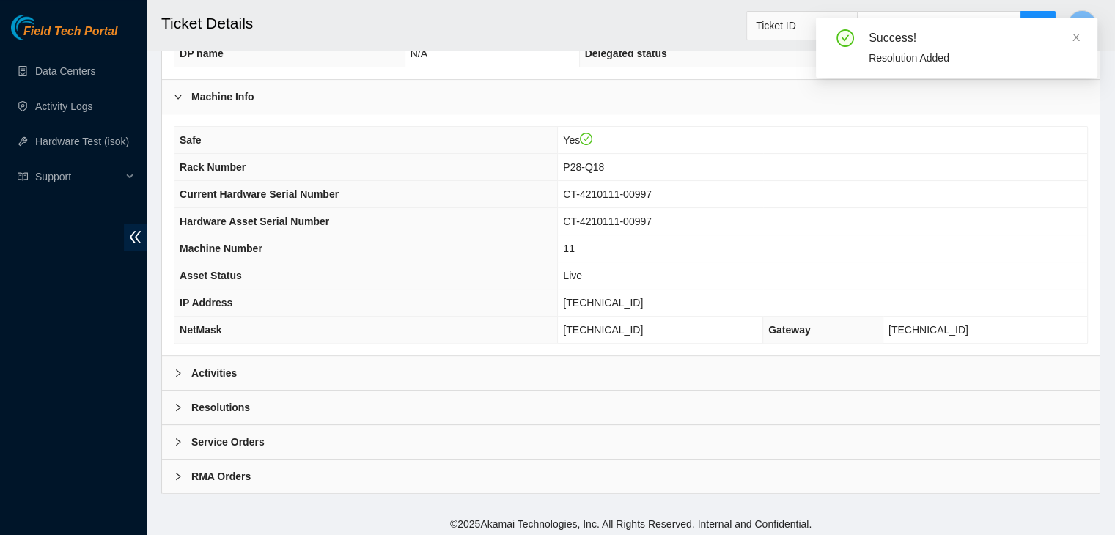
click at [463, 374] on div "Activities" at bounding box center [631, 373] width 938 height 34
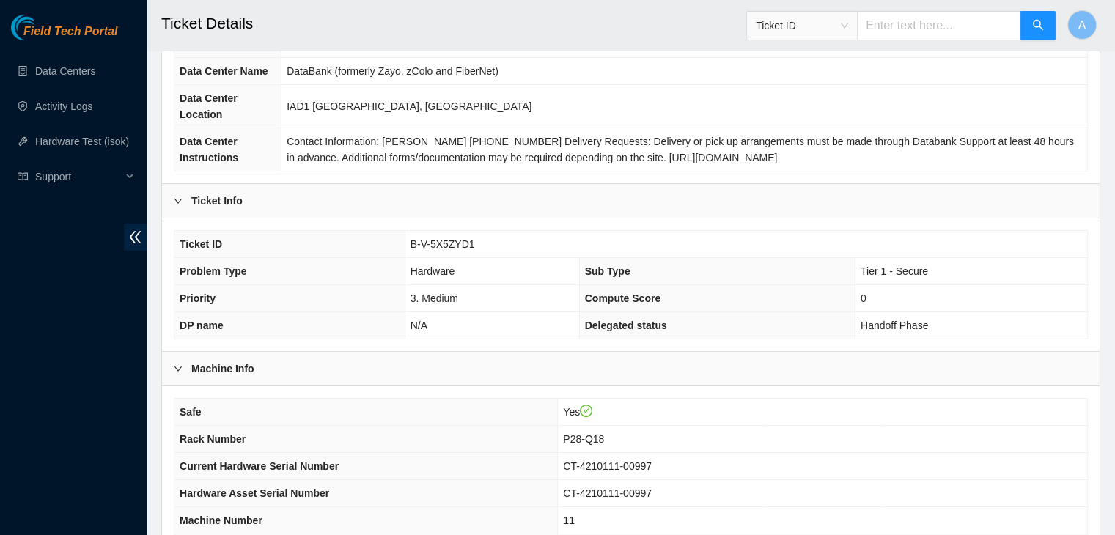
scroll to position [0, 0]
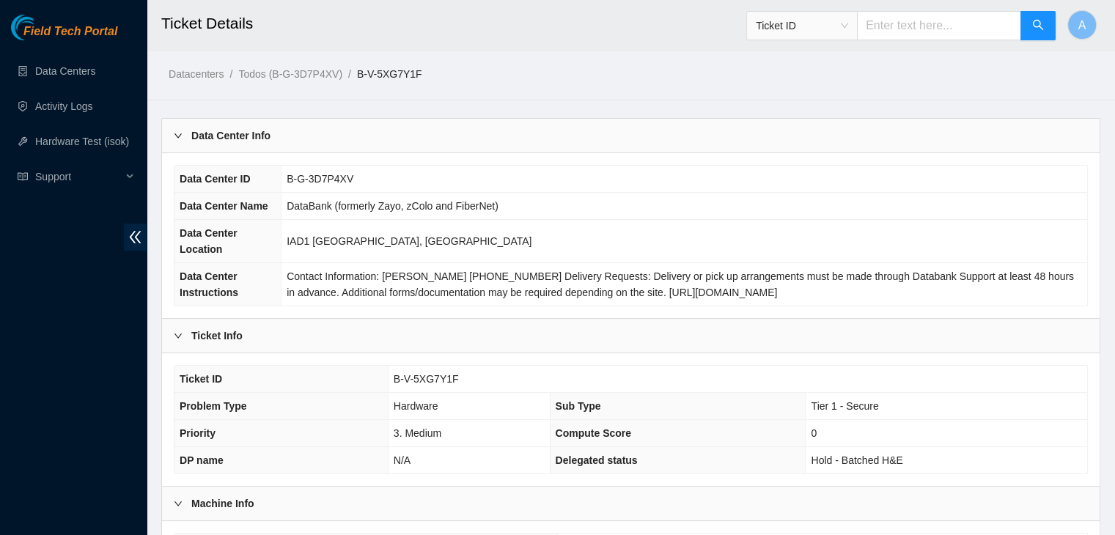
scroll to position [407, 0]
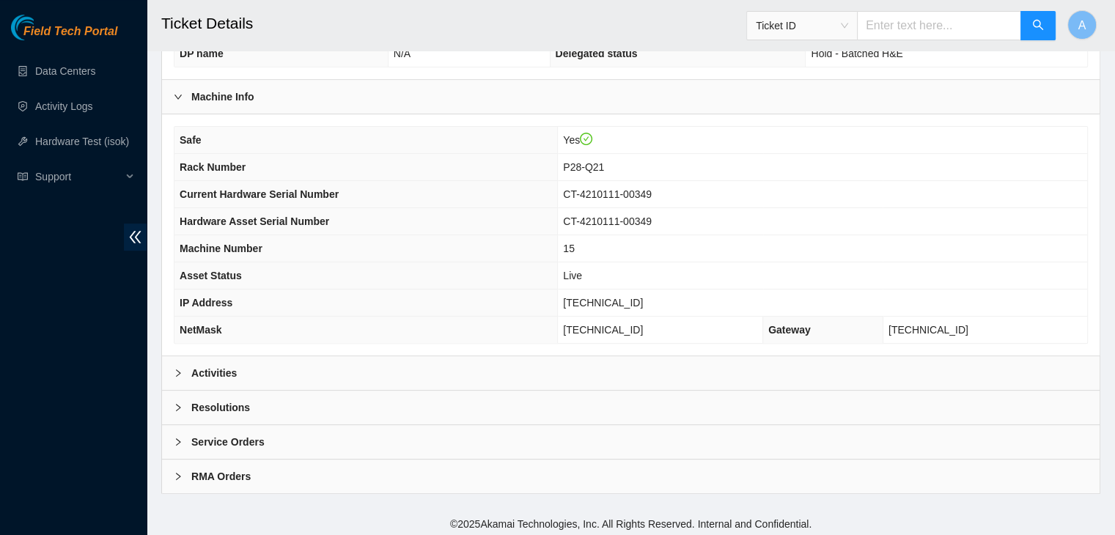
click at [463, 364] on div "Activities" at bounding box center [631, 373] width 938 height 34
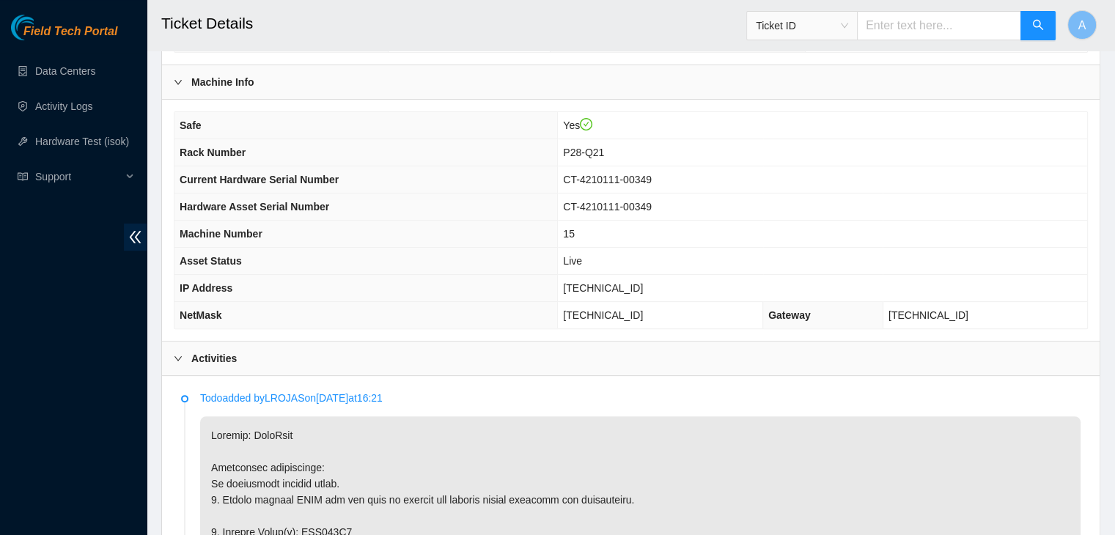
scroll to position [394, 0]
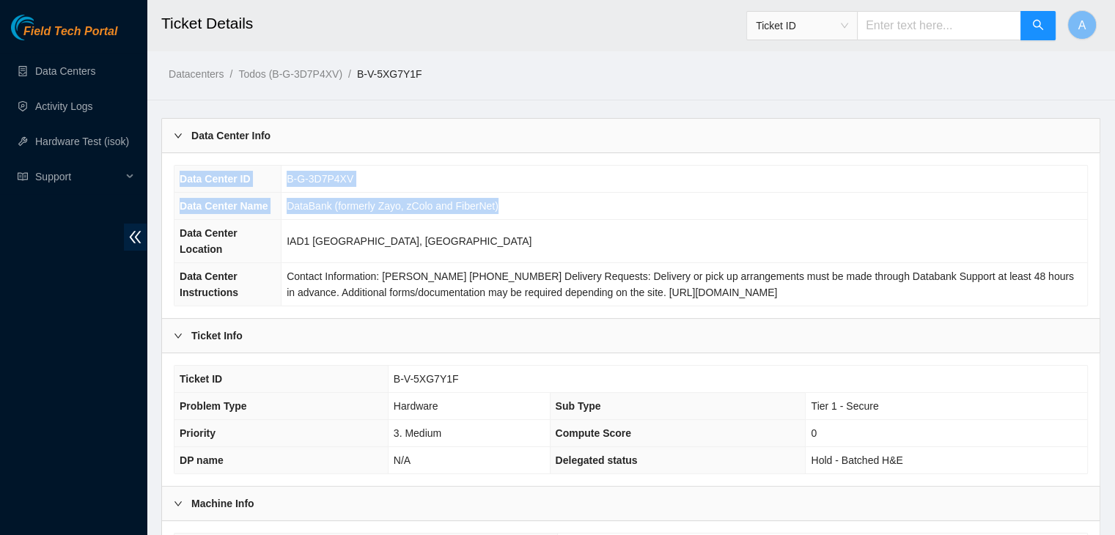
drag, startPoint x: 628, startPoint y: 315, endPoint x: 584, endPoint y: 130, distance: 190.8
click at [584, 130] on div "Data Center Info Data Center ID B-G-3D7P4XV Data Center Name DataBank (formerly…" at bounding box center [631, 219] width 938 height 200
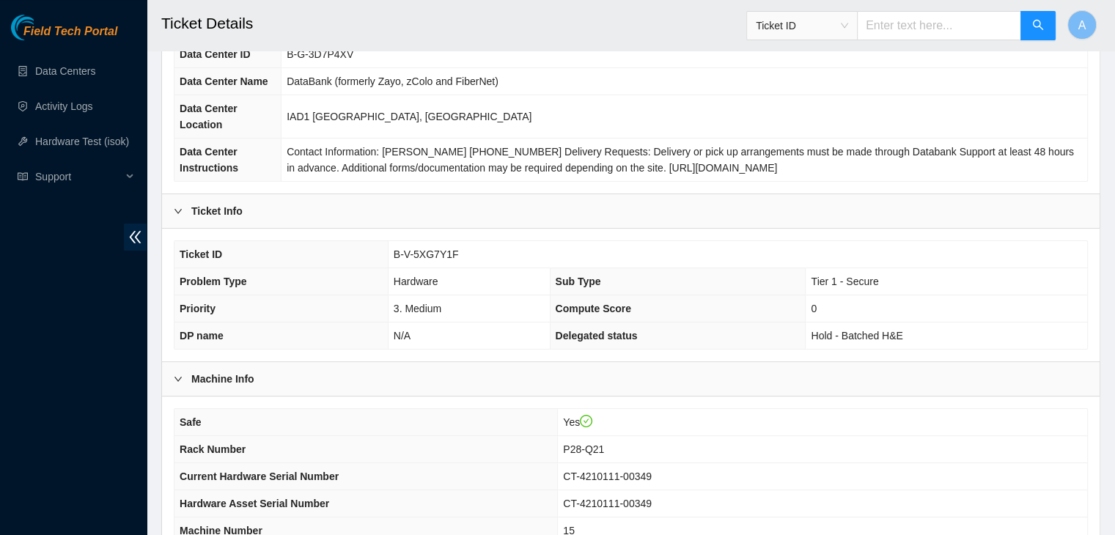
scroll to position [407, 0]
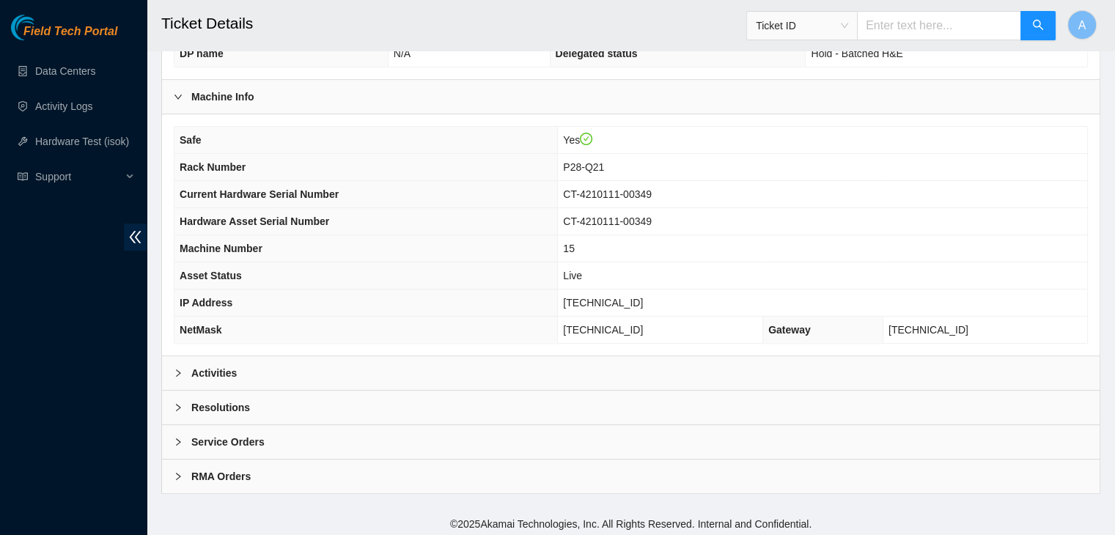
click at [672, 364] on div "Activities" at bounding box center [631, 373] width 938 height 34
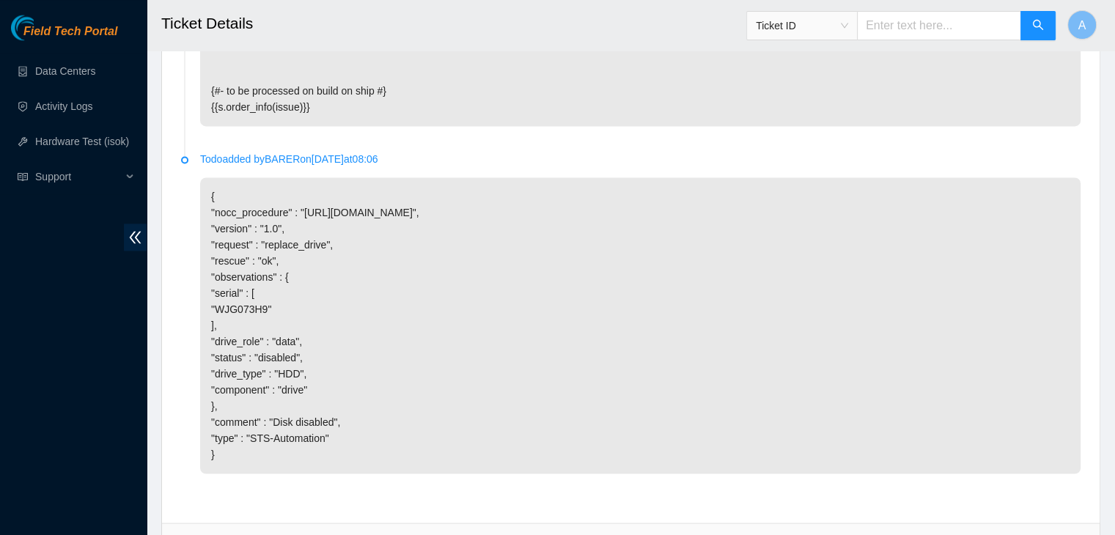
scroll to position [2497, 0]
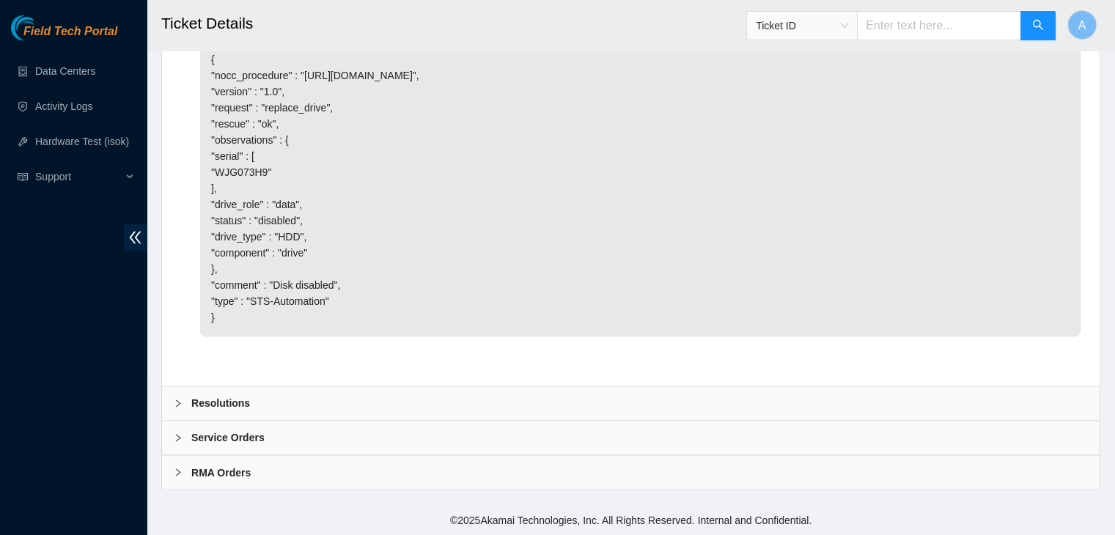
click at [419, 399] on div "Resolutions" at bounding box center [631, 403] width 938 height 34
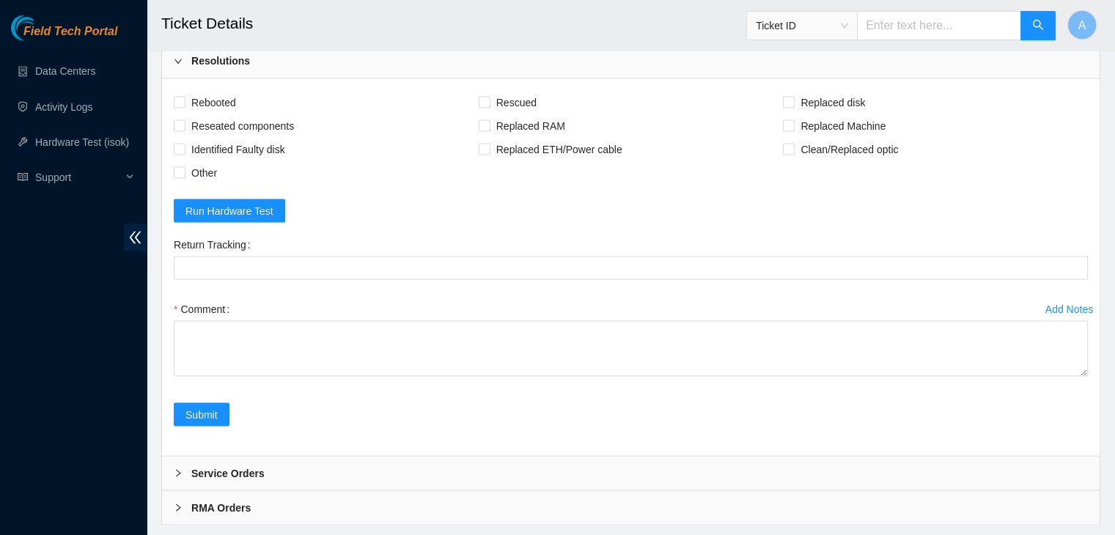
scroll to position [2684, 0]
click at [229, 113] on span "Rebooted" at bounding box center [214, 100] width 56 height 23
click at [184, 106] on input "Rebooted" at bounding box center [179, 100] width 10 height 10
checkbox input "true"
click at [247, 136] on span "Reseated components" at bounding box center [243, 124] width 114 height 23
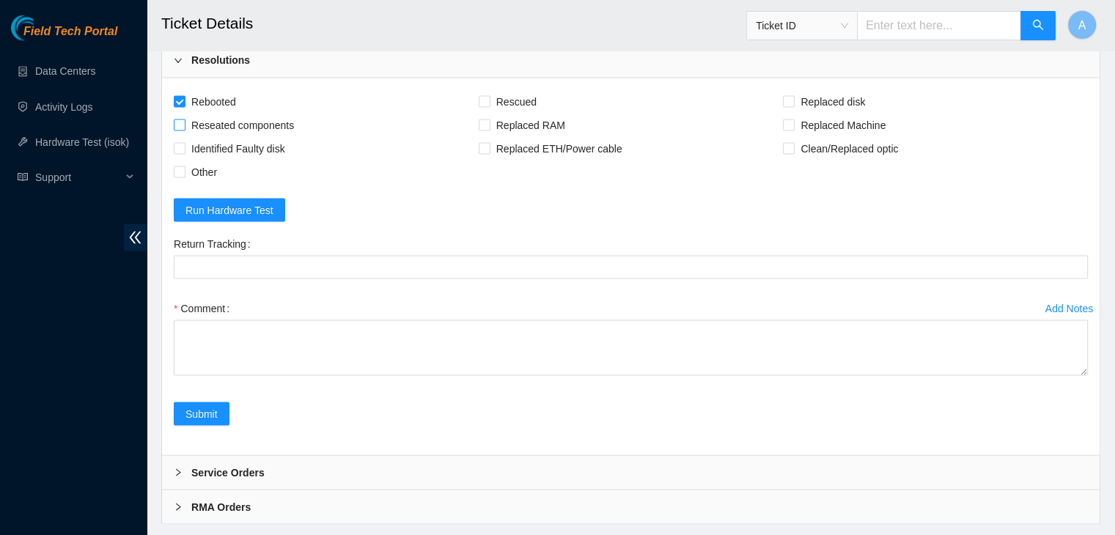
click at [184, 129] on input "Reseated components" at bounding box center [179, 124] width 10 height 10
checkbox input "true"
click at [497, 113] on span "Rescued" at bounding box center [517, 100] width 52 height 23
click at [489, 106] on input "Rescued" at bounding box center [484, 100] width 10 height 10
checkbox input "true"
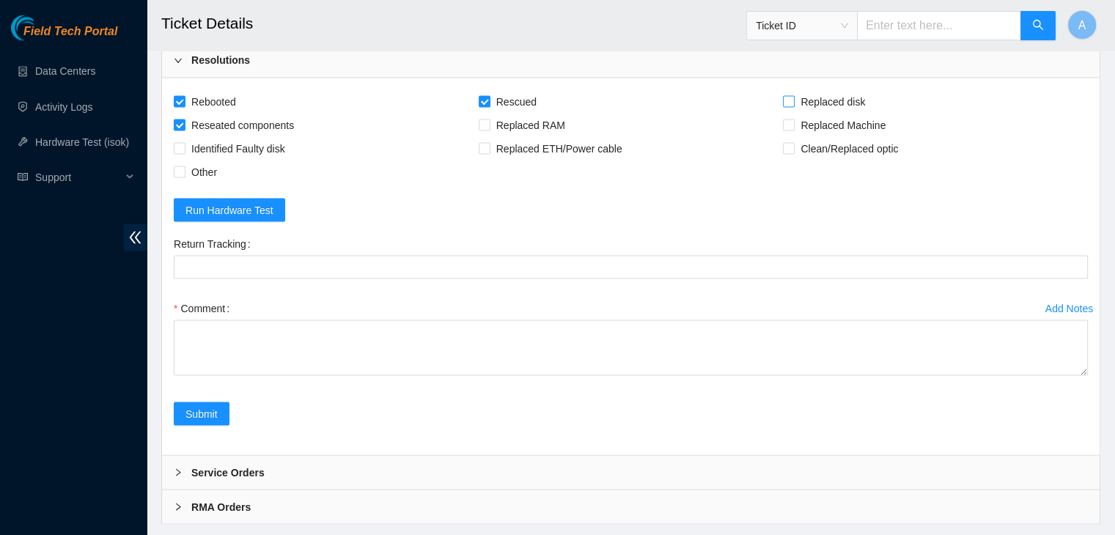
click at [856, 113] on span "Replaced disk" at bounding box center [833, 100] width 76 height 23
click at [793, 106] on input "Replaced disk" at bounding box center [788, 100] width 10 height 10
checkbox input "true"
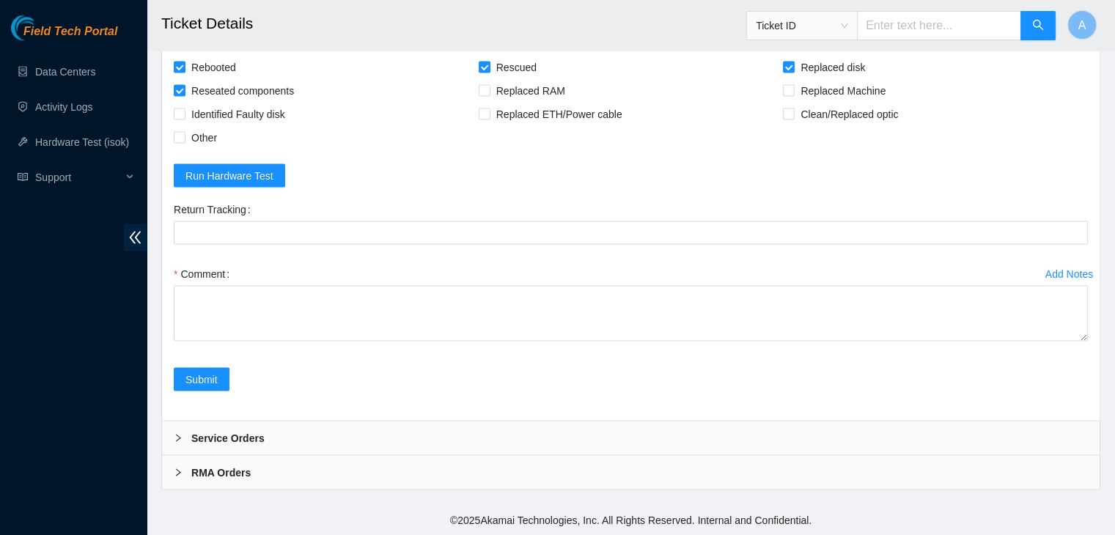
click at [1082, 341] on div "Comment" at bounding box center [631, 306] width 914 height 88
drag, startPoint x: 1082, startPoint y: 335, endPoint x: 1072, endPoint y: 569, distance: 234.1
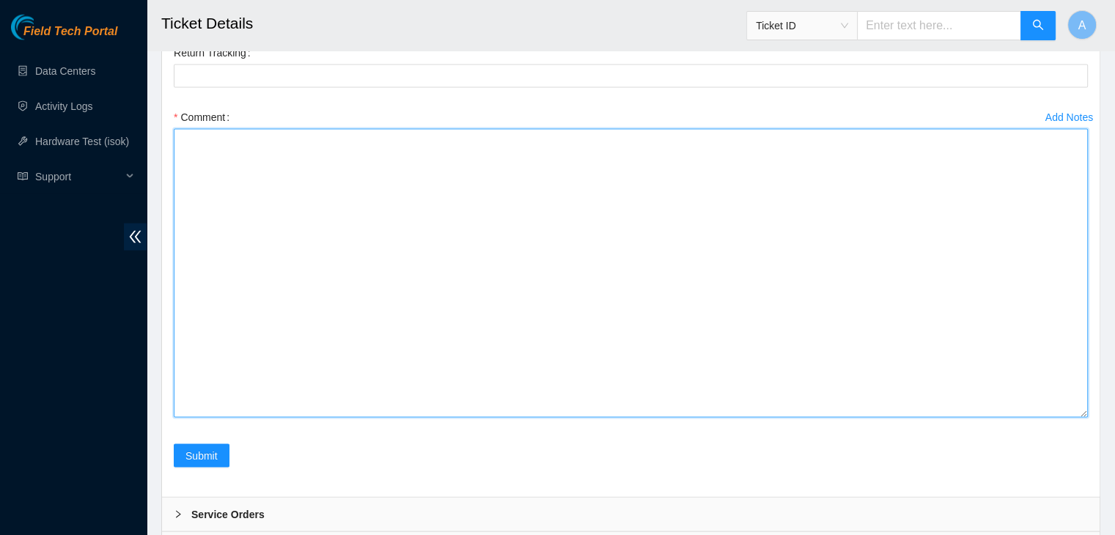
click at [888, 418] on textarea "Comment" at bounding box center [631, 273] width 914 height 289
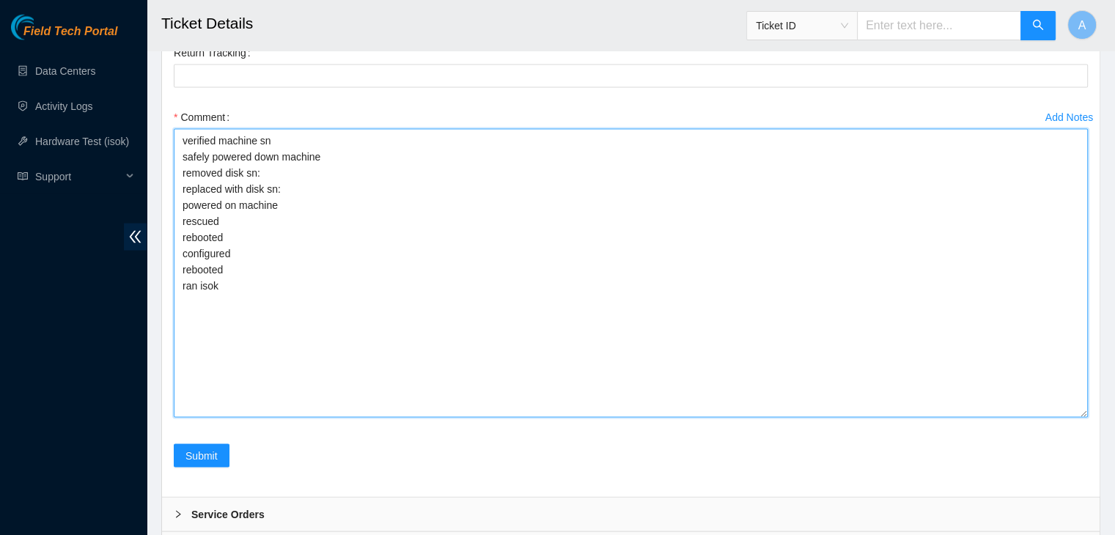
scroll to position [2841, 0]
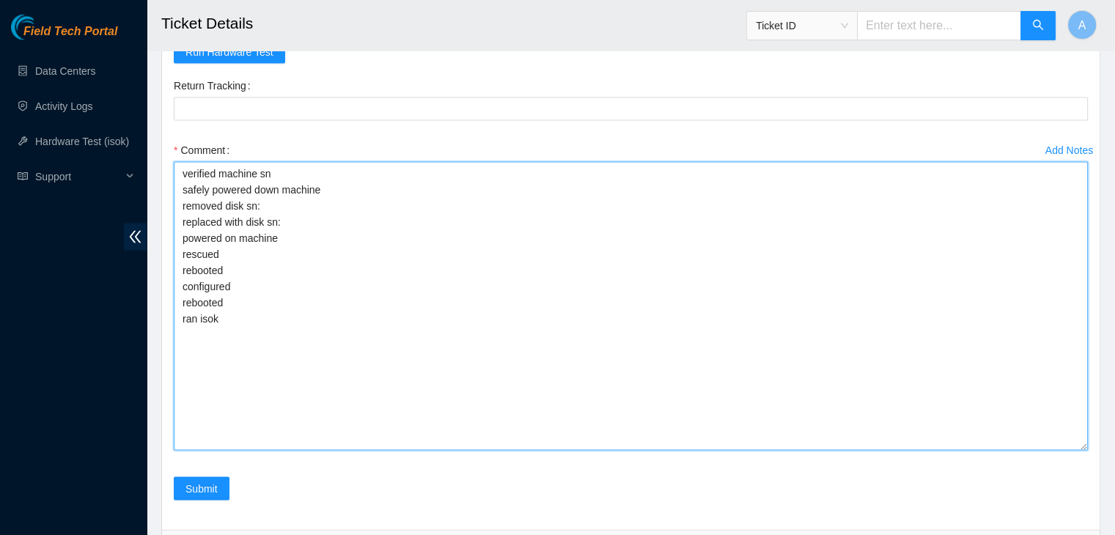
drag, startPoint x: 302, startPoint y: 485, endPoint x: 176, endPoint y: 328, distance: 200.7
click at [176, 328] on textarea "verified machine sn safely powered down machine removed disk sn: replaced with …" at bounding box center [631, 306] width 914 height 289
click at [216, 352] on textarea "verified machine sn safely powered down machine removed disk sn: replaced with …" at bounding box center [631, 306] width 914 height 289
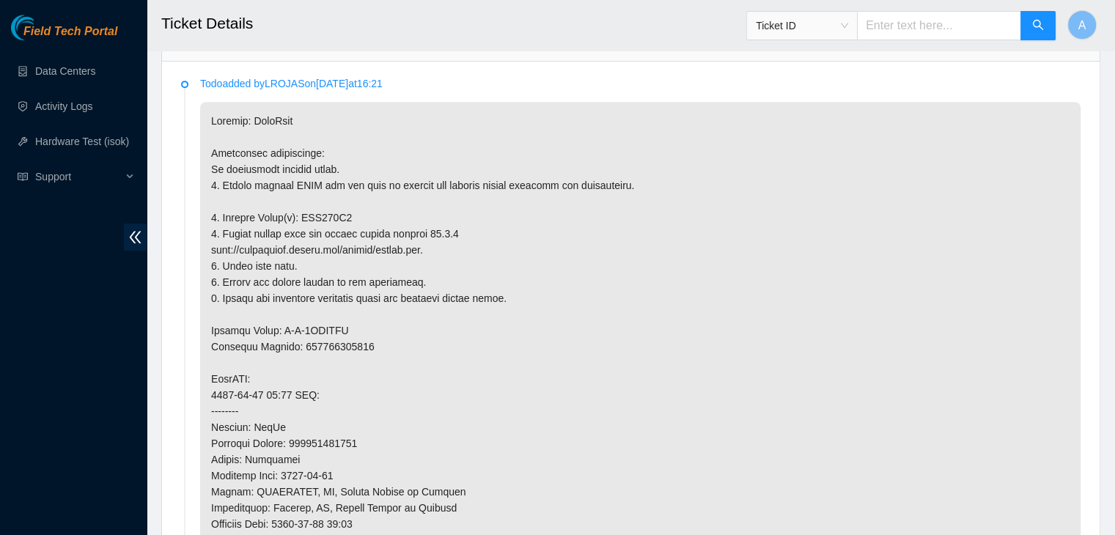
scroll to position [749, 0]
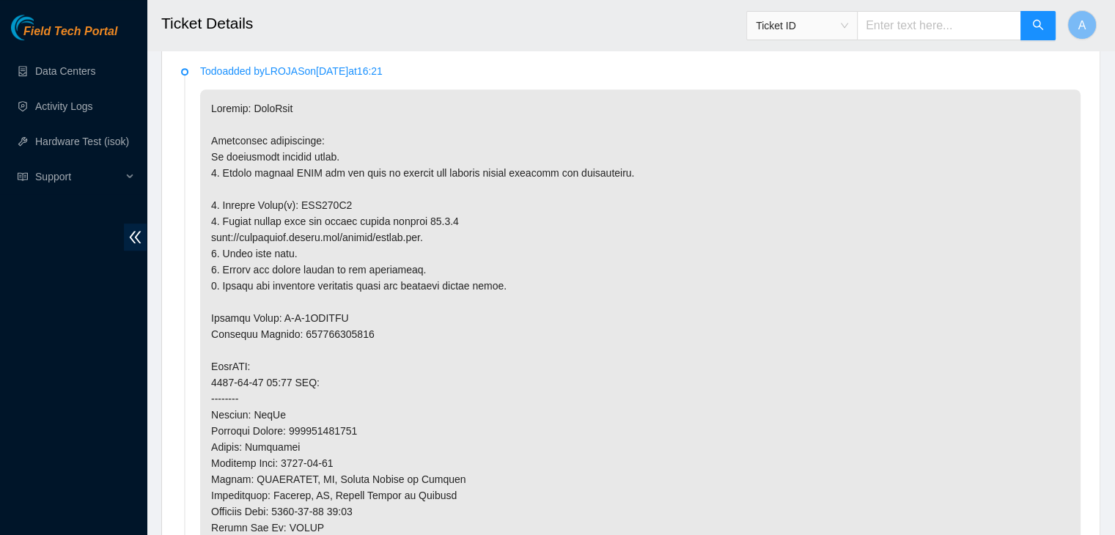
click at [337, 194] on p at bounding box center [640, 430] width 881 height 683
copy p "WJG073H9"
click at [337, 194] on p at bounding box center [640, 430] width 881 height 683
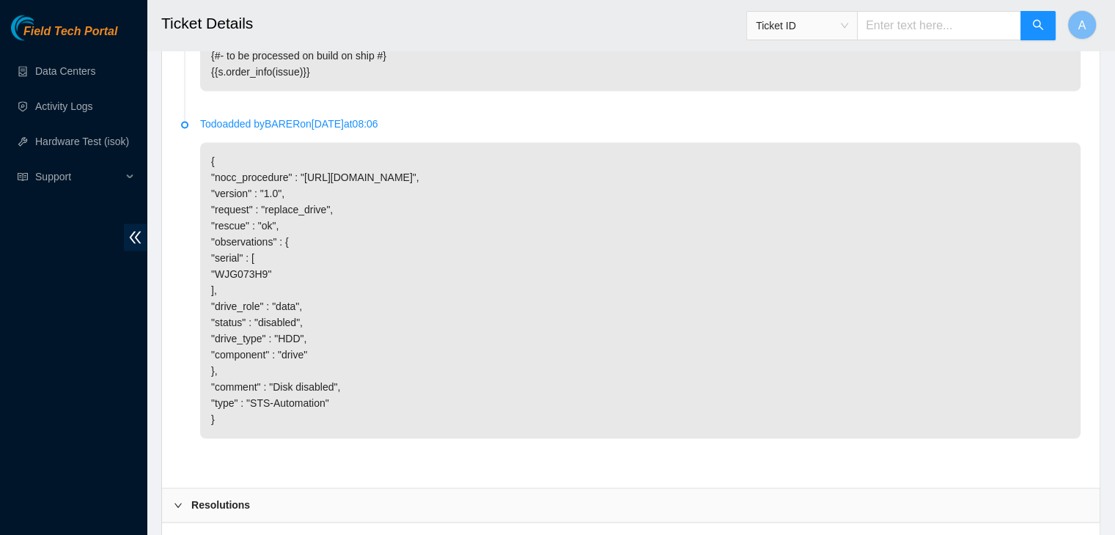
scroll to position [3108, 0]
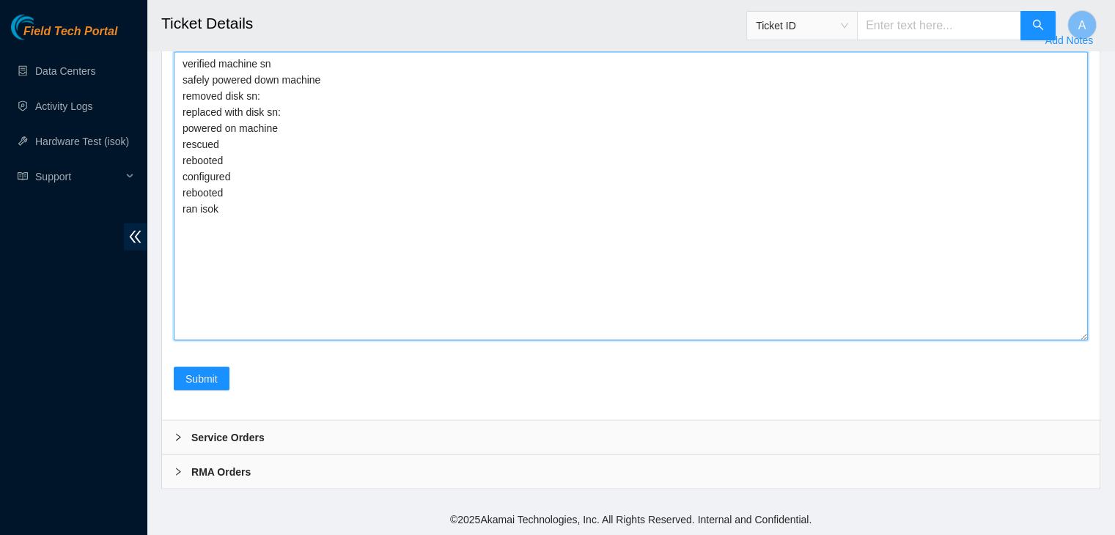
click at [440, 103] on textarea "verified machine sn safely powered down machine removed disk sn: replaced with …" at bounding box center [631, 196] width 914 height 289
paste textarea "WJG073H9"
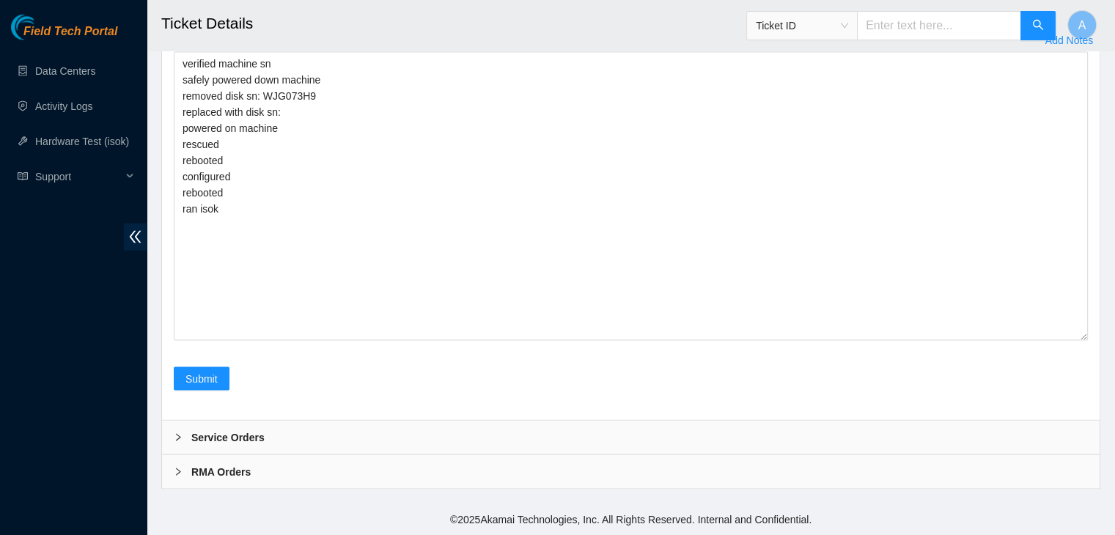
click at [45, 282] on div "Field Tech Portal Data Centers Activity Logs Hardware Test (isok) Support" at bounding box center [73, 275] width 147 height 521
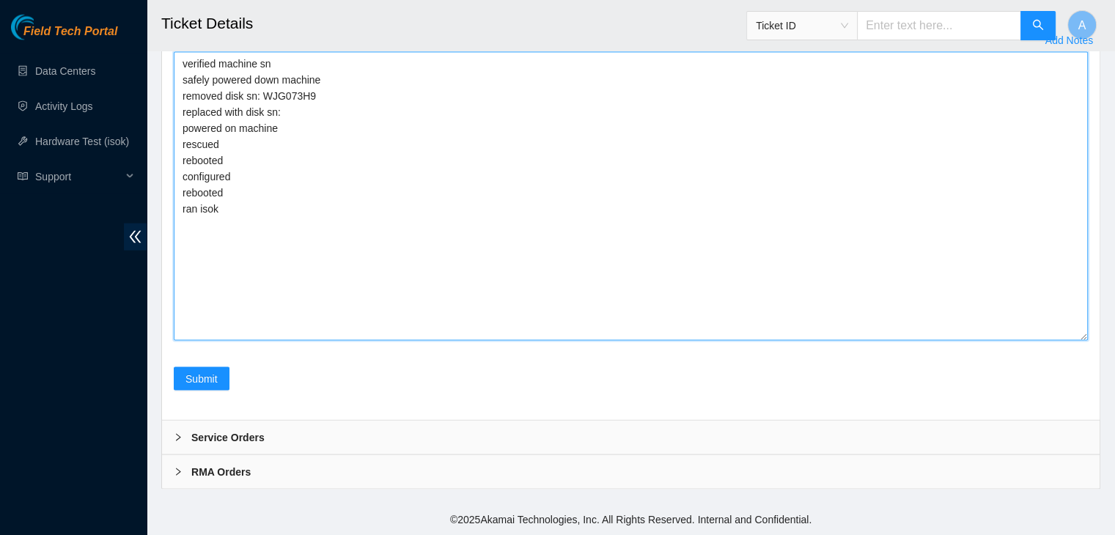
click at [335, 106] on textarea "verified machine sn safely powered down machine removed disk sn: WJG073H9 repla…" at bounding box center [631, 196] width 914 height 289
paste textarea "Z1Z90CS1"
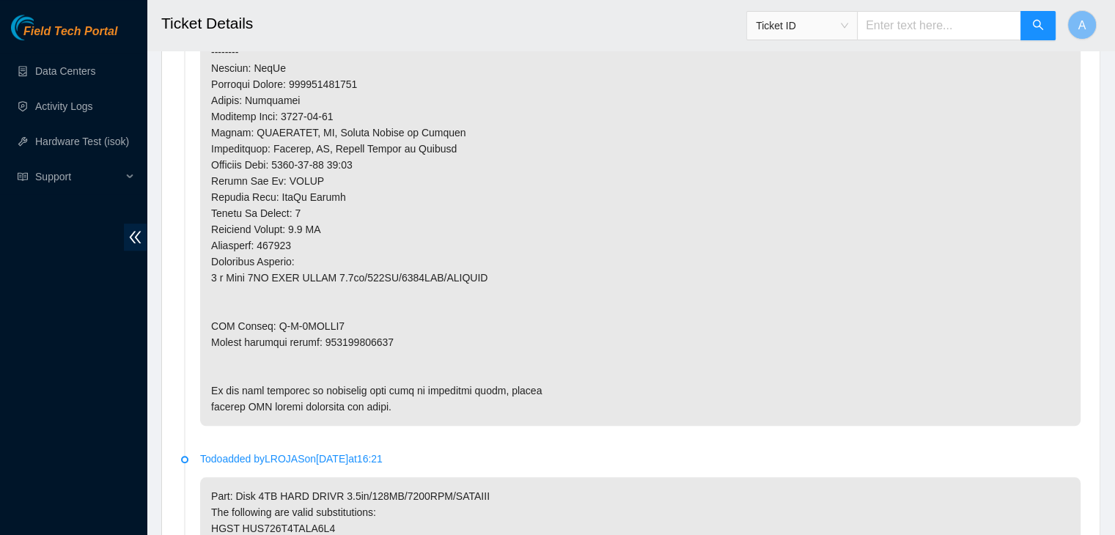
scroll to position [1096, 0]
type textarea "verified machine sn safely powered down machine removed disk sn: WJG073H9 repla…"
click at [360, 337] on p at bounding box center [640, 83] width 881 height 683
copy p "450826222556"
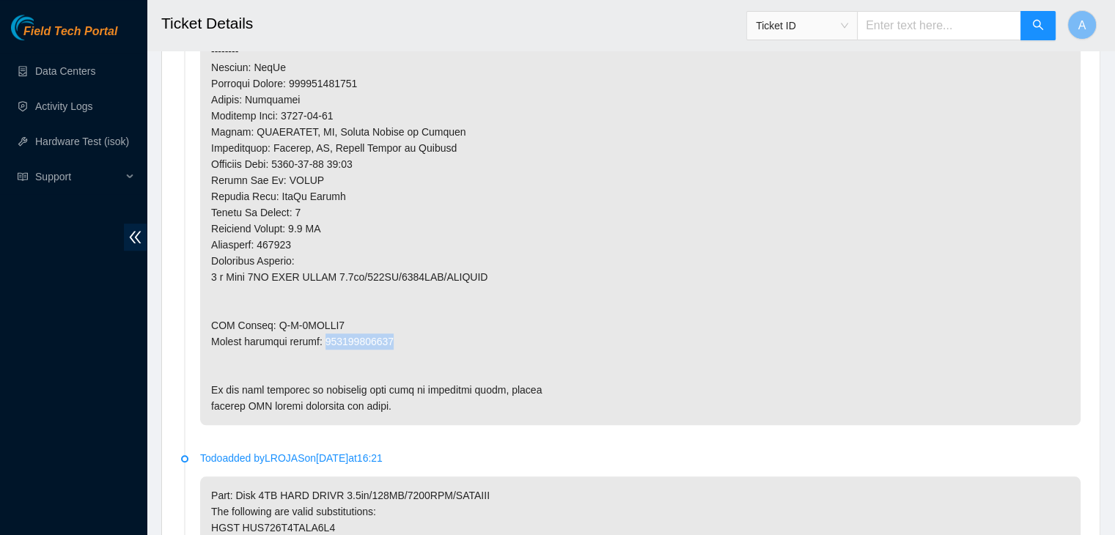
click at [360, 337] on p at bounding box center [640, 83] width 881 height 683
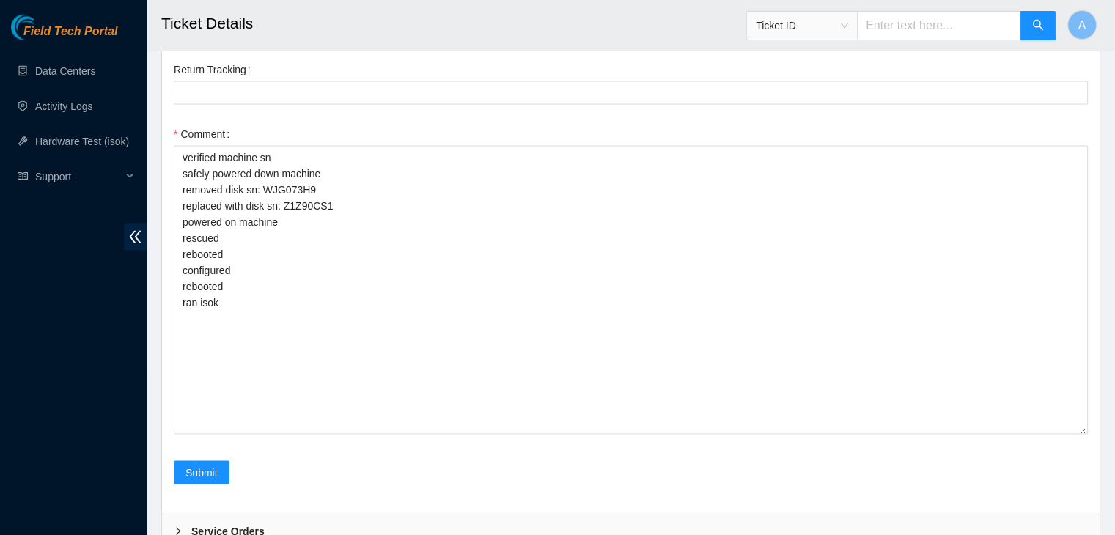
scroll to position [2868, 0]
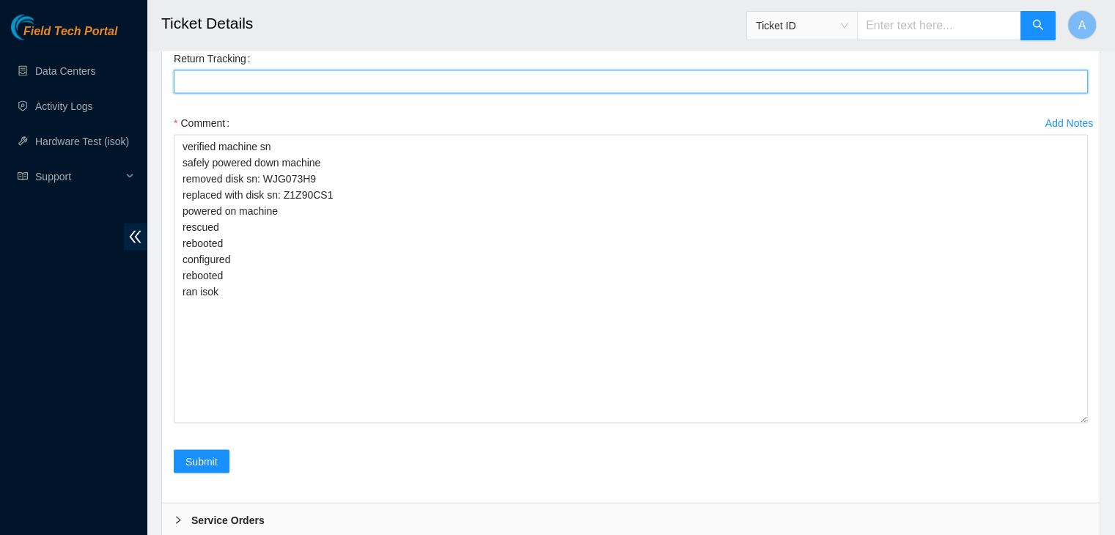
click at [448, 94] on Tracking "Return Tracking" at bounding box center [631, 81] width 914 height 23
paste Tracking "450826222556"
type Tracking "450826222556"
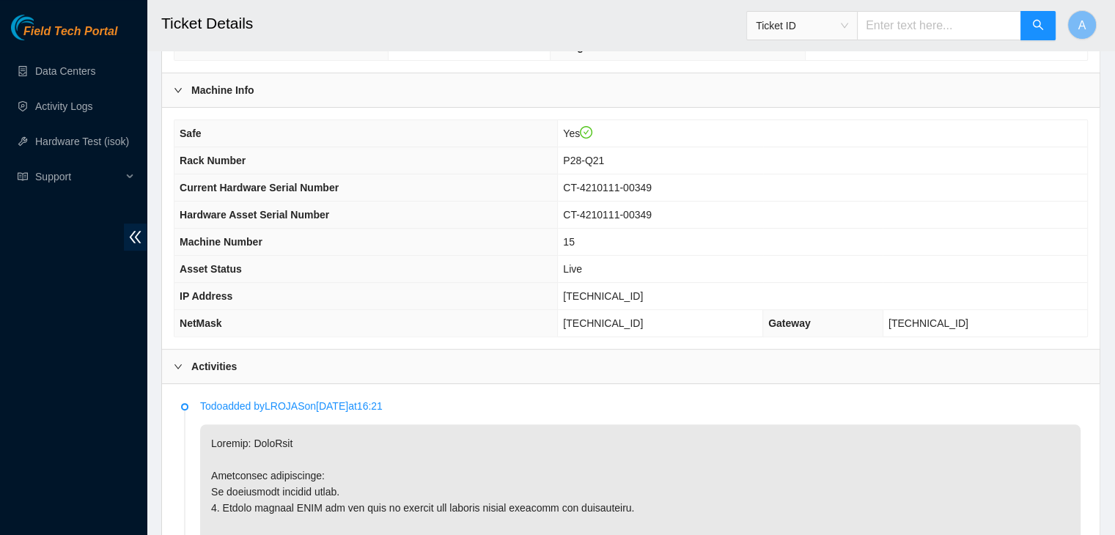
scroll to position [414, 0]
click at [614, 292] on span "23.73.204.146" at bounding box center [603, 296] width 80 height 12
copy span "23.73.204.146"
click at [614, 292] on span "23.73.204.146" at bounding box center [603, 296] width 80 height 12
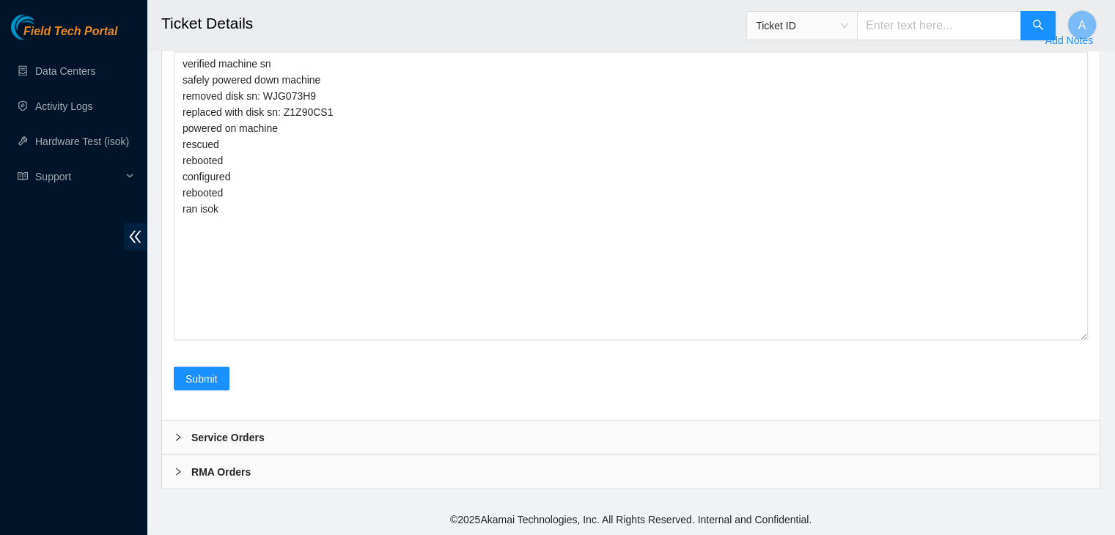
scroll to position [3108, 0]
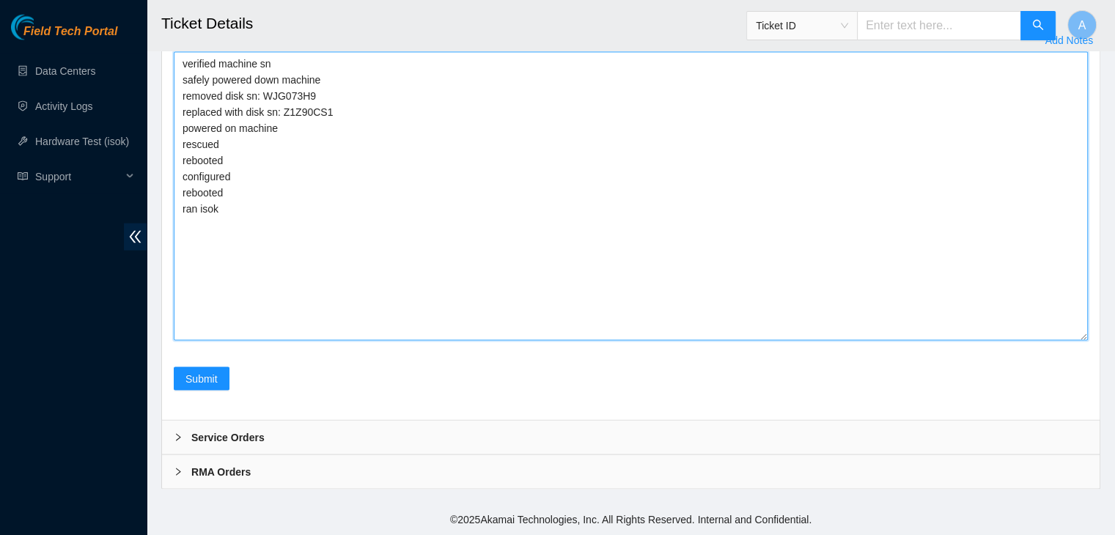
click at [388, 259] on textarea "verified machine sn safely powered down machine removed disk sn: WJG073H9 repla…" at bounding box center [631, 196] width 914 height 289
paste textarea "347925 08-10-2025 10:10:30 23.73.204.146 COMPLETE Result Detail Message Ticket …"
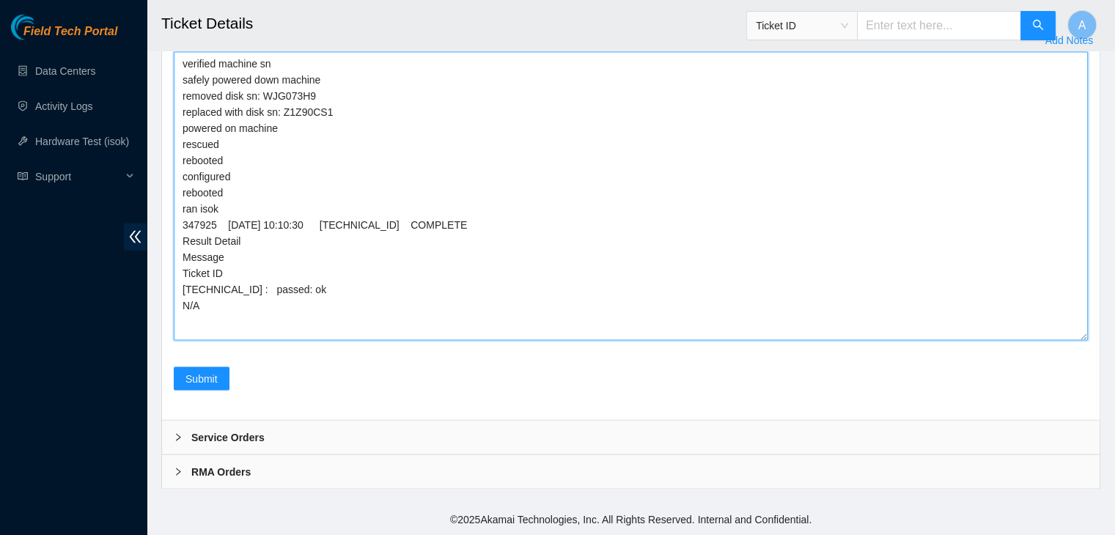
scroll to position [3065, 0]
type textarea "verified machine sn safely powered down machine removed disk sn: WJG073H9 repla…"
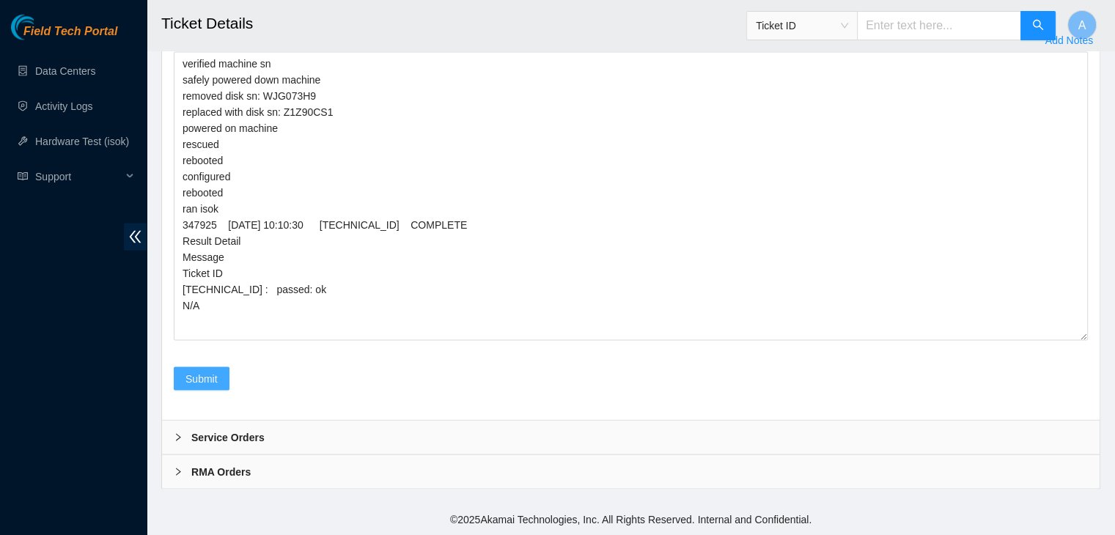
click at [199, 387] on span "Submit" at bounding box center [202, 379] width 32 height 16
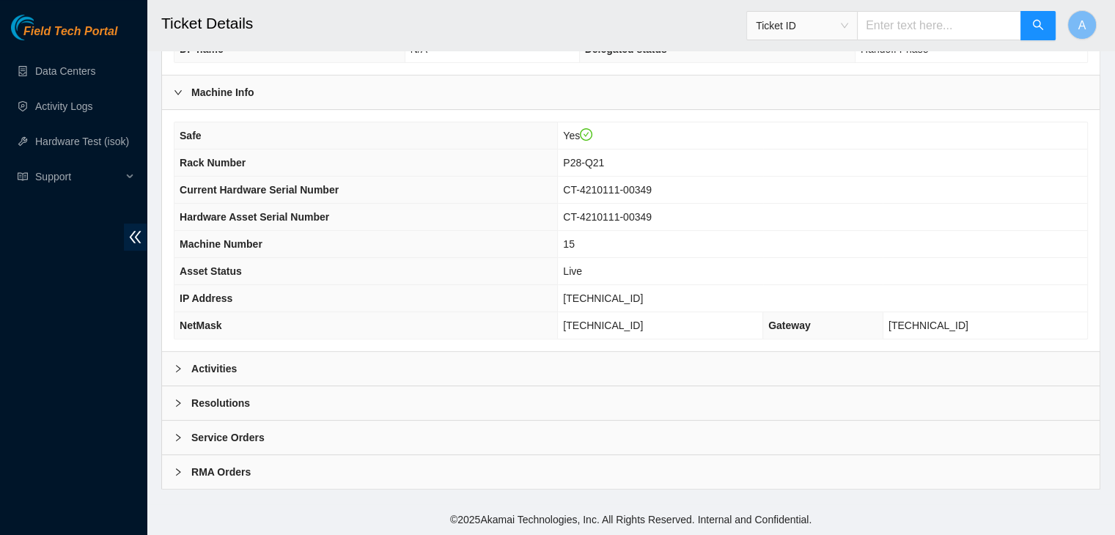
scroll to position [407, 0]
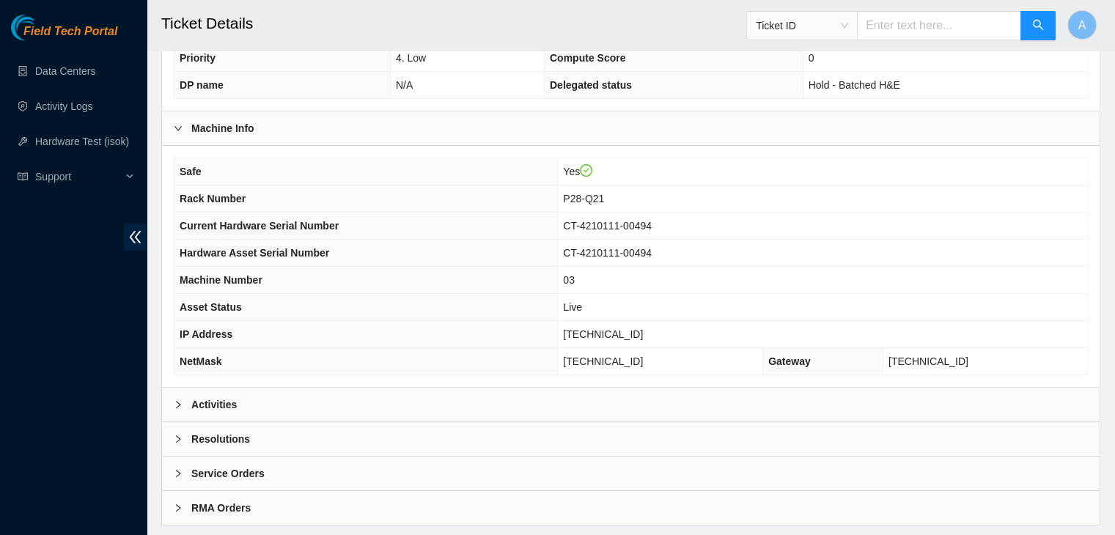
scroll to position [377, 0]
click at [364, 394] on div "Activities" at bounding box center [631, 403] width 938 height 34
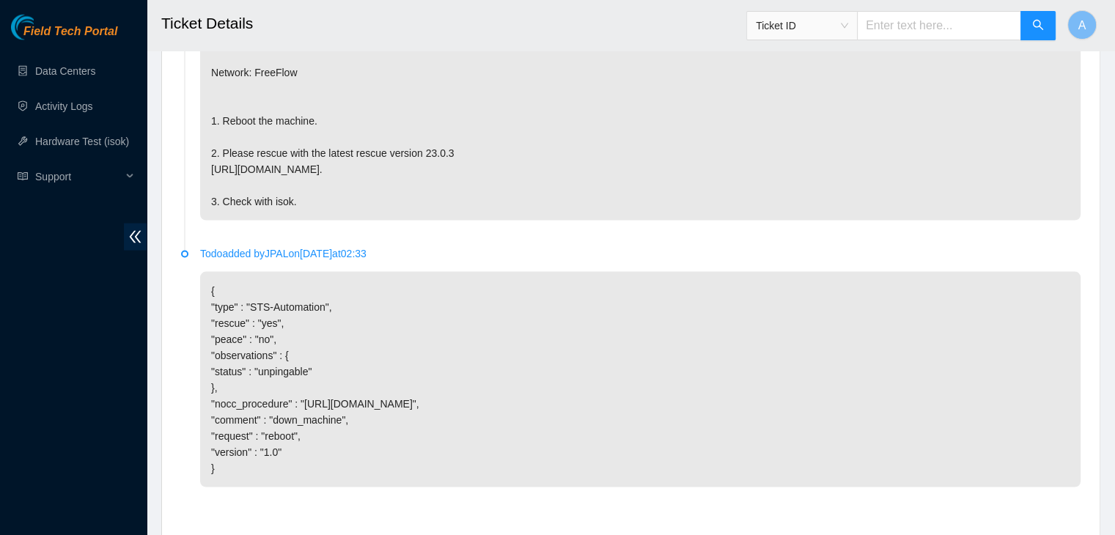
scroll to position [3008, 0]
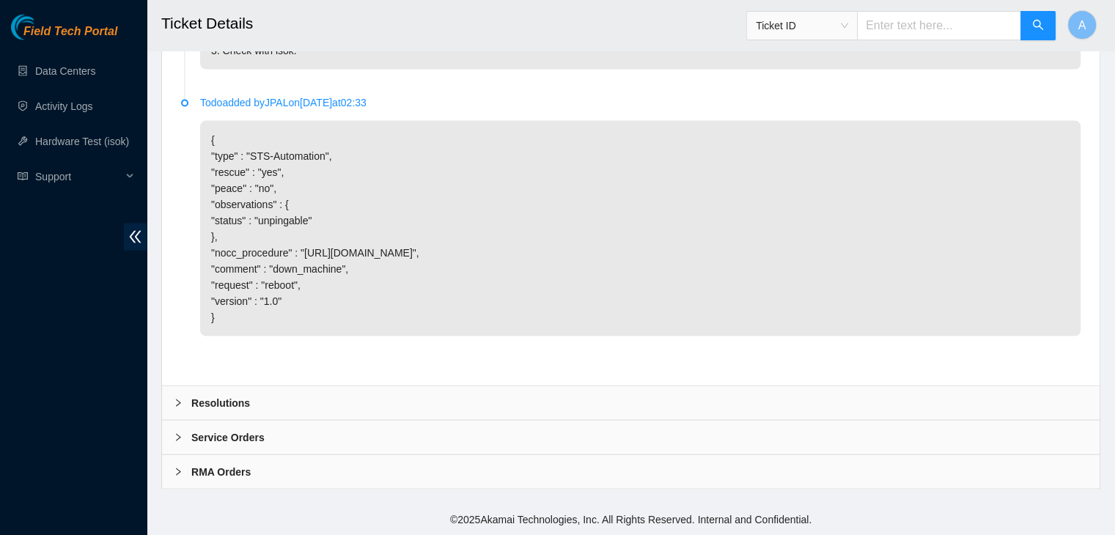
click at [433, 399] on div "Resolutions" at bounding box center [631, 403] width 938 height 34
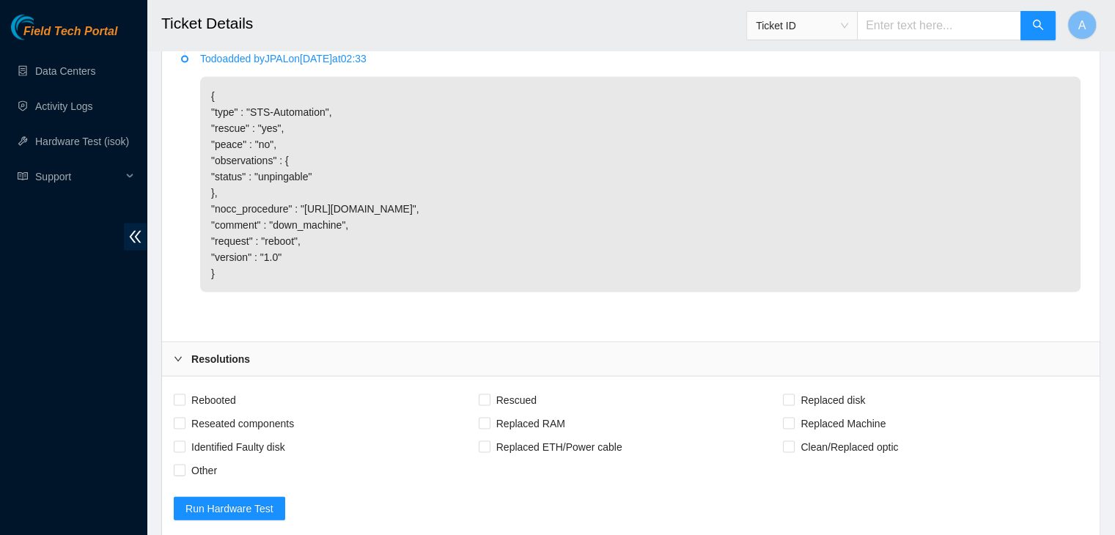
scroll to position [3156, 0]
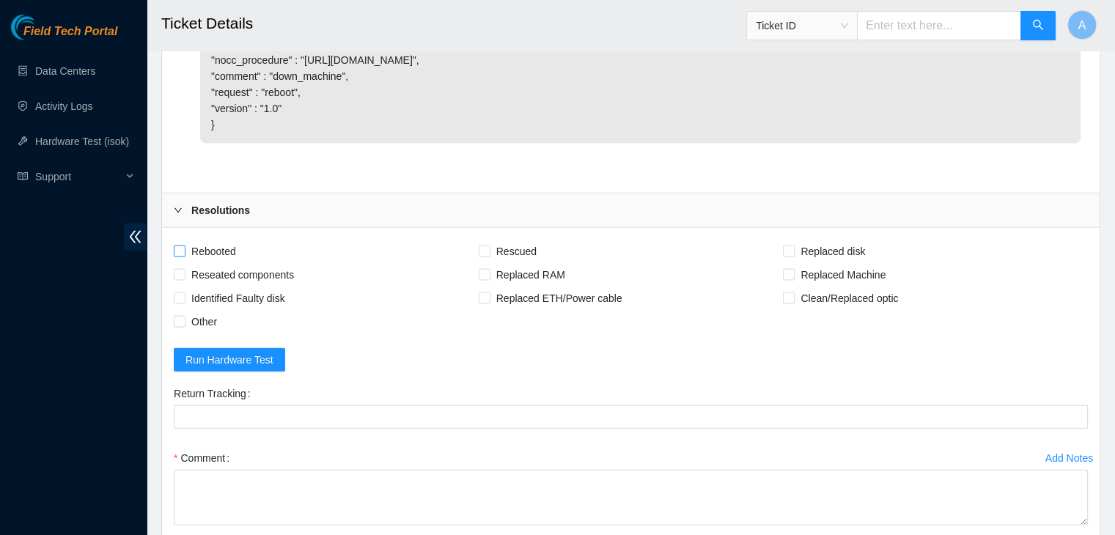
click at [211, 263] on span "Rebooted" at bounding box center [214, 251] width 56 height 23
click at [184, 256] on input "Rebooted" at bounding box center [179, 251] width 10 height 10
checkbox input "true"
click at [226, 287] on span "Reseated components" at bounding box center [243, 274] width 114 height 23
click at [184, 279] on input "Reseated components" at bounding box center [179, 274] width 10 height 10
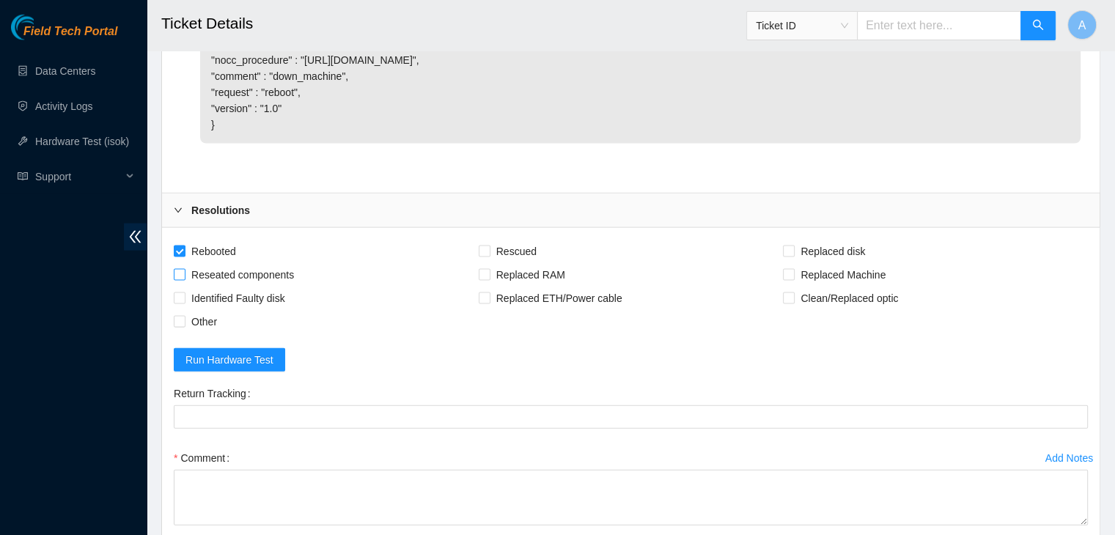
checkbox input "true"
click at [530, 263] on span "Rescued" at bounding box center [517, 251] width 52 height 23
click at [489, 256] on input "Rescued" at bounding box center [484, 251] width 10 height 10
checkbox input "true"
click at [194, 334] on span "Other" at bounding box center [204, 321] width 37 height 23
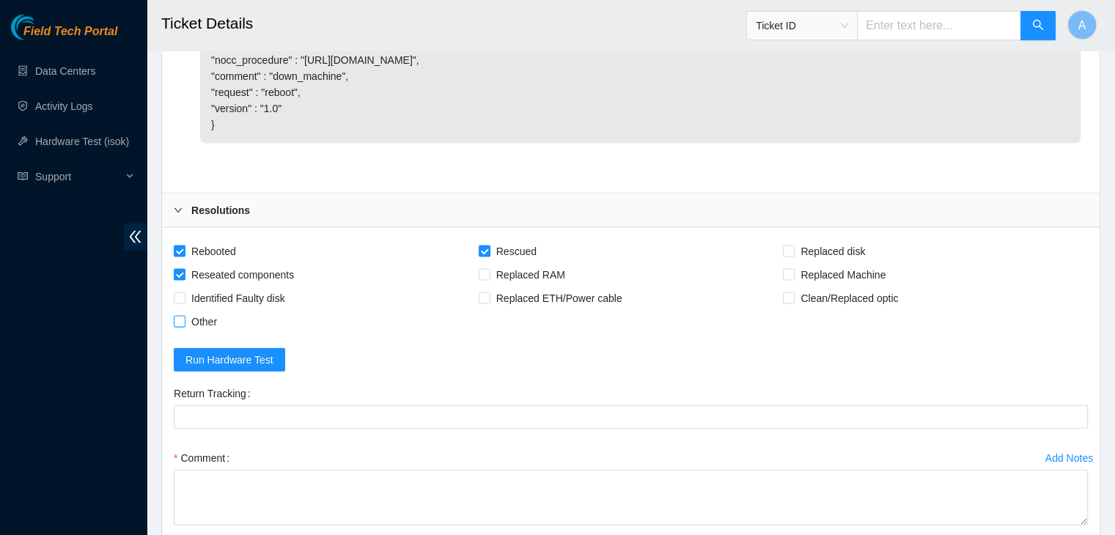
click at [184, 326] on input "Other" at bounding box center [179, 321] width 10 height 10
checkbox input "true"
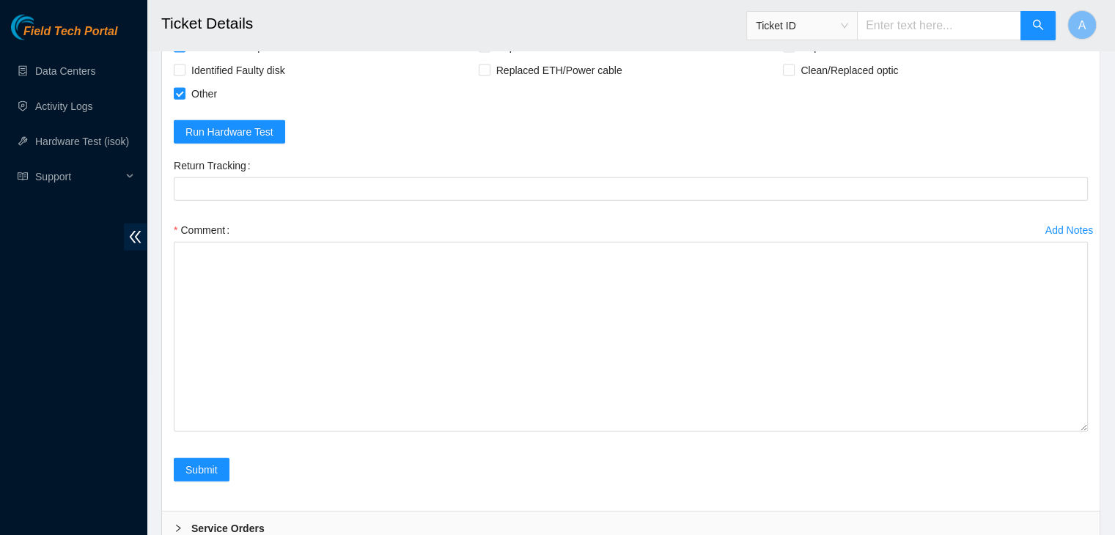
drag, startPoint x: 1081, startPoint y: 332, endPoint x: 1069, endPoint y: 550, distance: 218.1
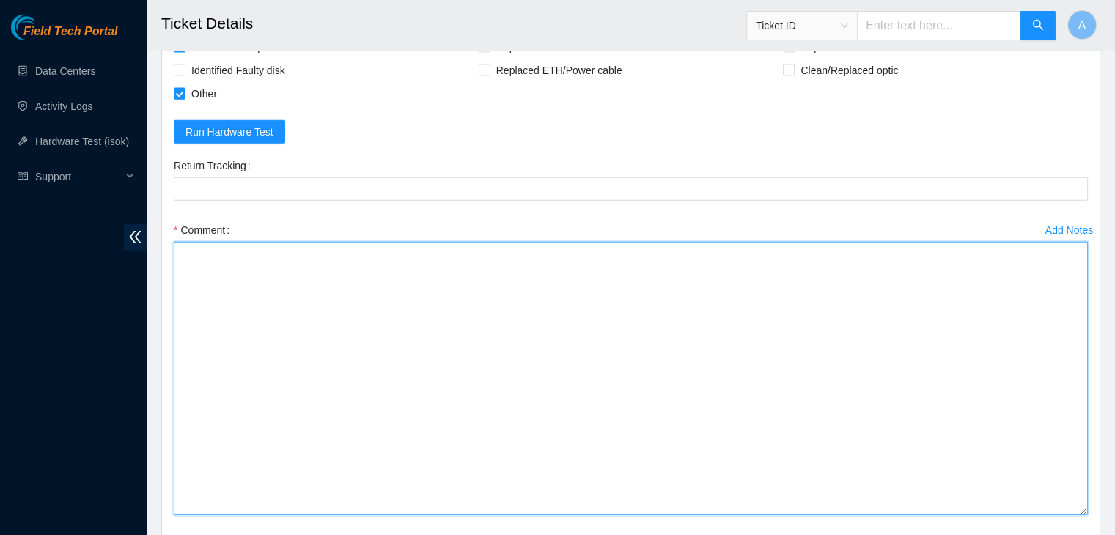
click at [878, 378] on textarea "Comment" at bounding box center [631, 378] width 914 height 273
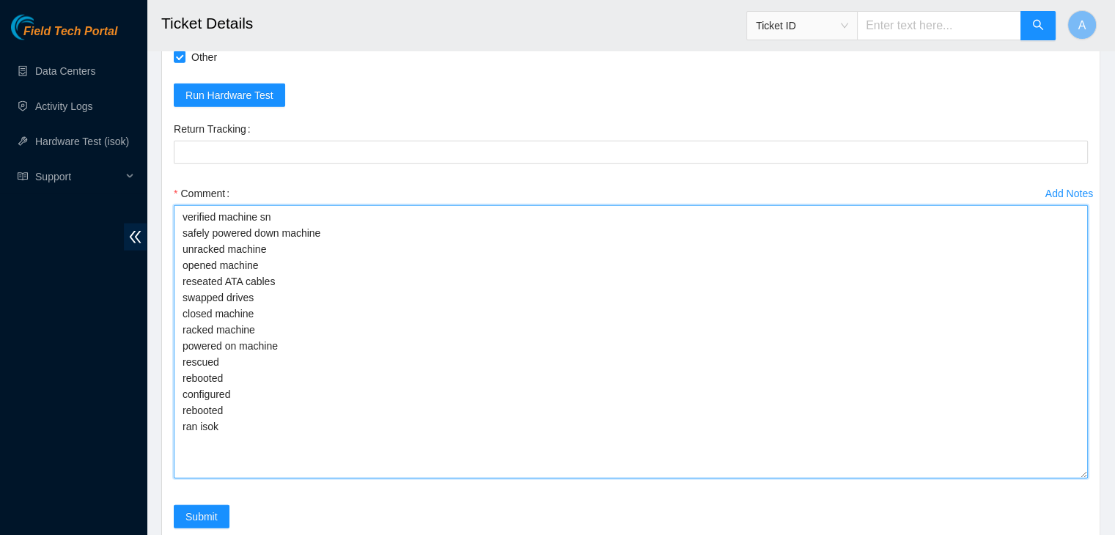
scroll to position [3602, 0]
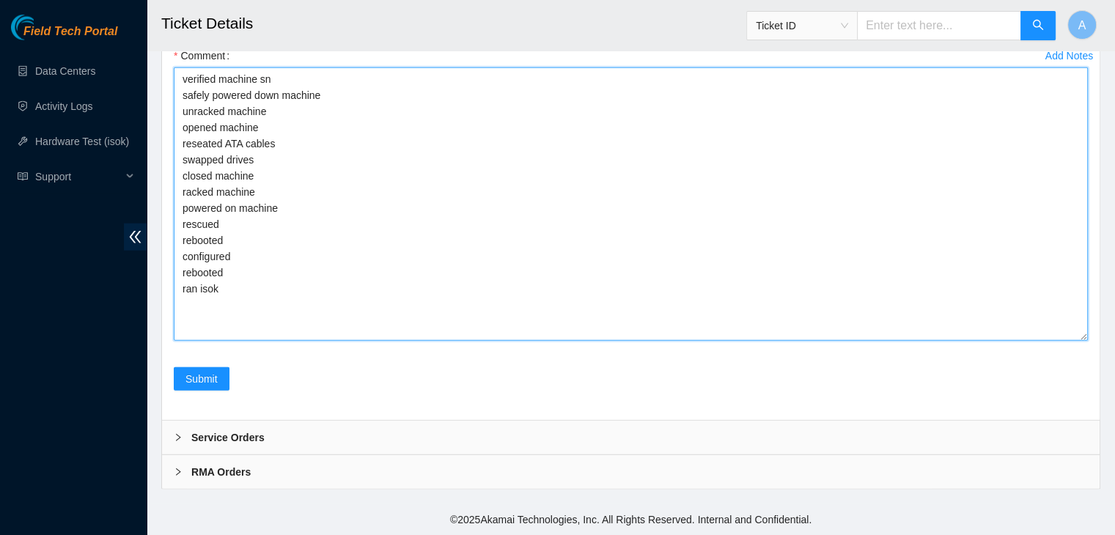
drag, startPoint x: 1084, startPoint y: 337, endPoint x: 1070, endPoint y: 511, distance: 174.3
click at [1070, 341] on textarea "verified machine sn safely powered down machine unracked machine opened machine…" at bounding box center [631, 203] width 914 height 273
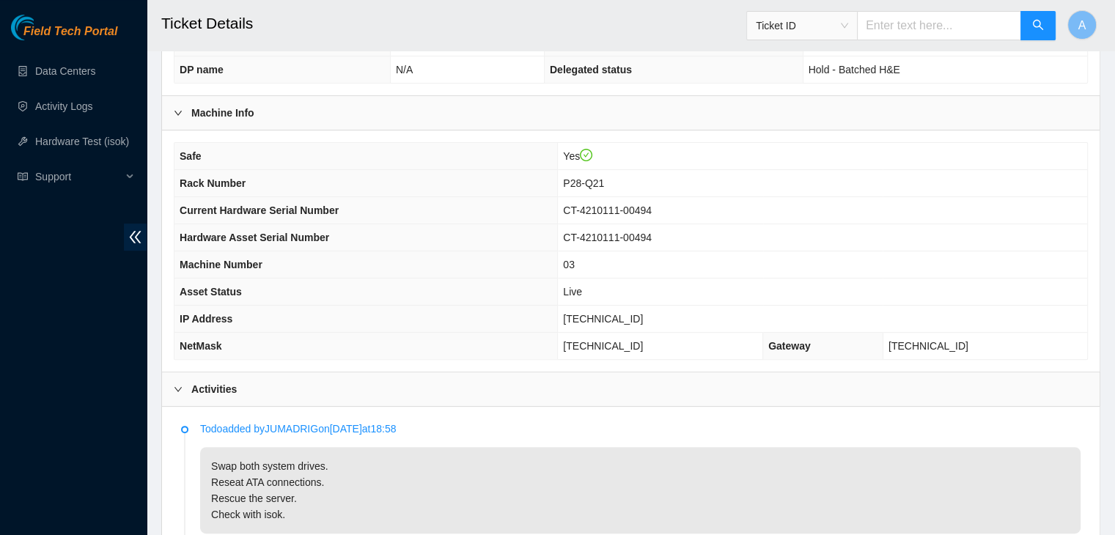
scroll to position [390, 0]
click at [619, 314] on span "23.73.204.134" at bounding box center [603, 320] width 80 height 12
copy span "23.73.204.134"
click at [619, 314] on span "23.73.204.134" at bounding box center [603, 320] width 80 height 12
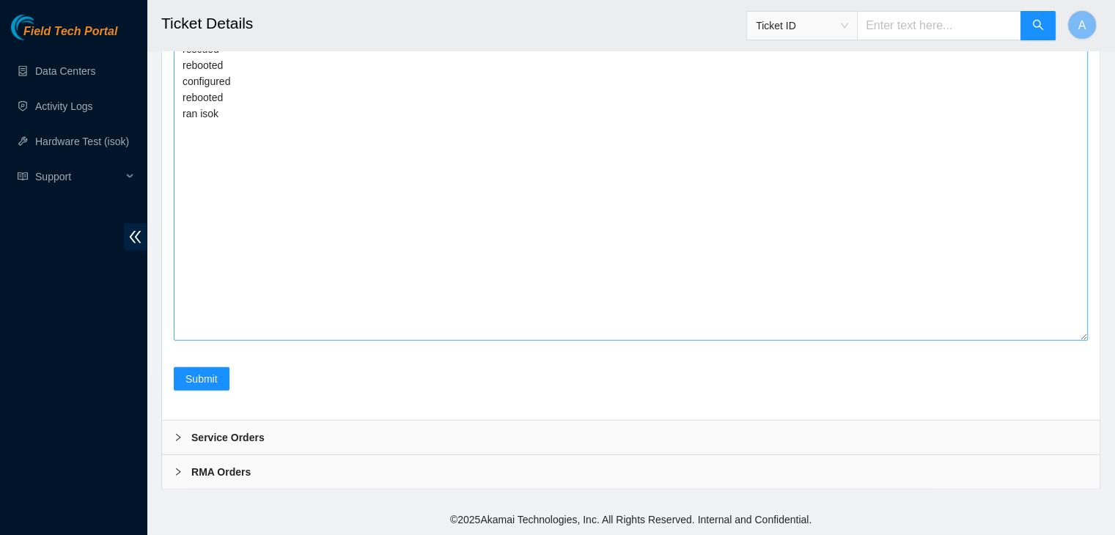
scroll to position [3778, 0]
click at [509, 239] on textarea "verified machine sn safely powered down machine unracked machine opened machine…" at bounding box center [631, 116] width 914 height 449
paste textarea "347939 08-10-2025 10:25:59 23.73.204.134 COMPLETE Result Detail Message Ticket …"
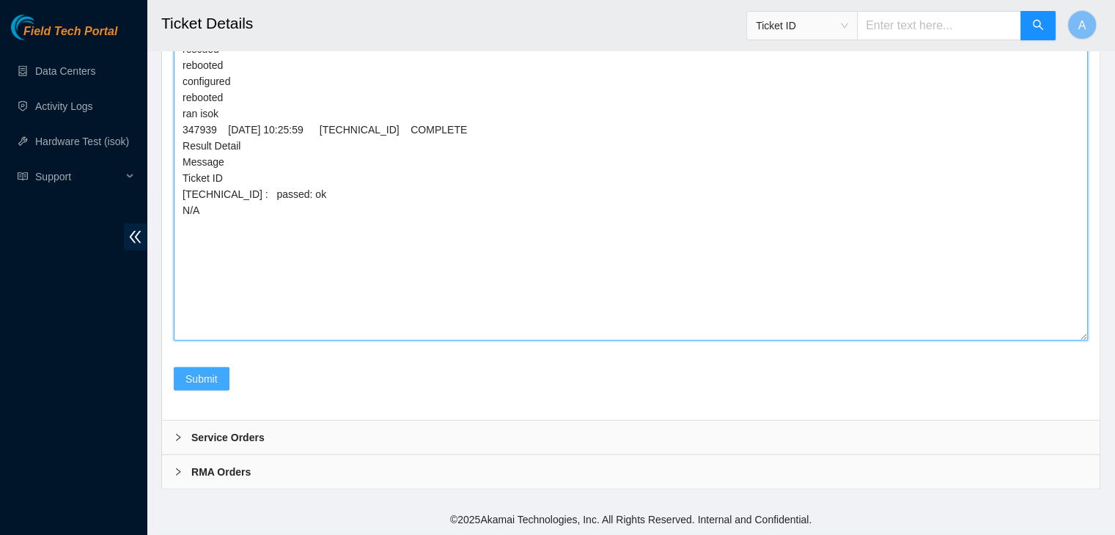
type textarea "verified machine sn safely powered down machine unracked machine opened machine…"
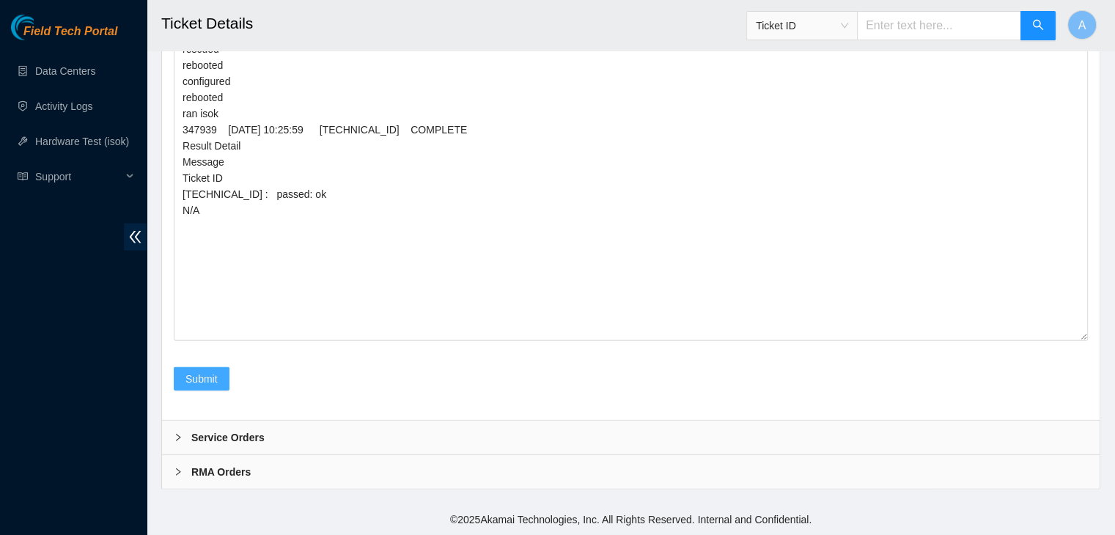
click at [217, 376] on button "Submit" at bounding box center [202, 378] width 56 height 23
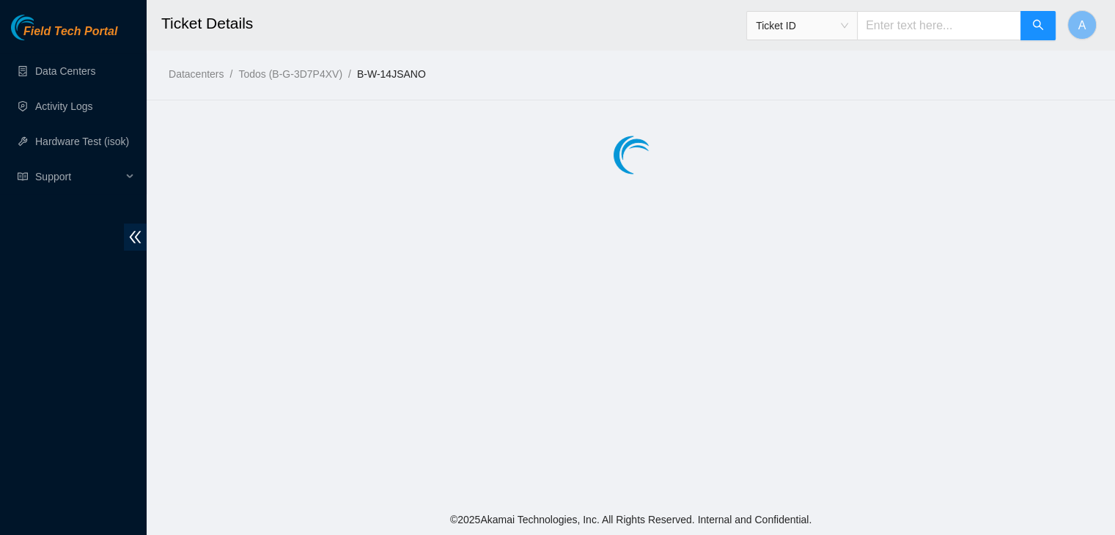
scroll to position [0, 0]
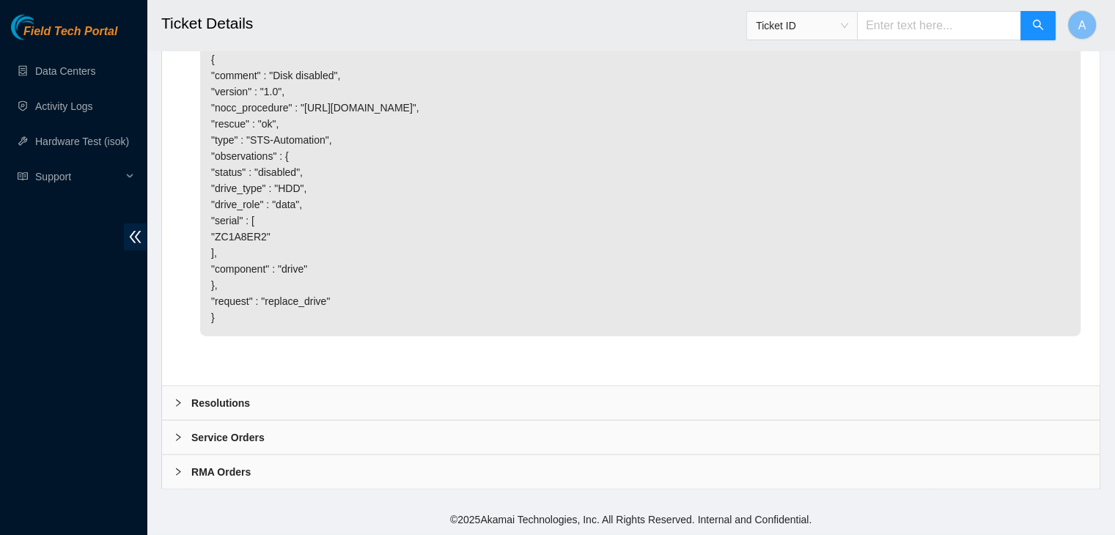
scroll to position [3451, 0]
click at [429, 394] on div "Resolutions" at bounding box center [631, 403] width 938 height 34
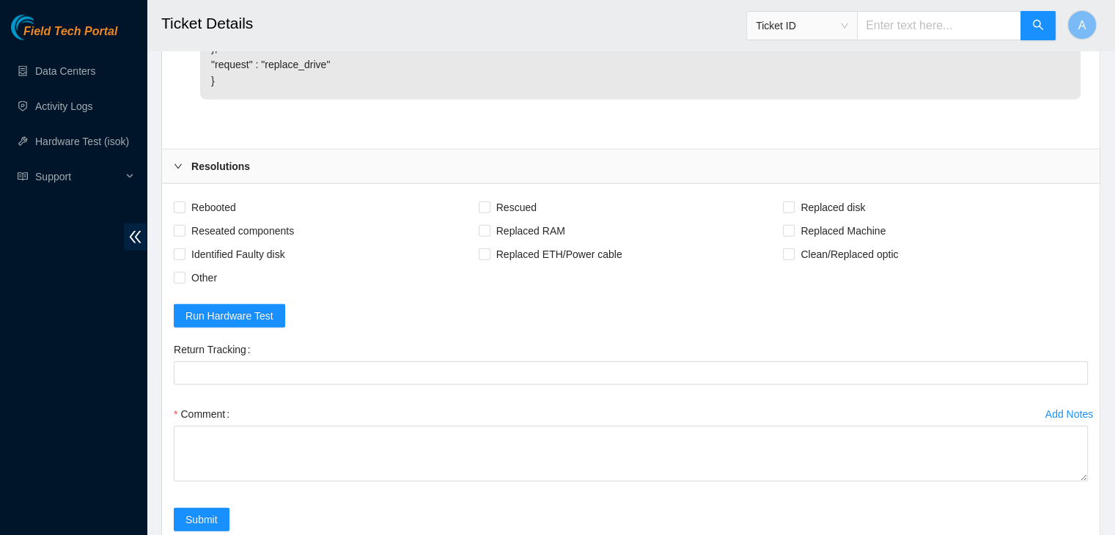
scroll to position [3535, 0]
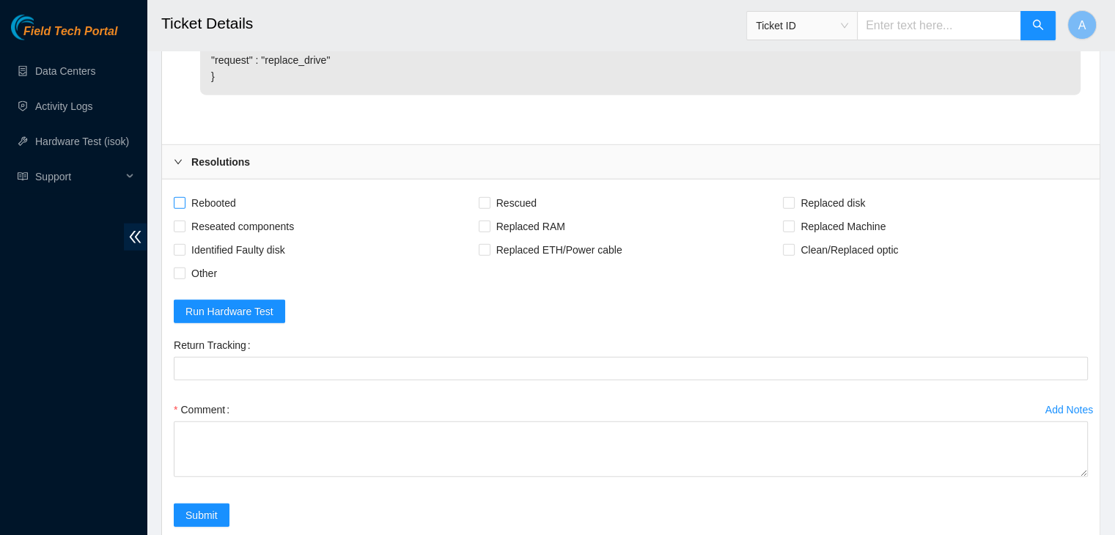
click at [202, 215] on span "Rebooted" at bounding box center [214, 202] width 56 height 23
click at [184, 208] on input "Rebooted" at bounding box center [179, 202] width 10 height 10
checkbox input "true"
click at [229, 238] on span "Reseated components" at bounding box center [243, 226] width 114 height 23
click at [184, 231] on input "Reseated components" at bounding box center [179, 226] width 10 height 10
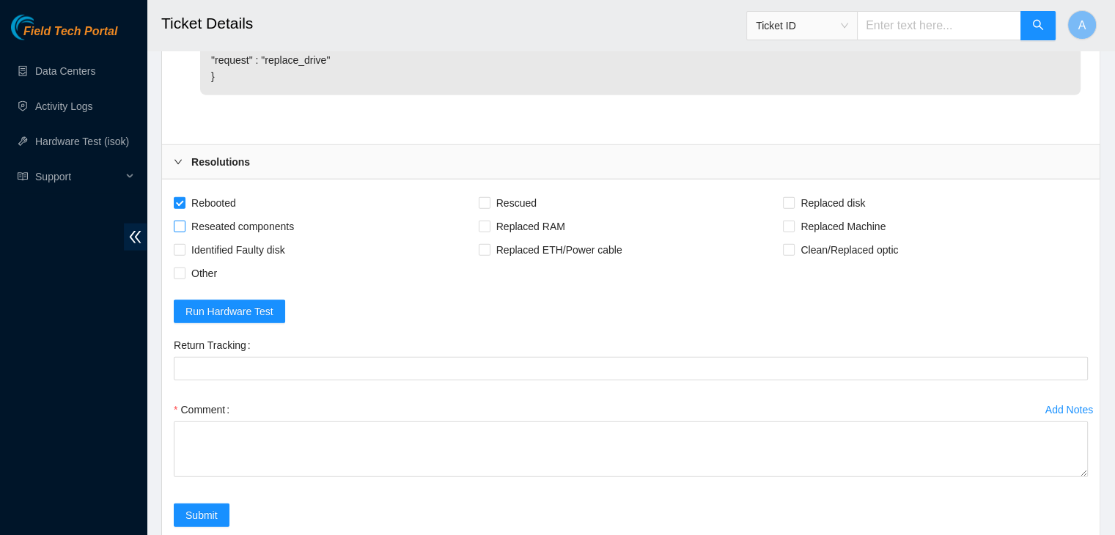
checkbox input "true"
click at [523, 215] on span "Rescued" at bounding box center [517, 202] width 52 height 23
click at [489, 208] on input "Rescued" at bounding box center [484, 202] width 10 height 10
checkbox input "true"
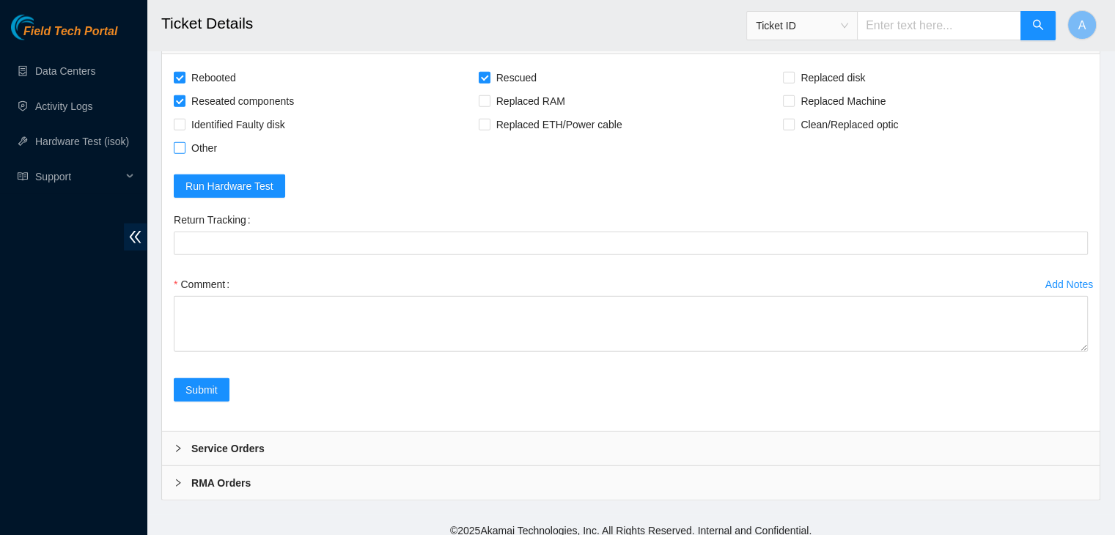
scroll to position [3654, 0]
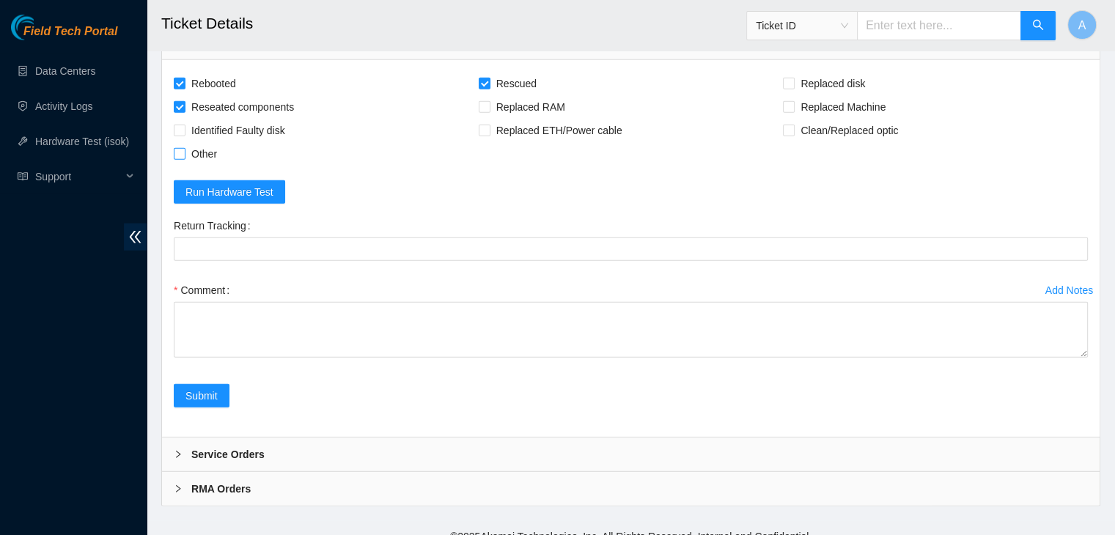
click at [180, 160] on span at bounding box center [180, 154] width 12 height 12
click at [180, 158] on input "Other" at bounding box center [179, 153] width 10 height 10
checkbox input "true"
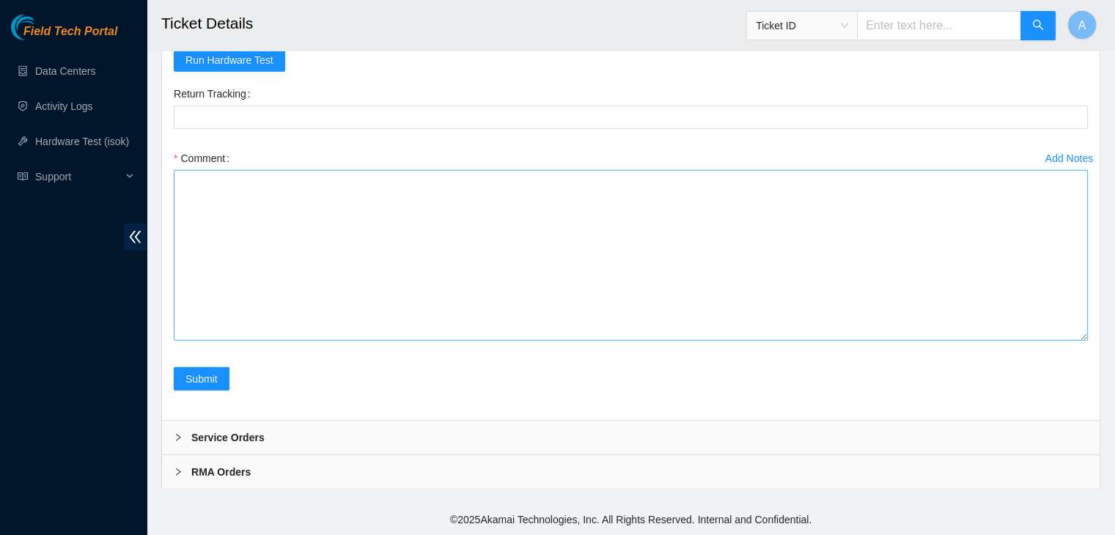
drag, startPoint x: 1083, startPoint y: 338, endPoint x: 1025, endPoint y: 523, distance: 193.6
click at [1025, 341] on textarea "Comment" at bounding box center [631, 255] width 914 height 171
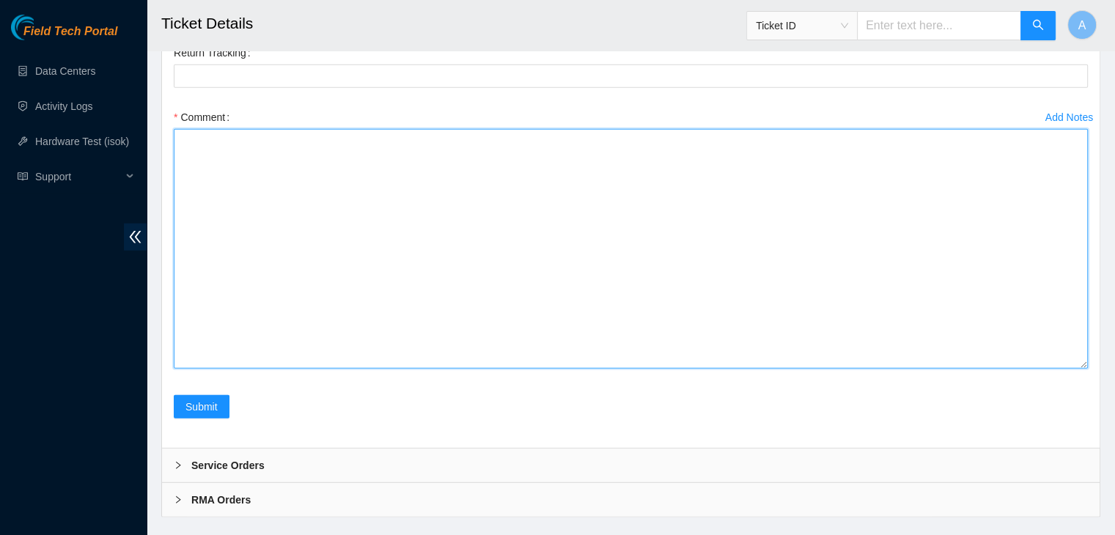
click at [786, 369] on textarea "Comment" at bounding box center [631, 249] width 914 height 240
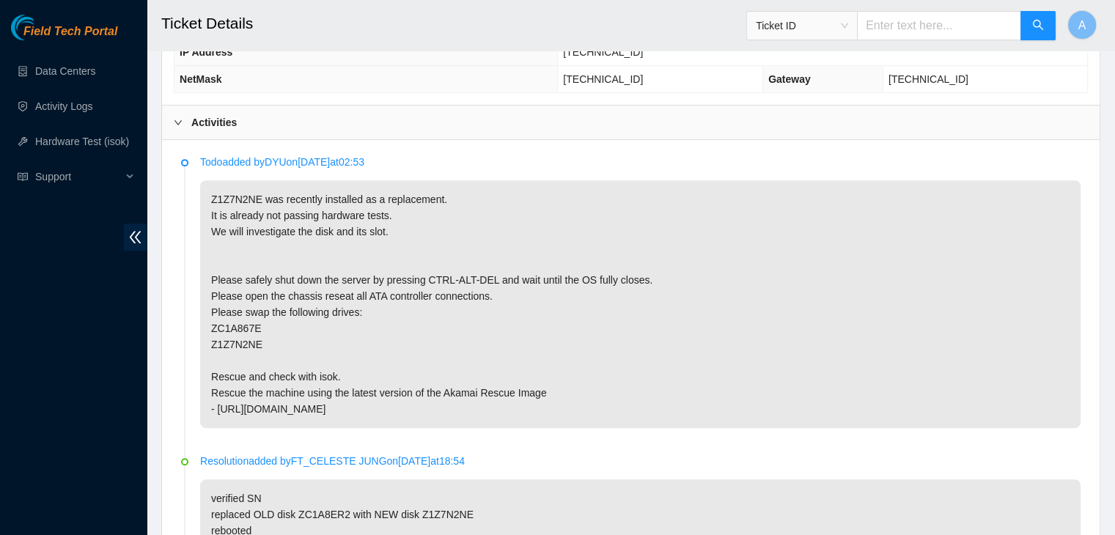
scroll to position [713, 0]
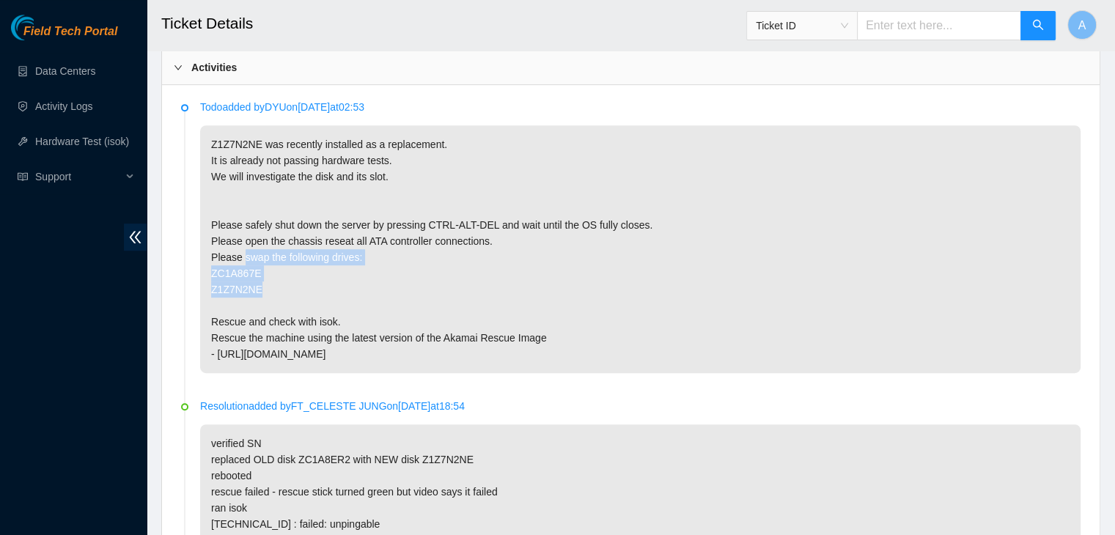
drag, startPoint x: 243, startPoint y: 256, endPoint x: 271, endPoint y: 288, distance: 42.6
click at [271, 288] on p "Z1Z7N2NE was recently installed as a replacement. It is already not passing har…" at bounding box center [640, 249] width 881 height 248
copy p "swap the following drives: ZC1A867E Z1Z7N2NE"
click at [271, 288] on p "Z1Z7N2NE was recently installed as a replacement. It is already not passing har…" at bounding box center [640, 249] width 881 height 248
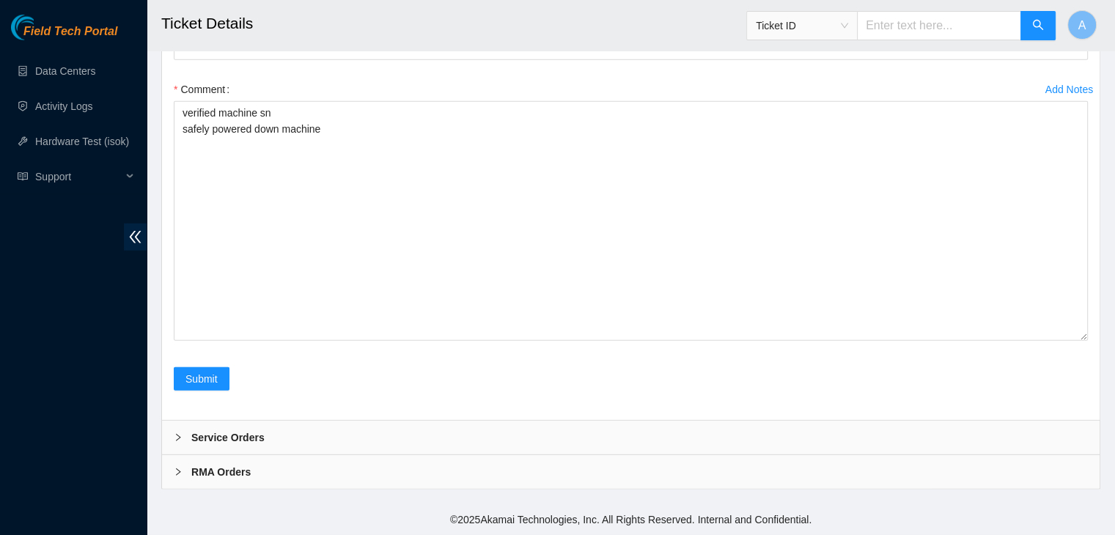
scroll to position [3994, 0]
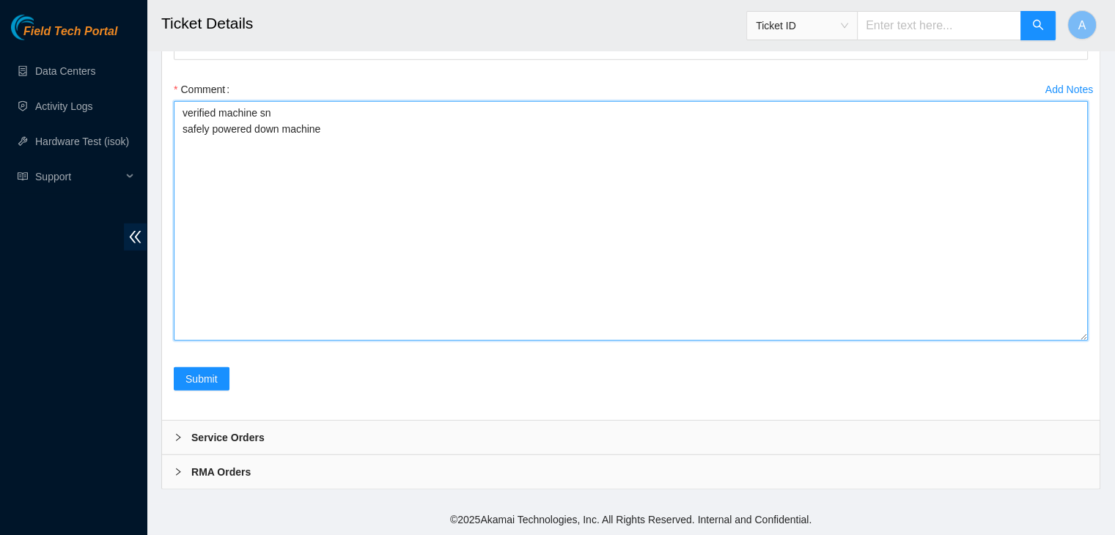
click at [271, 288] on textarea "verified machine sn safely powered down machine" at bounding box center [631, 221] width 914 height 240
paste textarea "swap the following drives: ZC1A867E Z1Z7N2NE"
click at [182, 186] on textarea "verified machine sn safely powered down machine swap the following drives: ZC1A…" at bounding box center [631, 221] width 914 height 240
drag, startPoint x: 284, startPoint y: 166, endPoint x: 288, endPoint y: 179, distance: 13.7
click at [288, 179] on textarea "verified machine sn safely powered down machine swapped disk: ZC1A867E with dis…" at bounding box center [631, 221] width 914 height 240
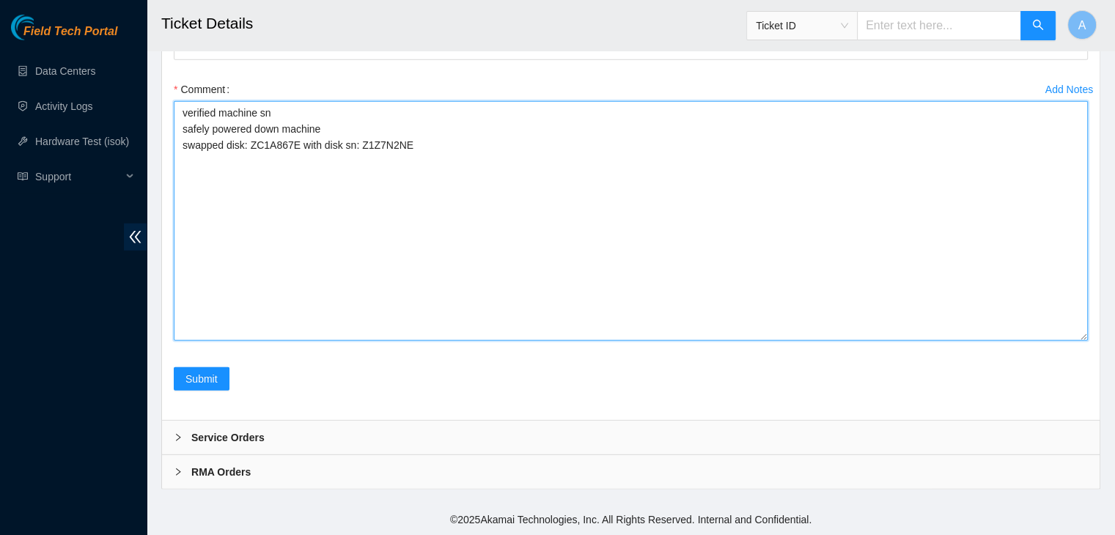
click at [288, 179] on textarea "verified machine sn safely powered down machine swapped disk: ZC1A867E with dis…" at bounding box center [631, 221] width 914 height 240
click at [315, 197] on textarea "verified machine sn safely powered down machine swapped disk: ZC1A867E with dis…" at bounding box center [631, 221] width 914 height 240
click at [441, 183] on textarea "verified machine sn safely powered down machine swapped disk: ZC1A867E with dis…" at bounding box center [631, 221] width 914 height 240
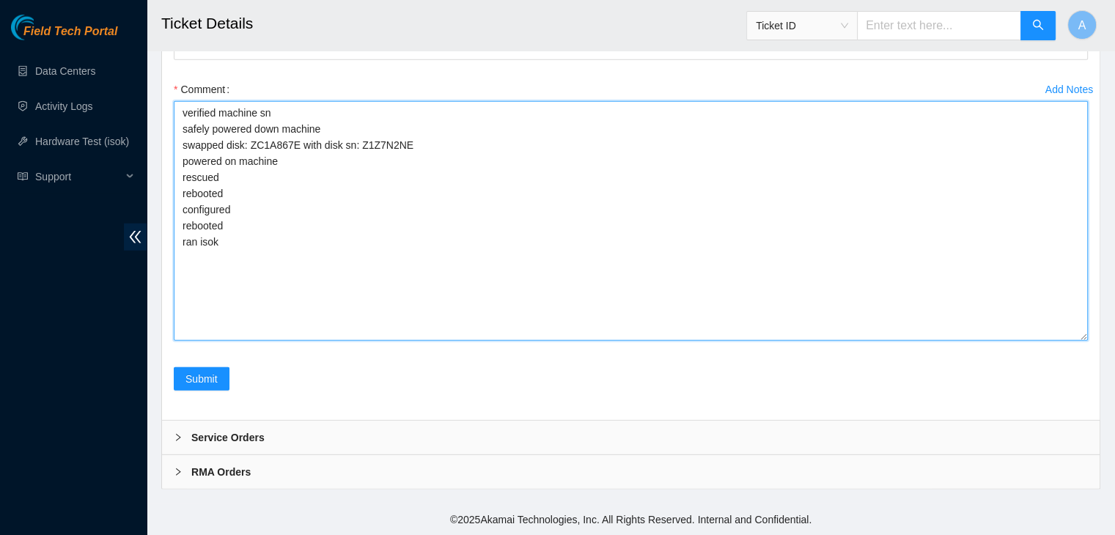
scroll to position [4012, 0]
click at [494, 191] on textarea "verified machine sn safely powered down machine swapped disk: ZC1A867E with dis…" at bounding box center [631, 221] width 914 height 240
click at [497, 133] on textarea "verified machine sn safely powered down machine swapped disk: ZC1A867E with dis…" at bounding box center [631, 221] width 914 height 240
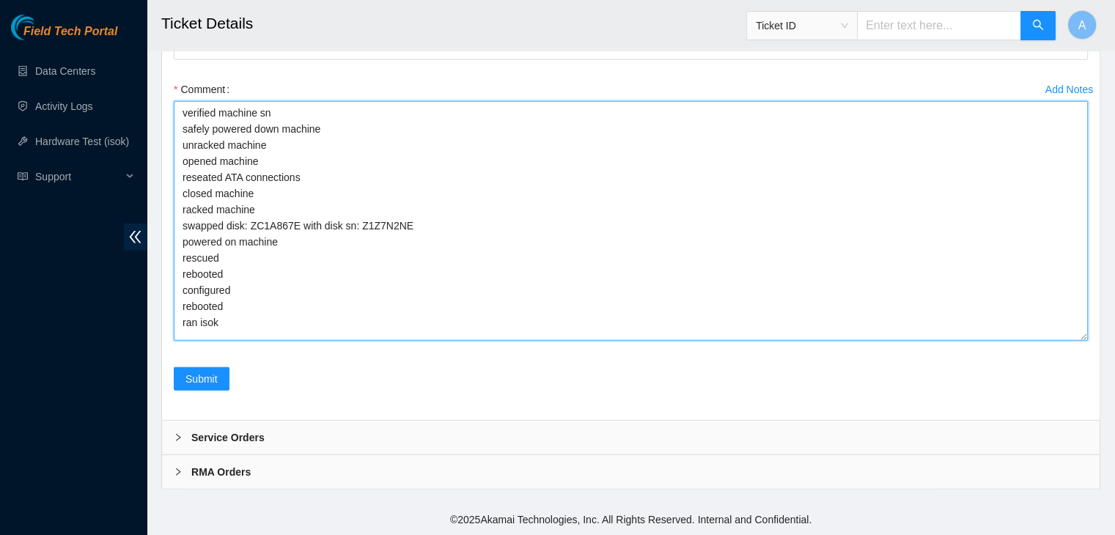
scroll to position [9, 0]
click at [522, 229] on textarea "verified machine sn safely powered down machine unracked machine opened machine…" at bounding box center [631, 221] width 914 height 240
click at [521, 223] on textarea "verified machine sn safely powered down machine unracked machine opened machine…" at bounding box center [631, 221] width 914 height 240
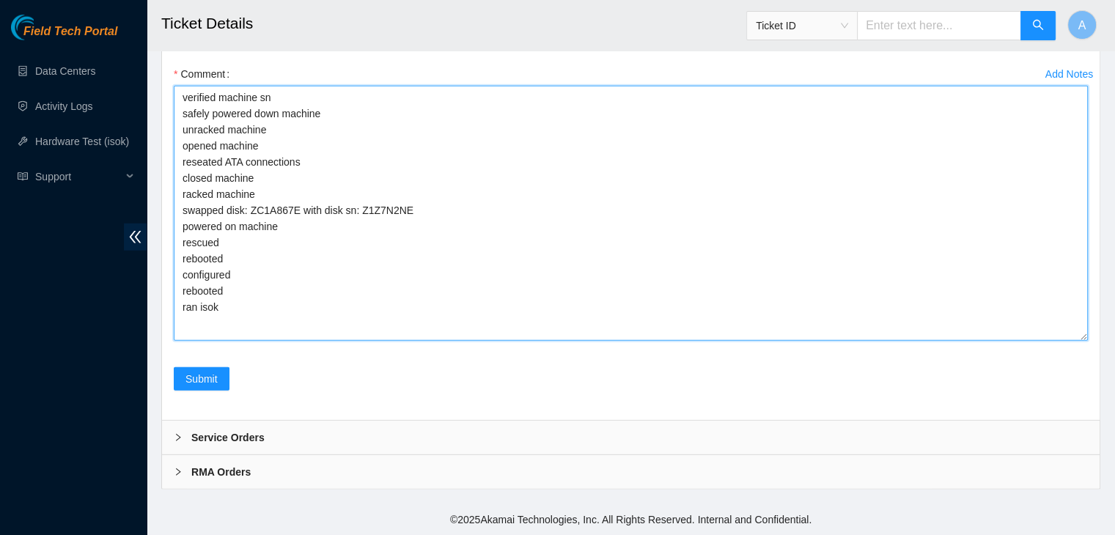
scroll to position [0, 0]
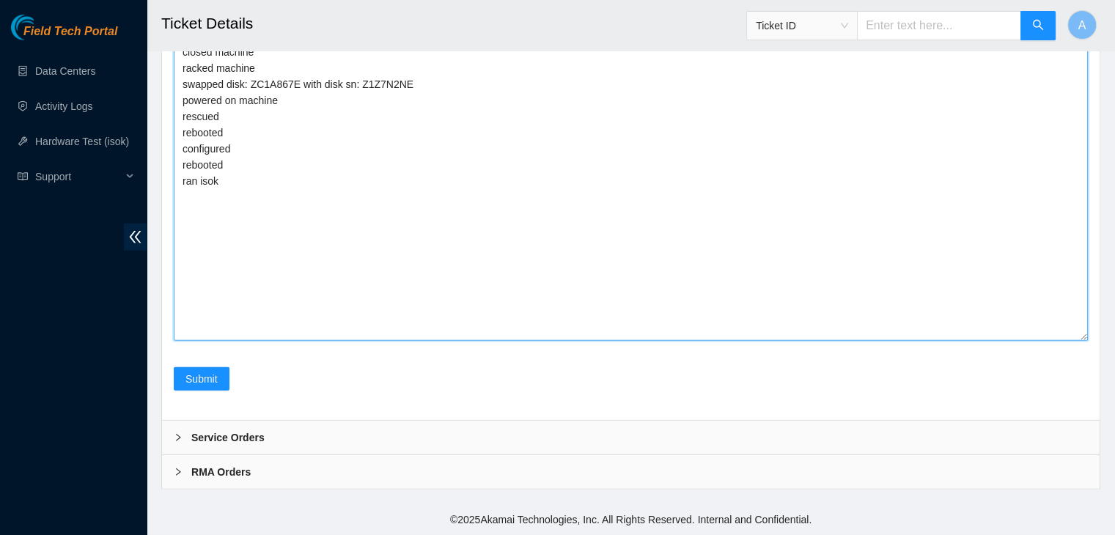
drag, startPoint x: 1084, startPoint y: 335, endPoint x: 1070, endPoint y: 488, distance: 153.1
click at [1070, 341] on textarea "verified machine sn safely powered down machine unracked machine opened machine…" at bounding box center [631, 150] width 914 height 381
click at [748, 341] on textarea "verified machine sn safely powered down machine unracked machine opened machine…" at bounding box center [631, 145] width 914 height 392
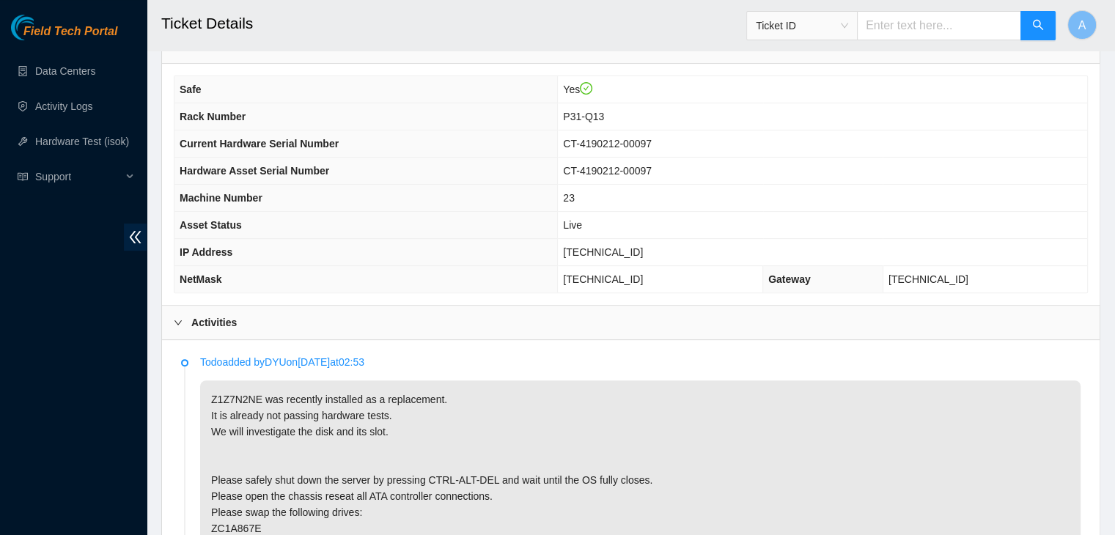
scroll to position [434, 0]
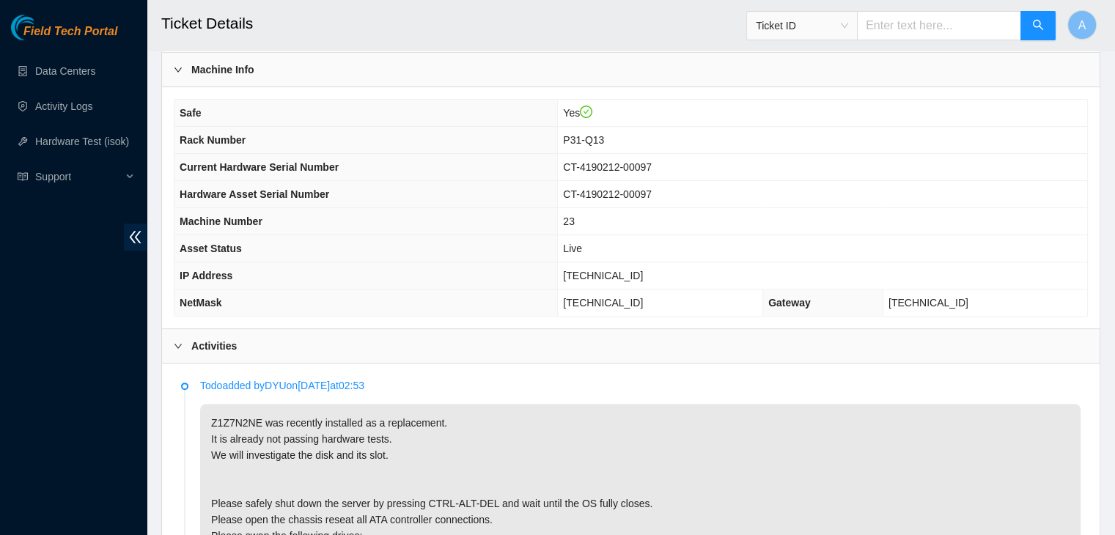
click at [625, 270] on span "[TECHNICAL_ID]" at bounding box center [603, 276] width 80 height 12
copy span "[TECHNICAL_ID]"
click at [625, 270] on span "[TECHNICAL_ID]" at bounding box center [603, 276] width 80 height 12
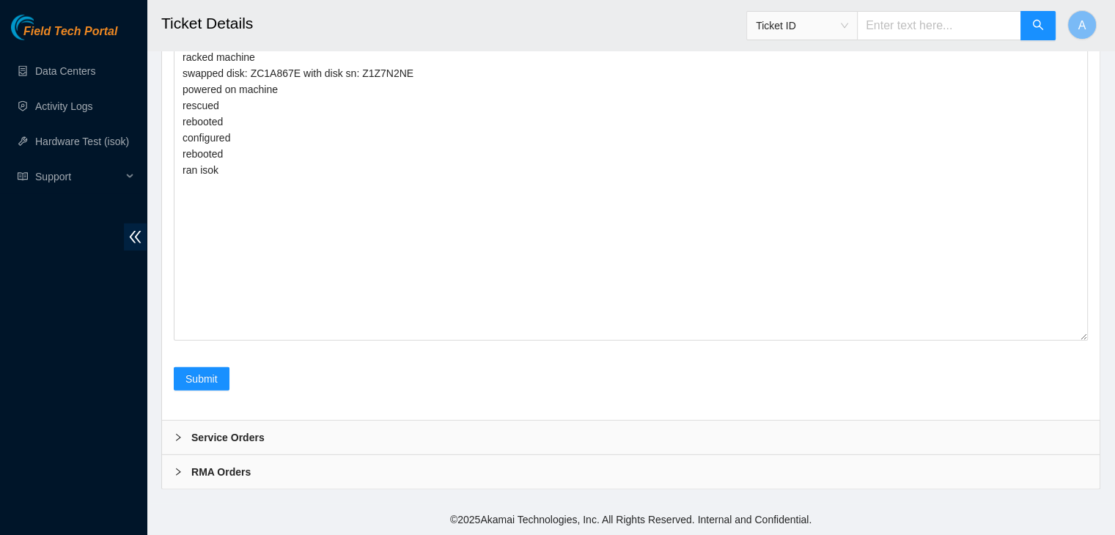
scroll to position [4165, 0]
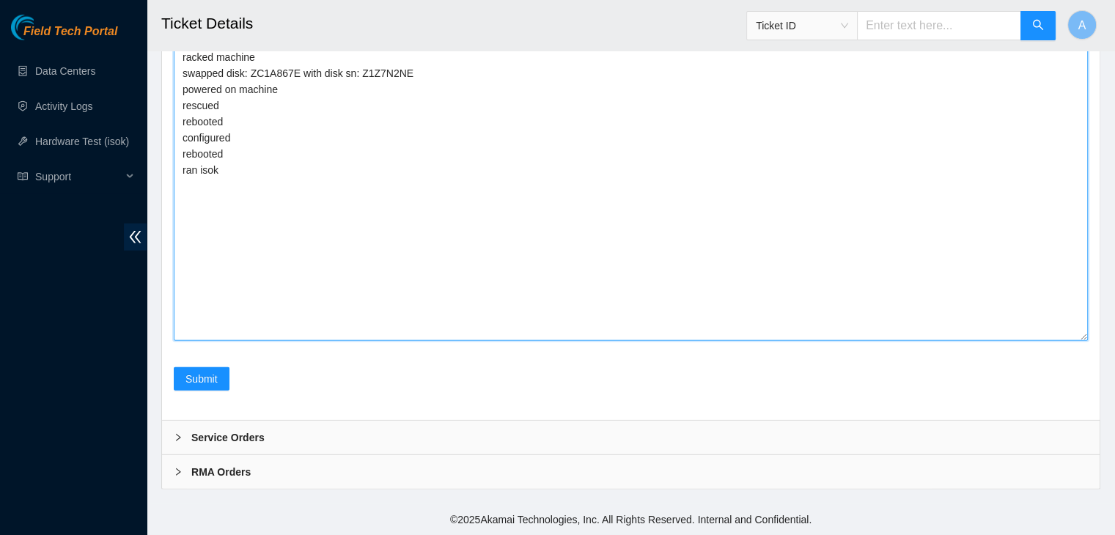
click at [421, 280] on textarea "verified machine sn safely powered down machine unracked machine opened machine…" at bounding box center [631, 145] width 914 height 392
paste textarea "347982 08-10-2025 11:42:44 23.73.206.117 FAILED Result Detail Message Ticket ID…"
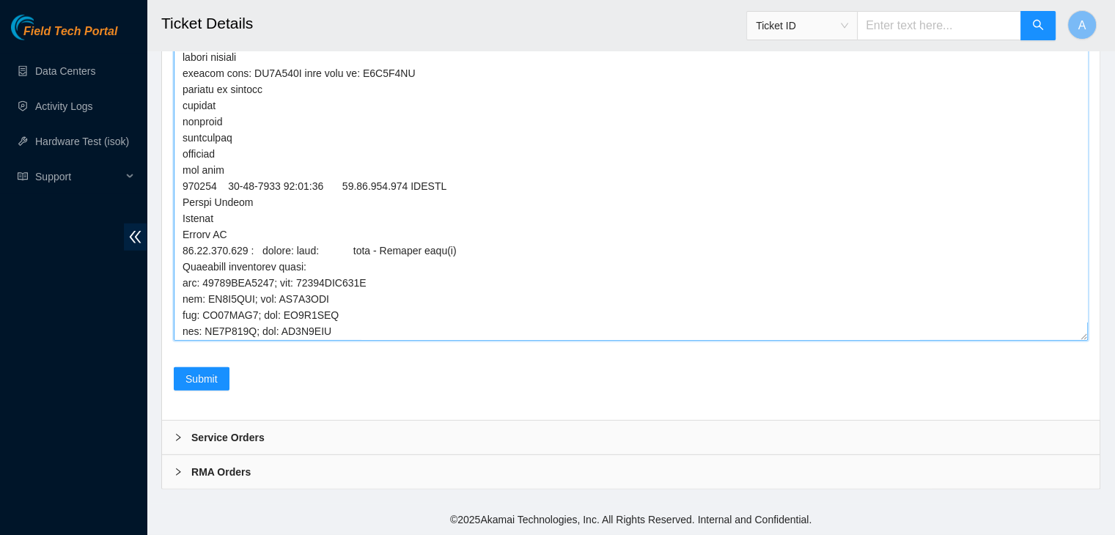
scroll to position [320, 0]
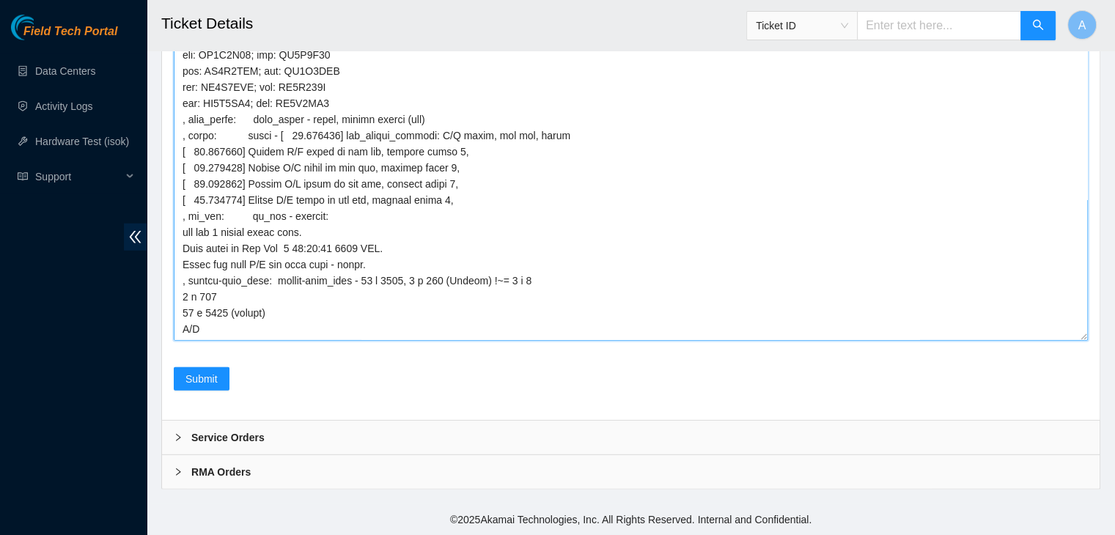
click at [1080, 337] on textarea "Comment" at bounding box center [631, 145] width 914 height 392
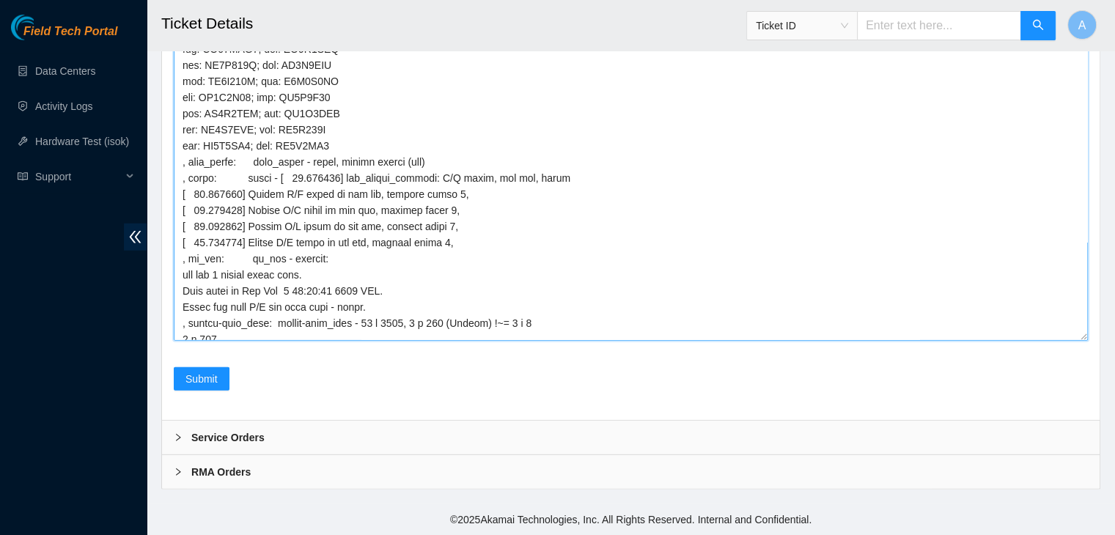
drag, startPoint x: 1080, startPoint y: 337, endPoint x: 1059, endPoint y: 482, distance: 147.5
click at [1059, 341] on textarea "Comment" at bounding box center [631, 115] width 914 height 451
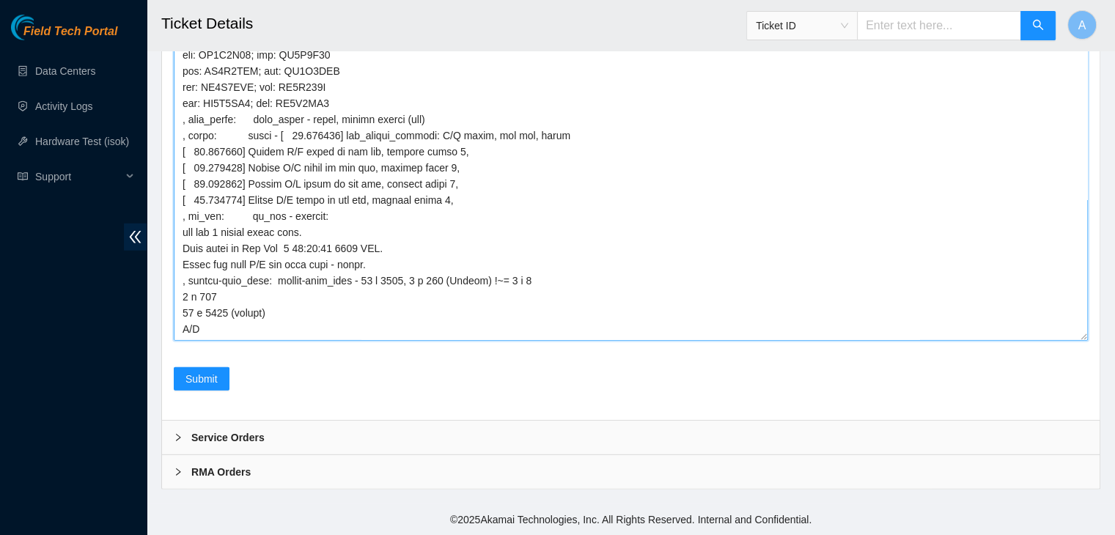
scroll to position [4276, 0]
type textarea "verified machine sn safely powered down machine unracked machine opened machine…"
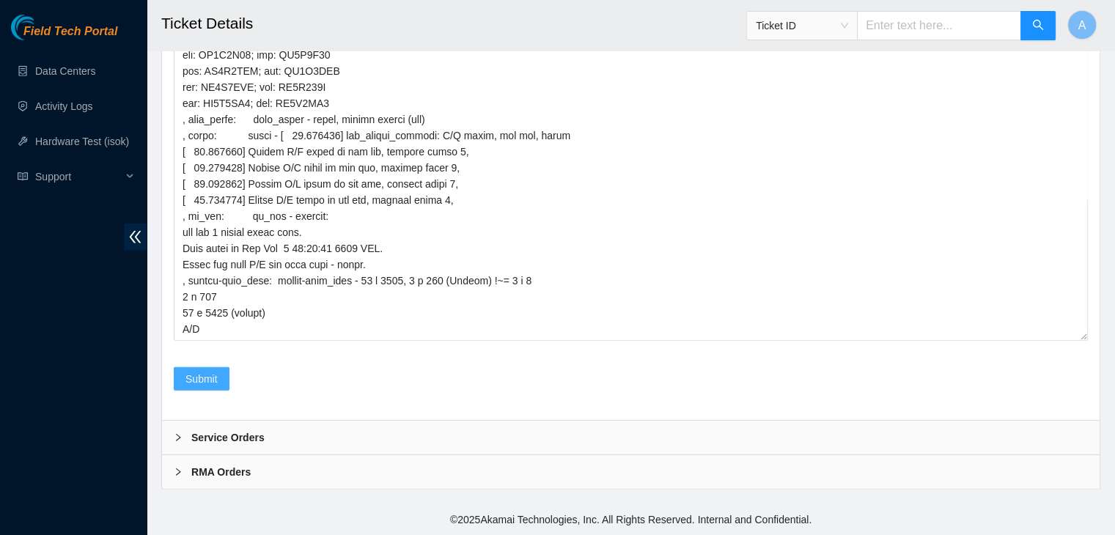
click at [199, 387] on span "Submit" at bounding box center [202, 379] width 32 height 16
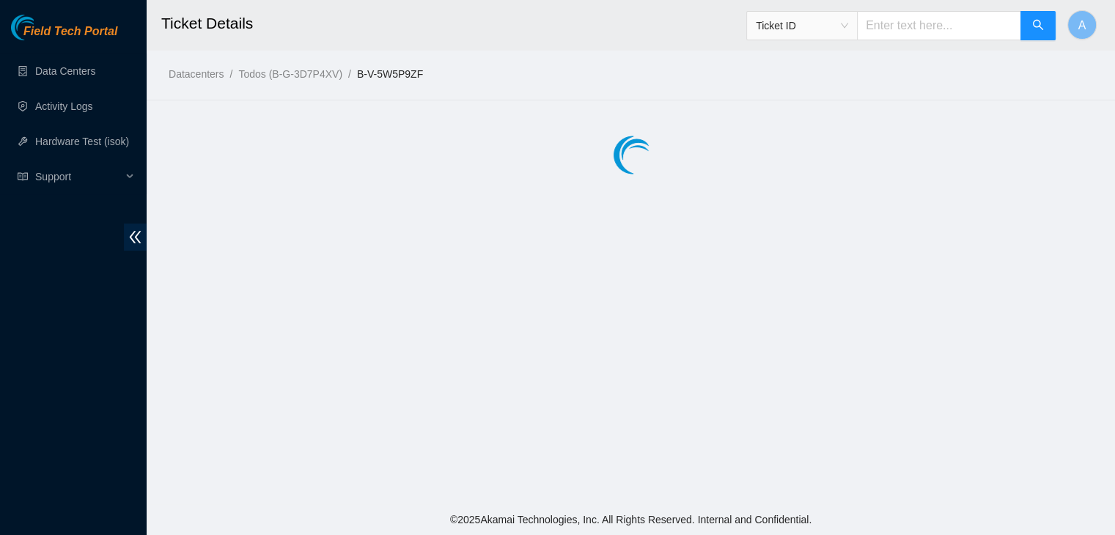
scroll to position [0, 0]
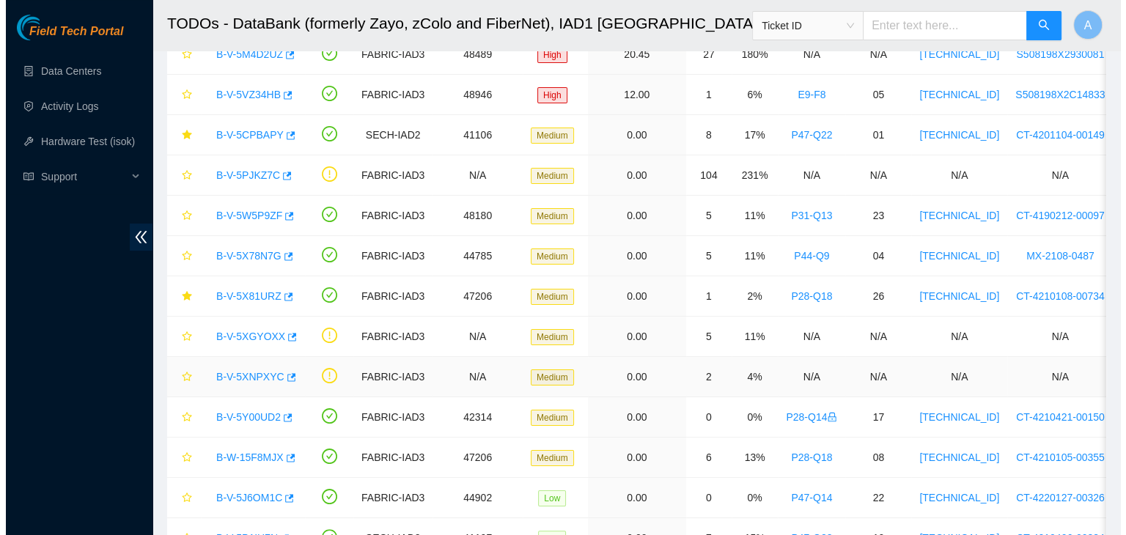
scroll to position [177, 0]
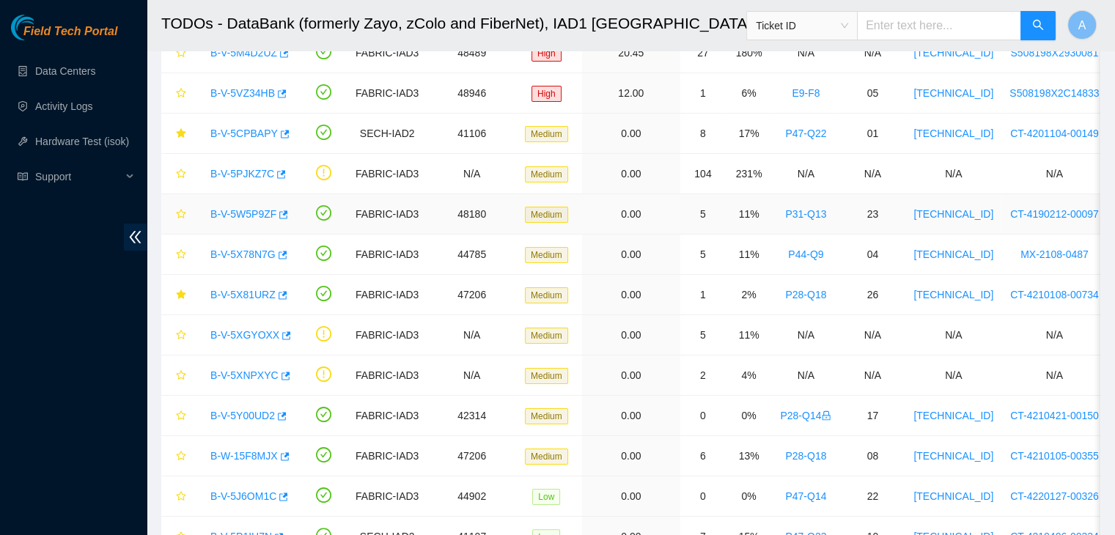
click at [234, 215] on link "B-V-5W5P9ZF" at bounding box center [243, 214] width 66 height 12
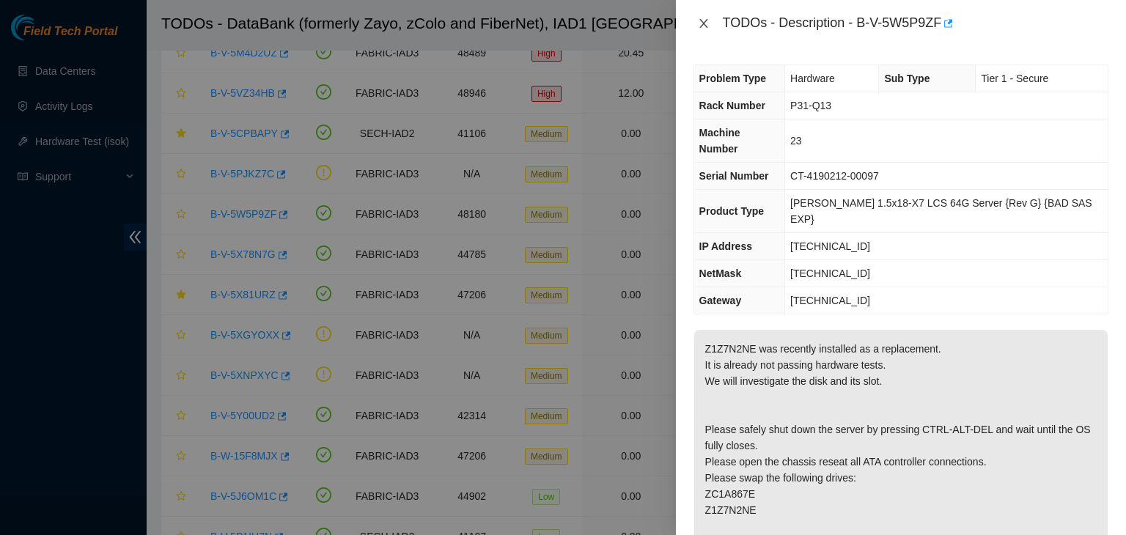
click at [708, 25] on icon "close" at bounding box center [704, 24] width 12 height 12
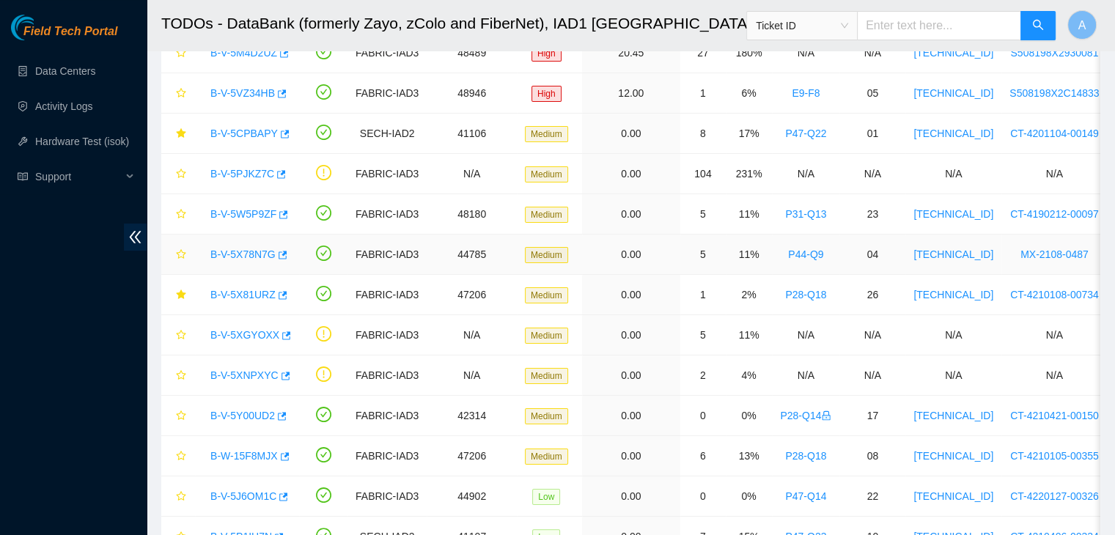
click at [239, 252] on link "B-V-5X78N7G" at bounding box center [242, 255] width 65 height 12
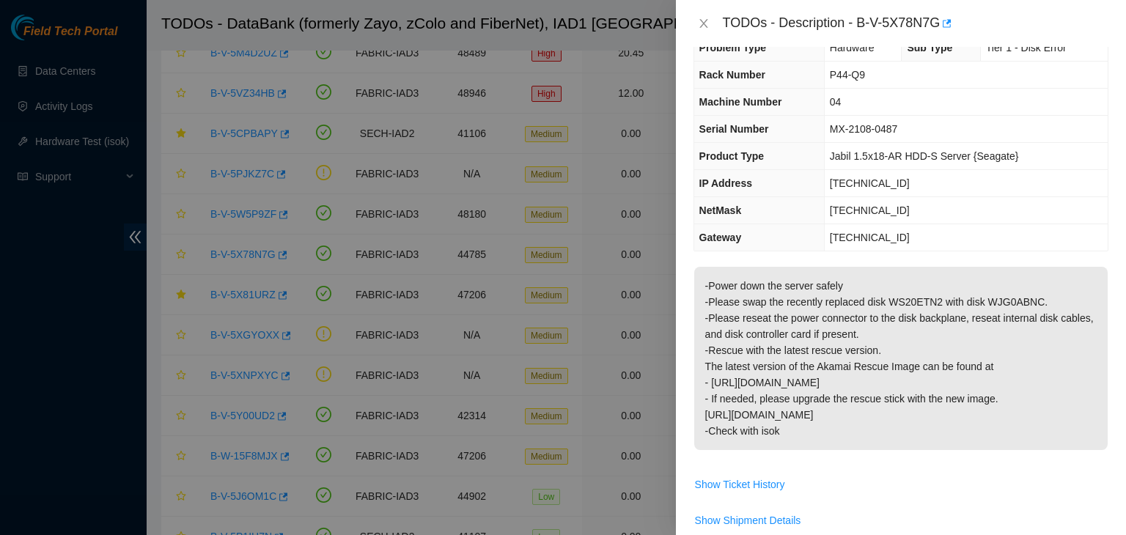
scroll to position [0, 0]
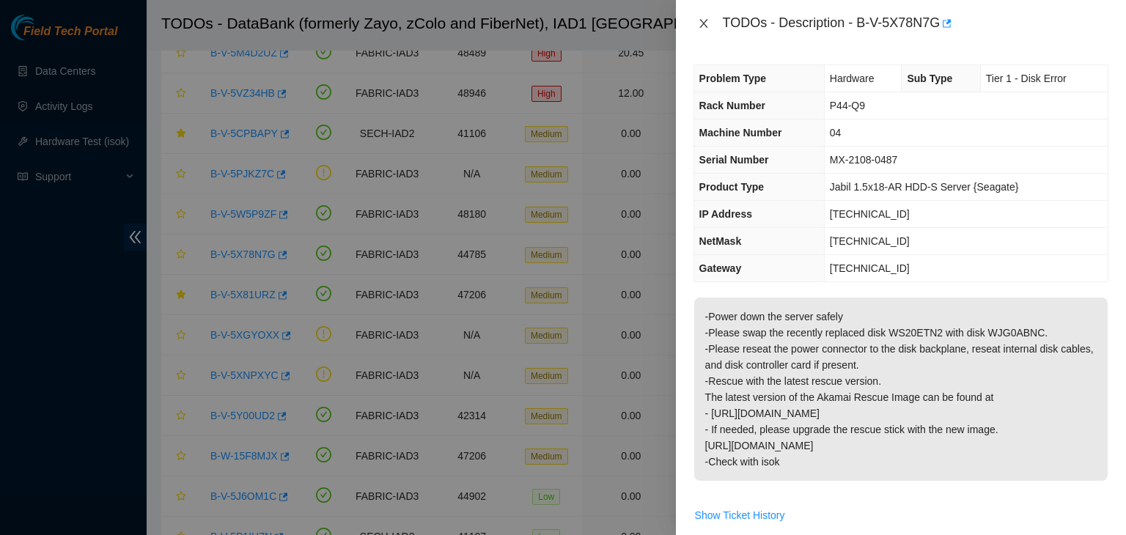
click at [702, 17] on button "Close" at bounding box center [704, 24] width 21 height 14
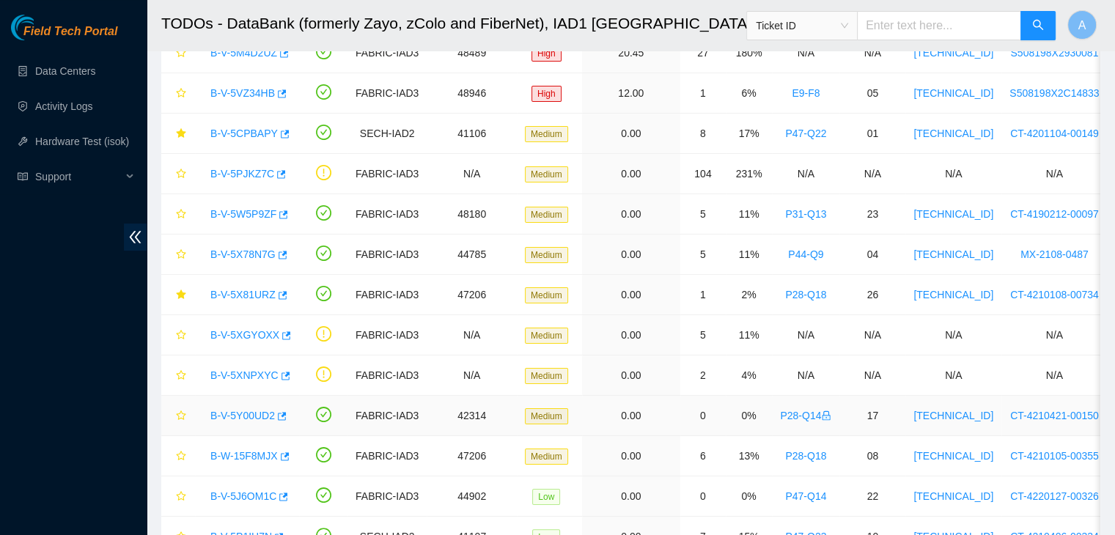
click at [250, 416] on link "B-V-5Y00UD2" at bounding box center [242, 416] width 65 height 12
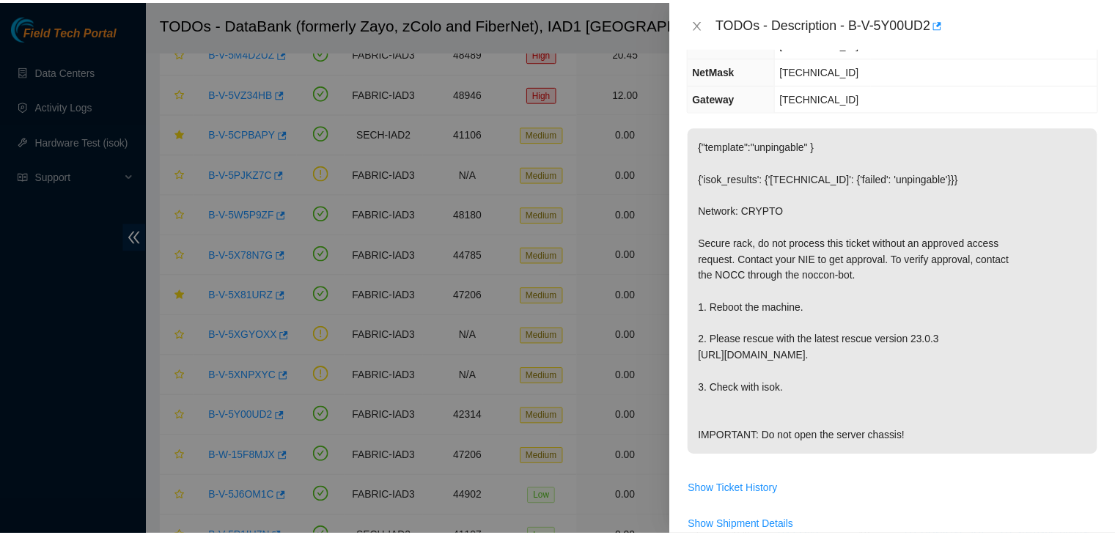
scroll to position [173, 0]
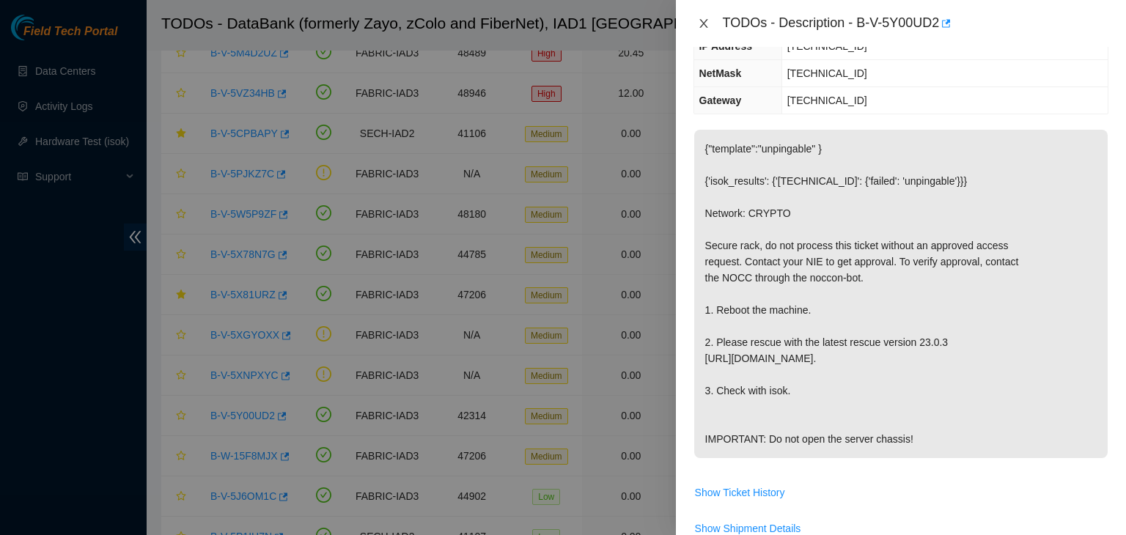
click at [705, 27] on icon "close" at bounding box center [704, 24] width 12 height 12
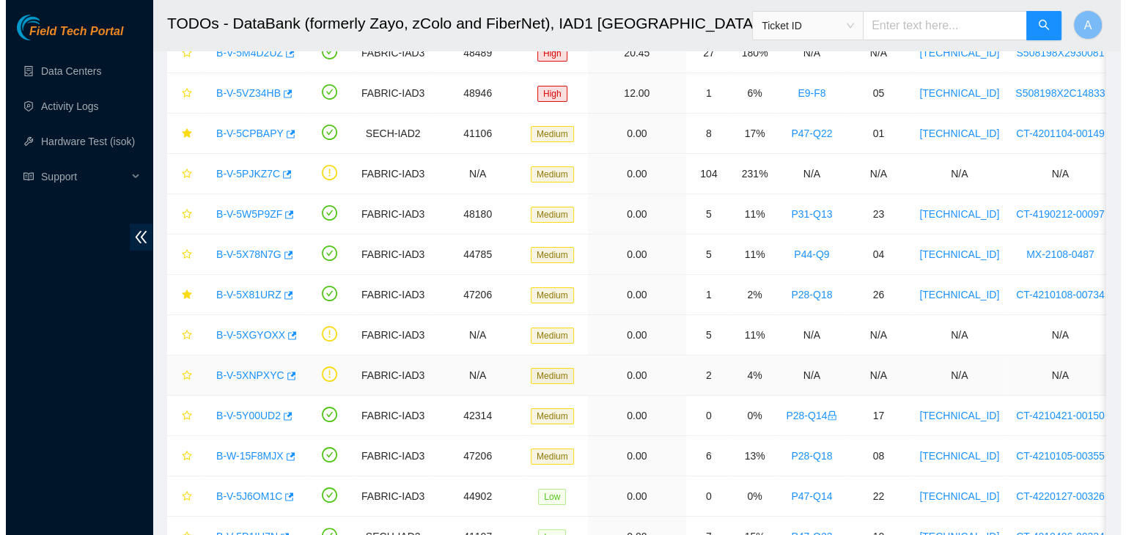
scroll to position [221, 0]
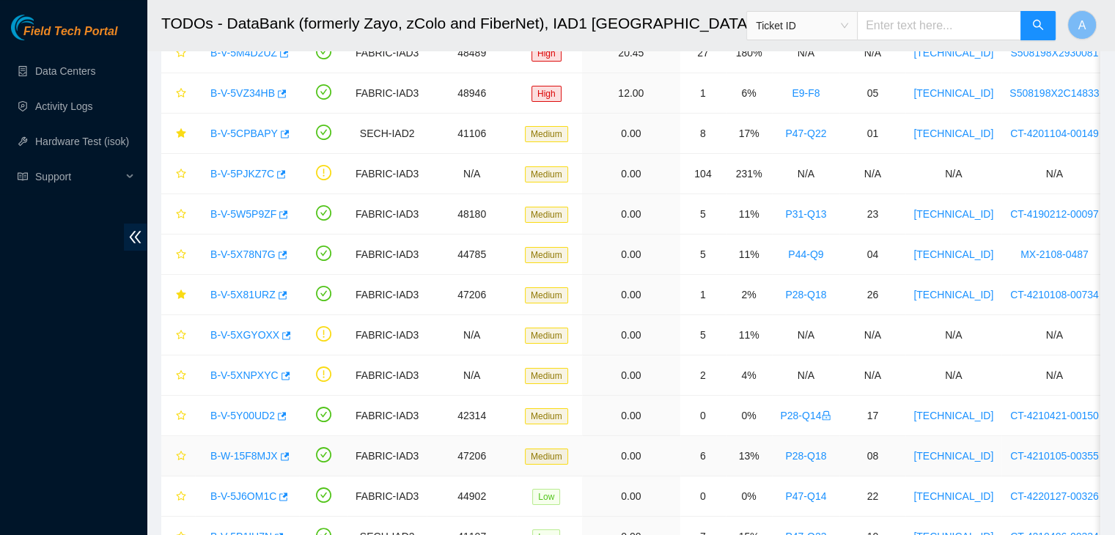
click at [246, 458] on link "B-W-15F8MJX" at bounding box center [243, 456] width 67 height 12
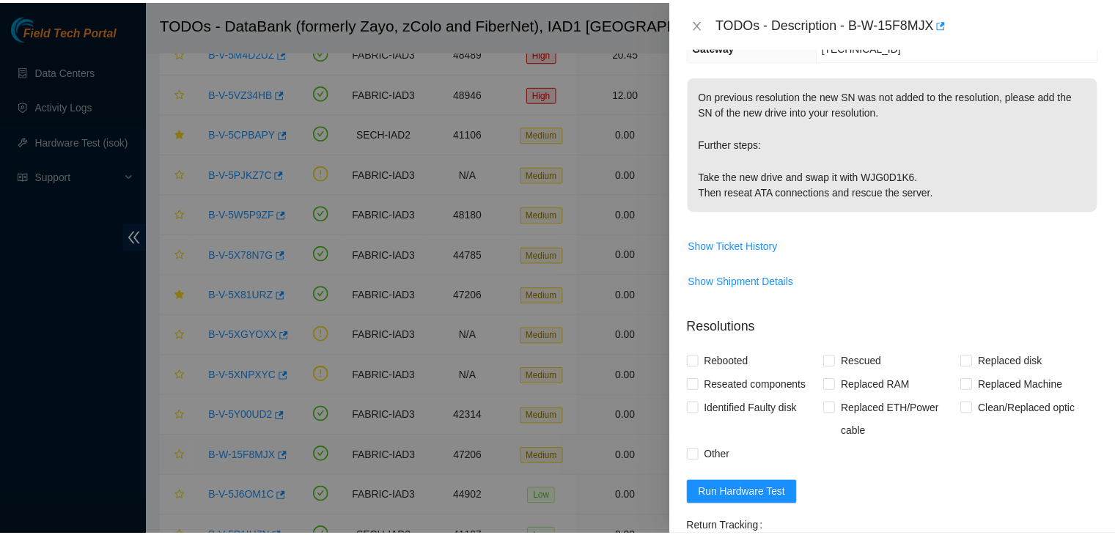
scroll to position [173, 0]
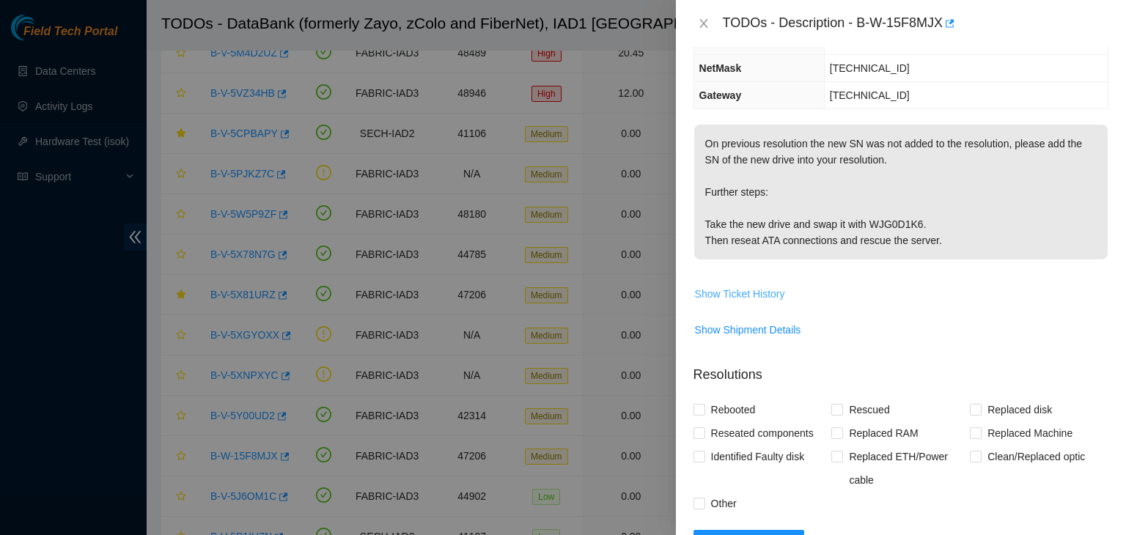
click at [760, 297] on span "Show Ticket History" at bounding box center [740, 294] width 90 height 16
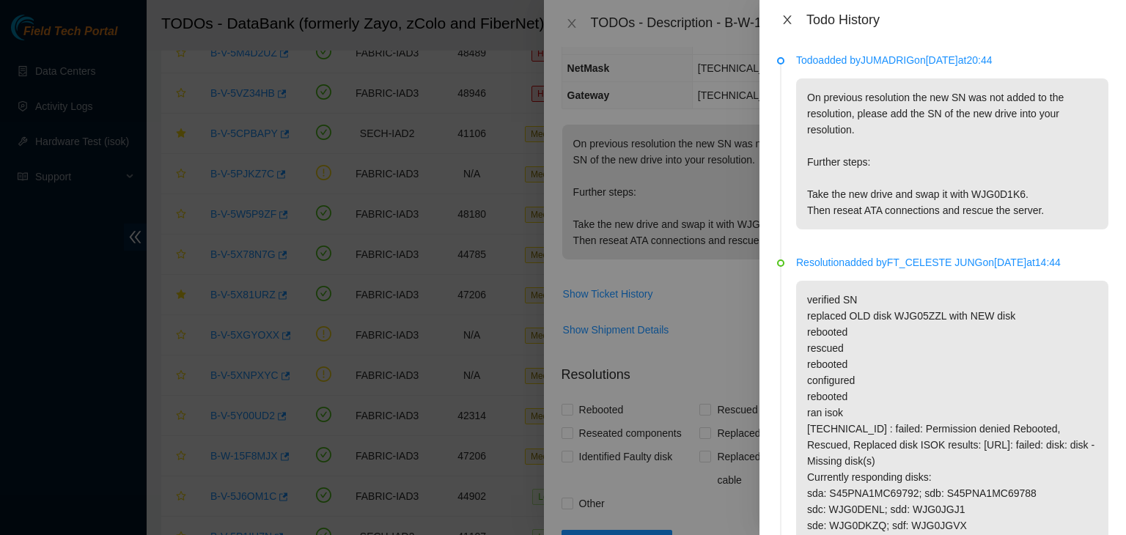
click at [787, 18] on icon "close" at bounding box center [788, 20] width 12 height 12
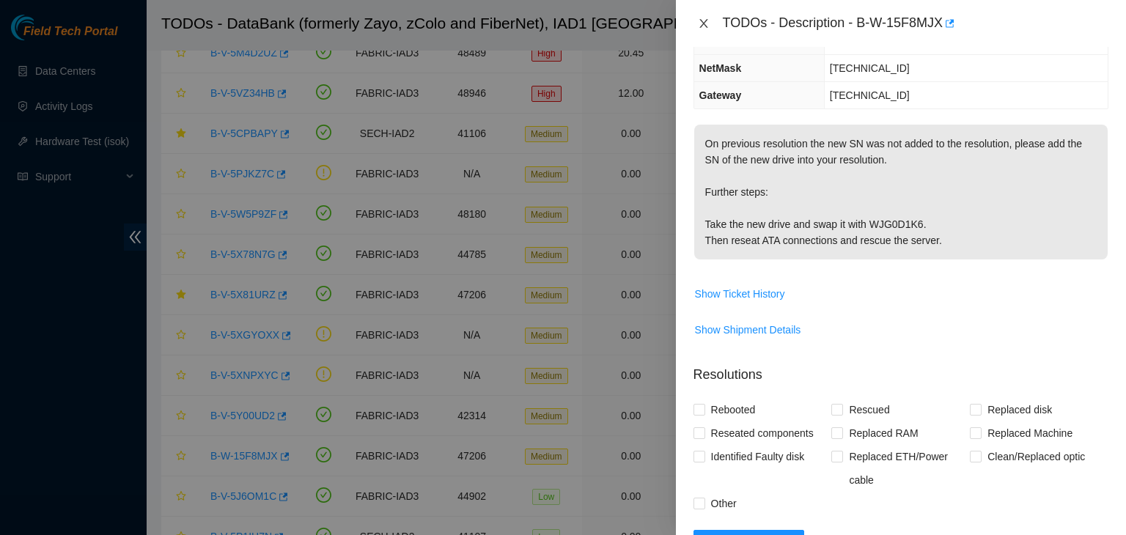
click at [706, 26] on icon "close" at bounding box center [703, 23] width 8 height 9
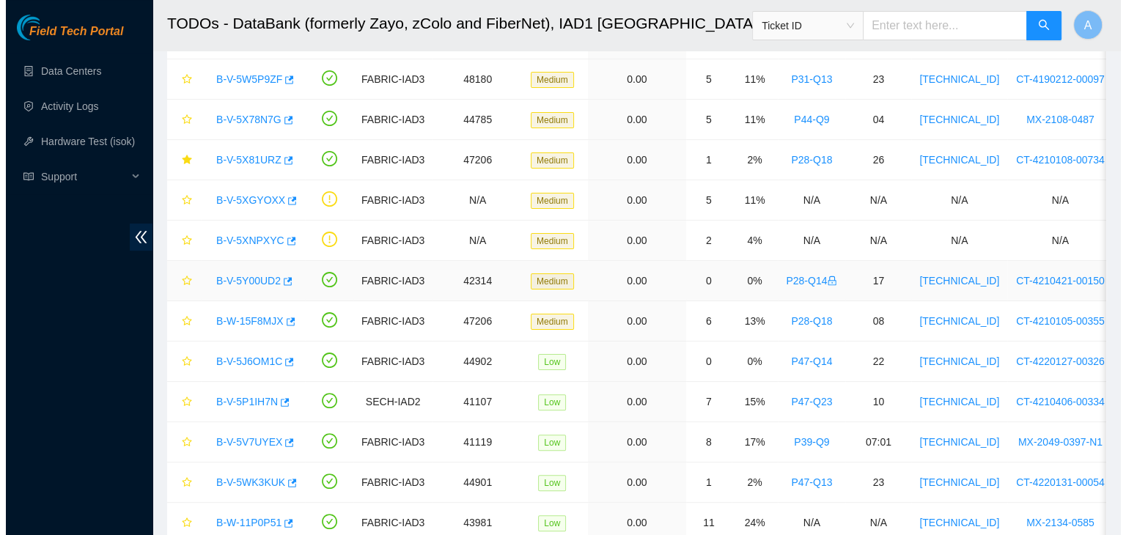
scroll to position [375, 0]
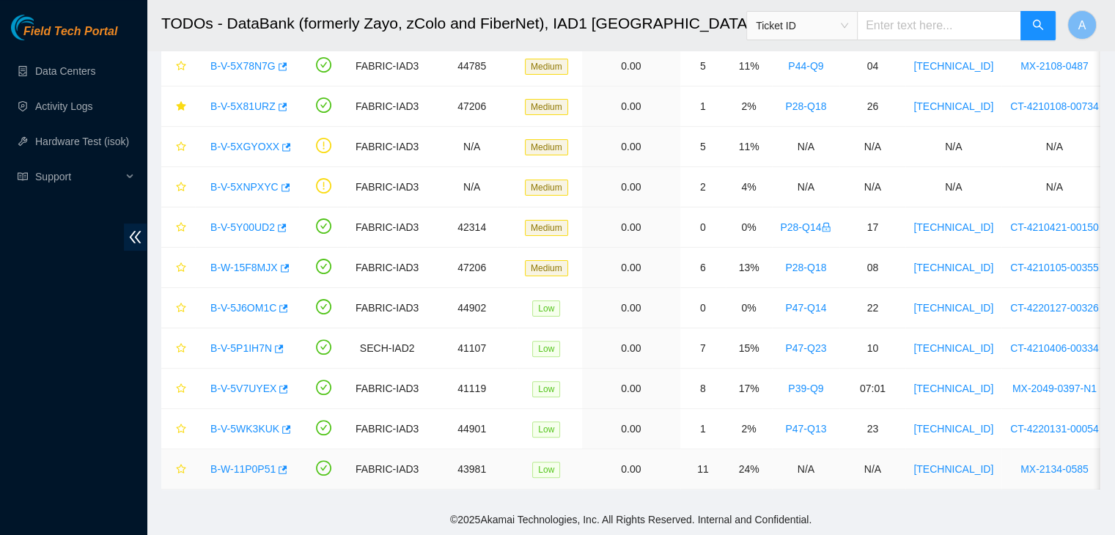
click at [256, 463] on link "B-W-11P0P51" at bounding box center [242, 469] width 65 height 12
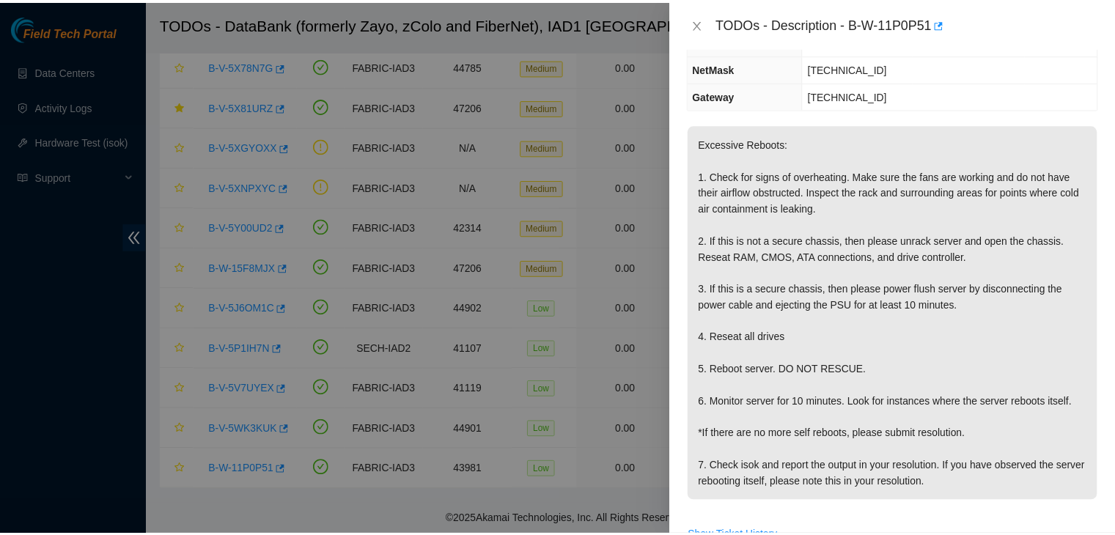
scroll to position [0, 0]
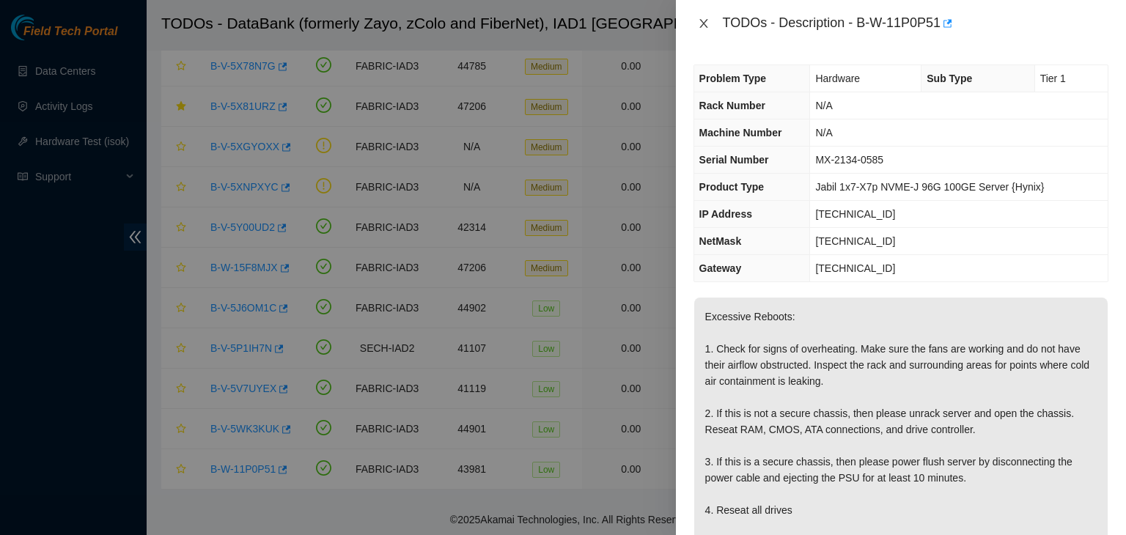
click at [710, 26] on button "Close" at bounding box center [704, 24] width 21 height 14
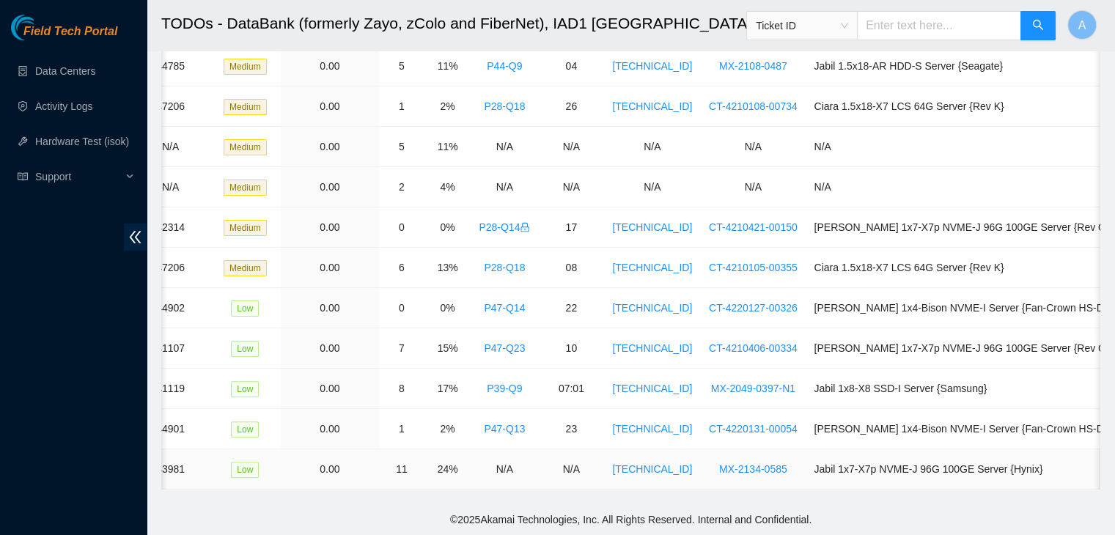
scroll to position [0, 304]
click at [742, 463] on link "MX-2134-0585" at bounding box center [751, 469] width 68 height 12
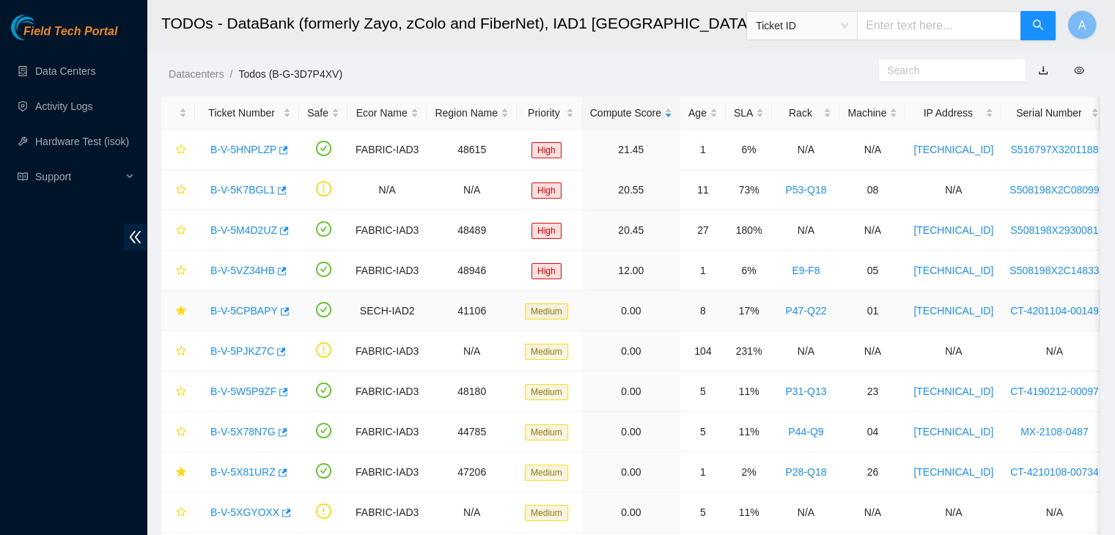
scroll to position [375, 0]
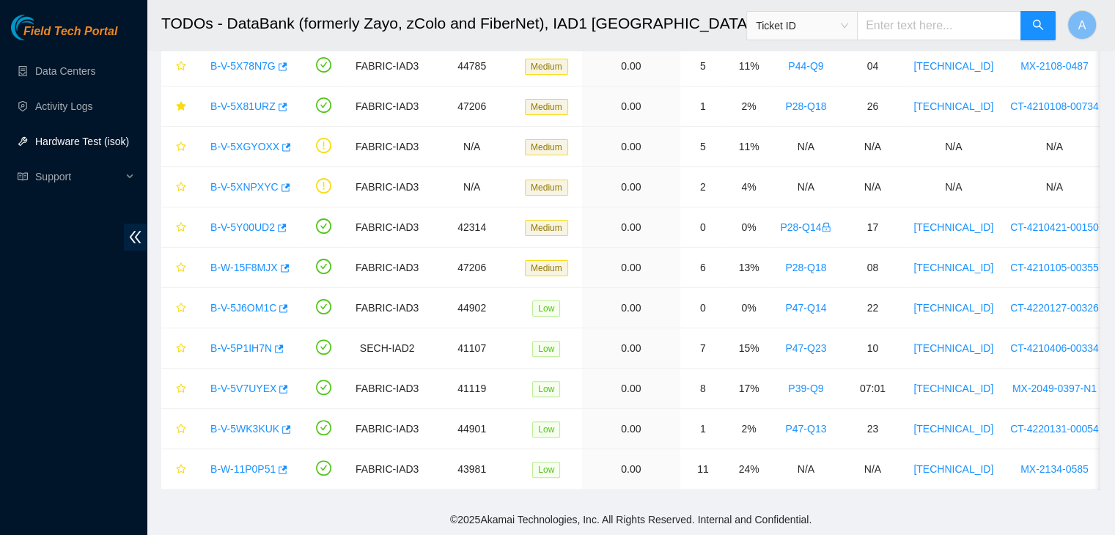
click at [123, 136] on link "Hardware Test (isok)" at bounding box center [82, 142] width 94 height 12
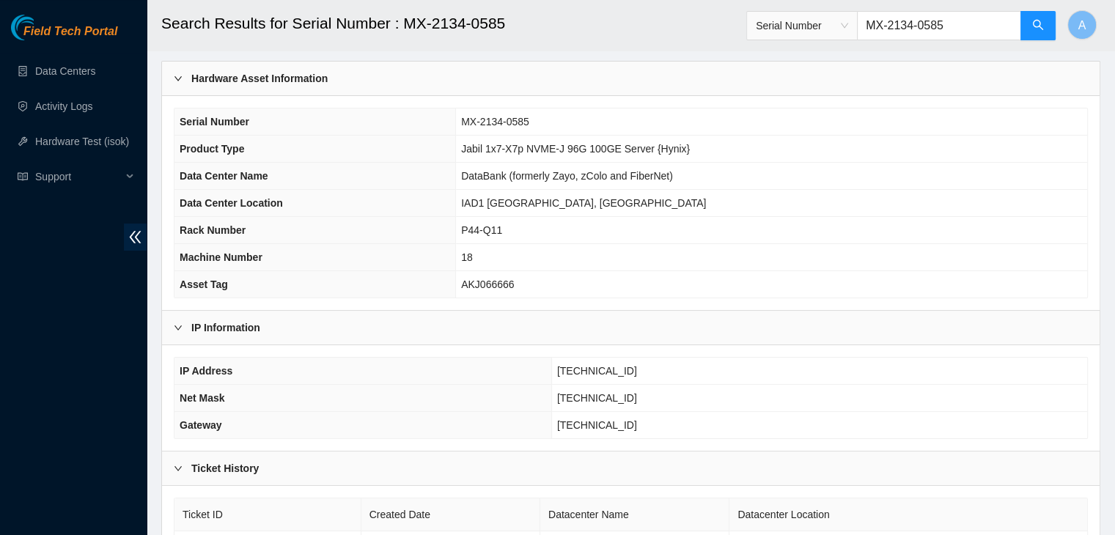
scroll to position [188, 0]
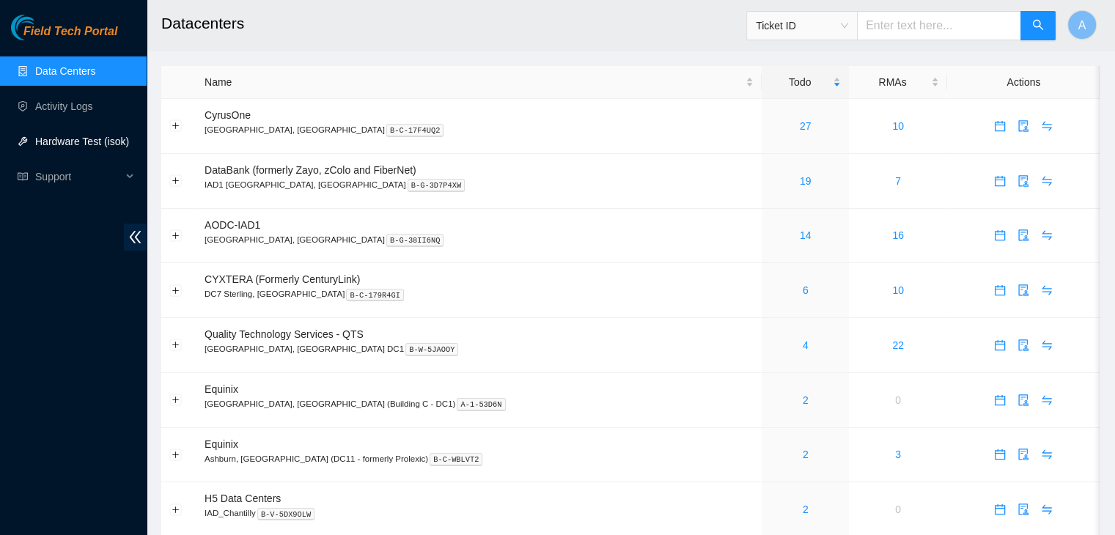
click at [67, 139] on link "Hardware Test (isok)" at bounding box center [82, 142] width 94 height 12
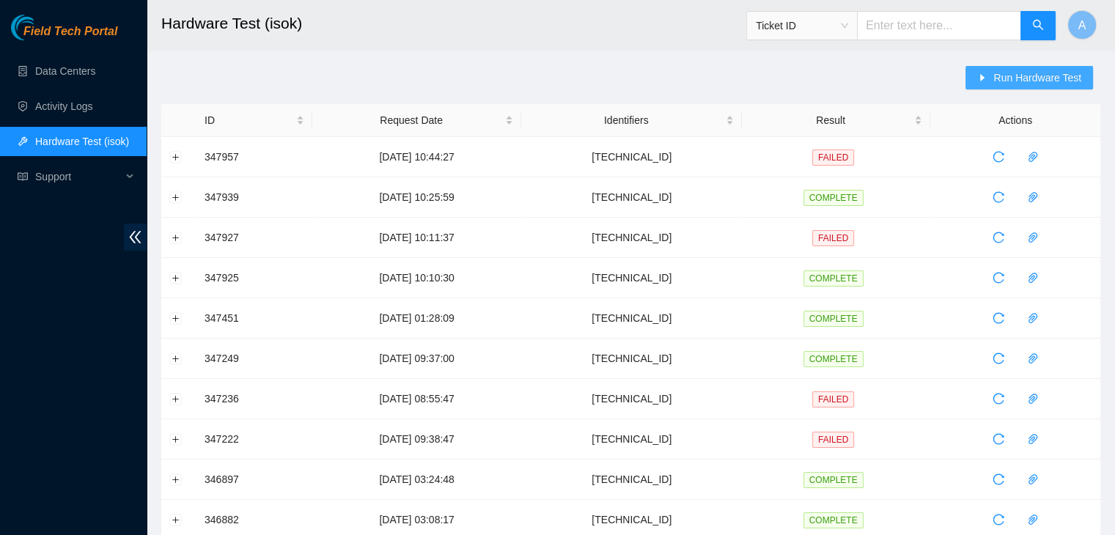
click at [1010, 84] on span "Run Hardware Test" at bounding box center [1038, 78] width 88 height 16
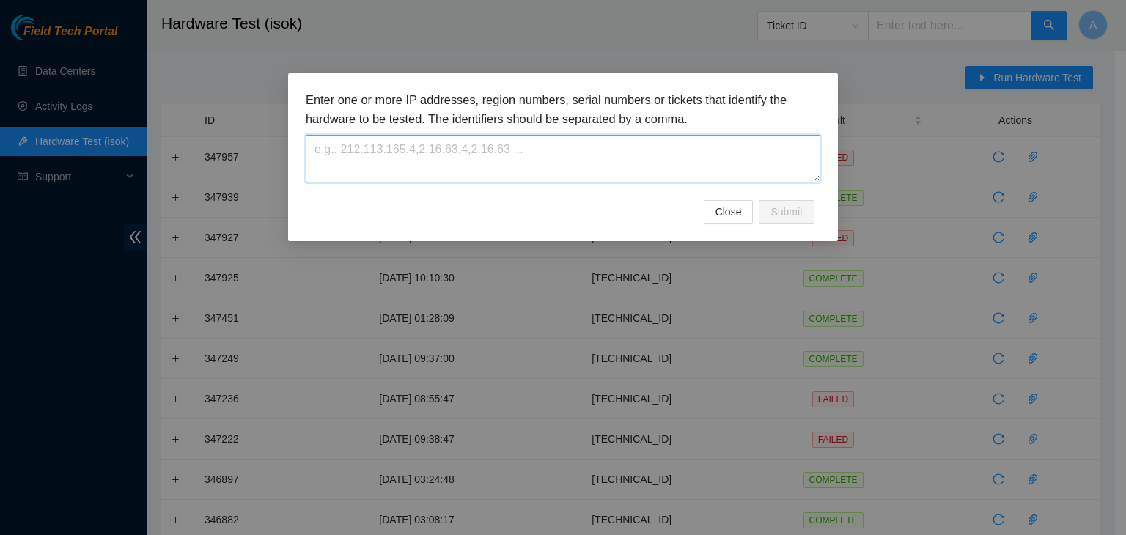
click at [763, 165] on textarea at bounding box center [563, 159] width 515 height 48
paste textarea "[TECHNICAL_ID]"
type textarea "[TECHNICAL_ID]"
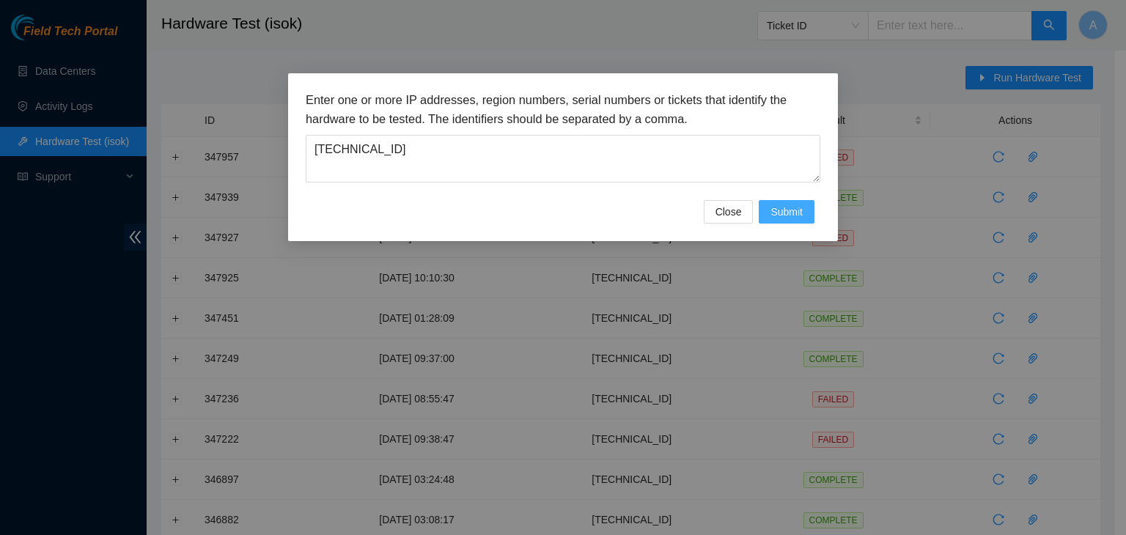
click at [782, 205] on span "Submit" at bounding box center [787, 212] width 32 height 16
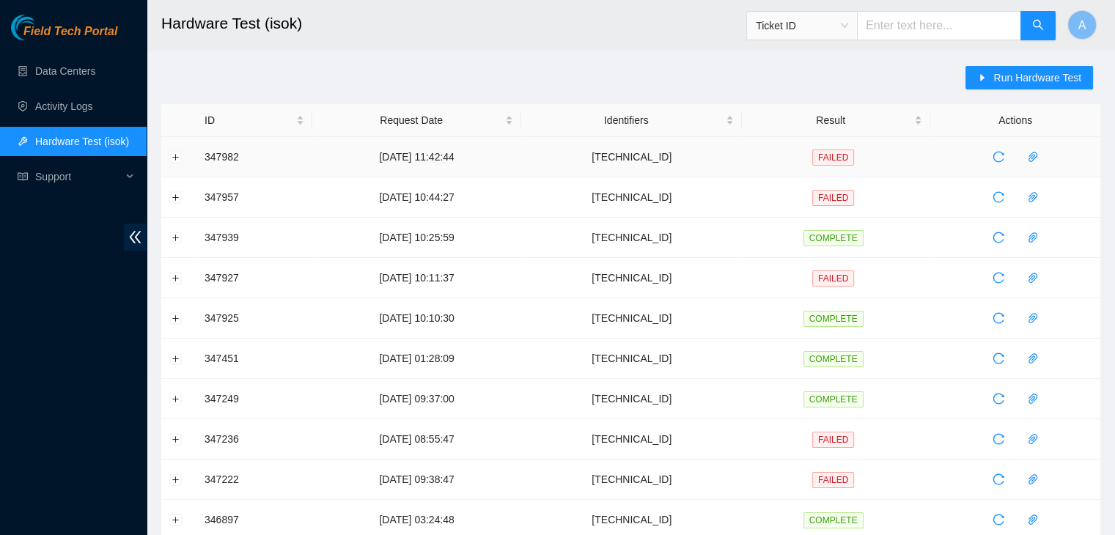
click at [175, 163] on td at bounding box center [178, 157] width 35 height 40
click at [175, 161] on button "Expand row" at bounding box center [176, 157] width 12 height 12
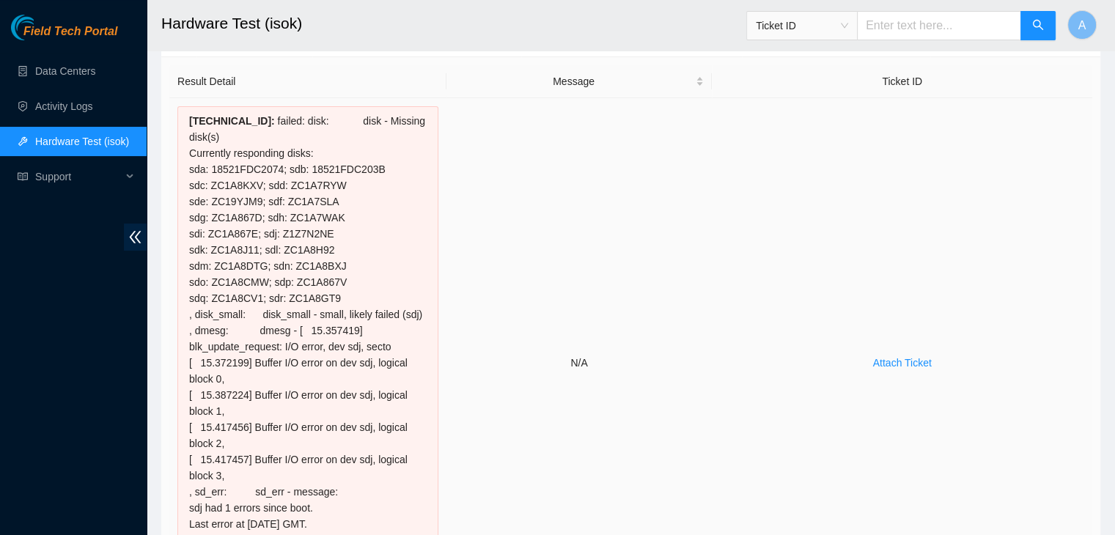
scroll to position [117, 0]
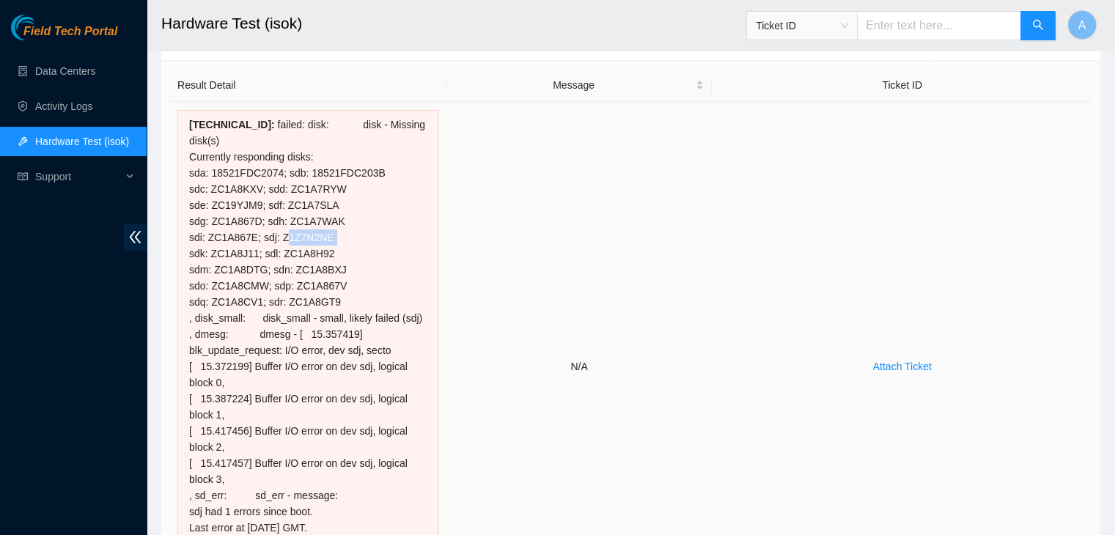
drag, startPoint x: 326, startPoint y: 235, endPoint x: 276, endPoint y: 234, distance: 50.6
click at [276, 234] on div "[TECHNICAL_ID] : failed: disk: disk - Missing disk(s) Currently responding disk…" at bounding box center [307, 366] width 261 height 513
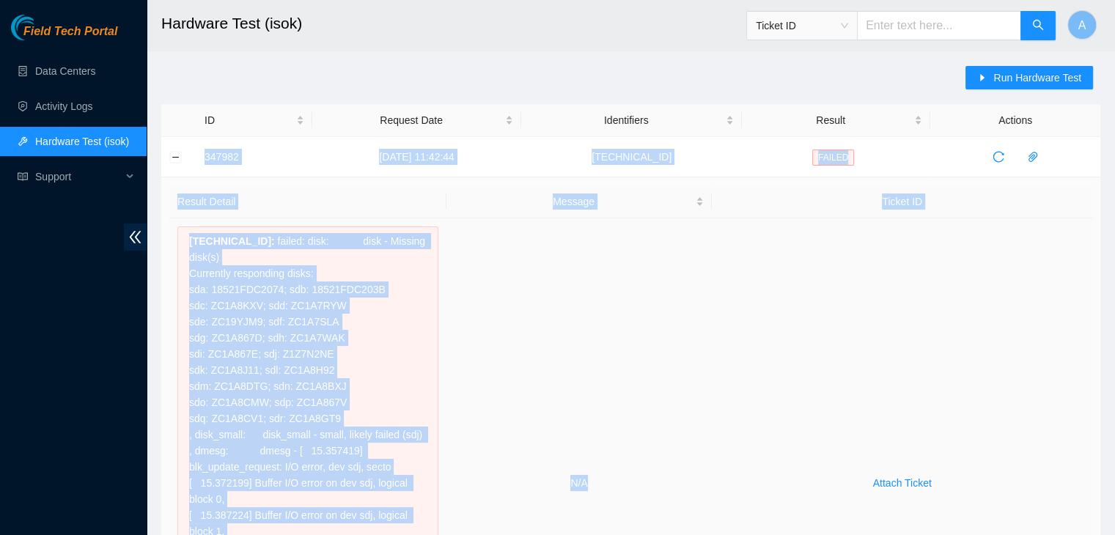
drag, startPoint x: 201, startPoint y: 153, endPoint x: 712, endPoint y: 492, distance: 613.1
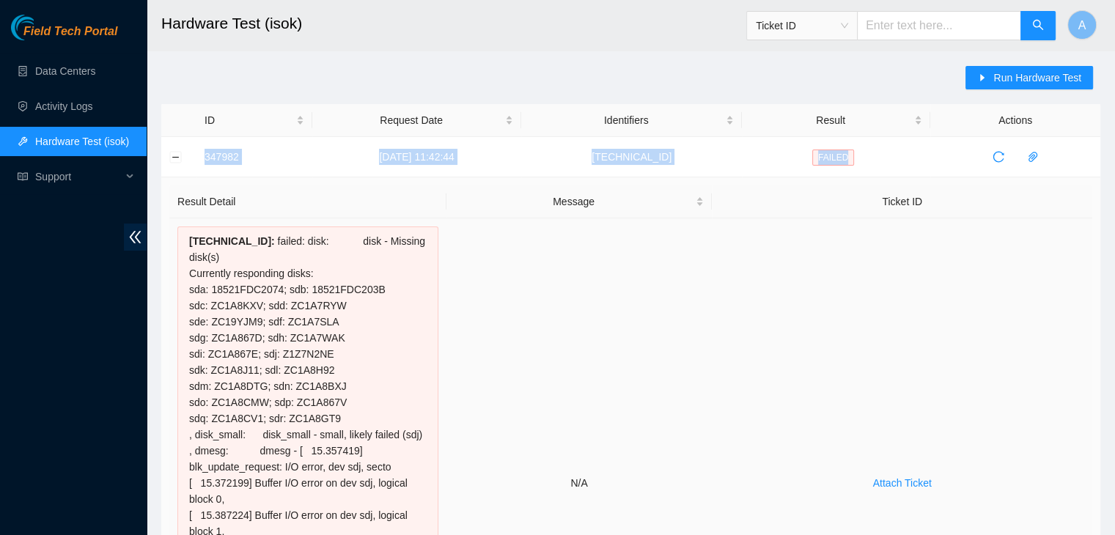
copy tr "347982 [DATE] 11:42:44 [TECHNICAL_ID] FAILED"
click at [712, 492] on td "Attach Ticket" at bounding box center [902, 483] width 381 height 530
click at [82, 68] on link "Data Centers" at bounding box center [65, 71] width 60 height 12
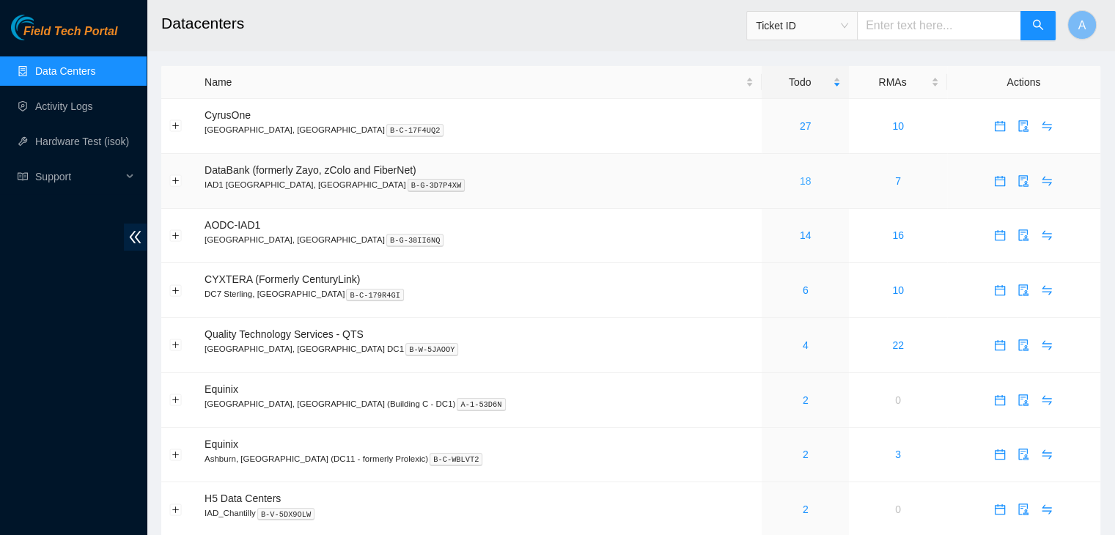
click at [800, 186] on link "18" at bounding box center [806, 181] width 12 height 12
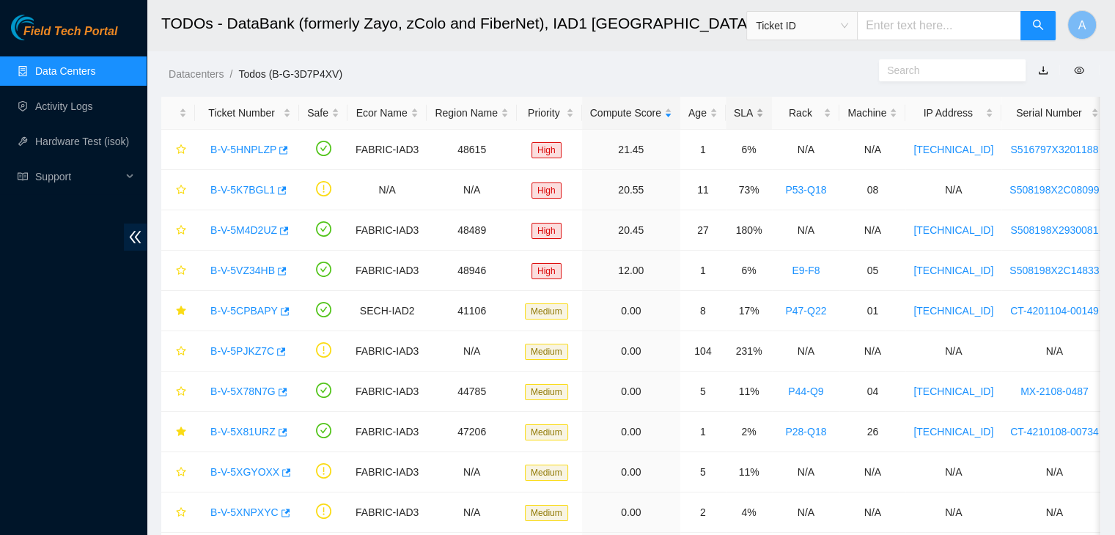
click at [754, 111] on div "SLA" at bounding box center [749, 113] width 30 height 16
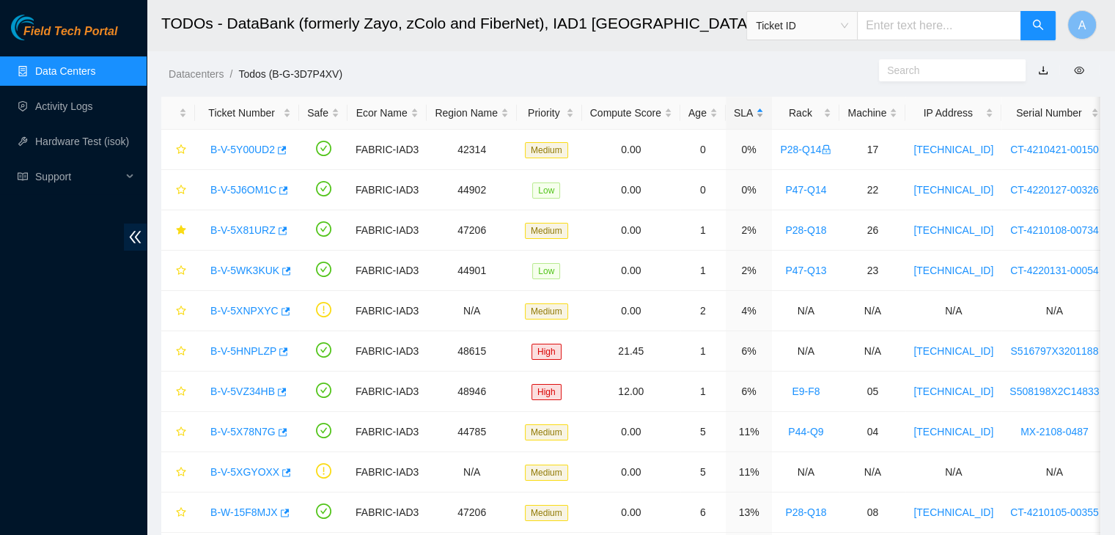
click at [754, 111] on div "SLA" at bounding box center [749, 113] width 30 height 16
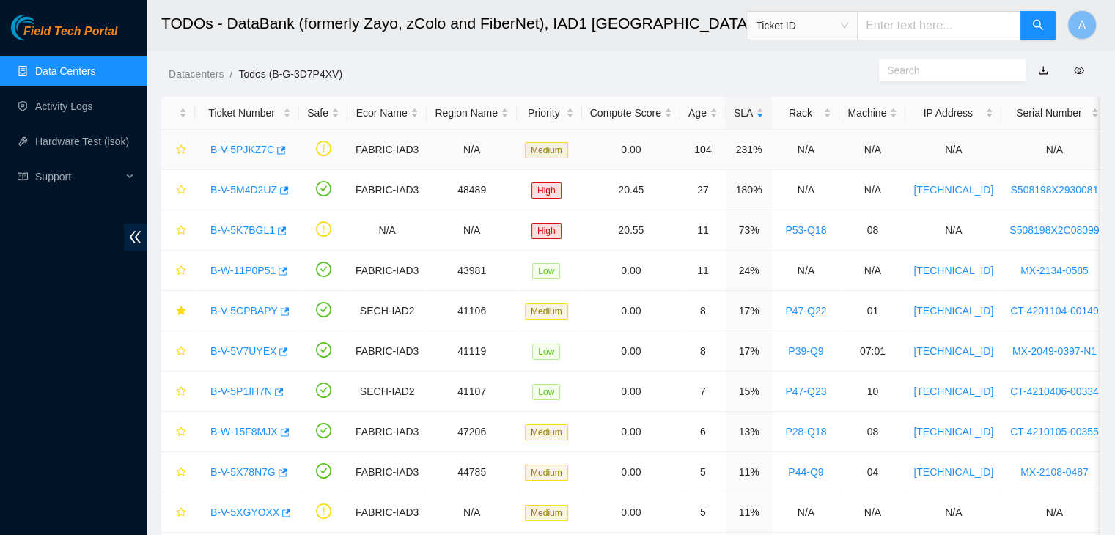
click at [233, 158] on div "B-V-5PJKZ7C" at bounding box center [247, 149] width 88 height 23
click at [235, 155] on link "B-V-5PJKZ7C" at bounding box center [242, 150] width 64 height 12
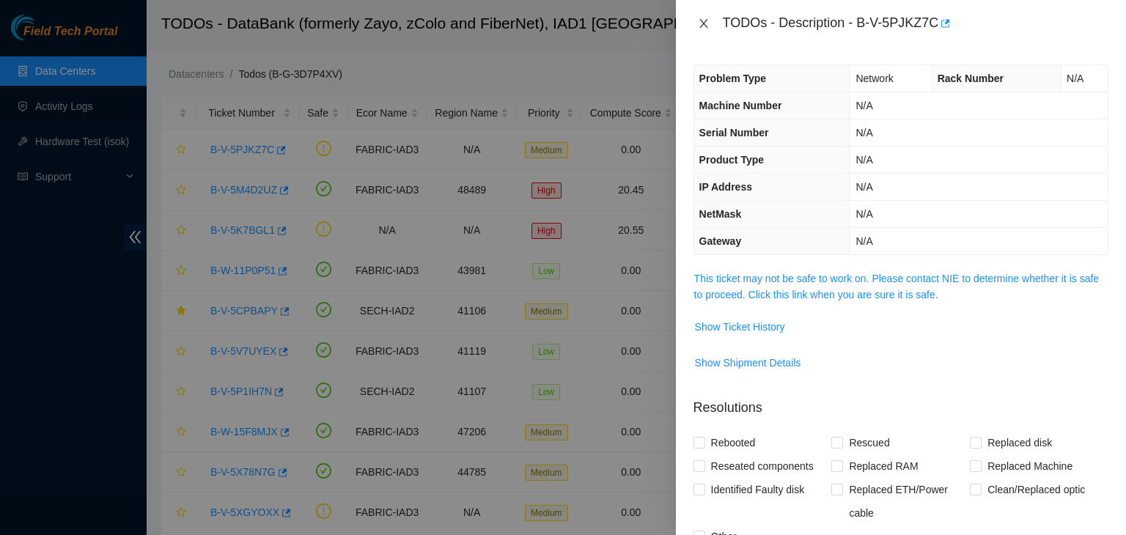
click at [710, 21] on button "Close" at bounding box center [704, 24] width 21 height 14
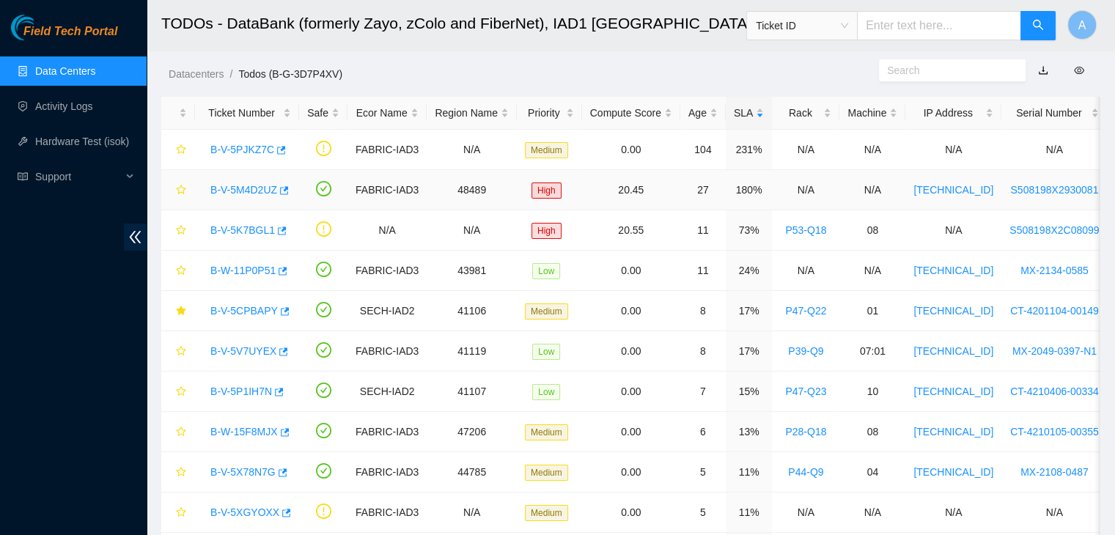
click at [245, 188] on link "B-V-5M4D2UZ" at bounding box center [243, 190] width 67 height 12
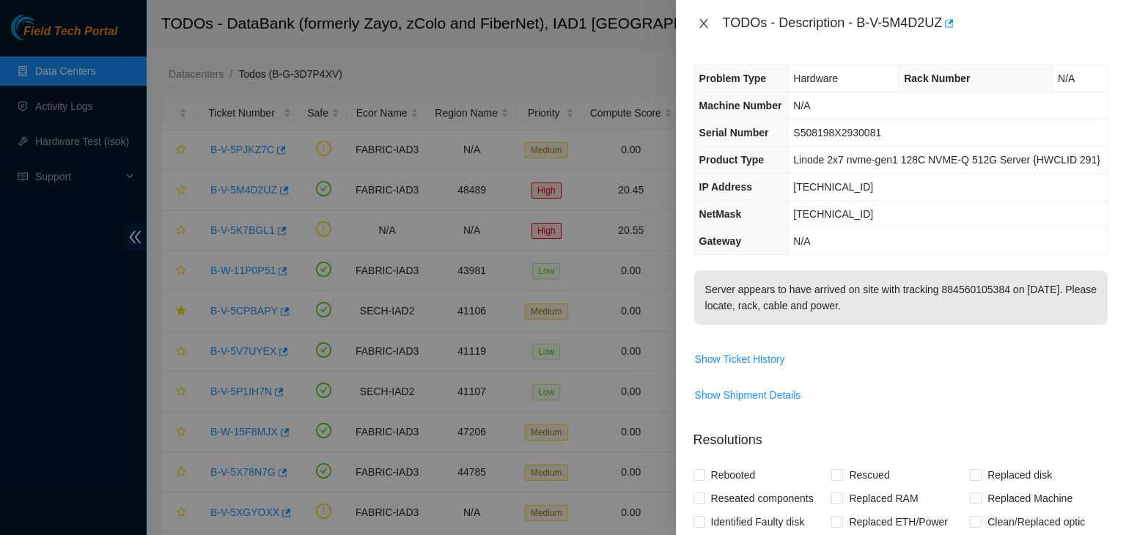
click at [695, 23] on button "Close" at bounding box center [704, 24] width 21 height 14
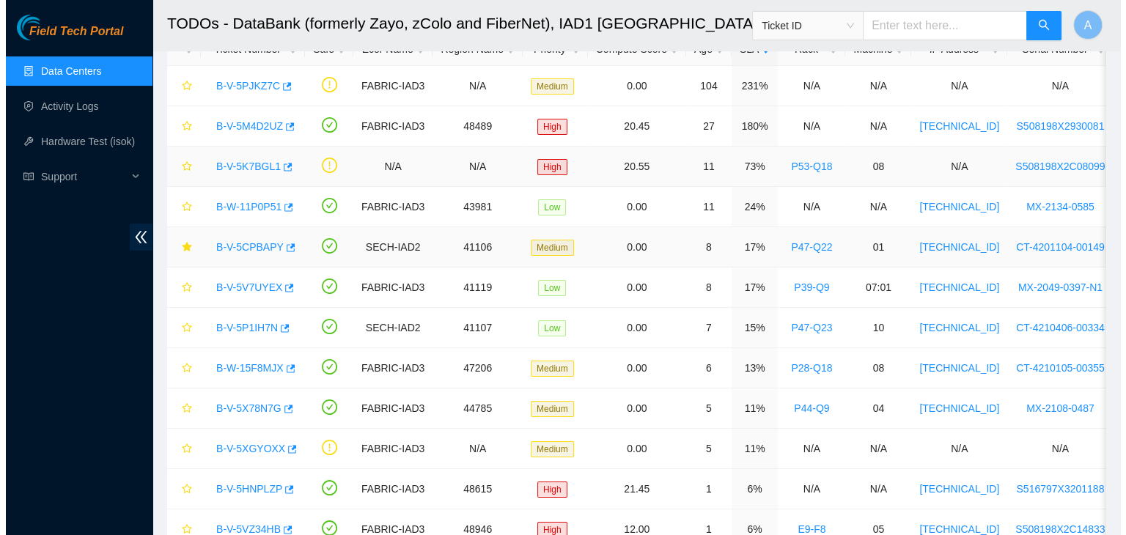
scroll to position [65, 0]
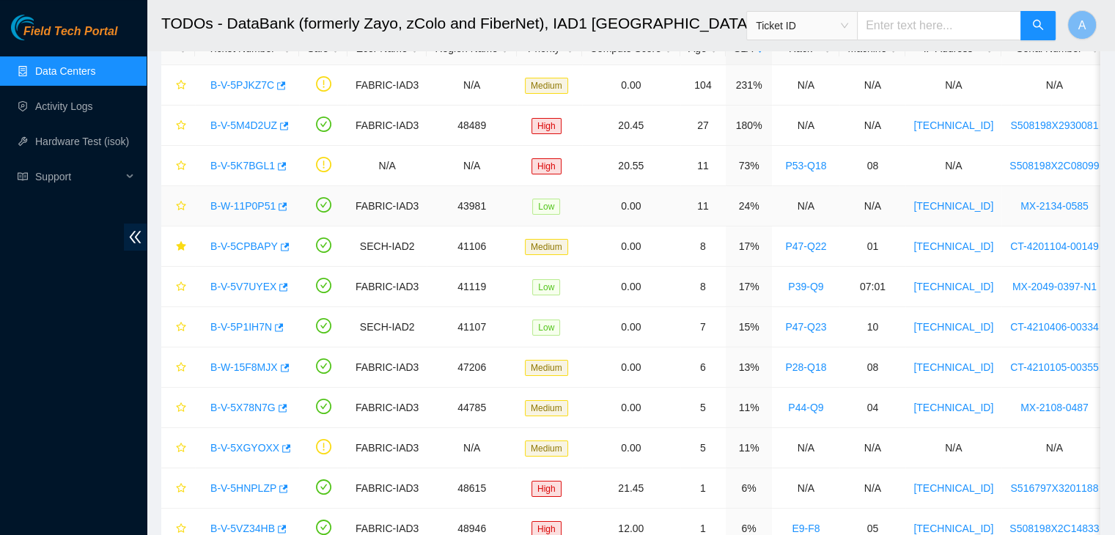
click at [235, 208] on link "B-W-11P0P51" at bounding box center [242, 206] width 65 height 12
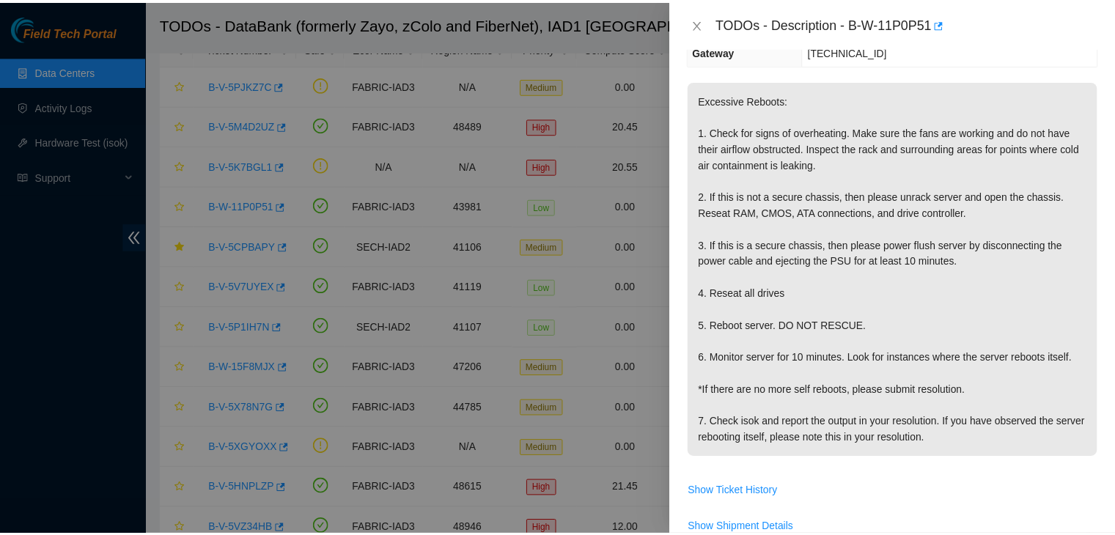
scroll to position [211, 0]
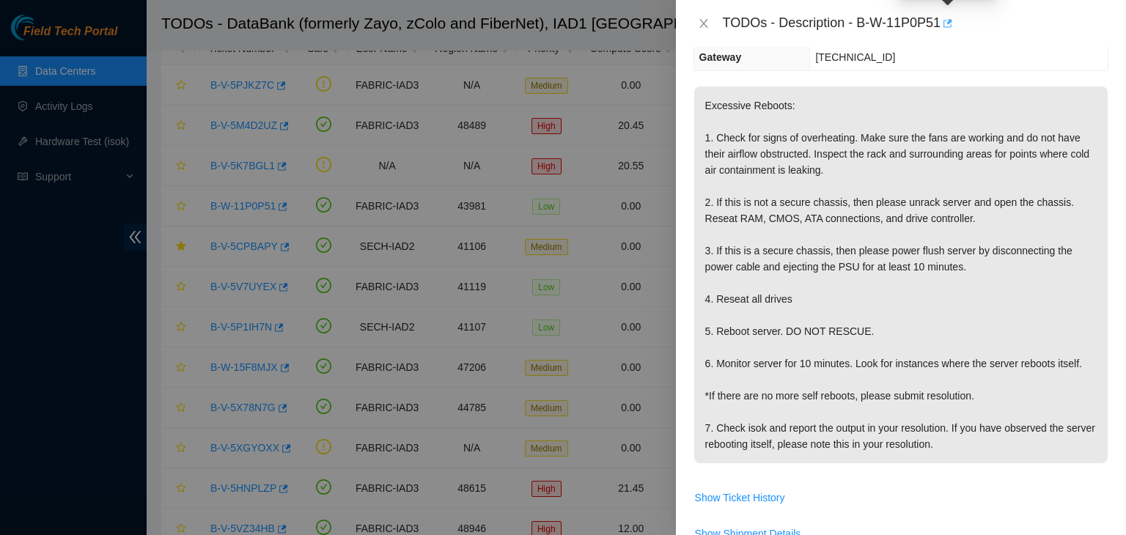
click at [946, 29] on span "button" at bounding box center [946, 24] width 10 height 12
click at [708, 28] on icon "close" at bounding box center [704, 24] width 12 height 12
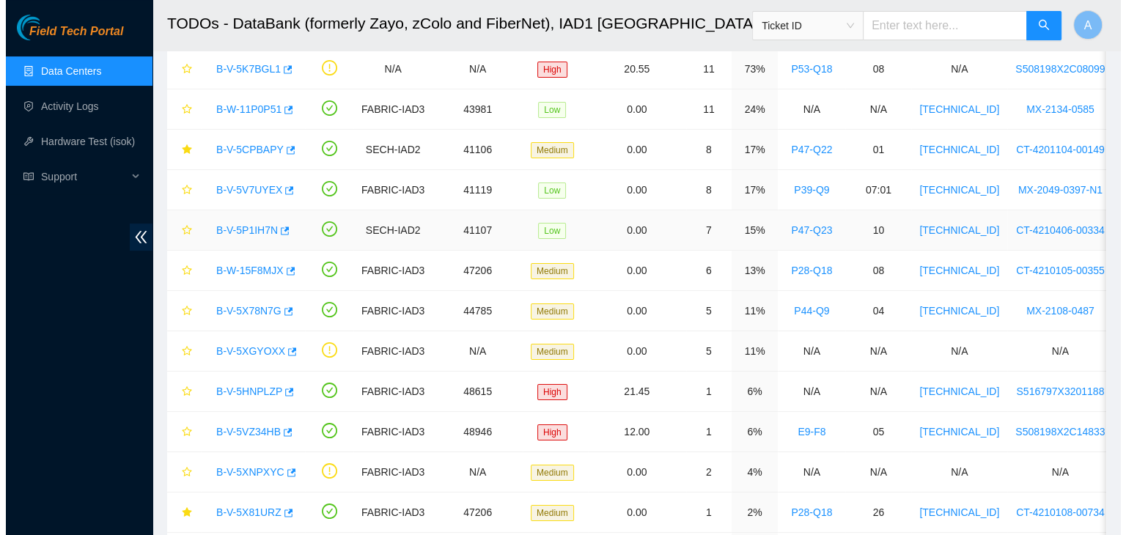
scroll to position [146, 0]
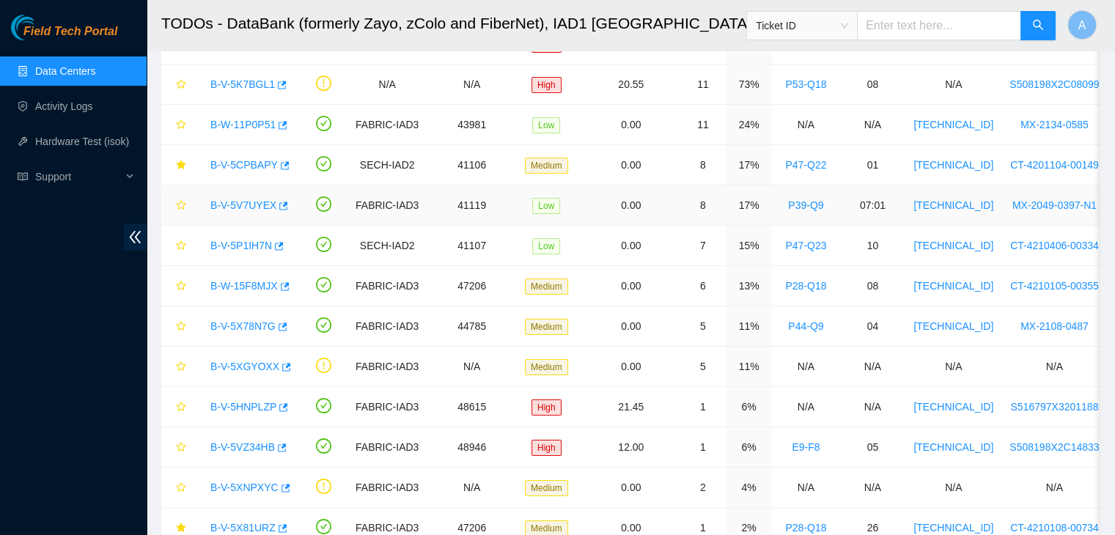
click at [257, 208] on link "B-V-5V7UYEX" at bounding box center [243, 205] width 66 height 12
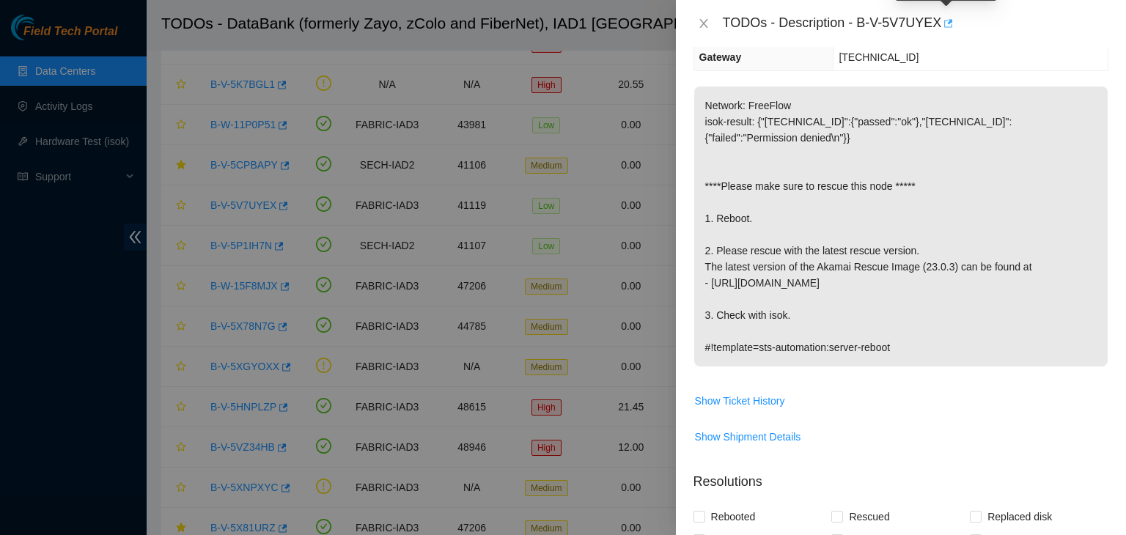
click at [944, 24] on icon "button" at bounding box center [947, 23] width 10 height 10
click at [705, 21] on icon "close" at bounding box center [703, 23] width 8 height 9
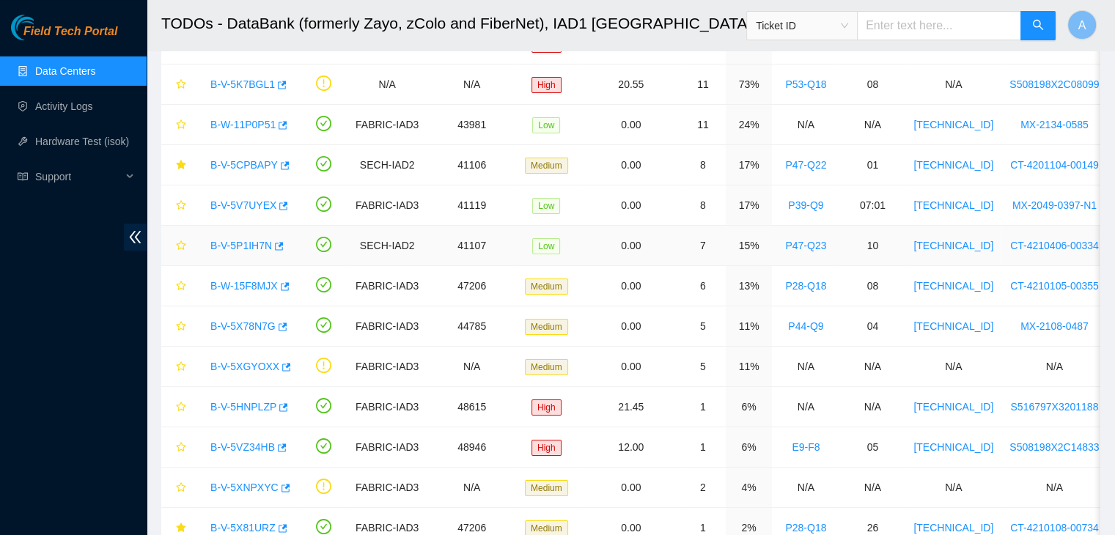
click at [249, 244] on link "B-V-5P1IH7N" at bounding box center [241, 246] width 62 height 12
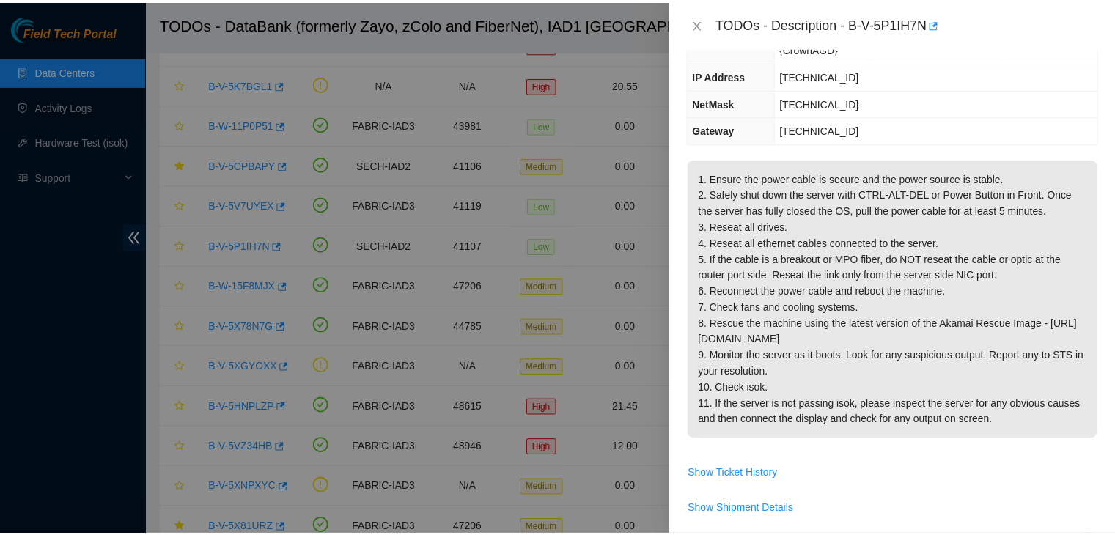
scroll to position [143, 0]
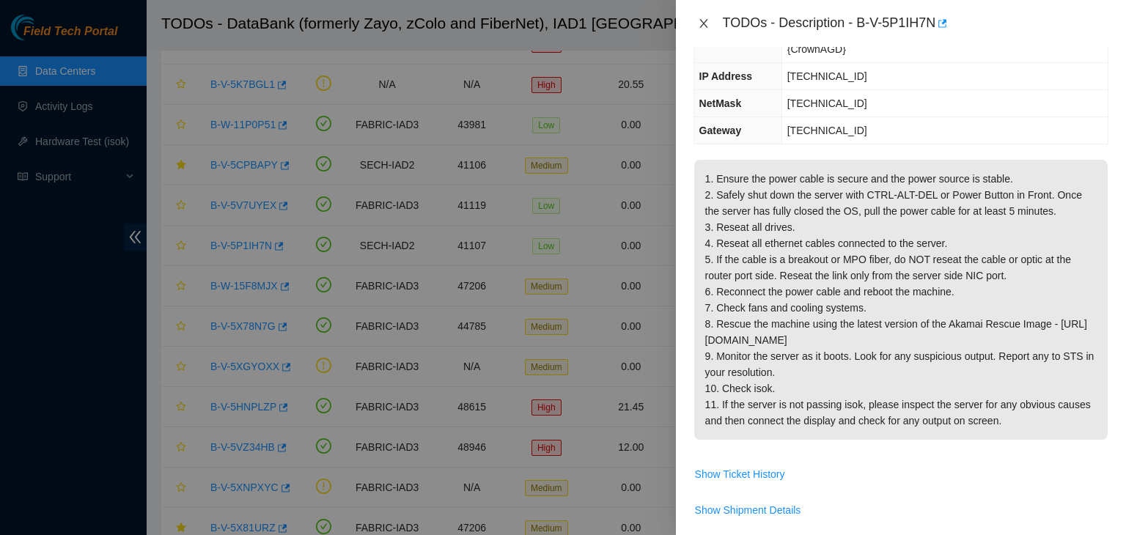
click at [699, 26] on icon "close" at bounding box center [704, 24] width 12 height 12
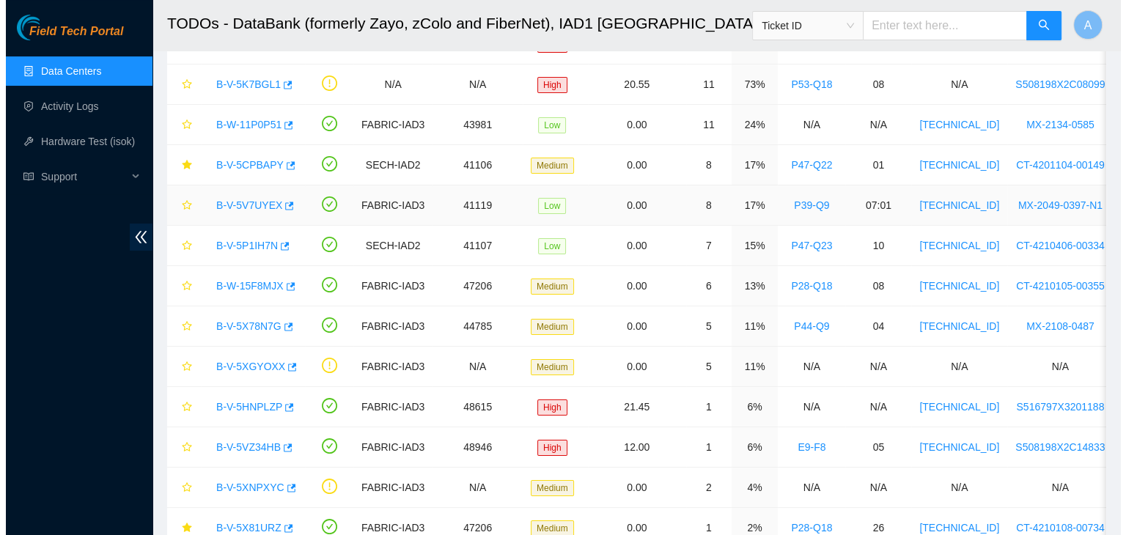
scroll to position [191, 0]
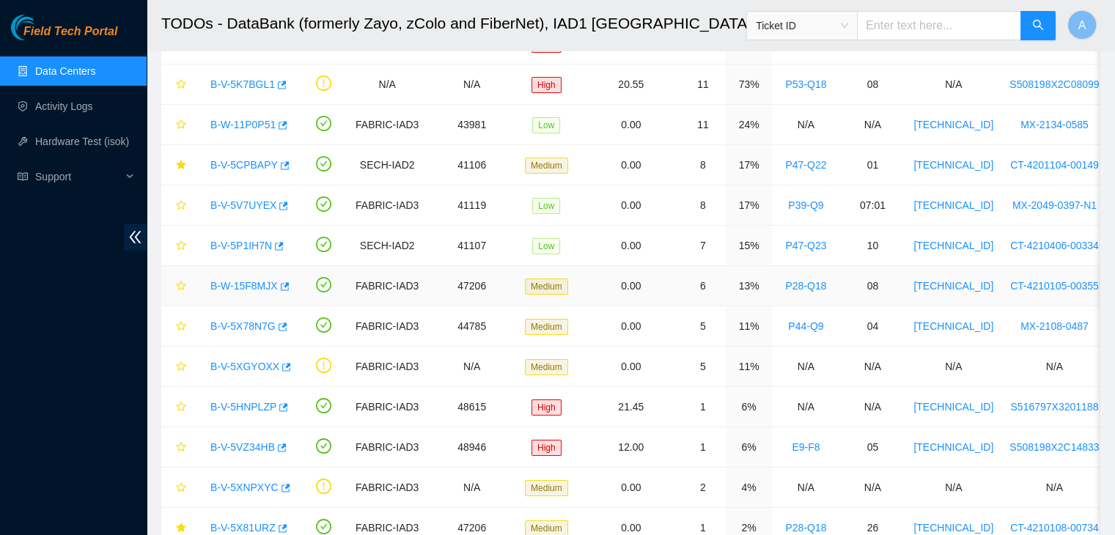
click at [255, 285] on link "B-W-15F8MJX" at bounding box center [243, 286] width 67 height 12
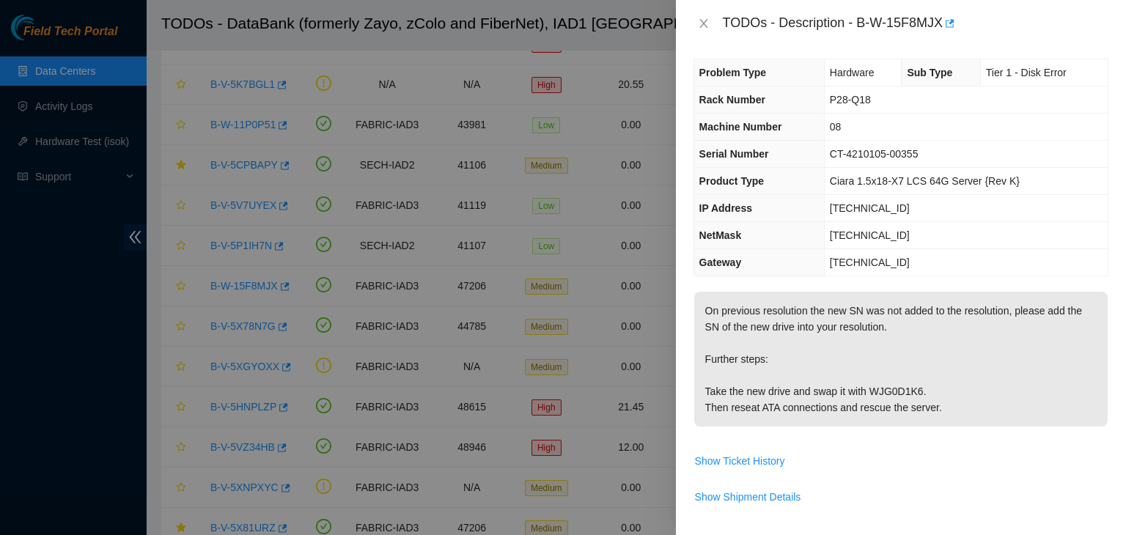
scroll to position [6, 0]
click at [704, 27] on icon "close" at bounding box center [704, 24] width 12 height 12
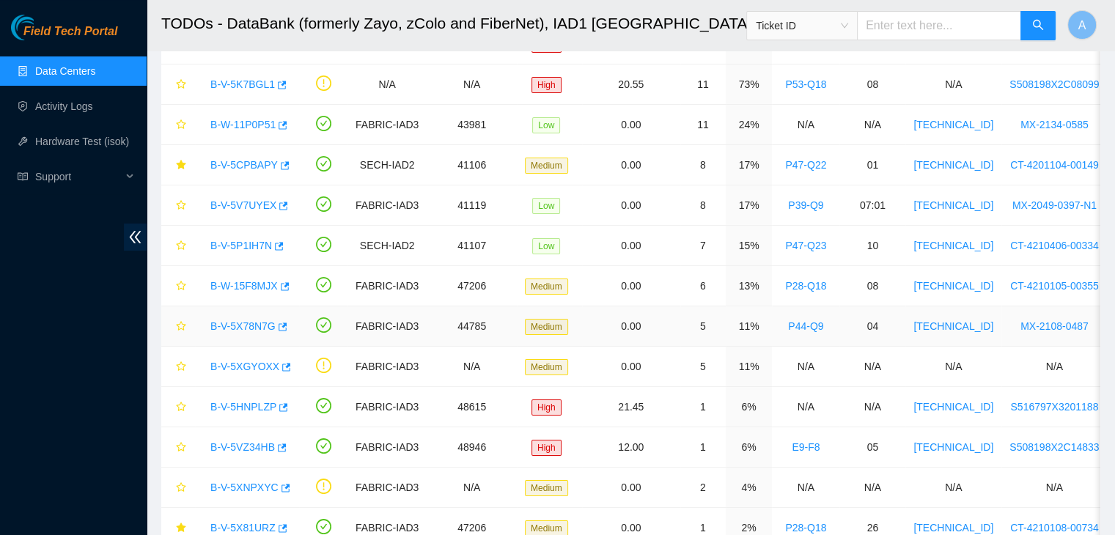
click at [221, 324] on link "B-V-5X78N7G" at bounding box center [242, 326] width 65 height 12
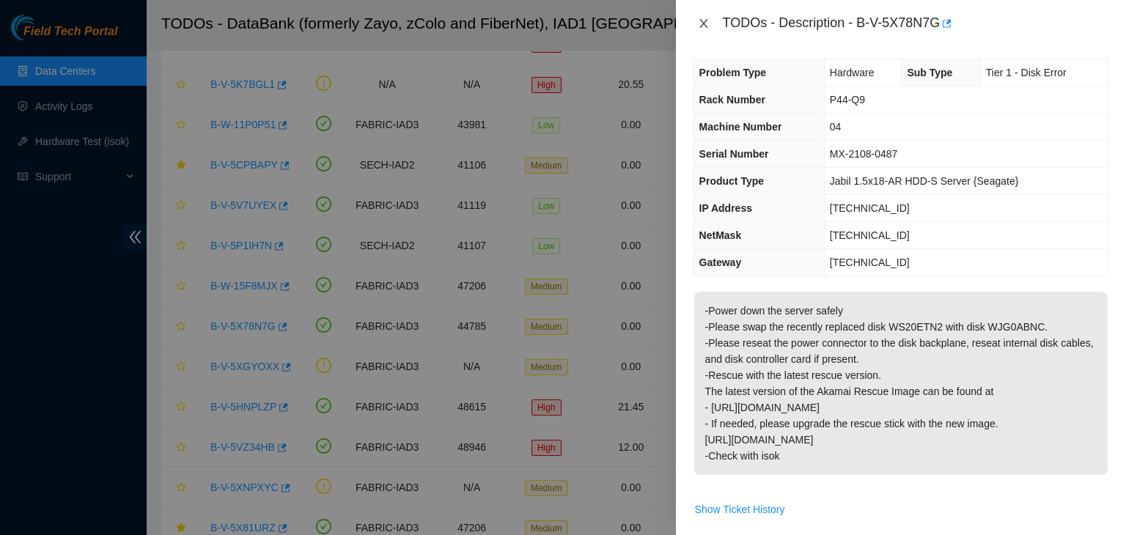
click at [702, 23] on icon "close" at bounding box center [704, 24] width 12 height 12
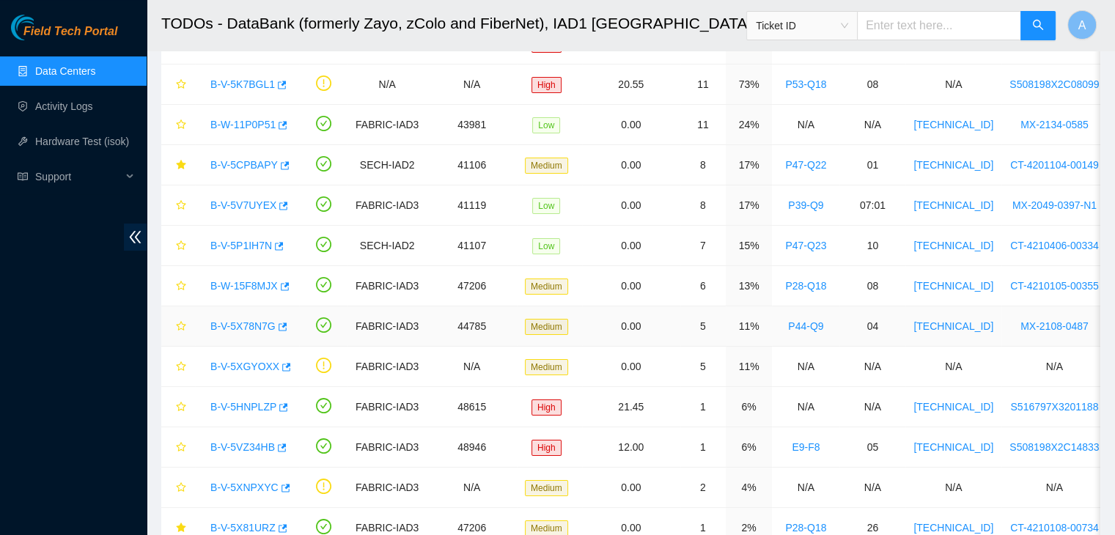
click at [253, 321] on link "B-V-5X78N7G" at bounding box center [242, 326] width 65 height 12
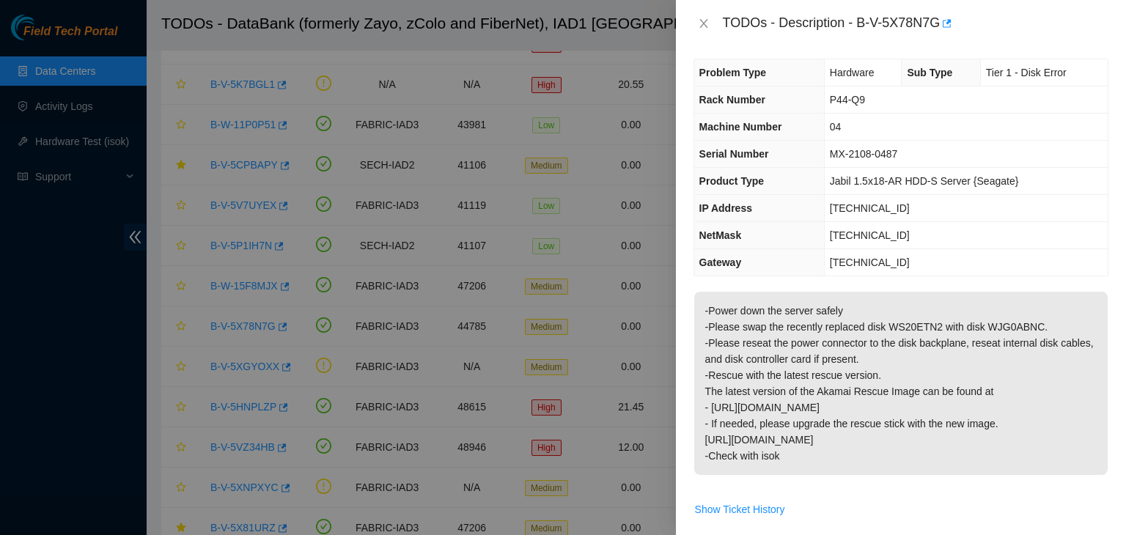
scroll to position [72, 0]
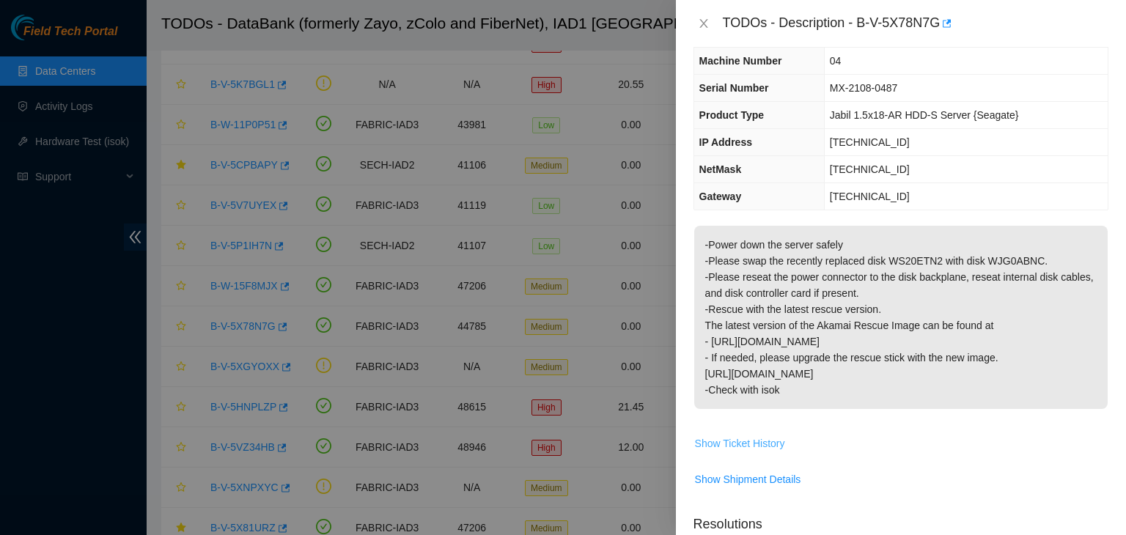
click at [768, 441] on span "Show Ticket History" at bounding box center [740, 444] width 90 height 16
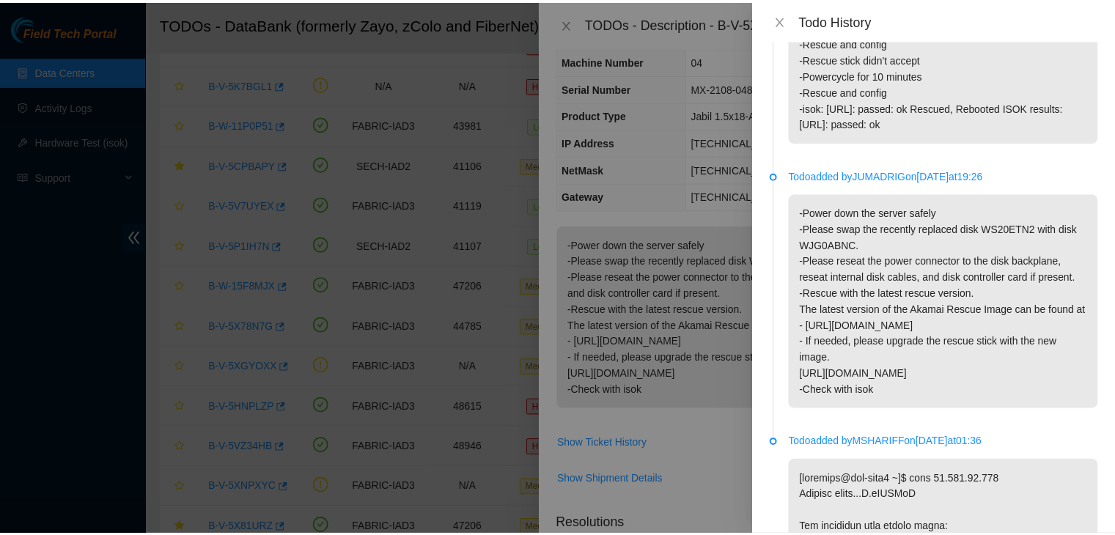
scroll to position [0, 0]
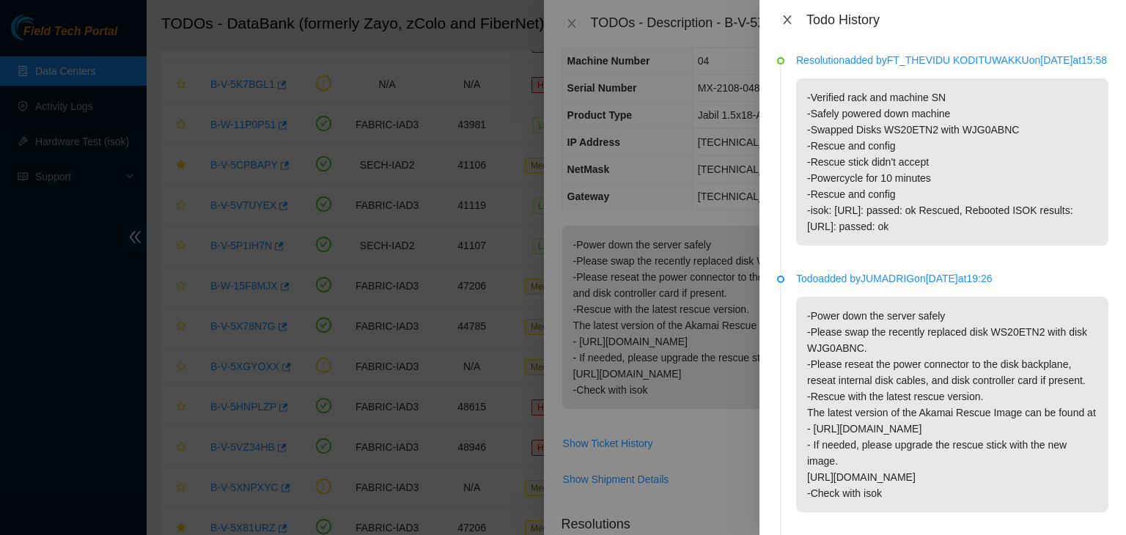
click at [793, 21] on icon "close" at bounding box center [788, 20] width 12 height 12
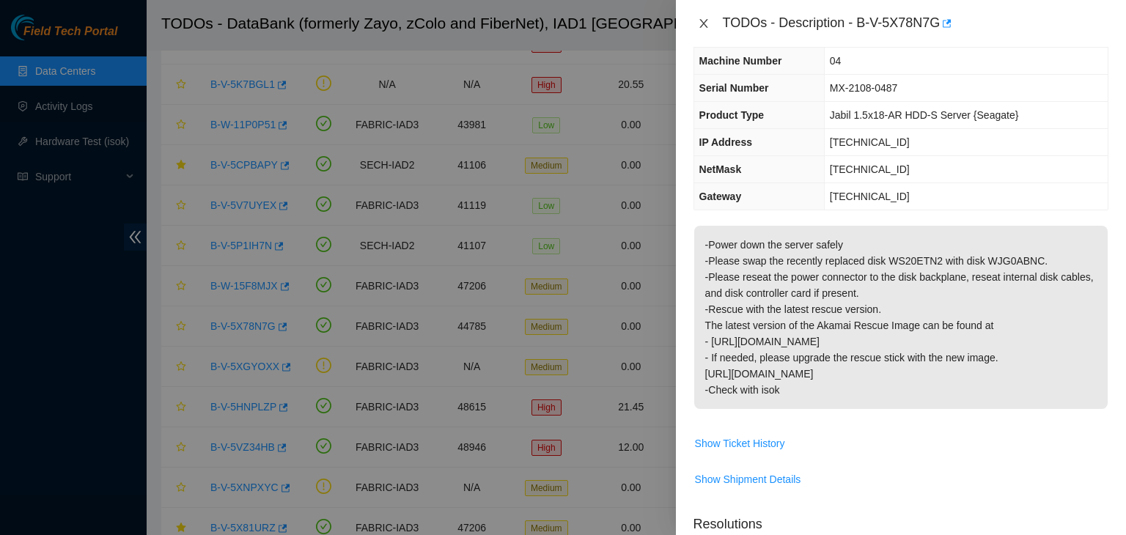
click at [698, 18] on icon "close" at bounding box center [704, 24] width 12 height 12
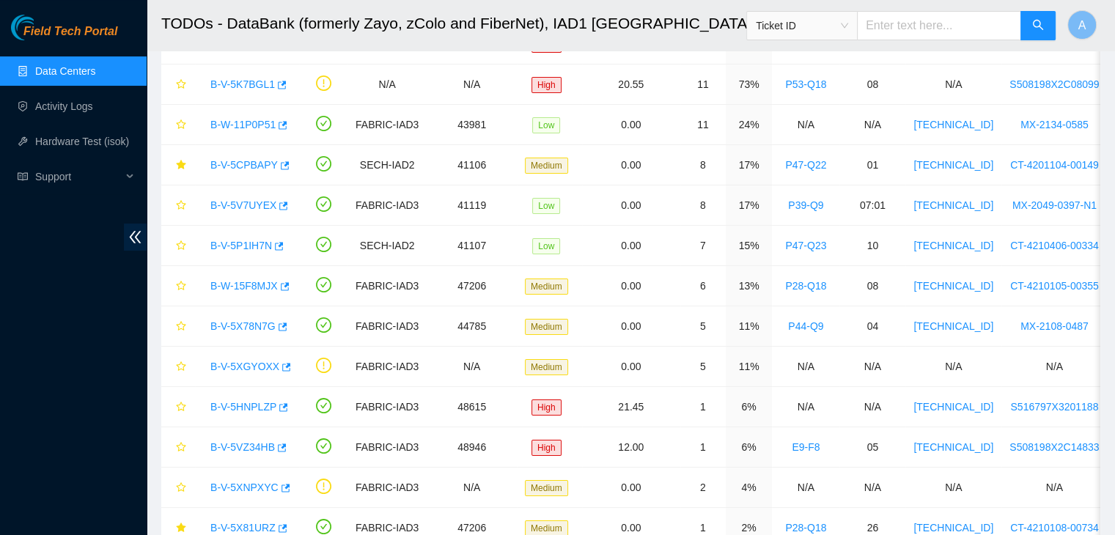
scroll to position [104, 0]
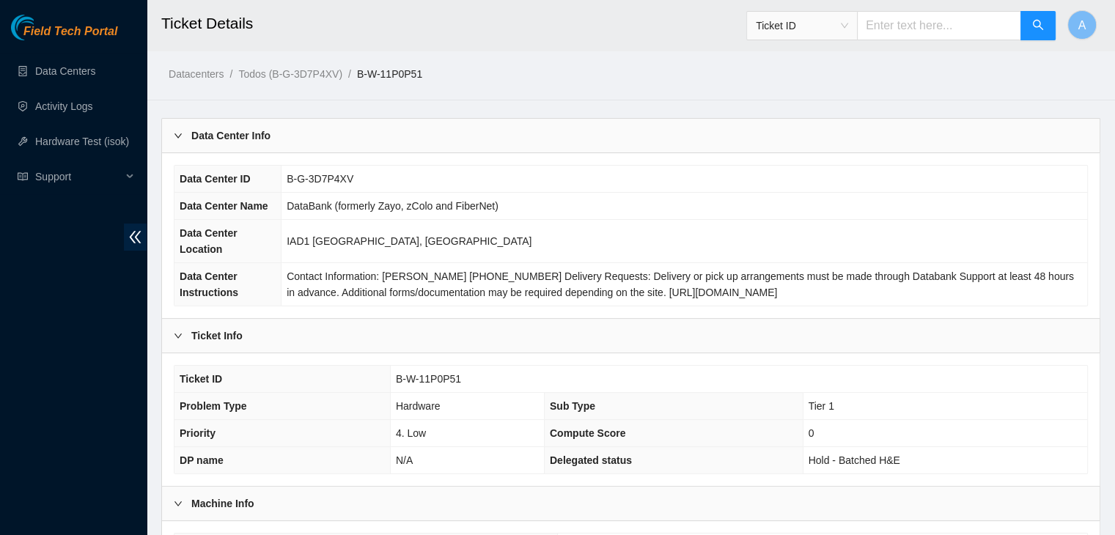
scroll to position [362, 0]
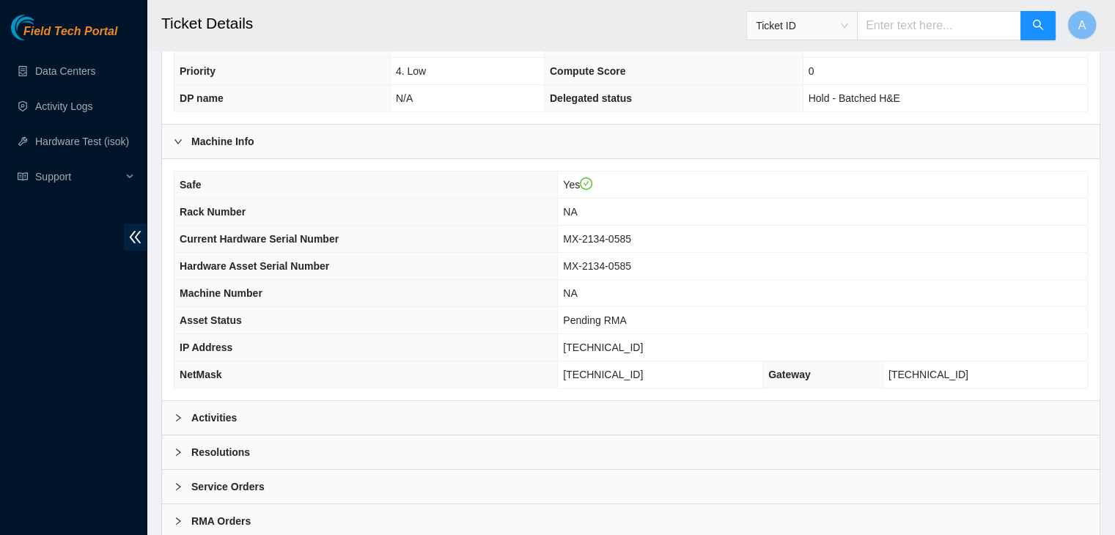
click at [414, 422] on div "Activities" at bounding box center [631, 418] width 938 height 34
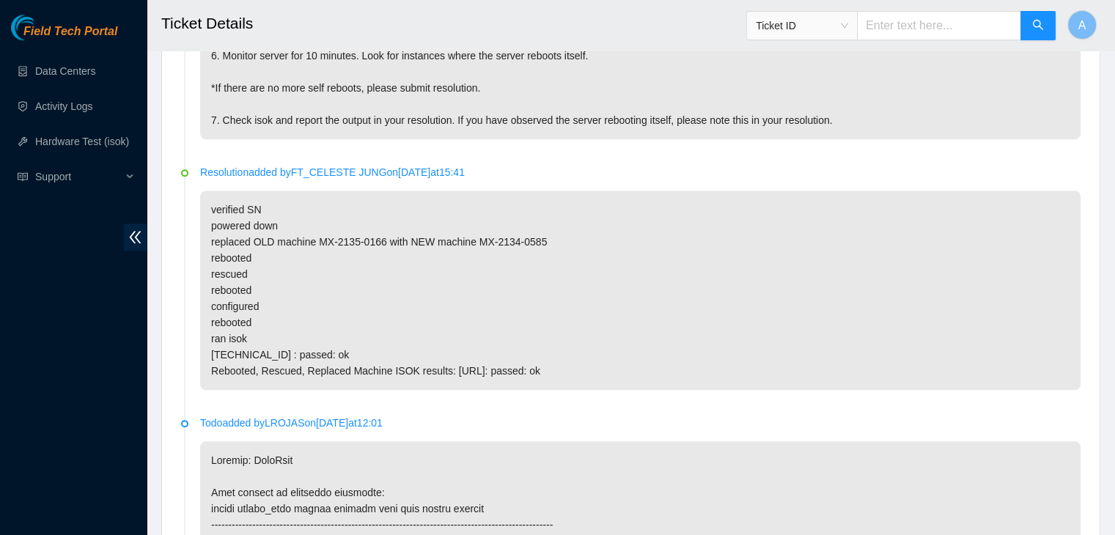
scroll to position [1010, 0]
drag, startPoint x: 381, startPoint y: 241, endPoint x: 314, endPoint y: 235, distance: 67.7
click at [314, 235] on p "verified SN powered down replaced OLD machine MX-2135-0166 with NEW machine MX-…" at bounding box center [640, 290] width 881 height 199
drag, startPoint x: 547, startPoint y: 238, endPoint x: 471, endPoint y: 232, distance: 76.5
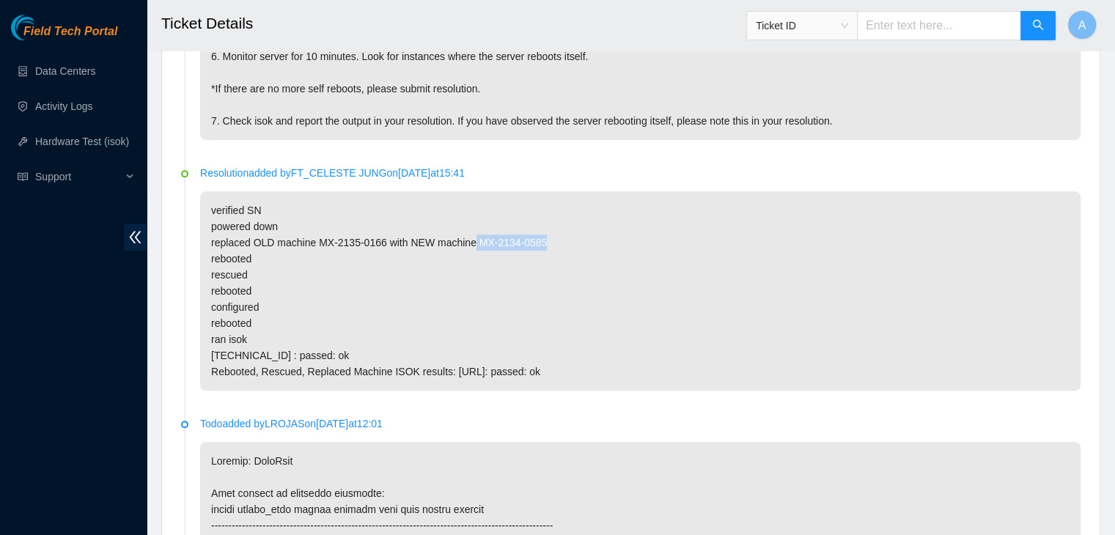
click at [471, 232] on p "verified SN powered down replaced OLD machine MX-2135-0166 with NEW machine MX-…" at bounding box center [640, 290] width 881 height 199
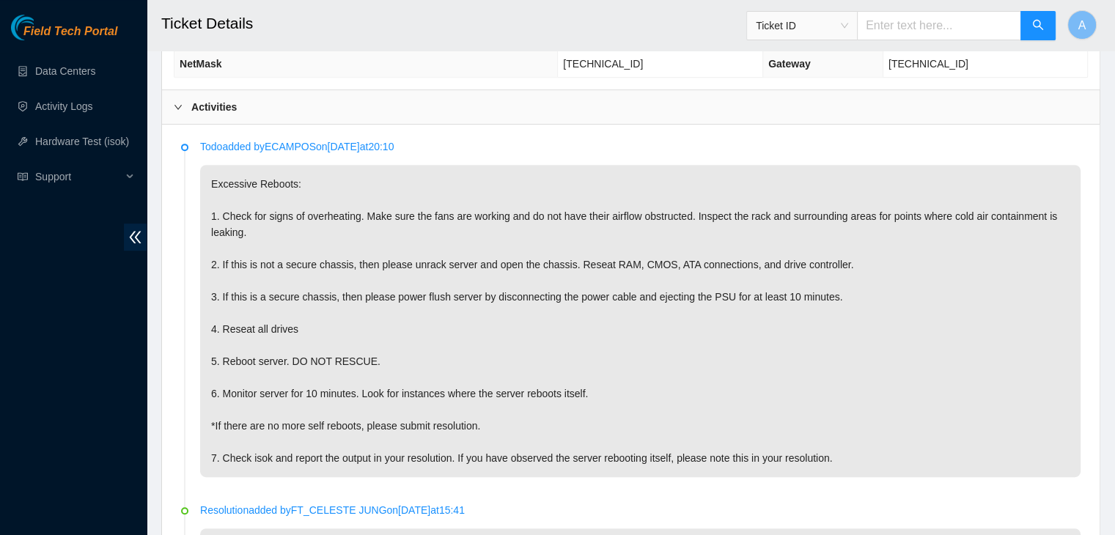
scroll to position [672, 0]
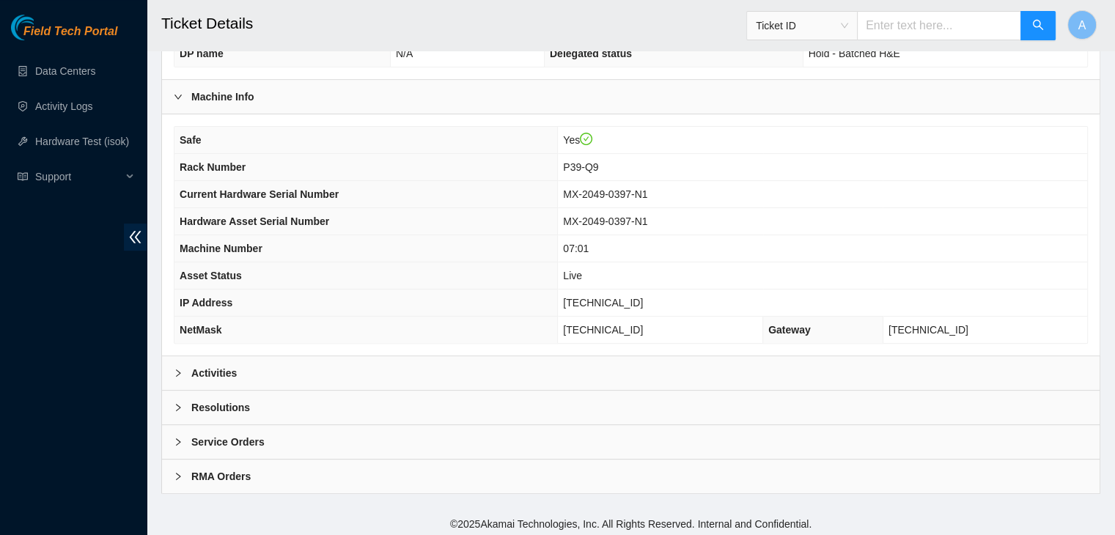
scroll to position [406, 0]
click at [531, 359] on div "Activities" at bounding box center [631, 374] width 938 height 34
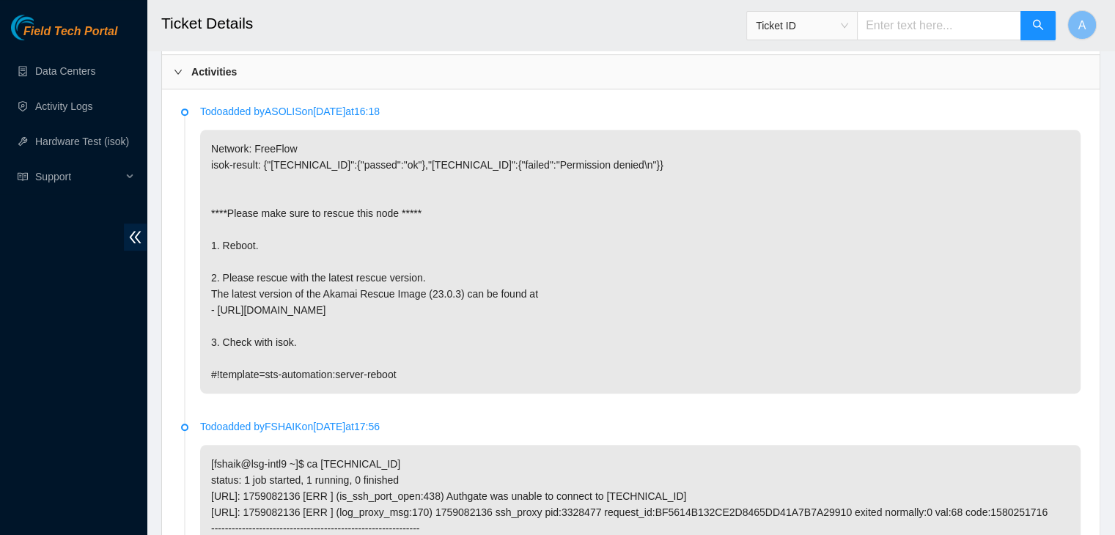
scroll to position [709, 0]
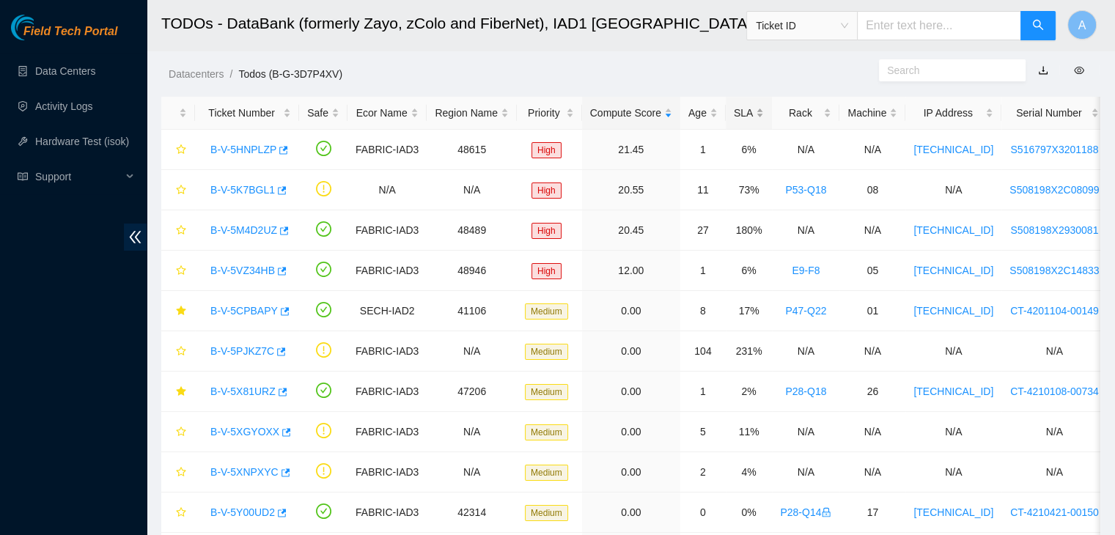
click at [750, 105] on div "SLA" at bounding box center [749, 113] width 30 height 16
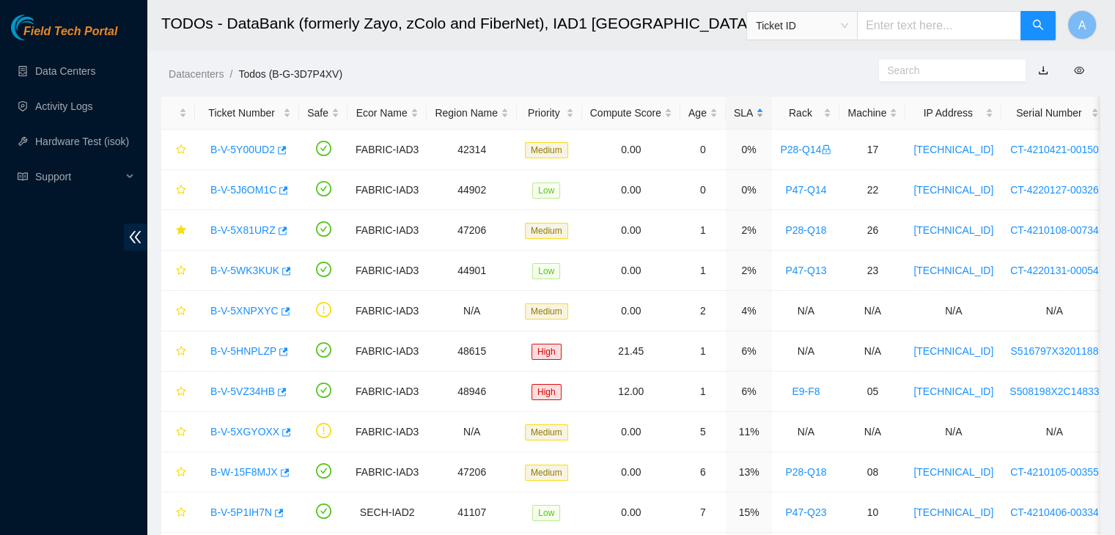
click at [750, 105] on div "SLA" at bounding box center [749, 113] width 30 height 16
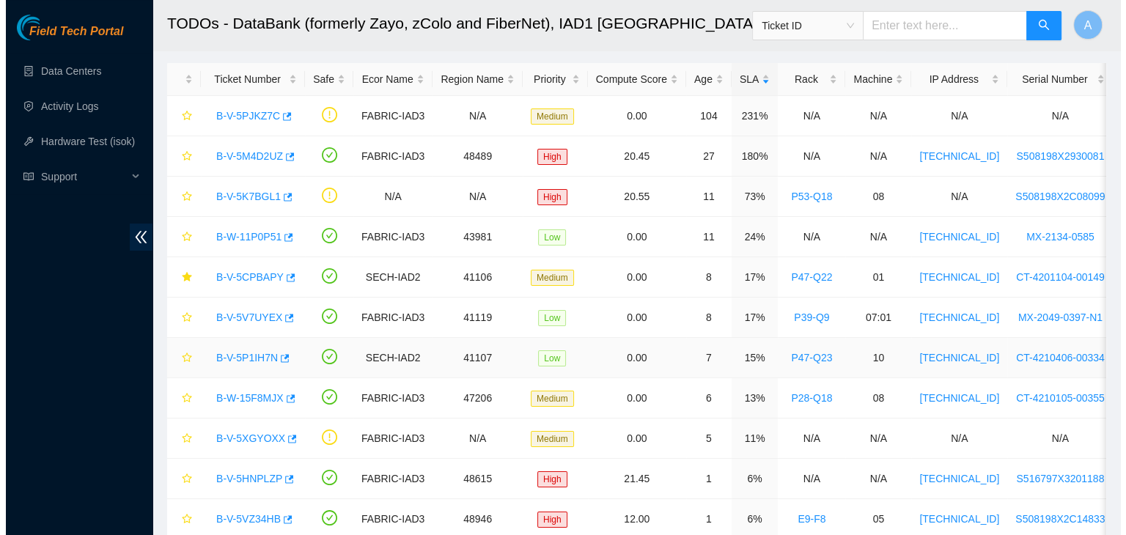
scroll to position [294, 0]
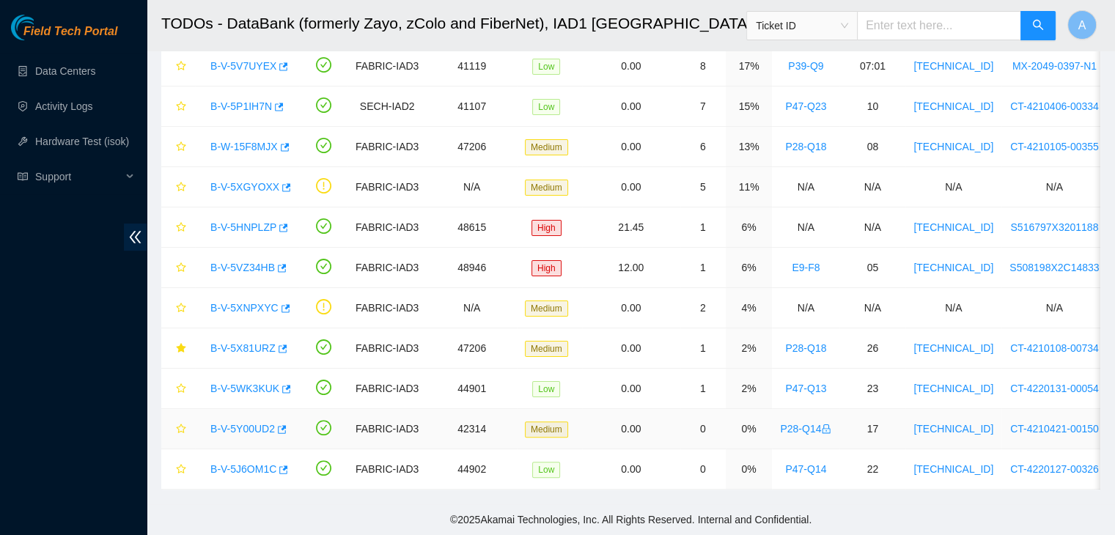
click at [251, 423] on link "B-V-5Y00UD2" at bounding box center [242, 429] width 65 height 12
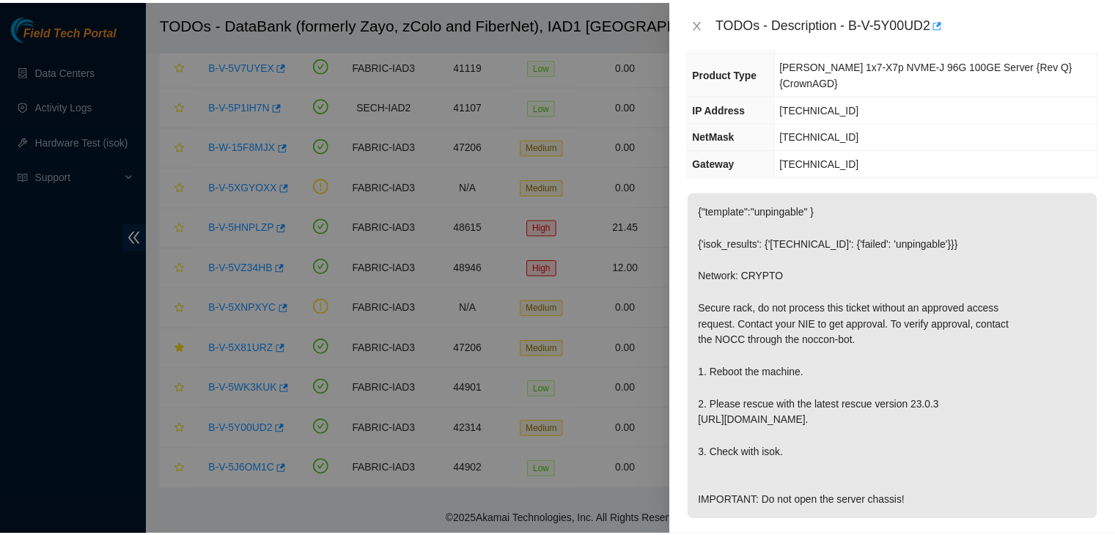
scroll to position [0, 0]
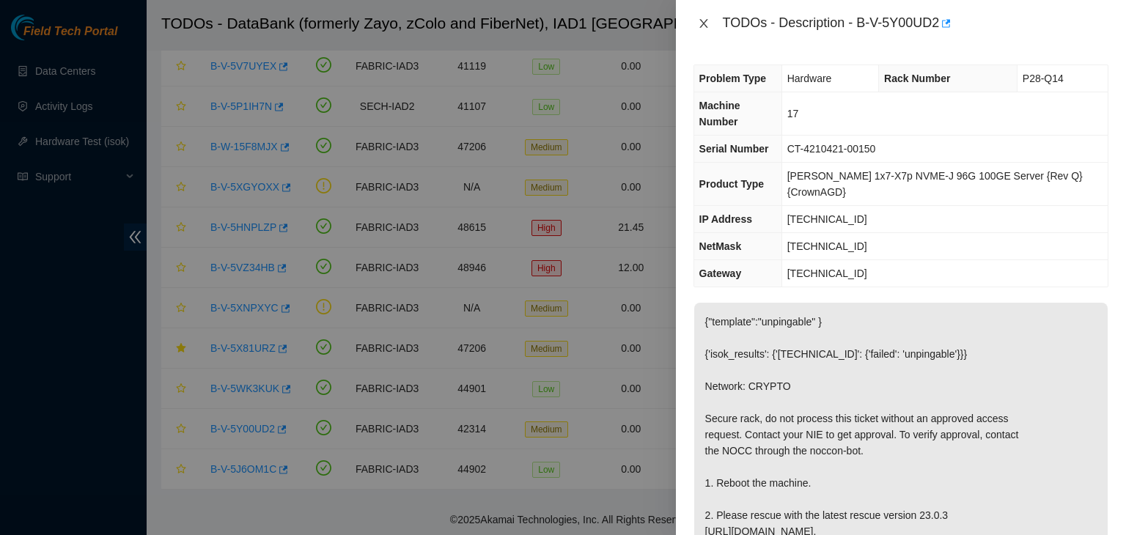
click at [701, 21] on icon "close" at bounding box center [703, 23] width 8 height 9
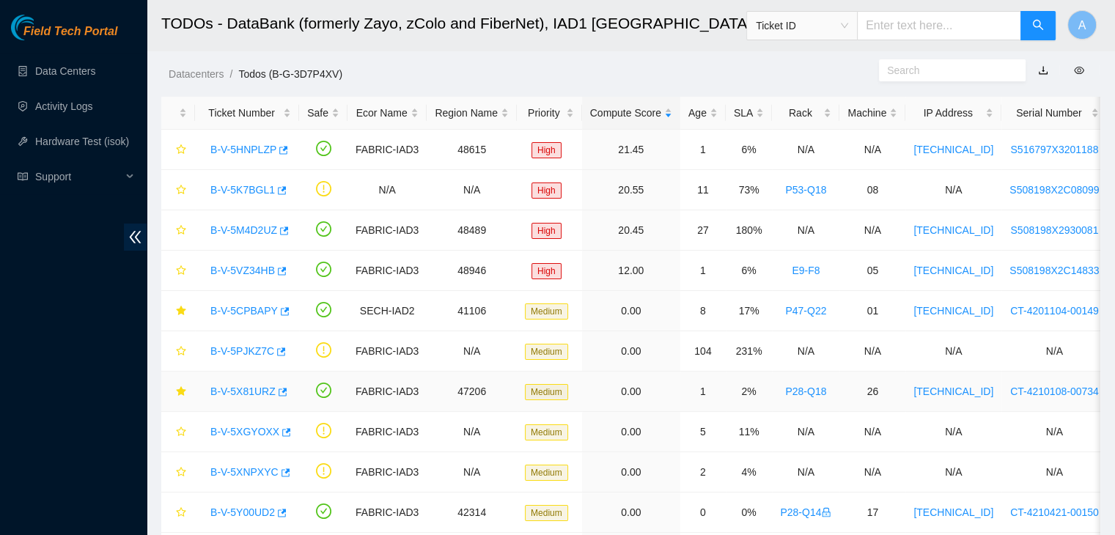
click at [254, 389] on link "B-V-5X81URZ" at bounding box center [242, 392] width 65 height 12
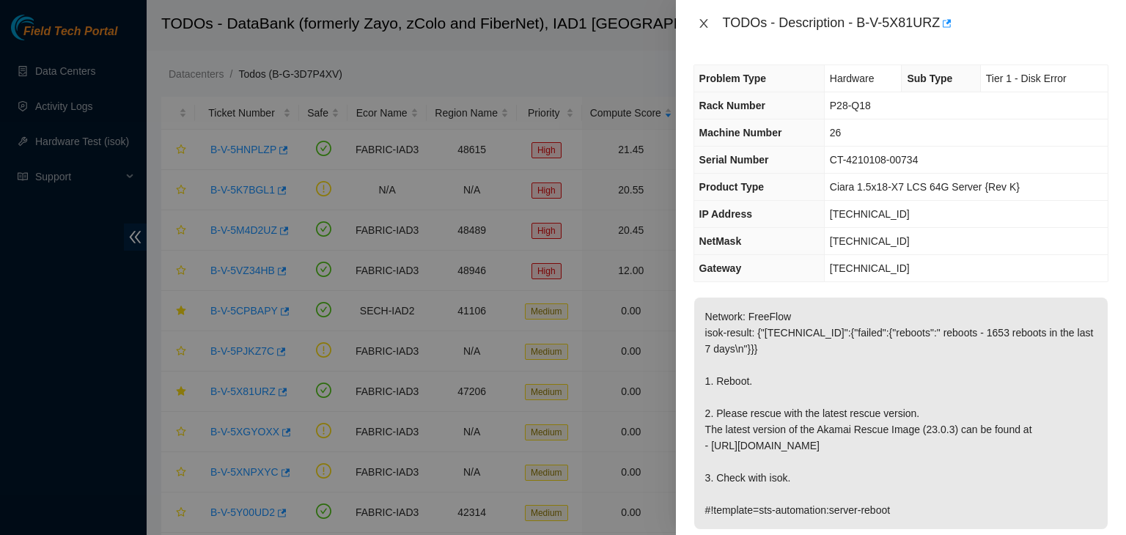
click at [700, 23] on icon "close" at bounding box center [704, 24] width 12 height 12
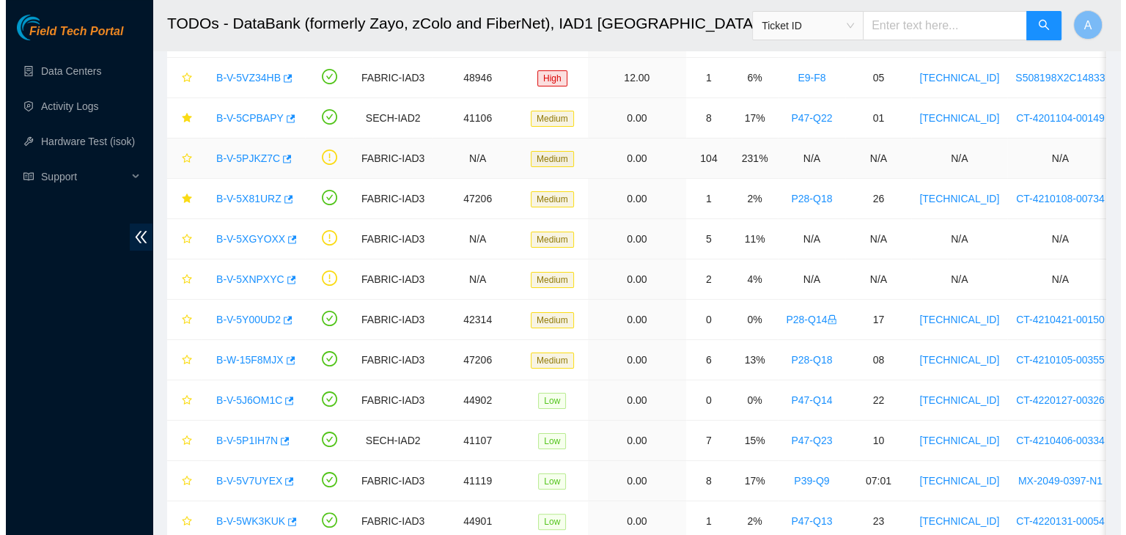
scroll to position [194, 0]
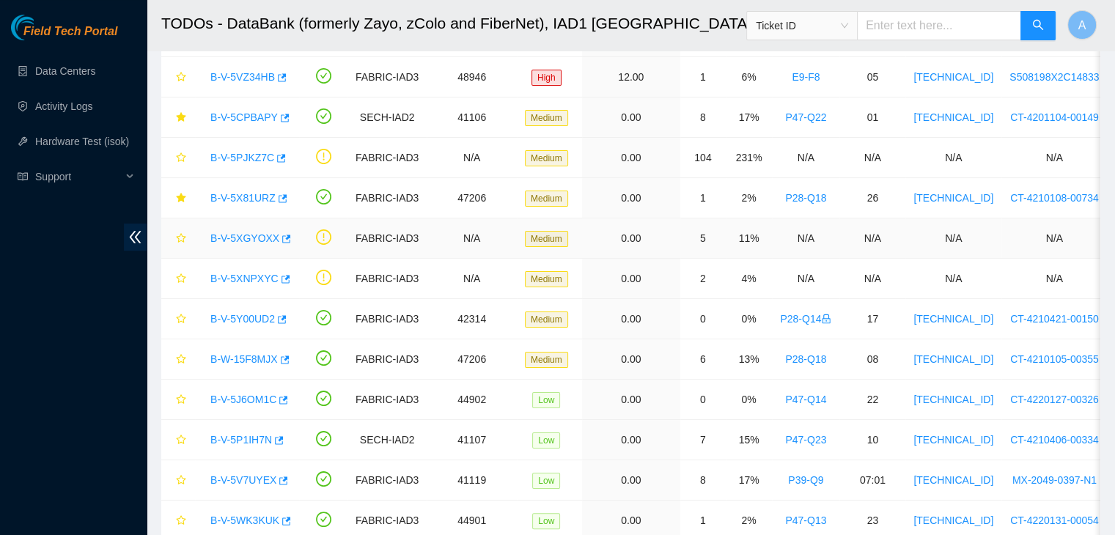
click at [260, 234] on link "B-V-5XGYOXX" at bounding box center [244, 238] width 69 height 12
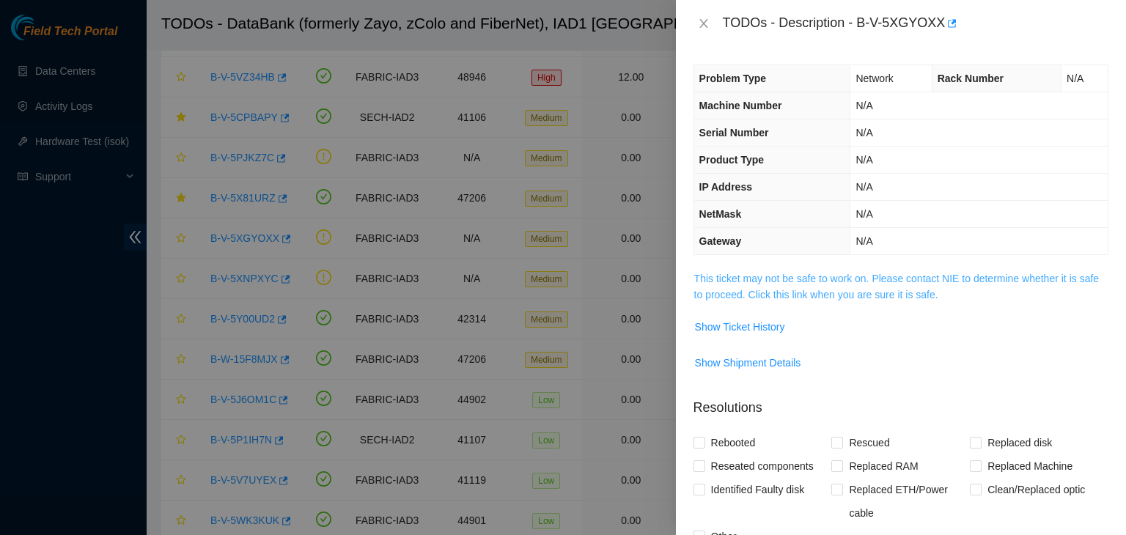
click at [815, 297] on link "This ticket may not be safe to work on. Please contact NIE to determine whether…" at bounding box center [896, 287] width 405 height 28
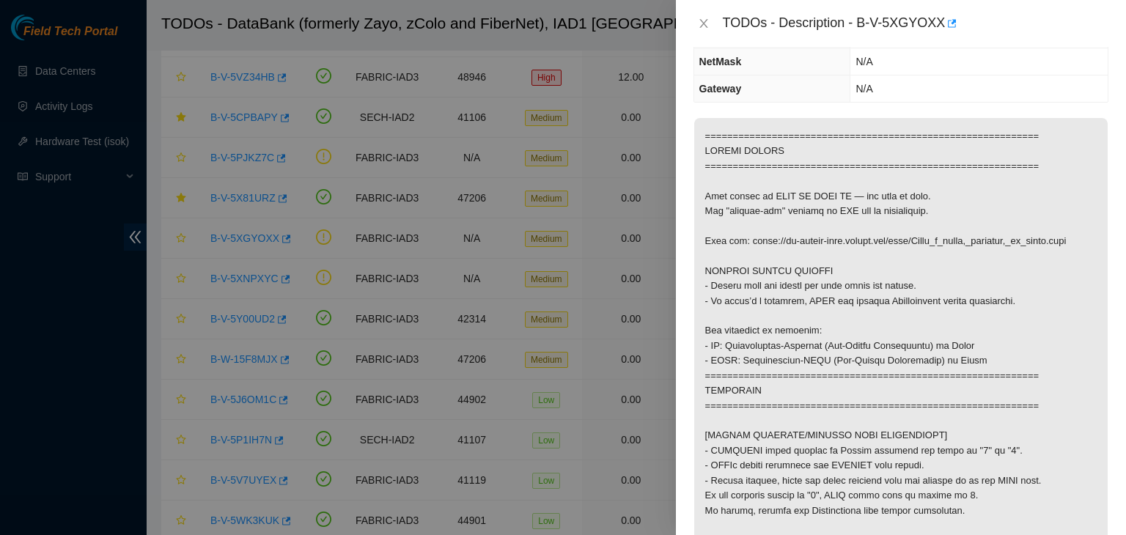
scroll to position [0, 0]
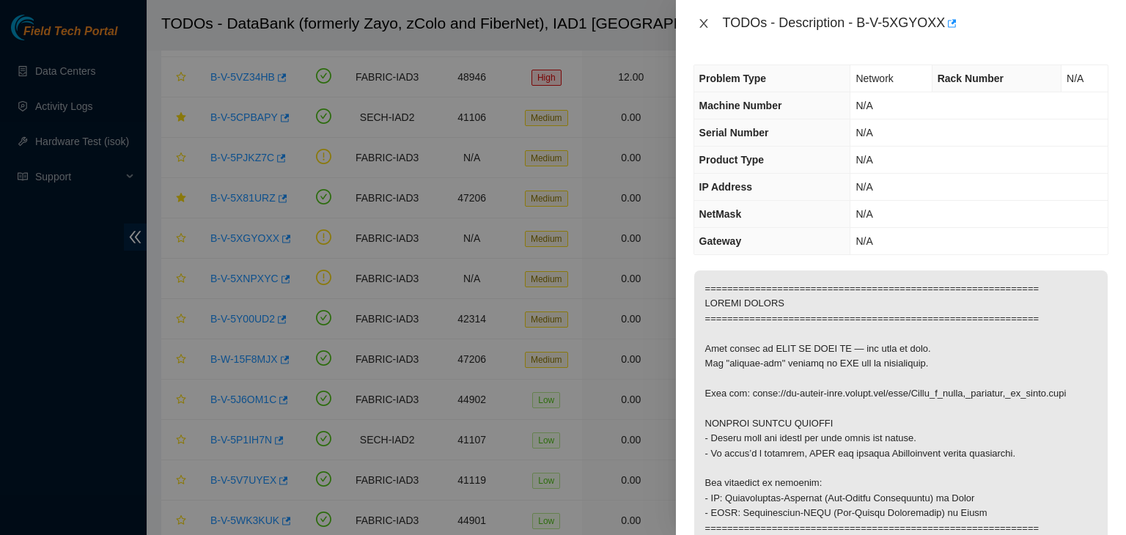
click at [701, 24] on icon "close" at bounding box center [704, 24] width 12 height 12
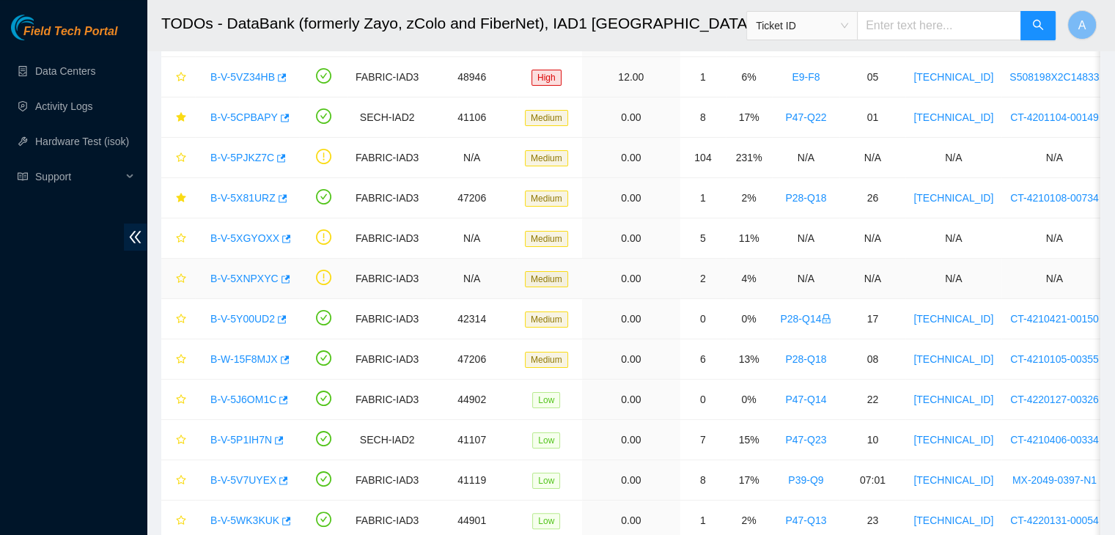
click at [242, 279] on link "B-V-5XNPXYC" at bounding box center [244, 279] width 68 height 12
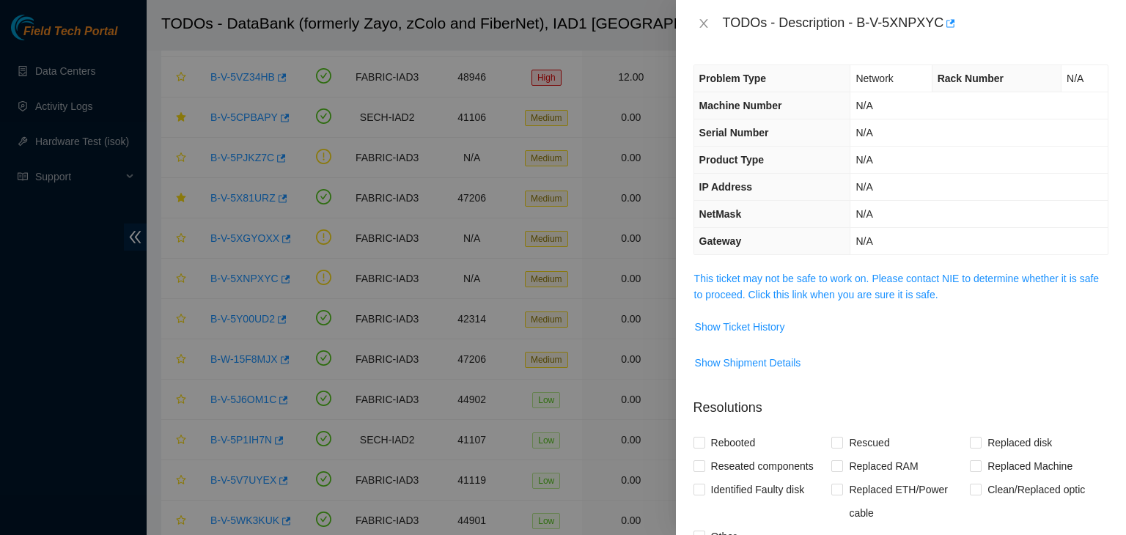
click at [760, 284] on span "This ticket may not be safe to work on. Please contact NIE to determine whether…" at bounding box center [901, 287] width 414 height 32
click at [761, 282] on link "This ticket may not be safe to work on. Please contact NIE to determine whether…" at bounding box center [896, 287] width 405 height 28
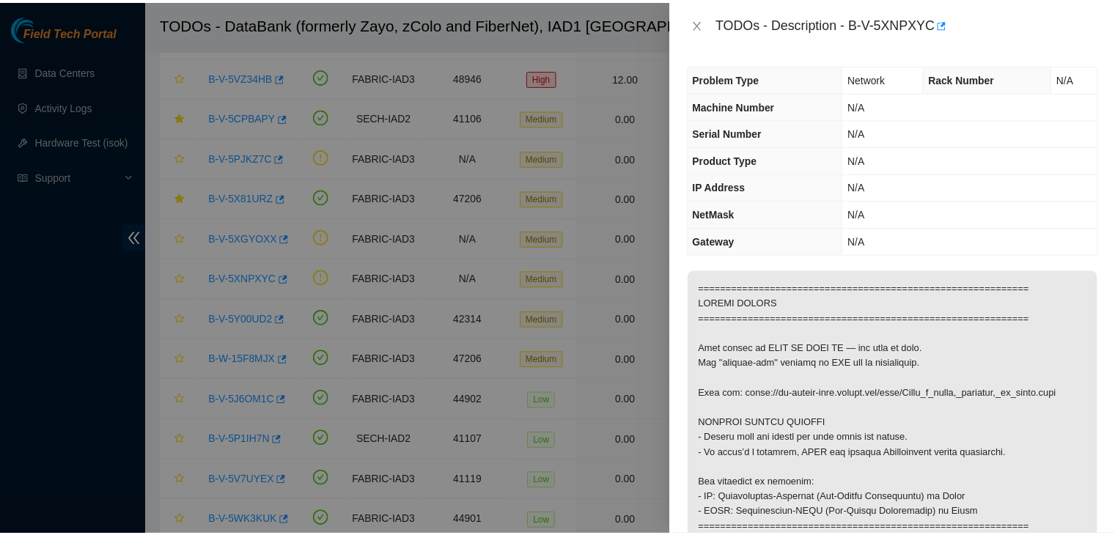
scroll to position [296, 0]
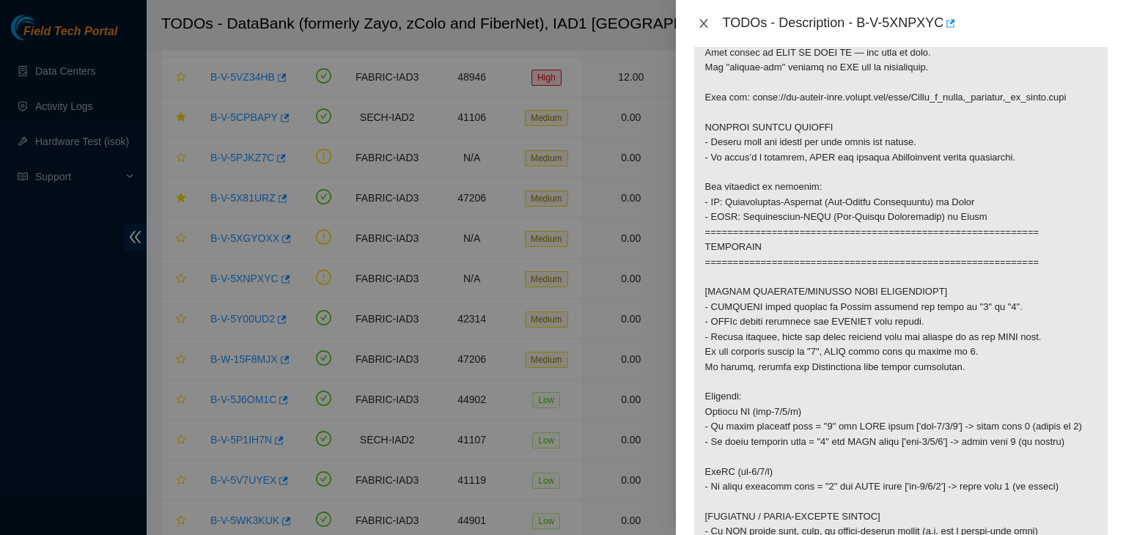
click at [707, 28] on icon "close" at bounding box center [704, 24] width 12 height 12
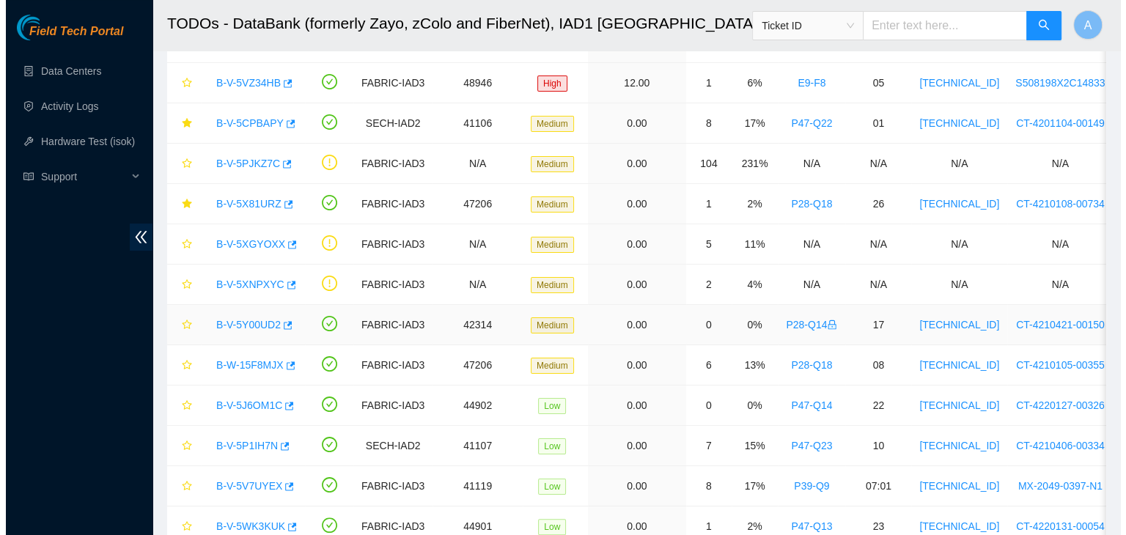
scroll to position [294, 0]
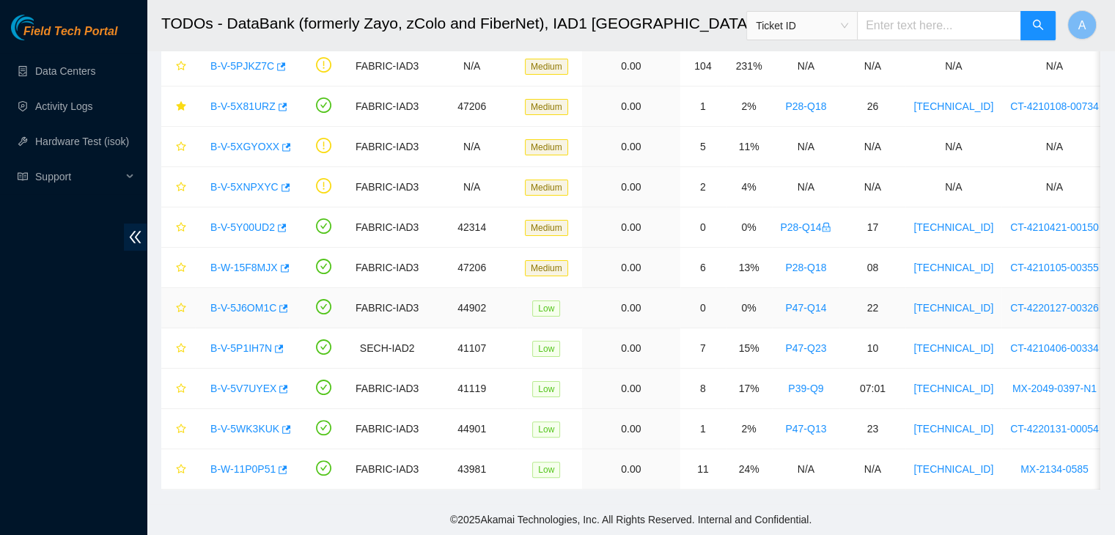
click at [254, 302] on link "B-V-5J6OM1C" at bounding box center [243, 308] width 66 height 12
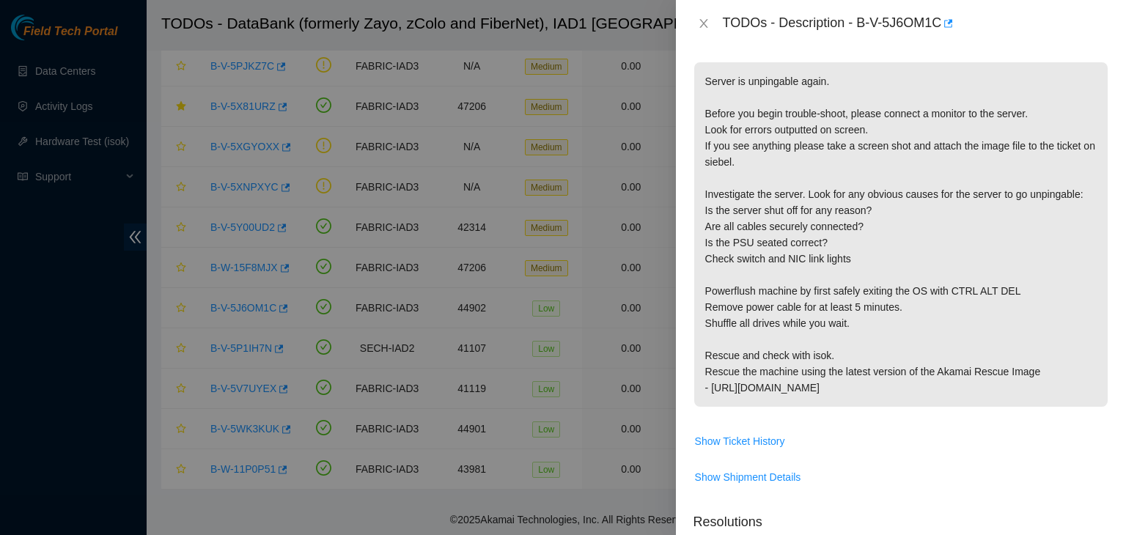
scroll to position [246, 0]
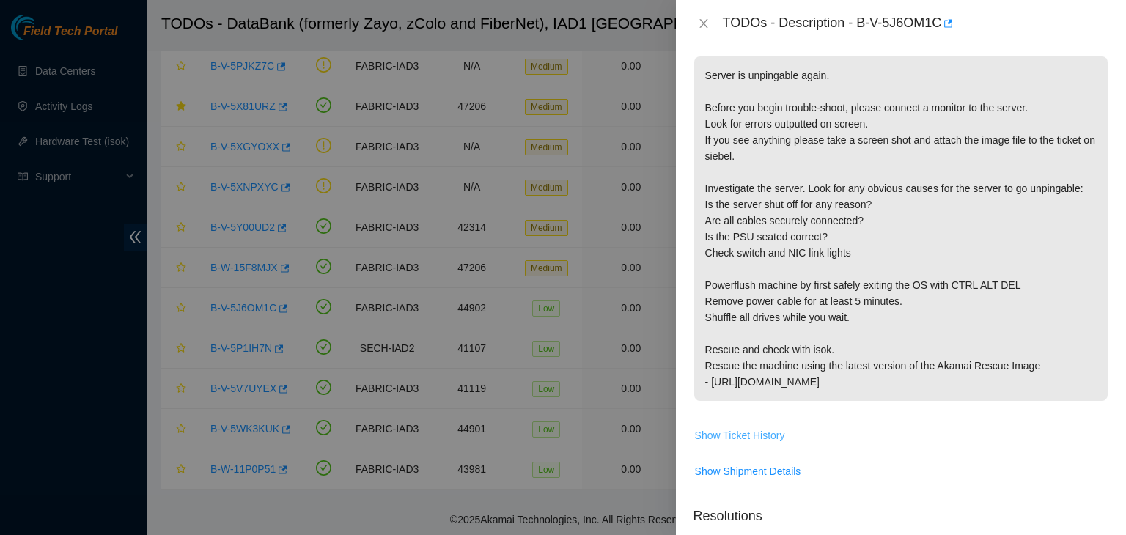
click at [754, 427] on span "Show Ticket History" at bounding box center [740, 435] width 90 height 16
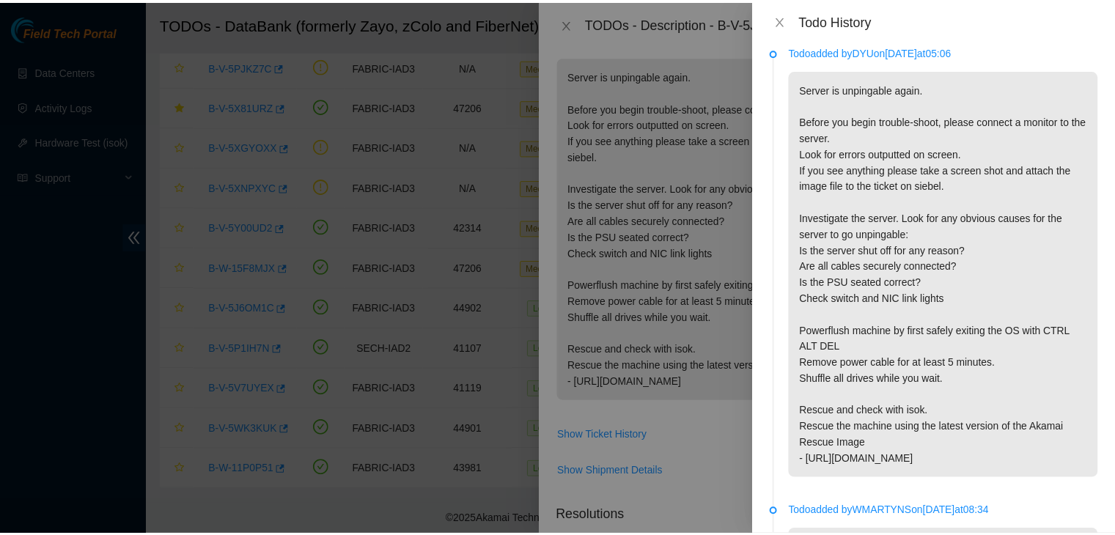
scroll to position [0, 0]
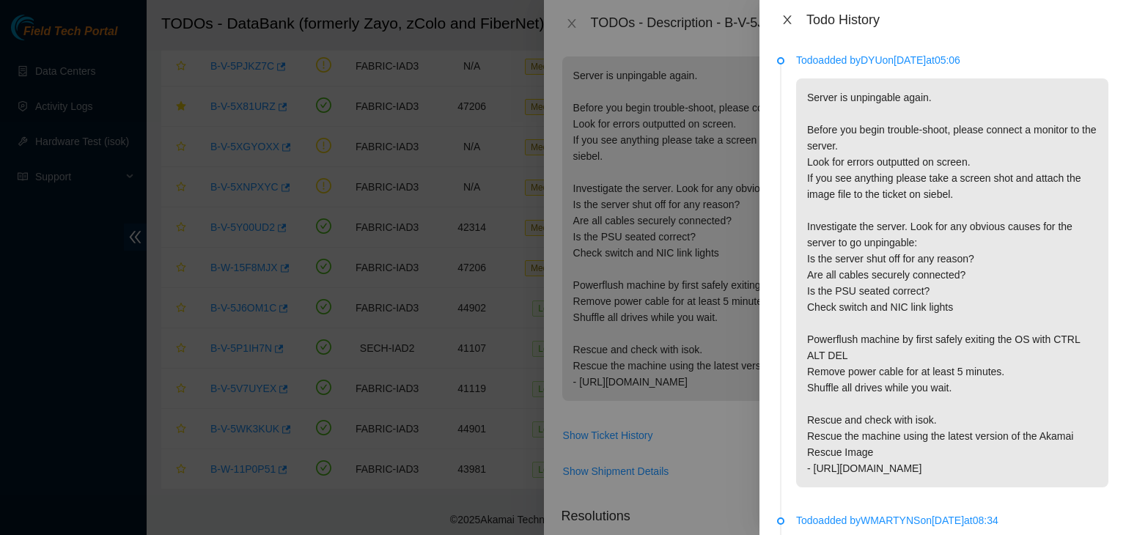
click at [792, 21] on icon "close" at bounding box center [788, 20] width 12 height 12
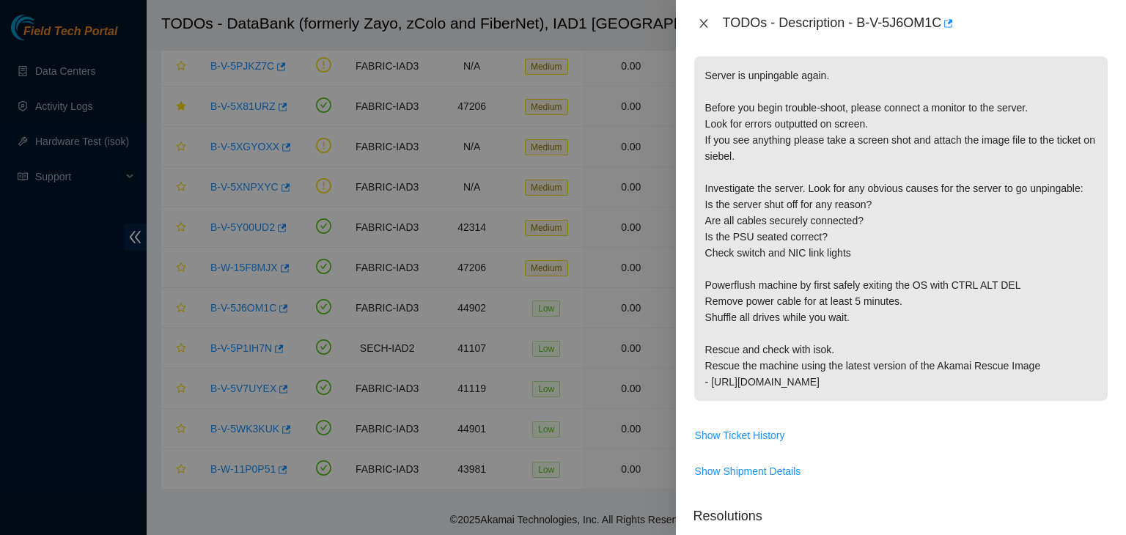
click at [706, 19] on icon "close" at bounding box center [704, 24] width 12 height 12
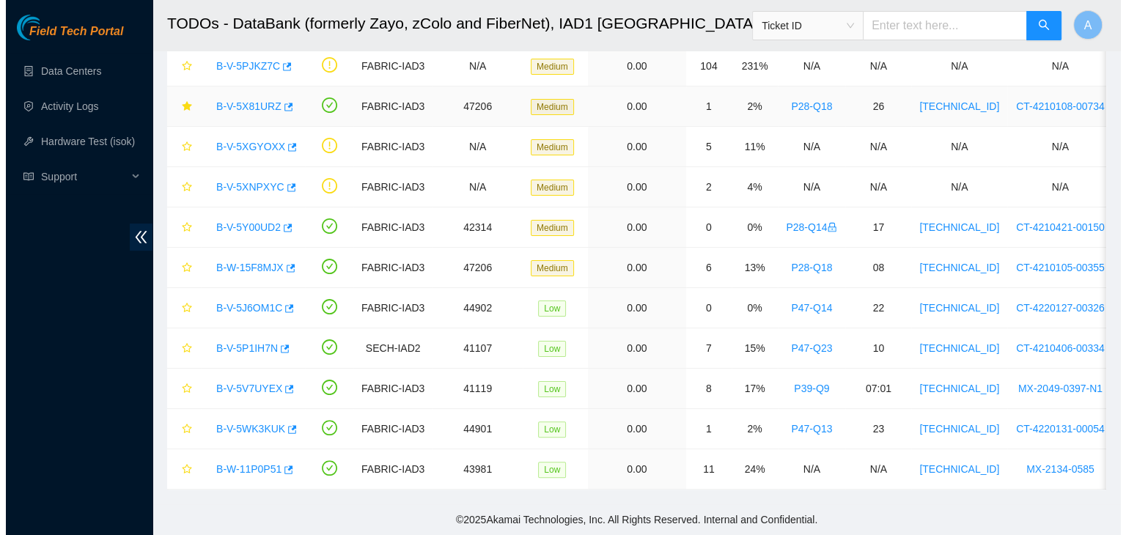
scroll to position [295, 0]
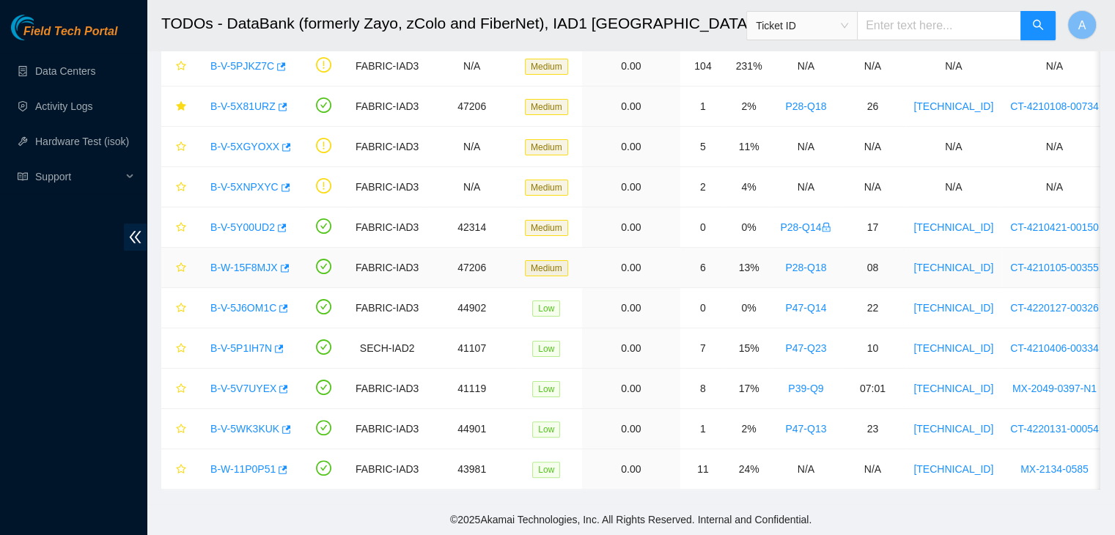
click at [252, 262] on link "B-W-15F8MJX" at bounding box center [243, 268] width 67 height 12
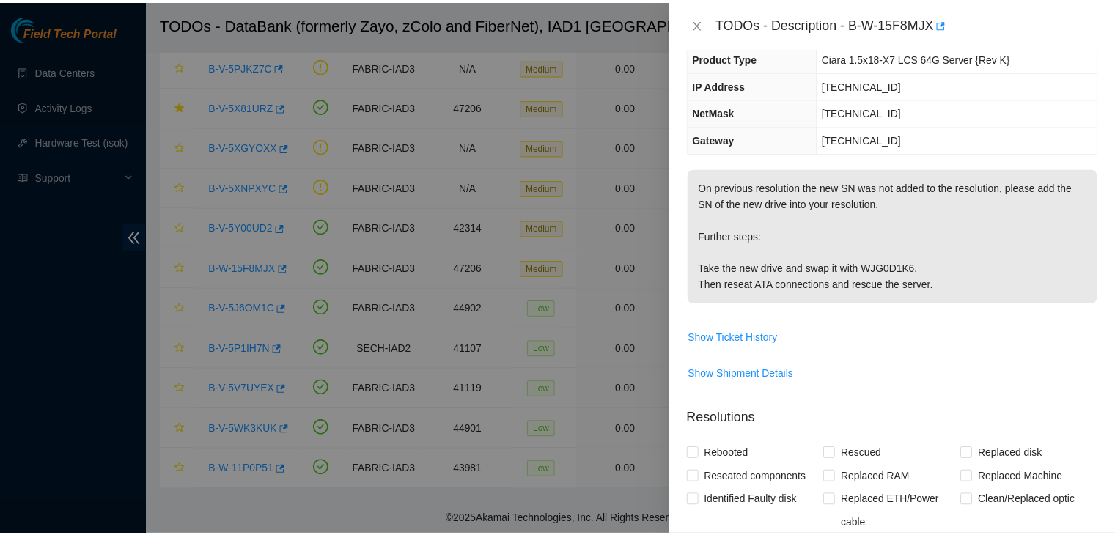
scroll to position [129, 0]
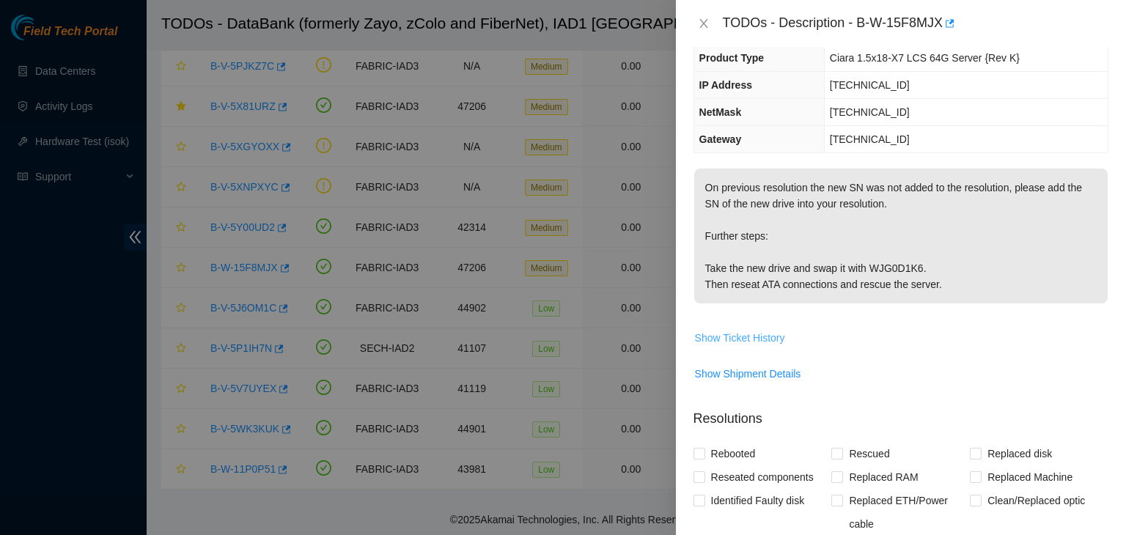
click at [772, 338] on span "Show Ticket History" at bounding box center [740, 338] width 90 height 16
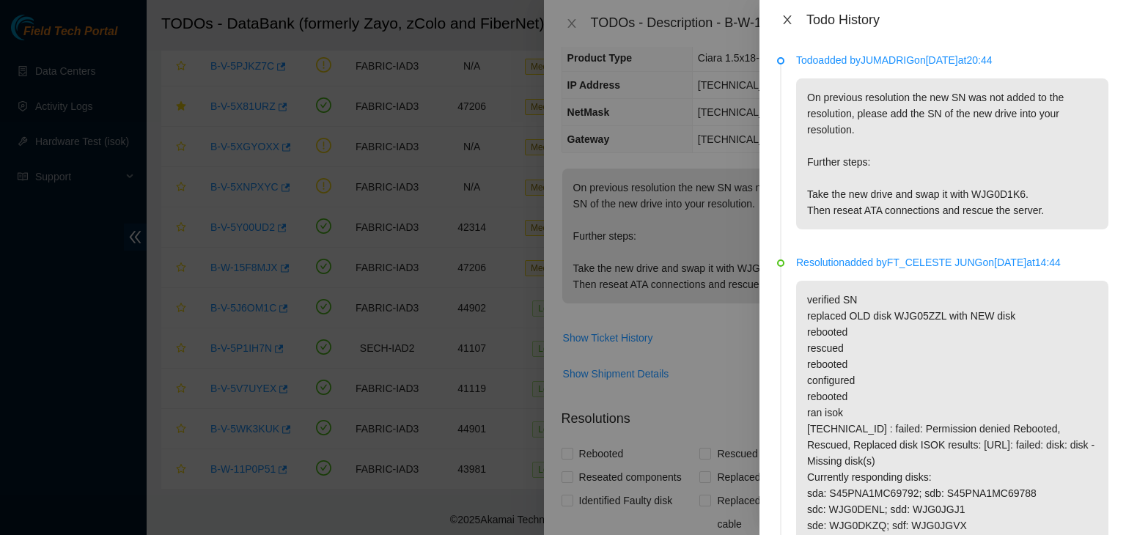
click at [787, 19] on icon "close" at bounding box center [787, 19] width 8 height 9
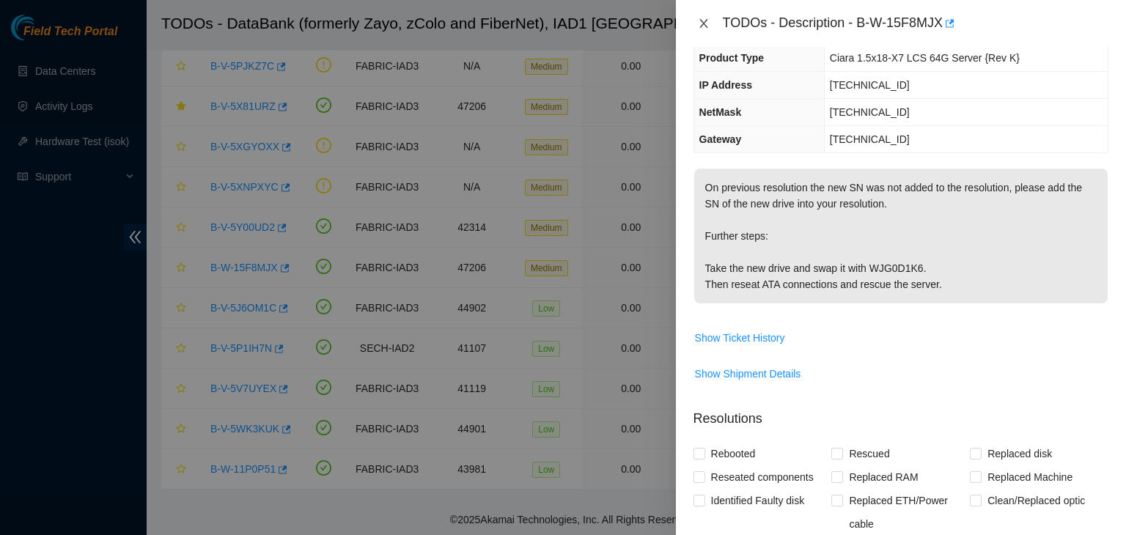
click at [705, 27] on icon "close" at bounding box center [704, 24] width 12 height 12
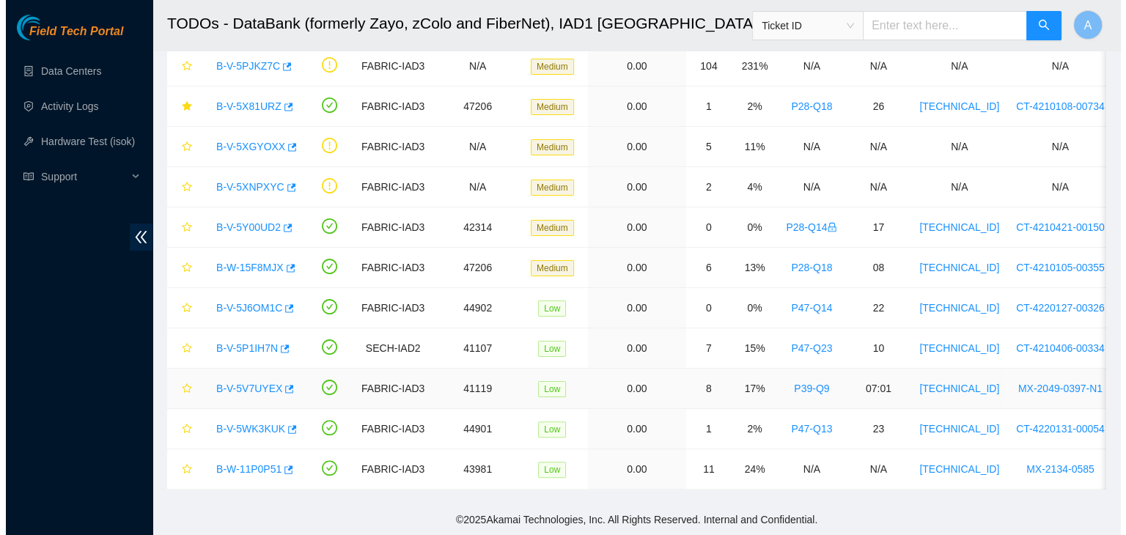
scroll to position [177, 0]
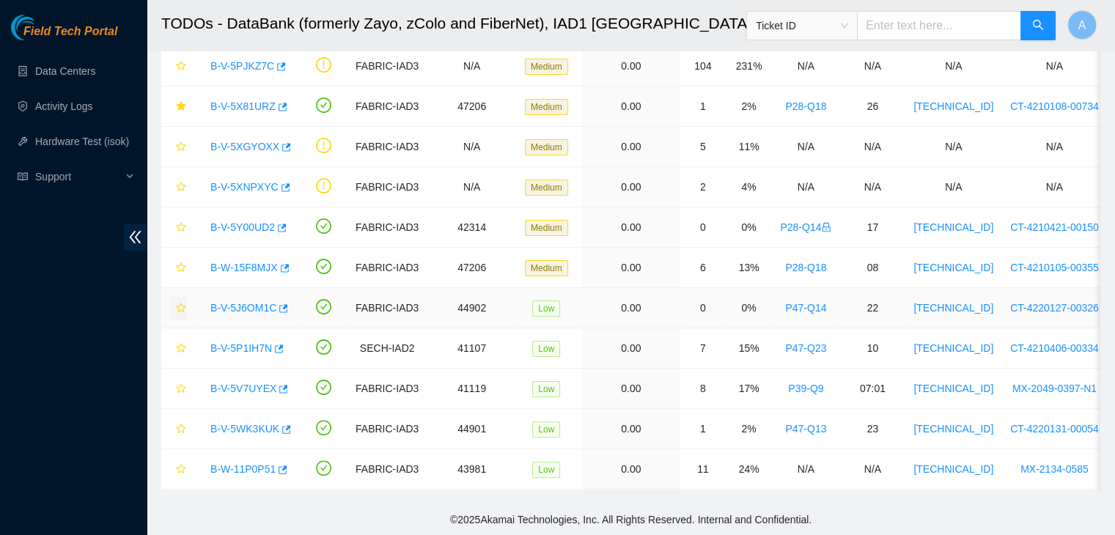
click at [181, 303] on icon "star" at bounding box center [181, 308] width 10 height 10
click at [221, 302] on link "B-V-5J6OM1C" at bounding box center [243, 308] width 66 height 12
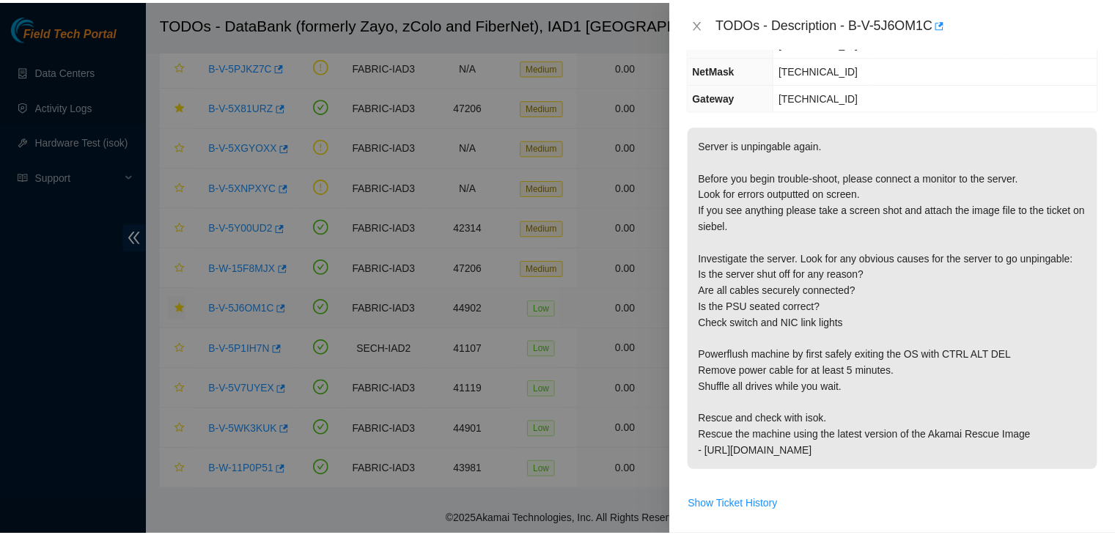
scroll to position [129, 0]
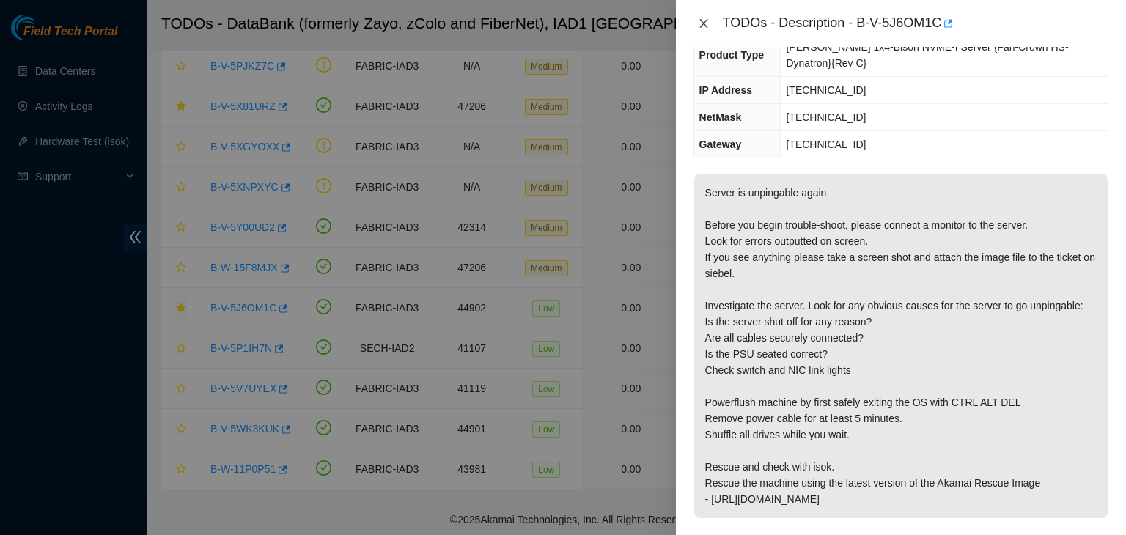
click at [701, 24] on icon "close" at bounding box center [704, 24] width 12 height 12
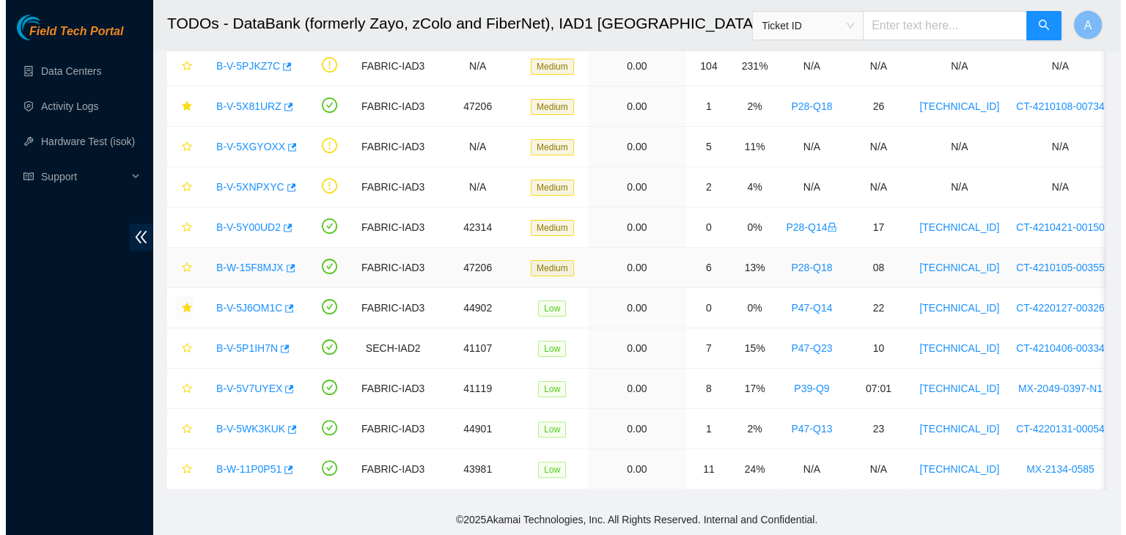
scroll to position [177, 0]
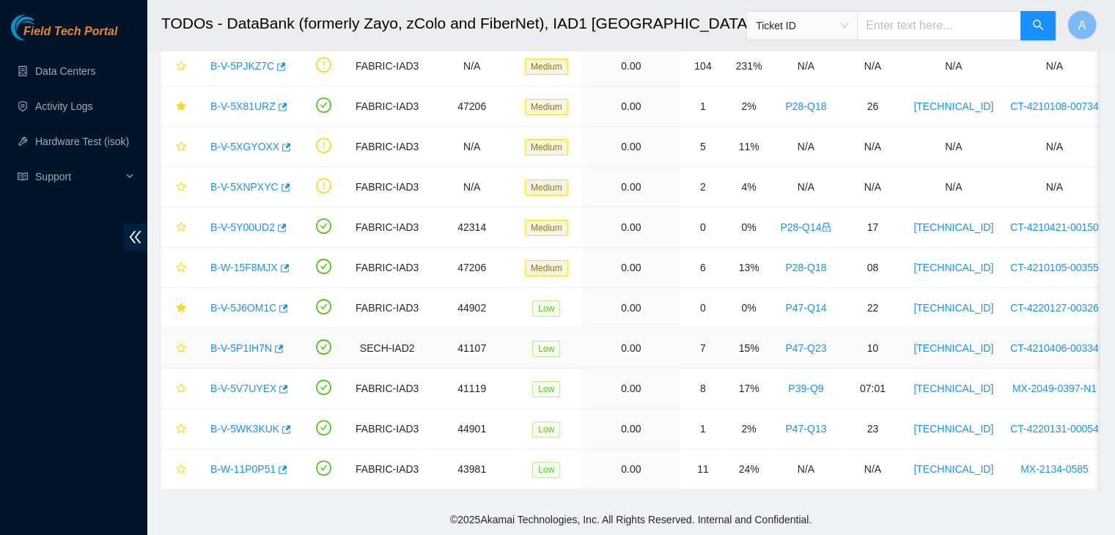
click at [251, 342] on link "B-V-5P1IH7N" at bounding box center [241, 348] width 62 height 12
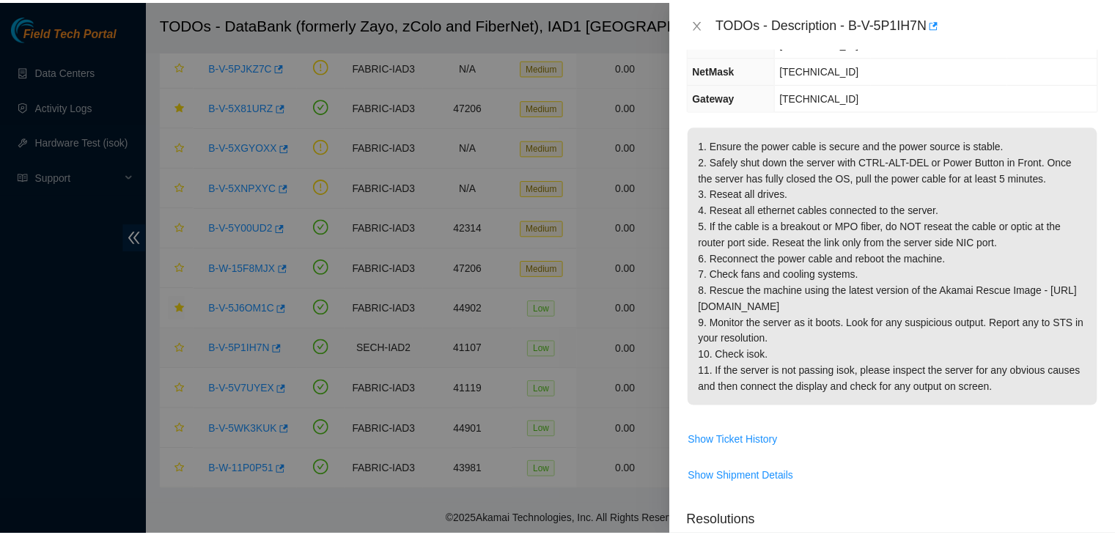
scroll to position [129, 0]
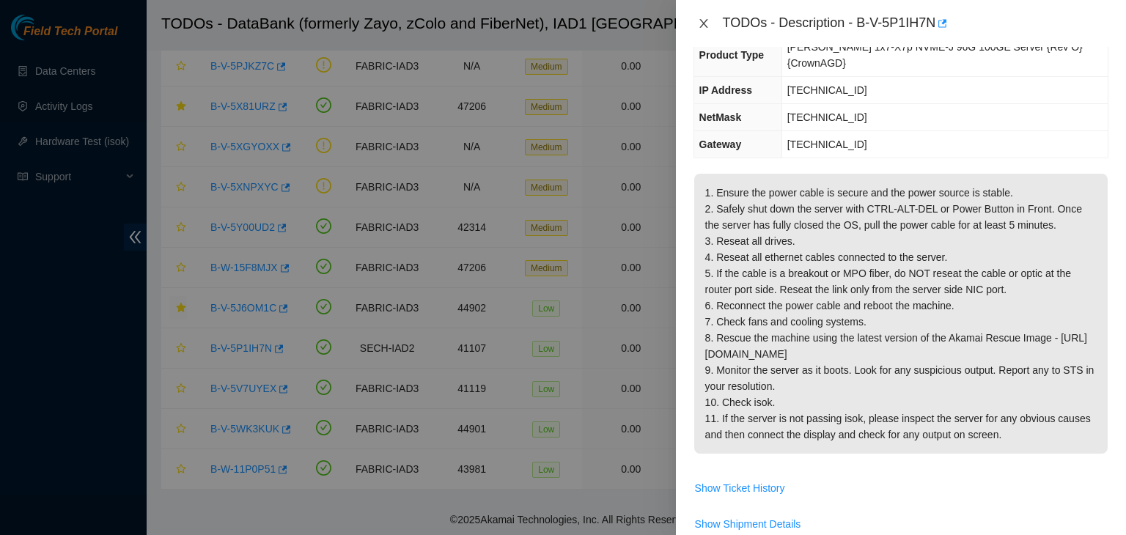
click at [704, 26] on icon "close" at bounding box center [704, 24] width 12 height 12
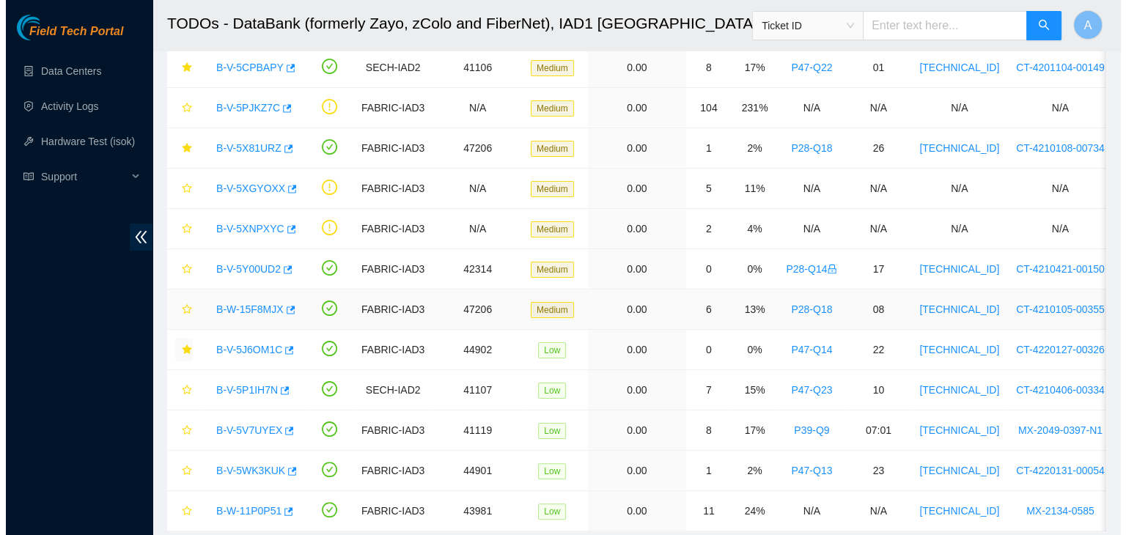
scroll to position [238, 0]
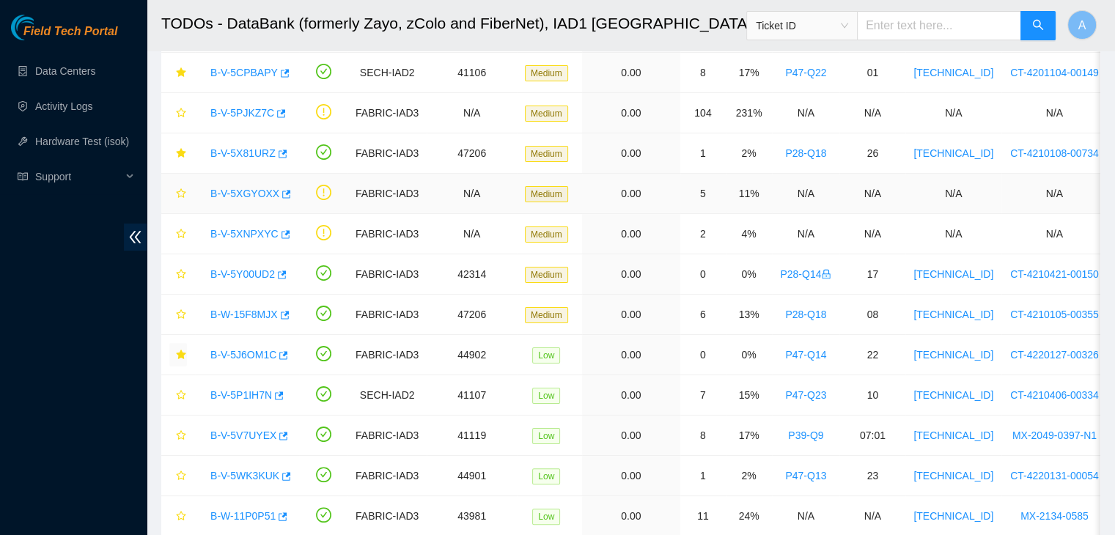
click at [250, 189] on link "B-V-5XGYOXX" at bounding box center [244, 194] width 69 height 12
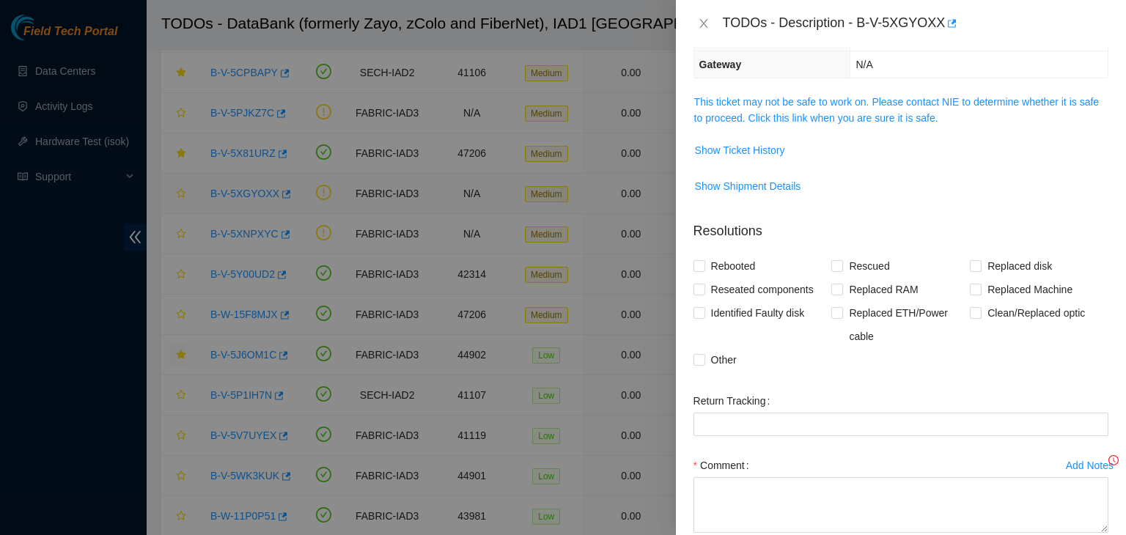
scroll to position [129, 0]
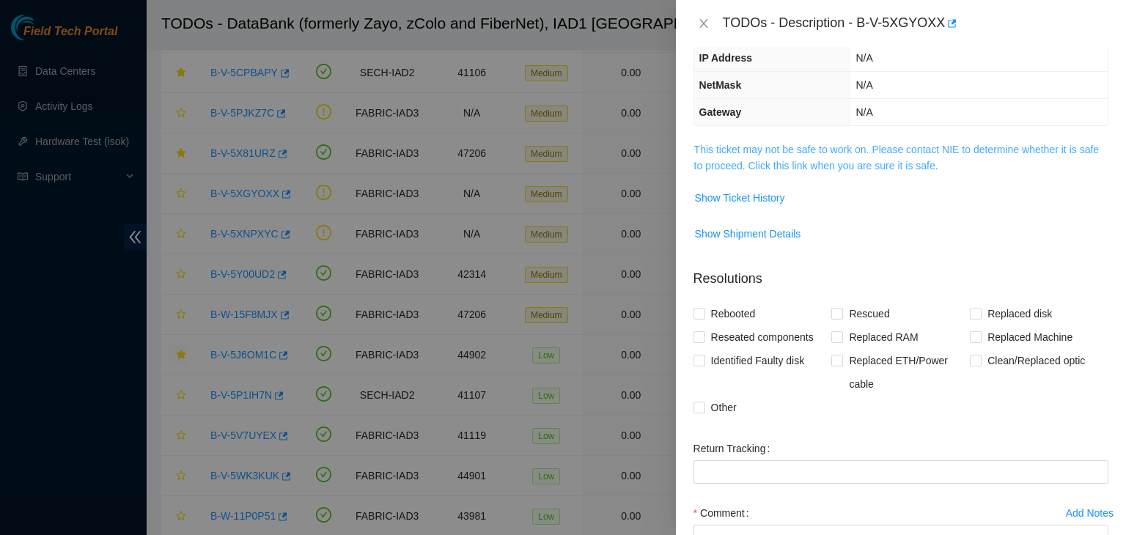
click at [823, 162] on link "This ticket may not be safe to work on. Please contact NIE to determine whether…" at bounding box center [896, 158] width 405 height 28
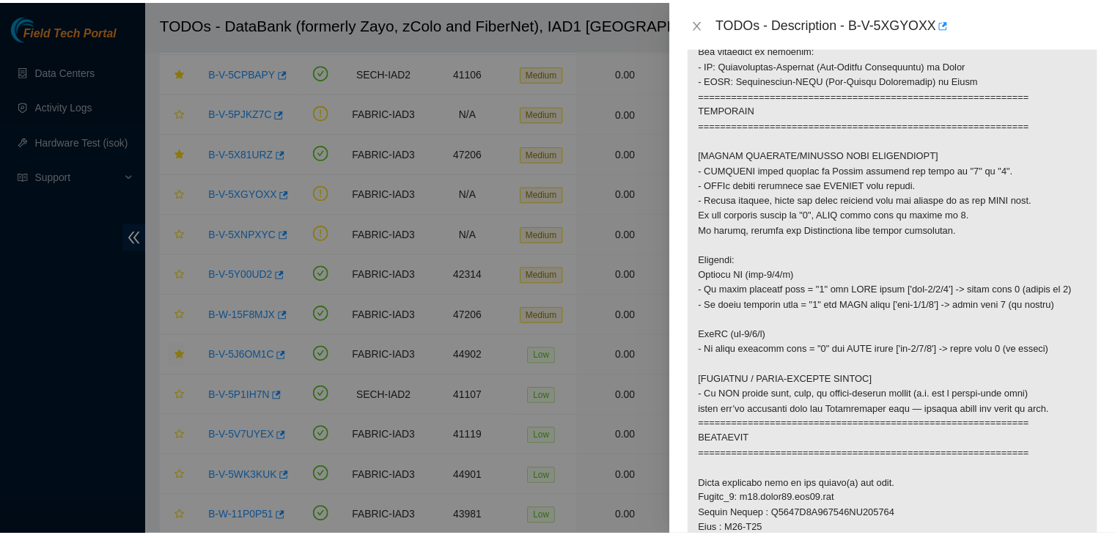
scroll to position [434, 0]
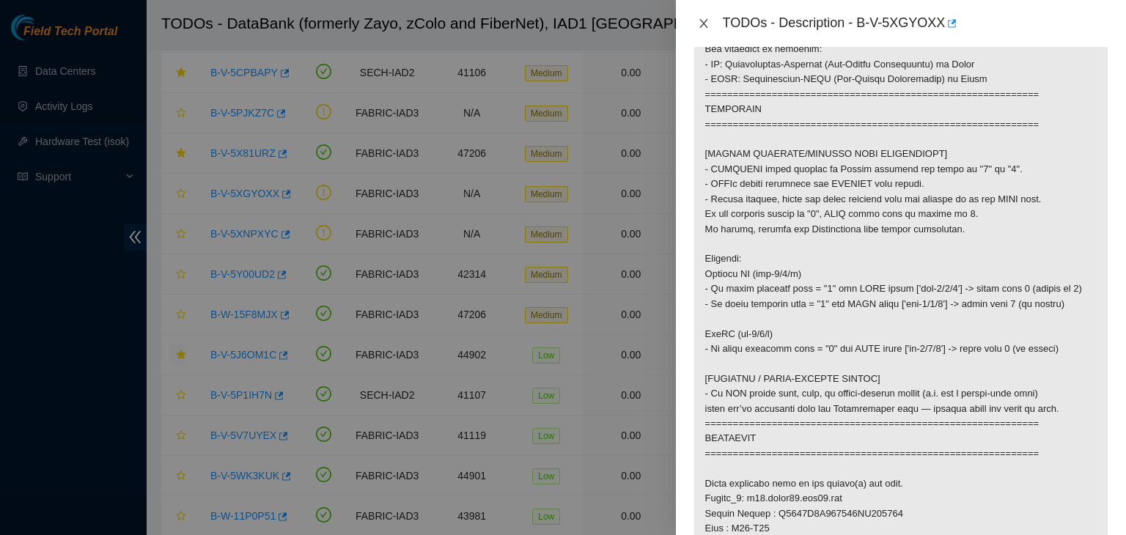
click at [705, 24] on icon "close" at bounding box center [704, 24] width 12 height 12
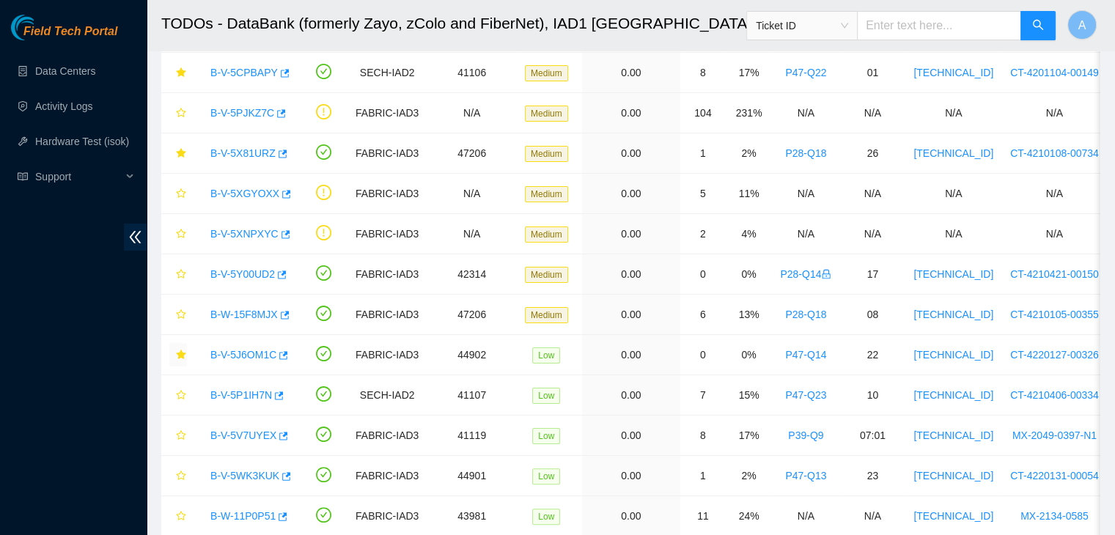
scroll to position [307, 0]
